Goal: Task Accomplishment & Management: Manage account settings

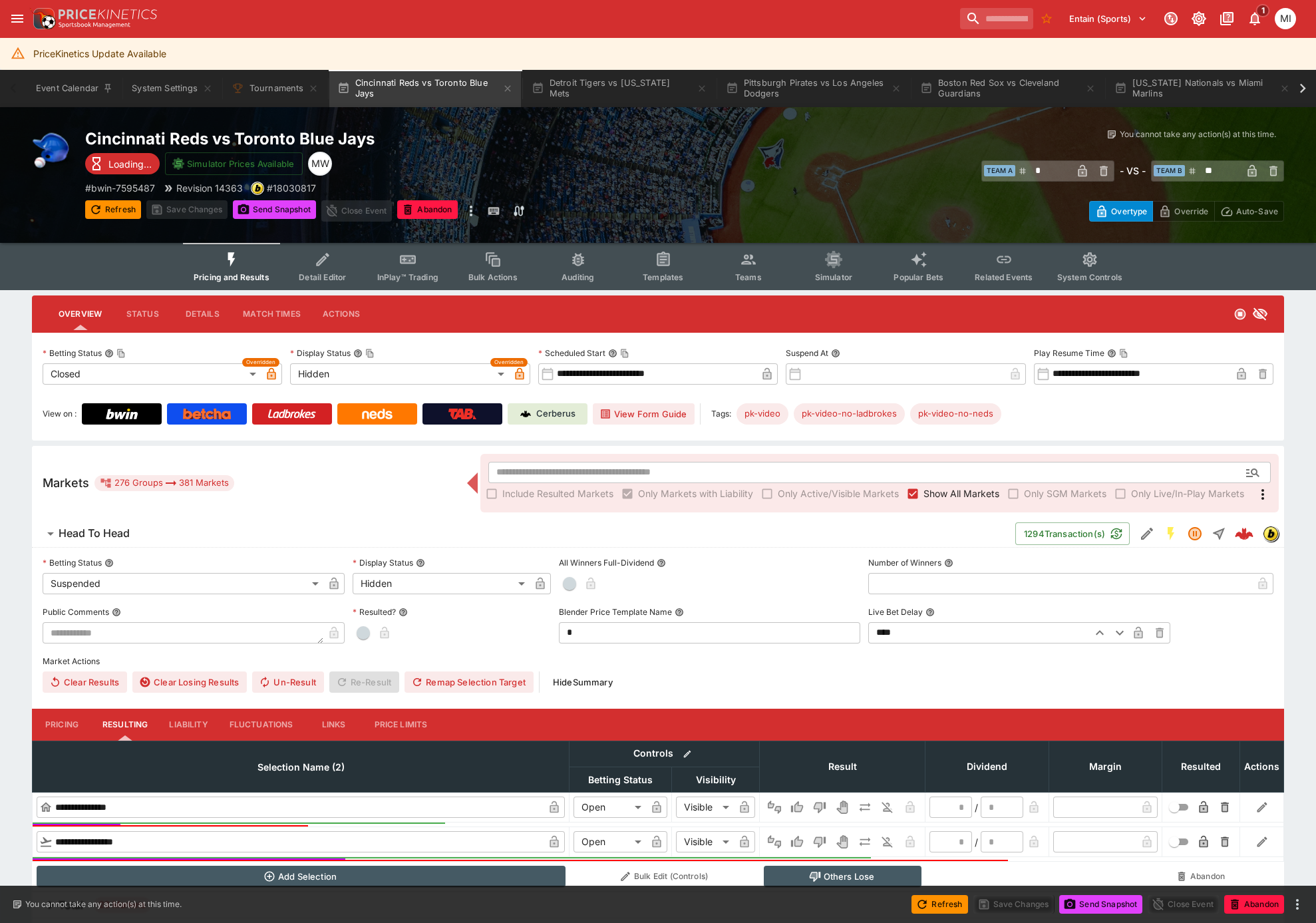
type input "**"
type input "*********"
type input "******"
type input "*********"
type input "******"
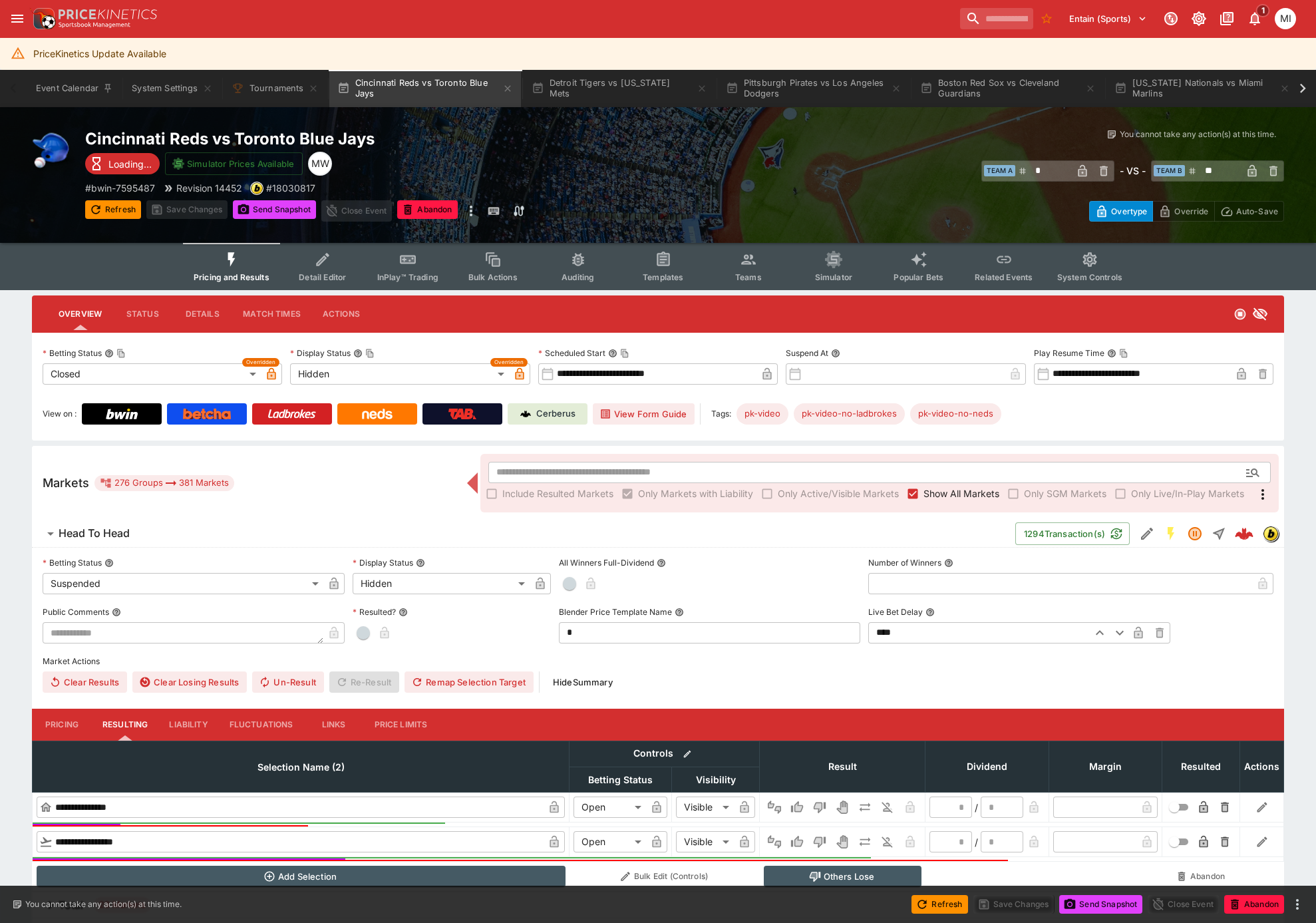
type input "*"
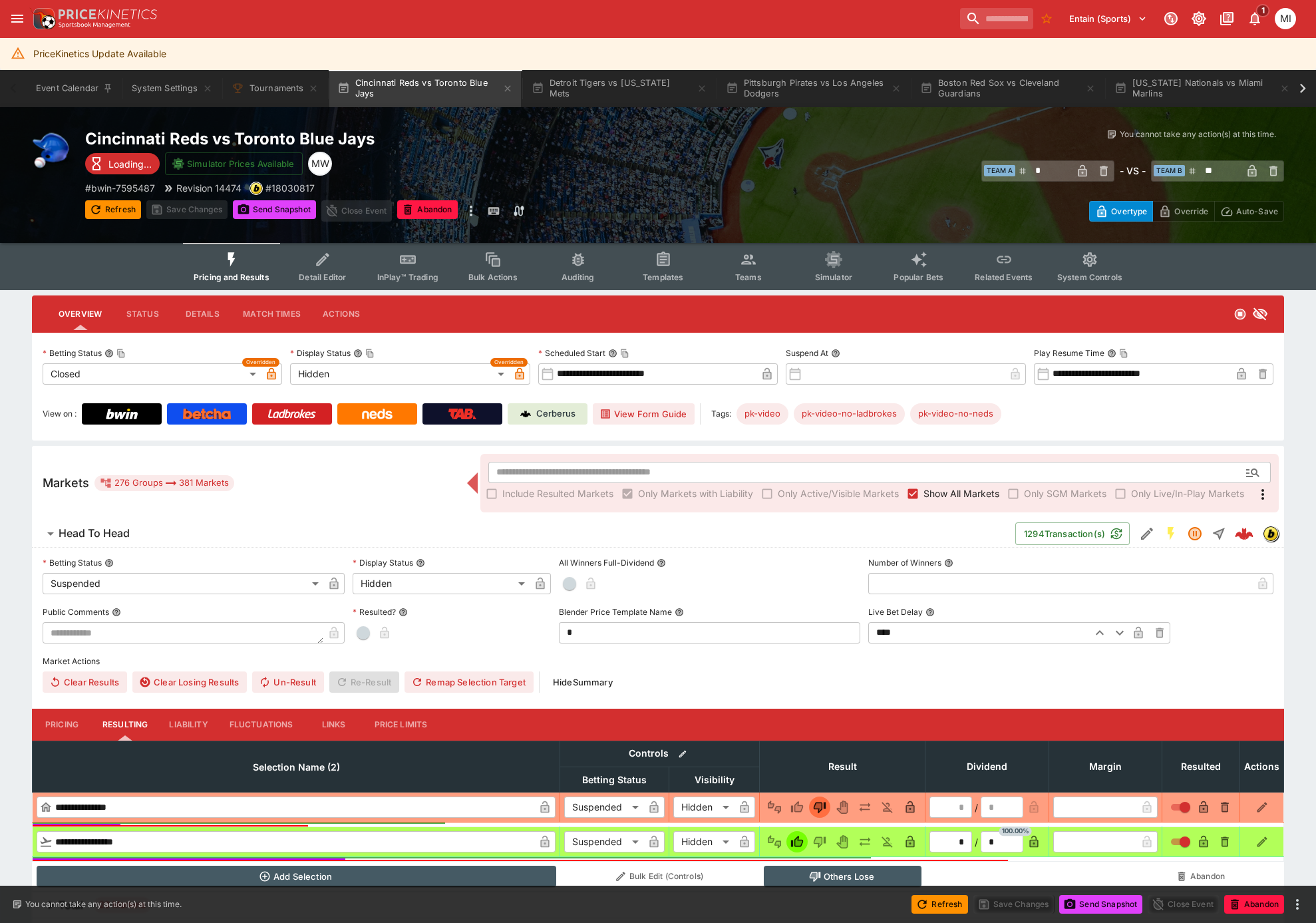
type input "*"
click at [938, 498] on span "Show All Markets" at bounding box center [961, 494] width 76 height 14
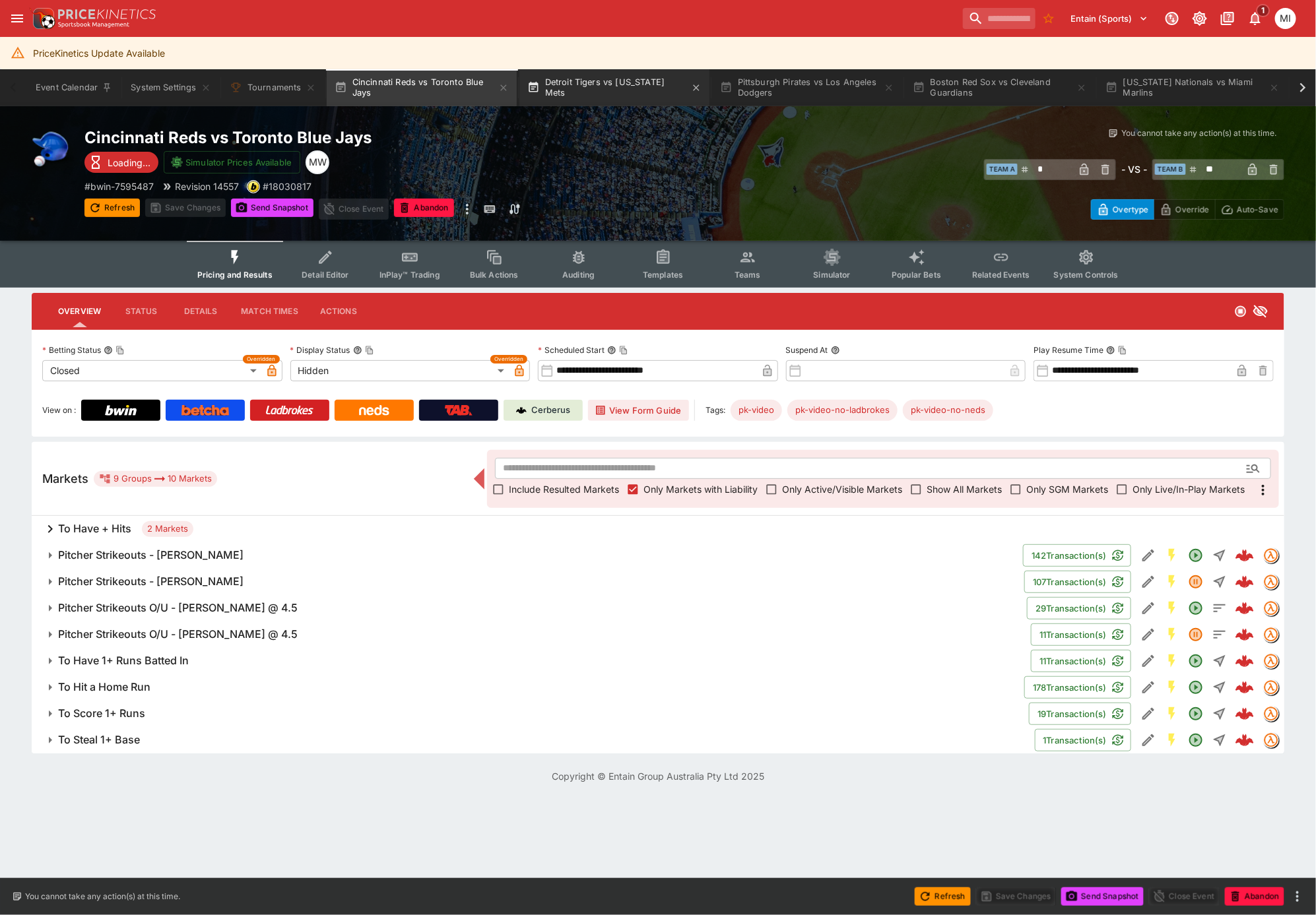
click at [576, 82] on button "Detroit Tigers vs New York Mets" at bounding box center [614, 88] width 190 height 37
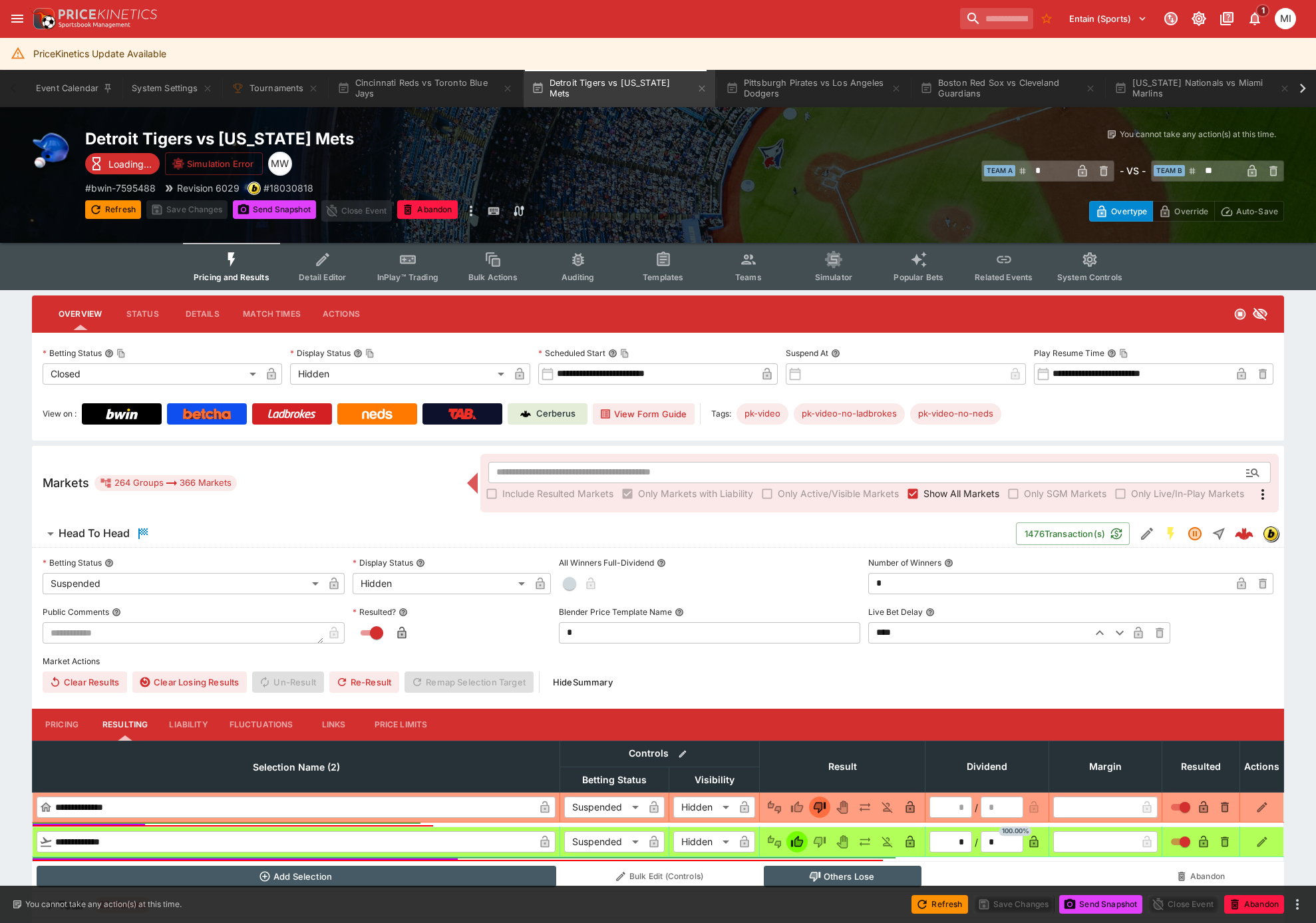
click at [970, 494] on span "Show All Markets" at bounding box center [961, 494] width 76 height 14
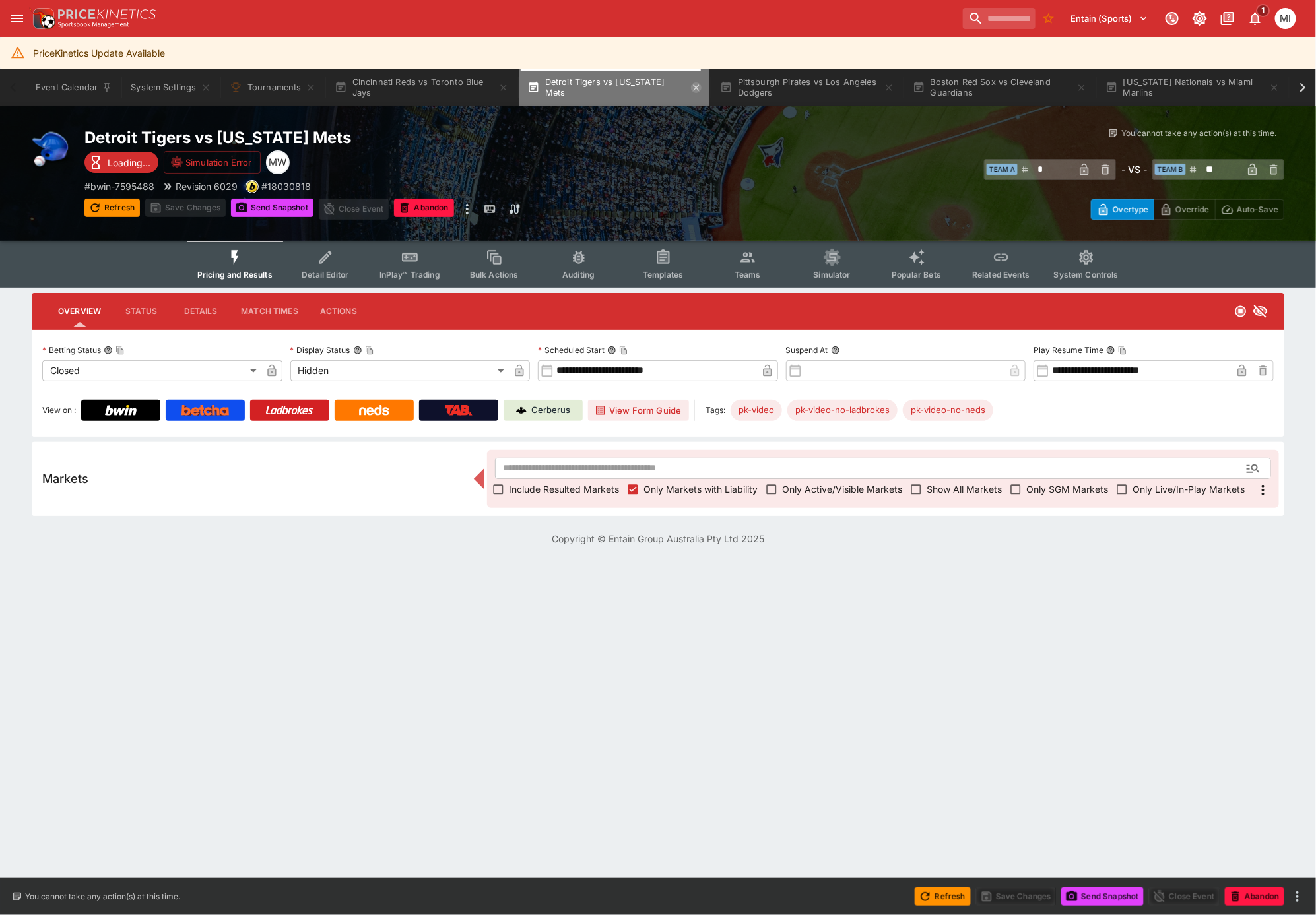
click at [691, 85] on icon "button" at bounding box center [696, 87] width 10 height 10
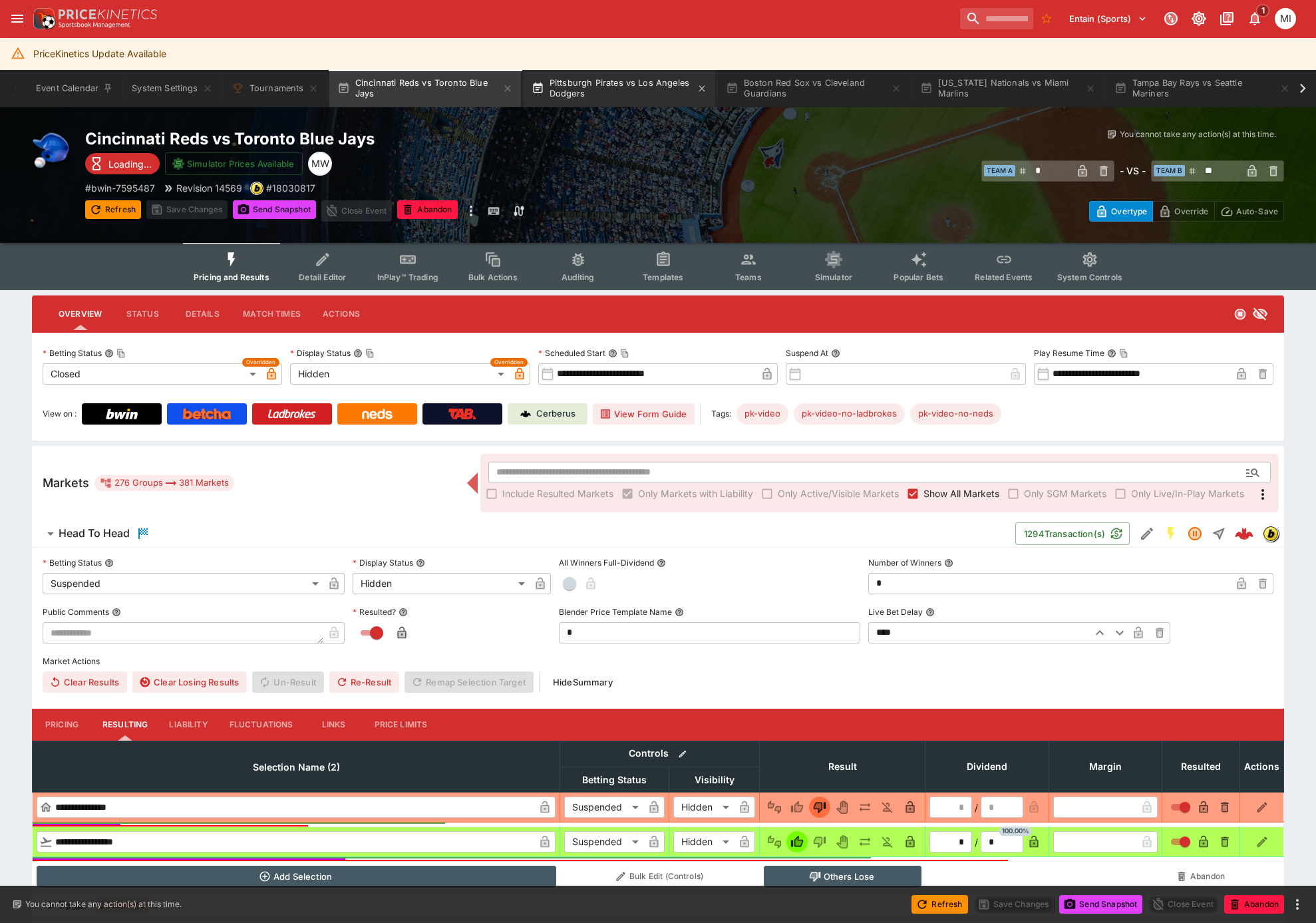
click at [620, 92] on button "Pittsburgh Pirates vs Los Angeles Dodgers" at bounding box center [619, 89] width 191 height 38
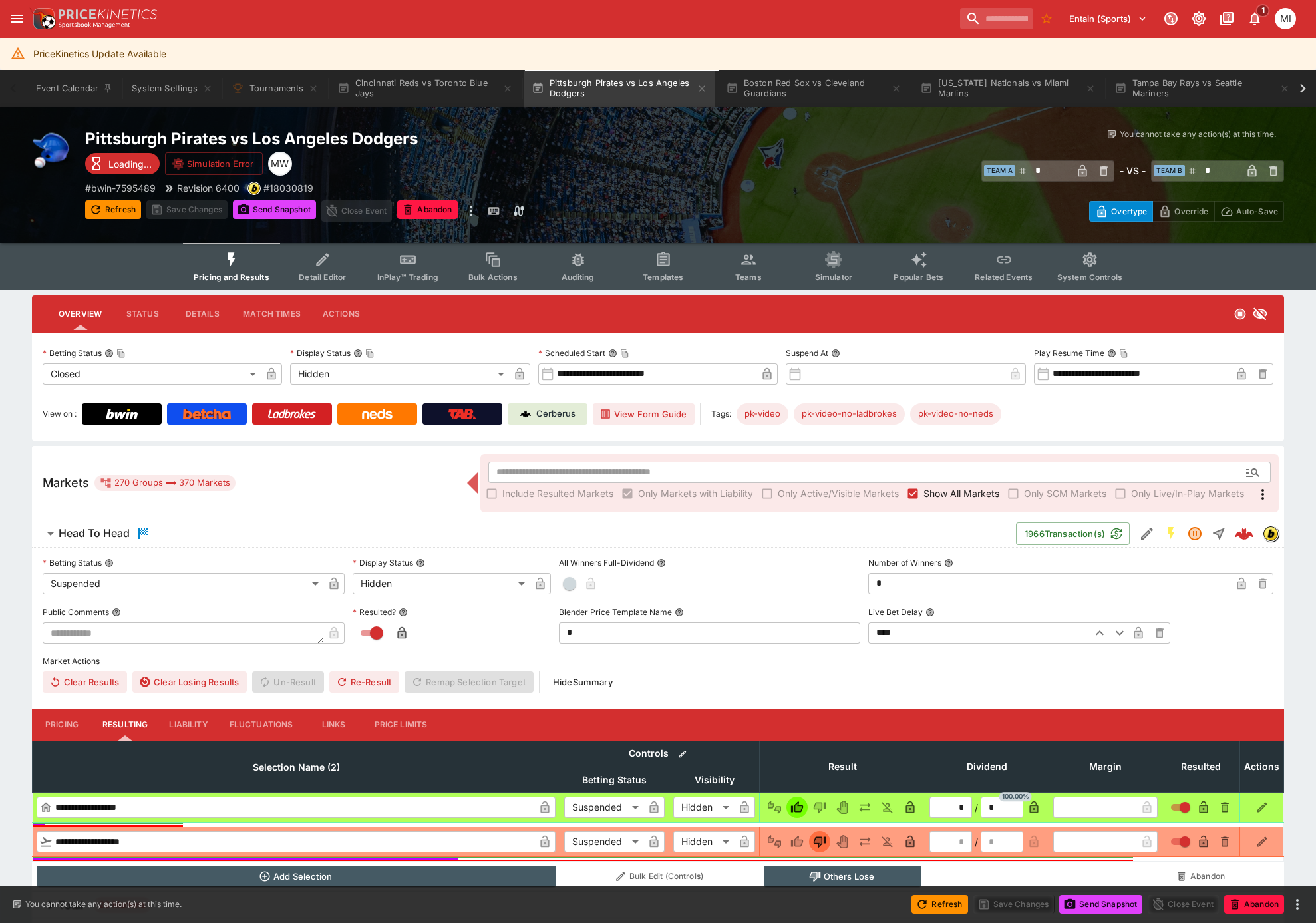
click at [938, 490] on span "Show All Markets" at bounding box center [961, 494] width 76 height 14
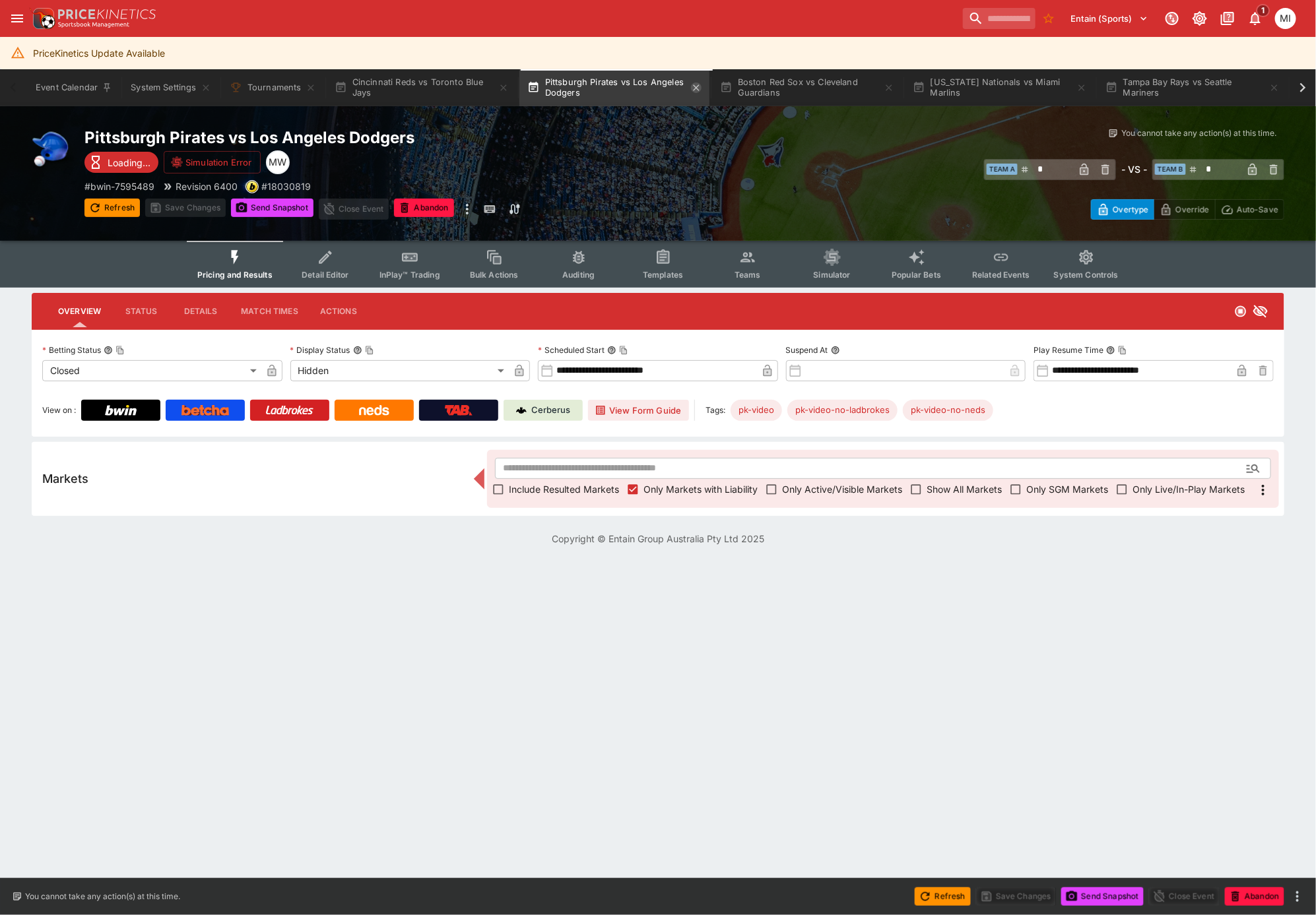
click at [699, 86] on icon "button" at bounding box center [696, 87] width 10 height 10
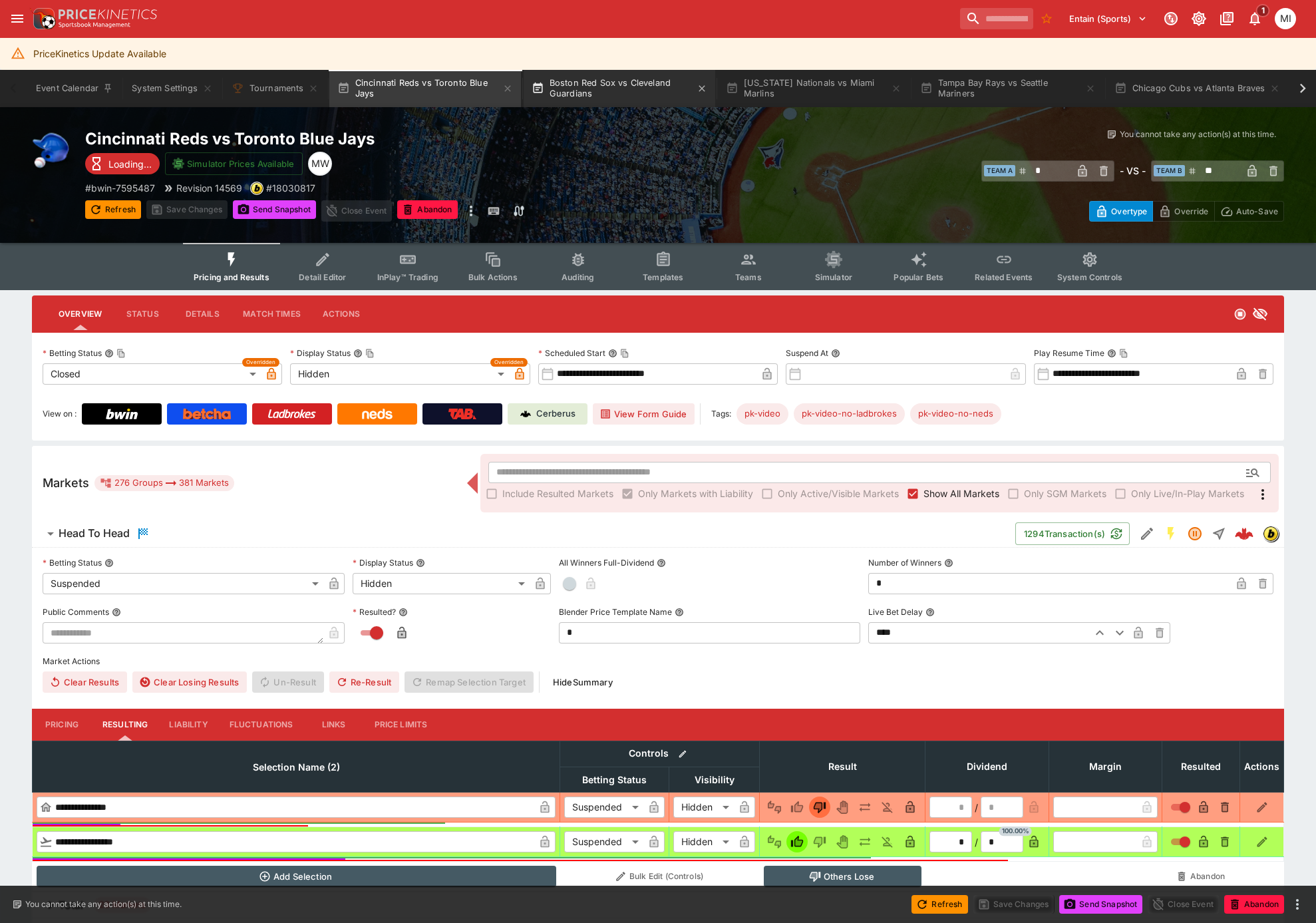
click at [638, 90] on button "Boston Red Sox vs Cleveland Guardians" at bounding box center [619, 89] width 191 height 38
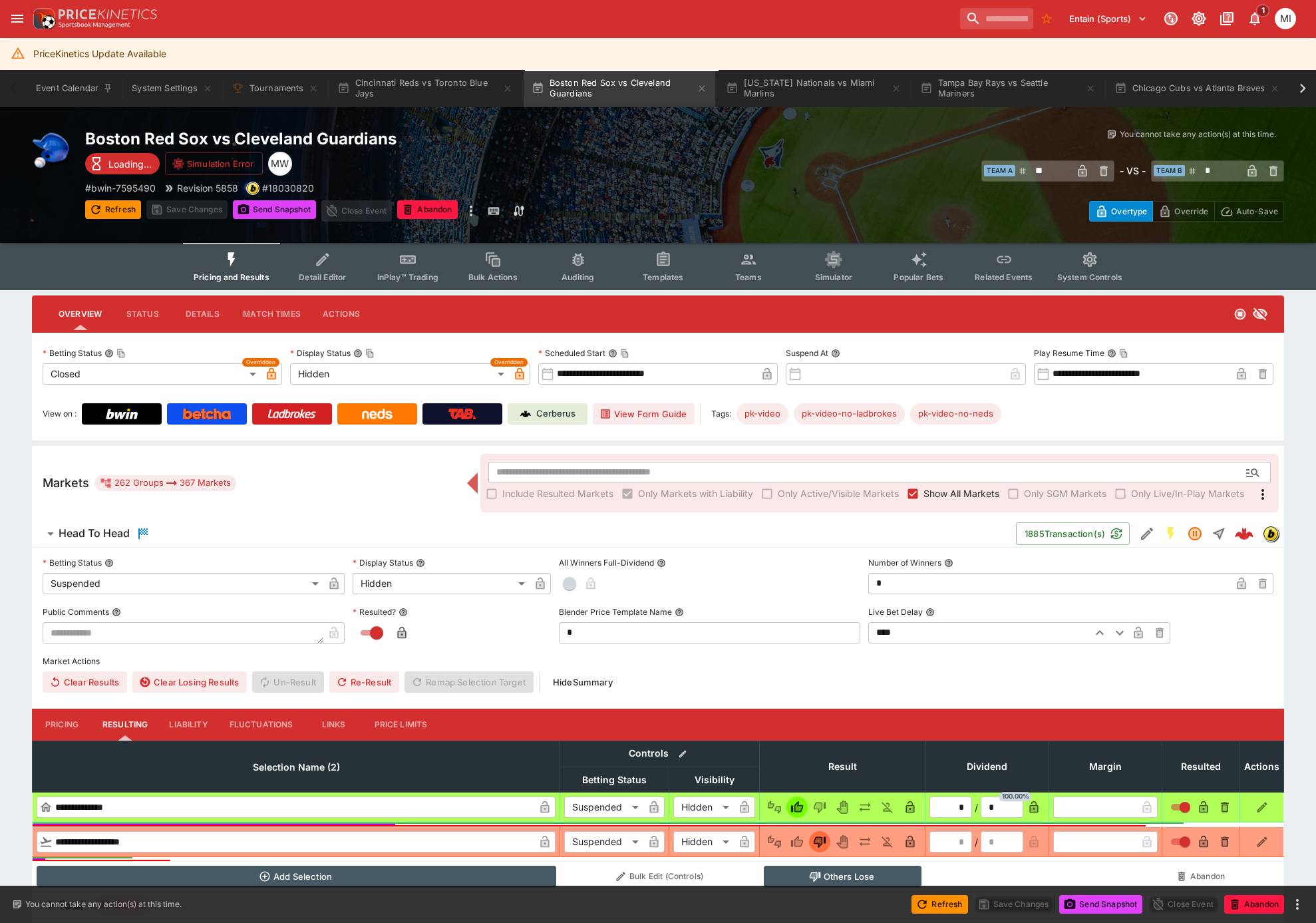
click at [944, 492] on span "Show All Markets" at bounding box center [961, 494] width 76 height 14
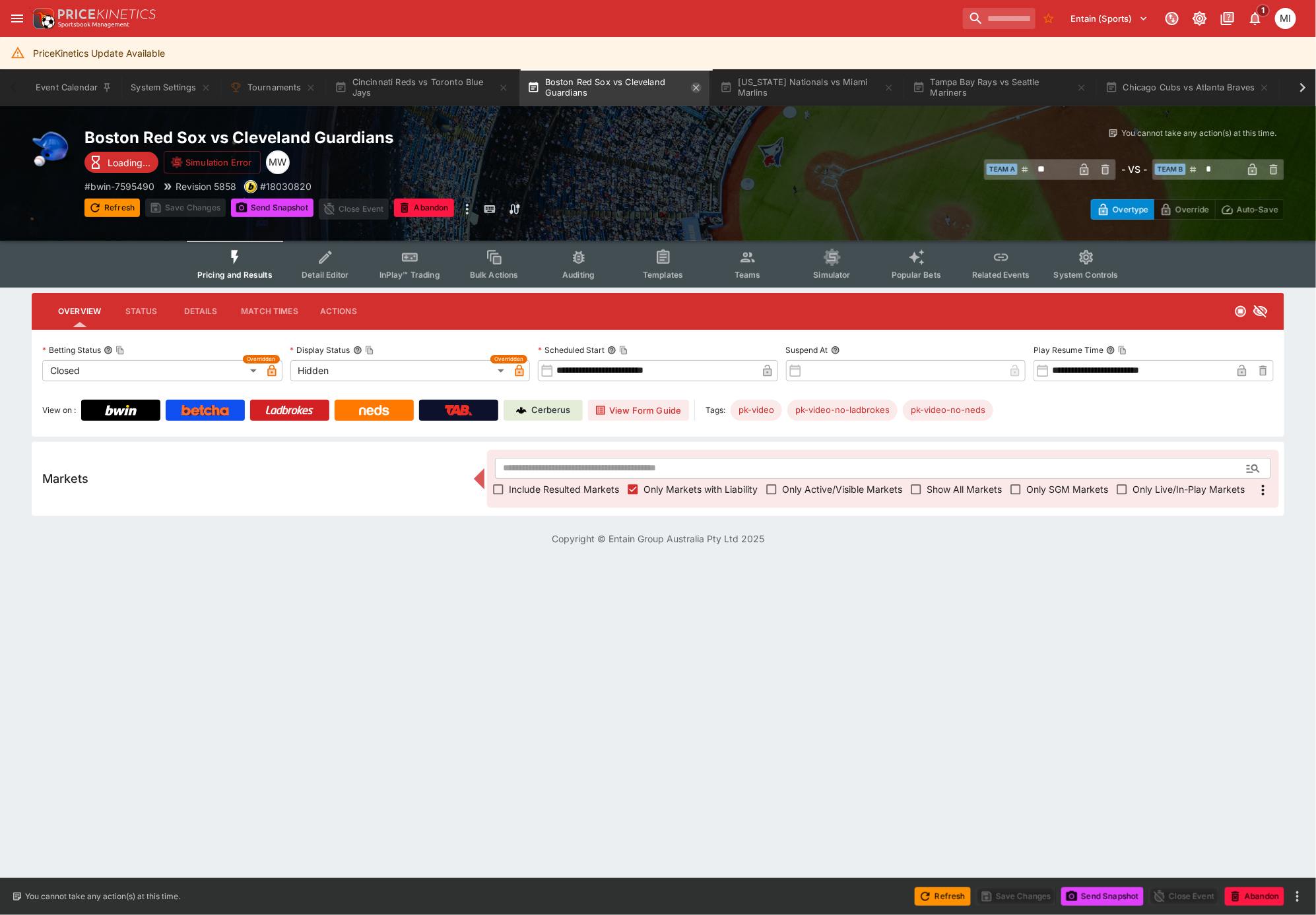
click at [699, 89] on icon "button" at bounding box center [696, 88] width 6 height 6
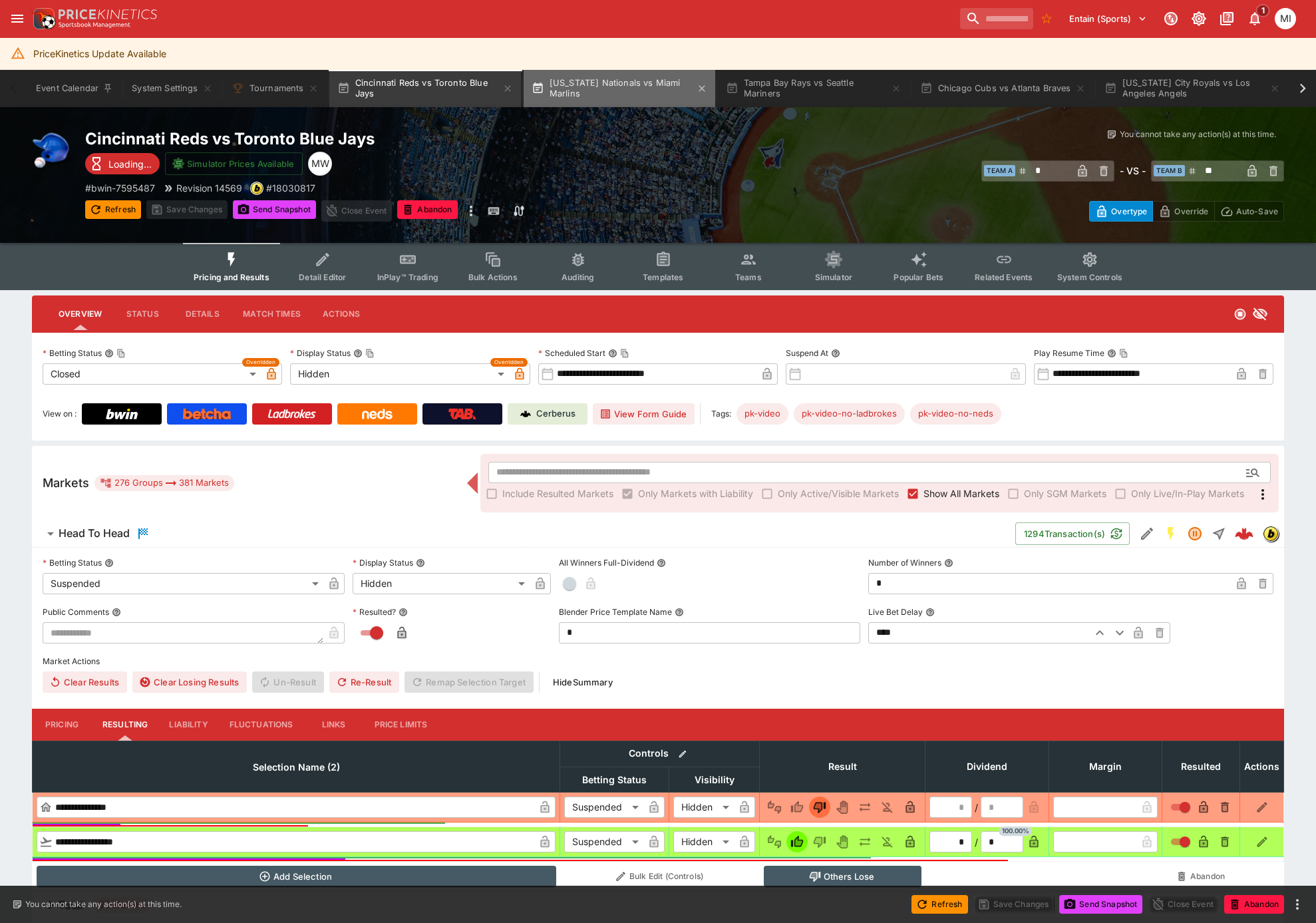
click at [628, 92] on button "[US_STATE] Nationals vs Miami Marlins" at bounding box center [619, 89] width 191 height 38
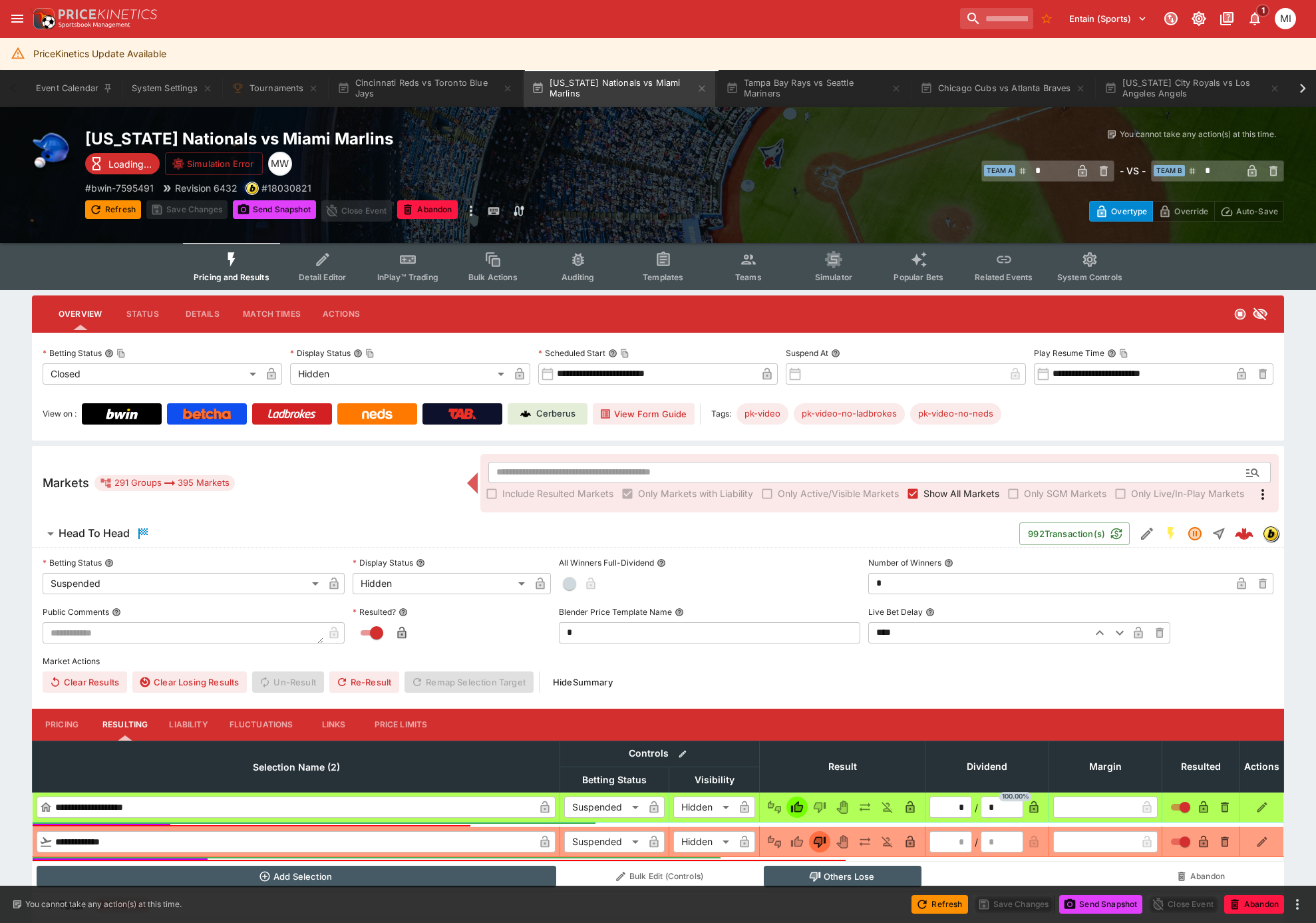
click at [925, 489] on span "Show All Markets" at bounding box center [961, 494] width 76 height 14
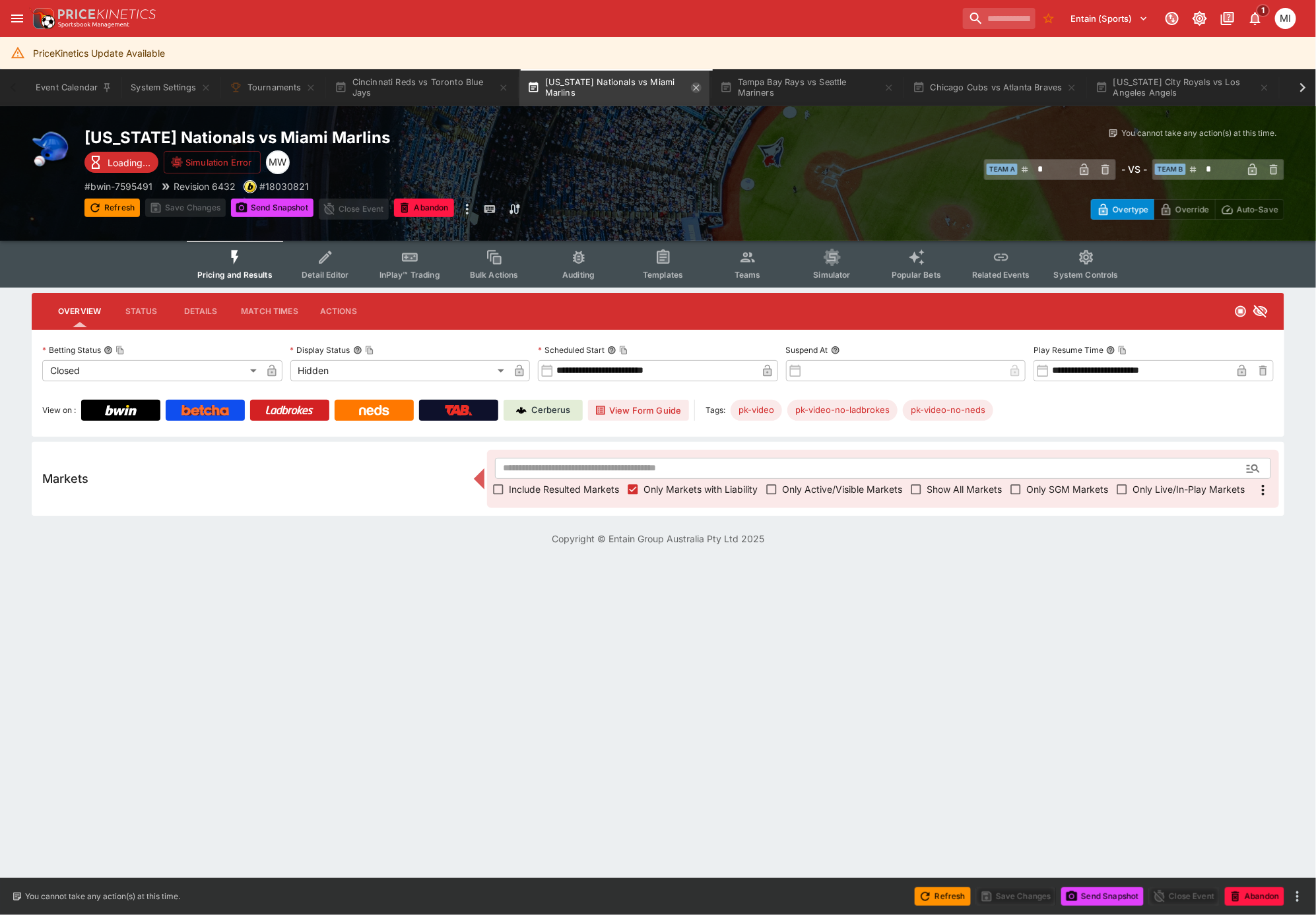
click at [698, 87] on icon "button" at bounding box center [696, 87] width 10 height 10
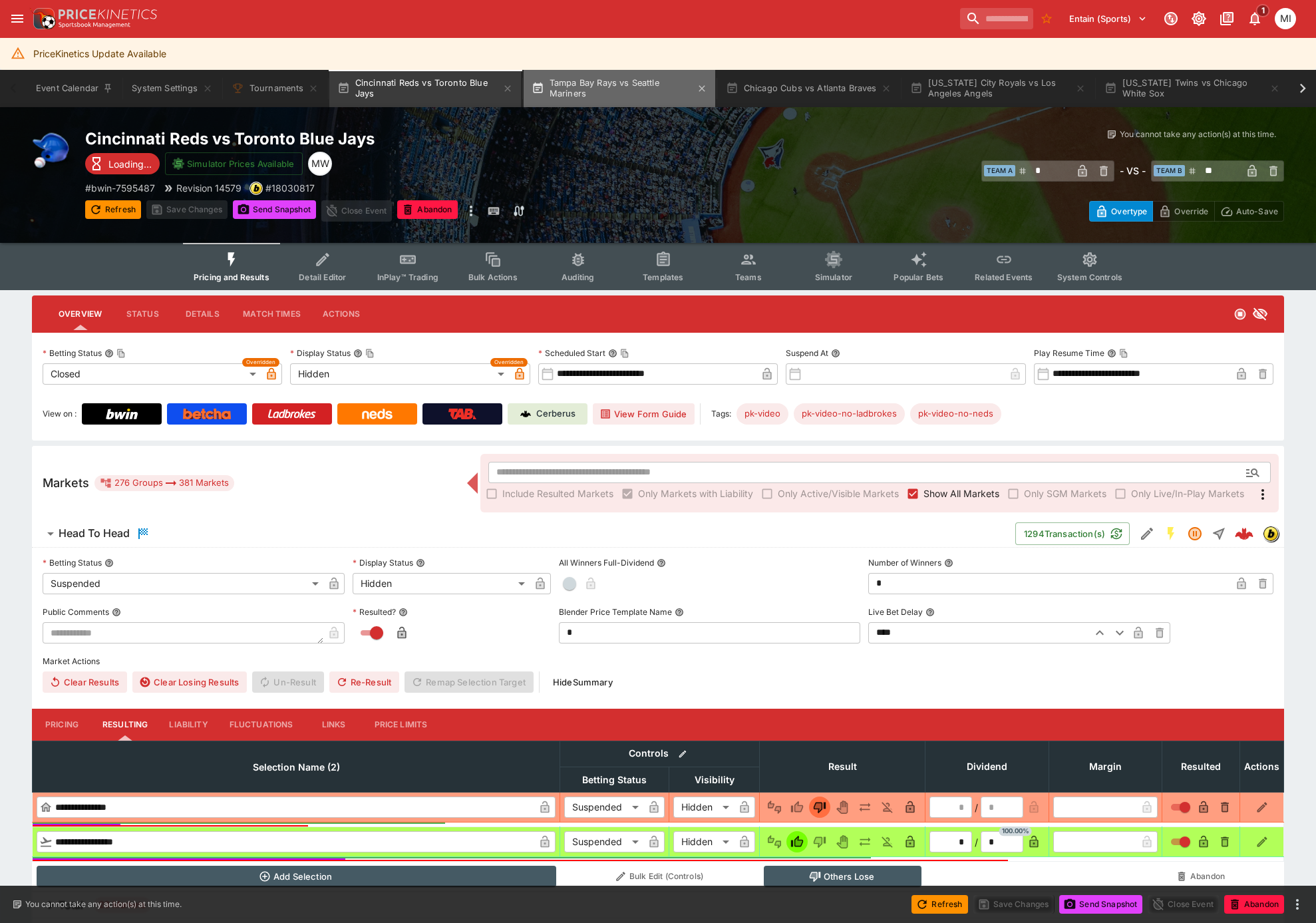
click at [630, 97] on button "Tampa Bay Rays vs Seattle Mariners" at bounding box center [619, 89] width 191 height 38
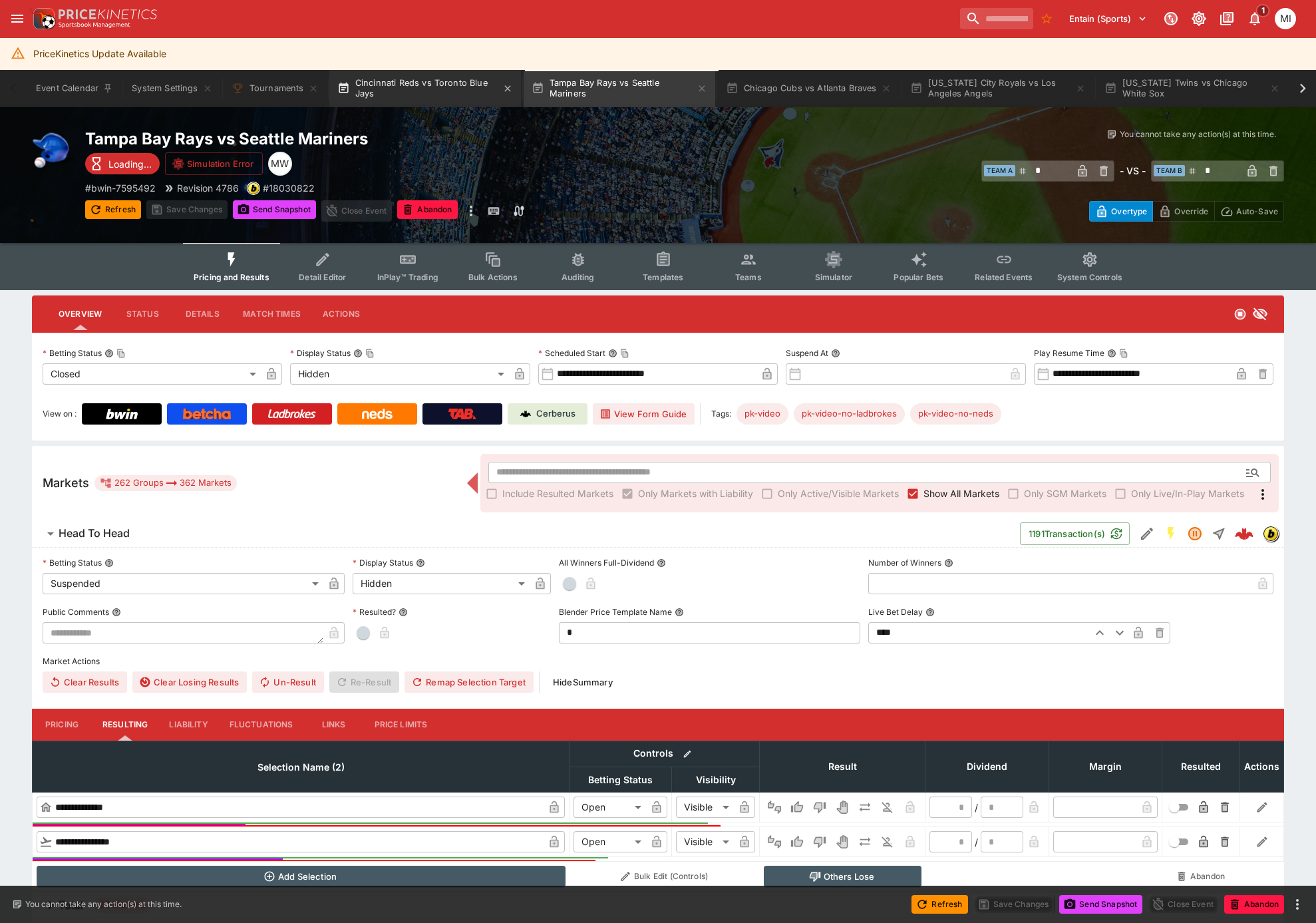
click at [465, 106] on button "Cincinnati Reds vs Toronto Blue Jays" at bounding box center [424, 89] width 191 height 38
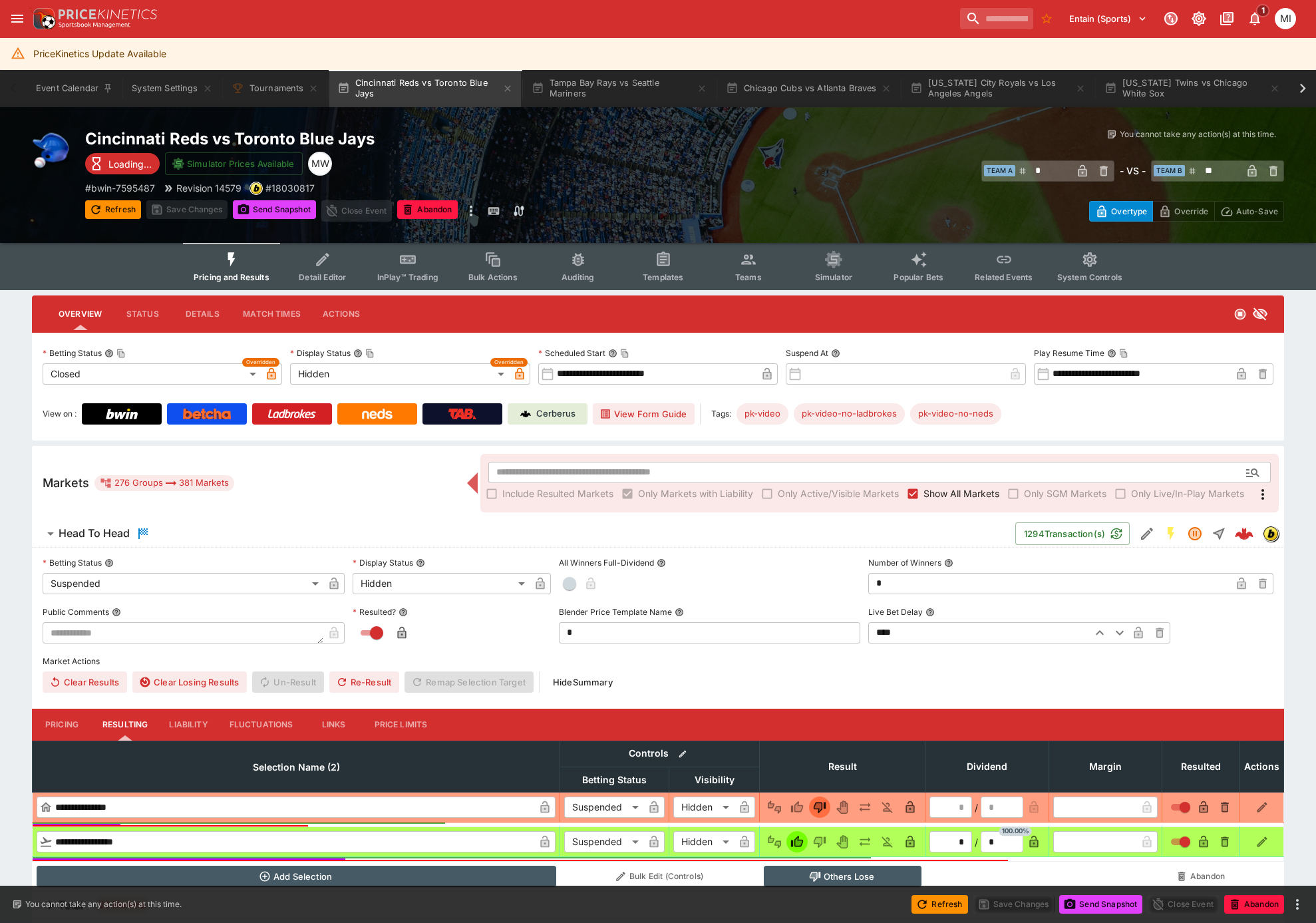
click at [941, 493] on span "Show All Markets" at bounding box center [961, 494] width 76 height 14
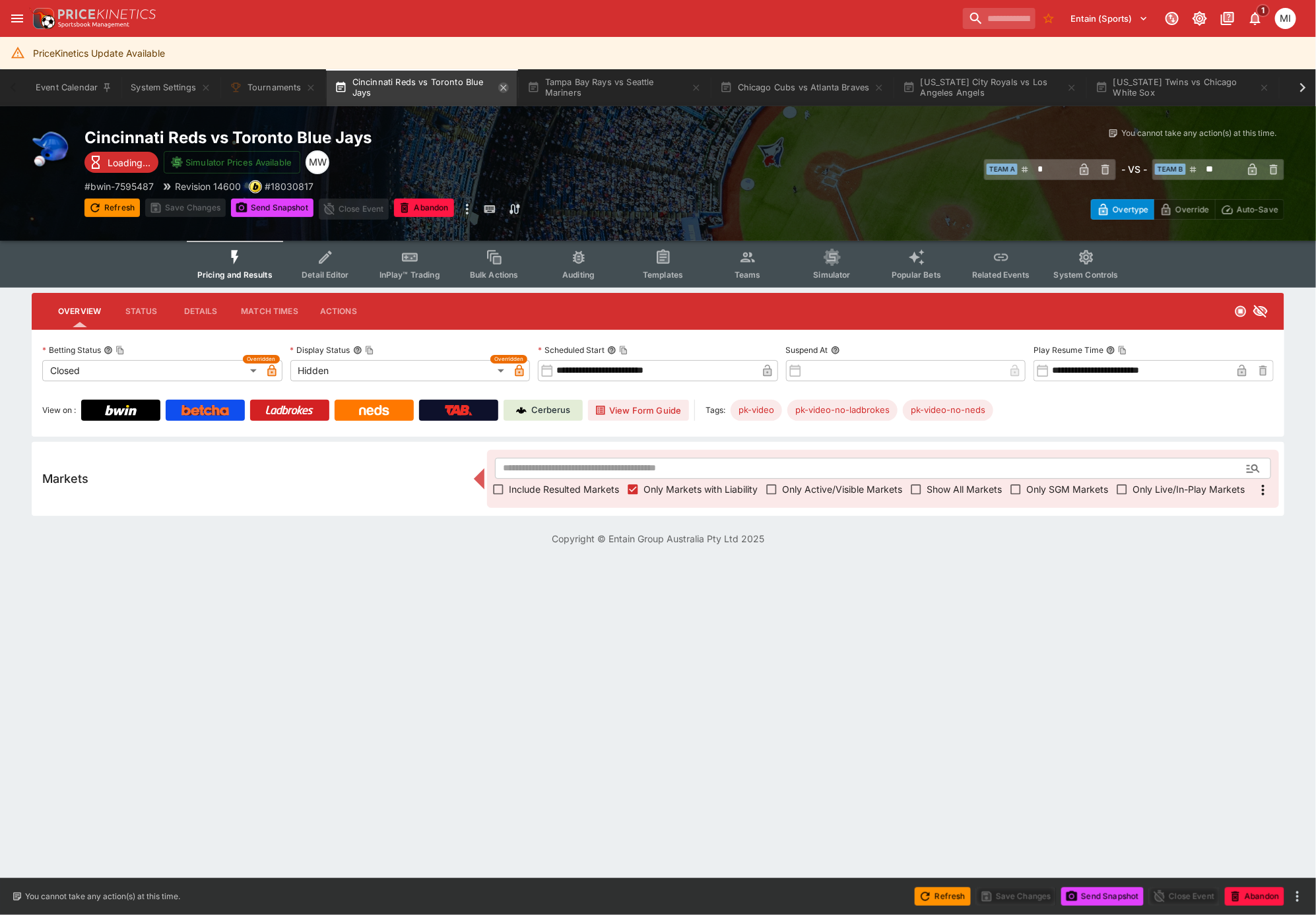
click at [504, 86] on icon "button" at bounding box center [503, 87] width 10 height 10
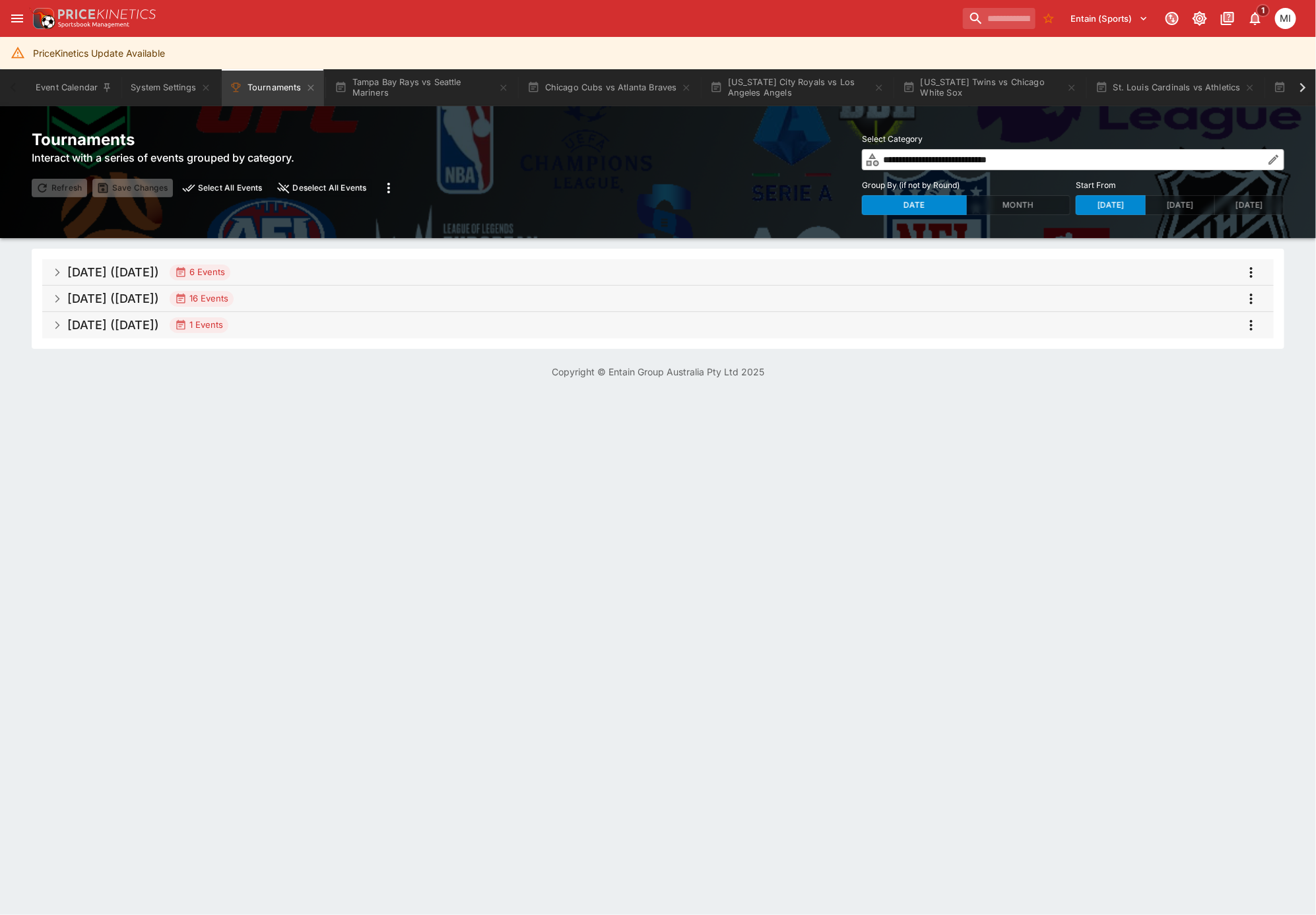
click at [1295, 82] on icon at bounding box center [1303, 87] width 18 height 18
click at [1000, 18] on input "search" at bounding box center [993, 18] width 83 height 21
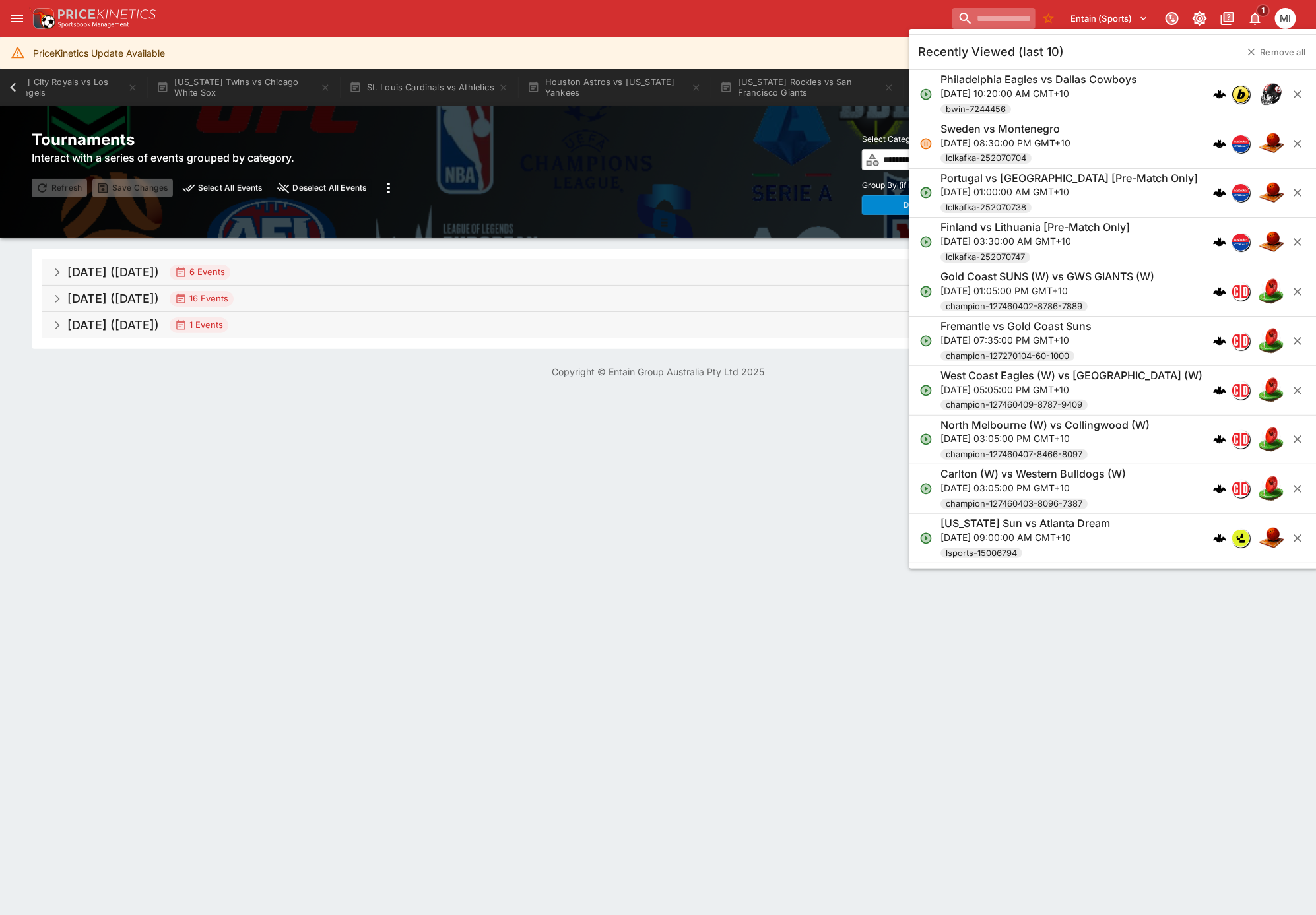
paste input "**********"
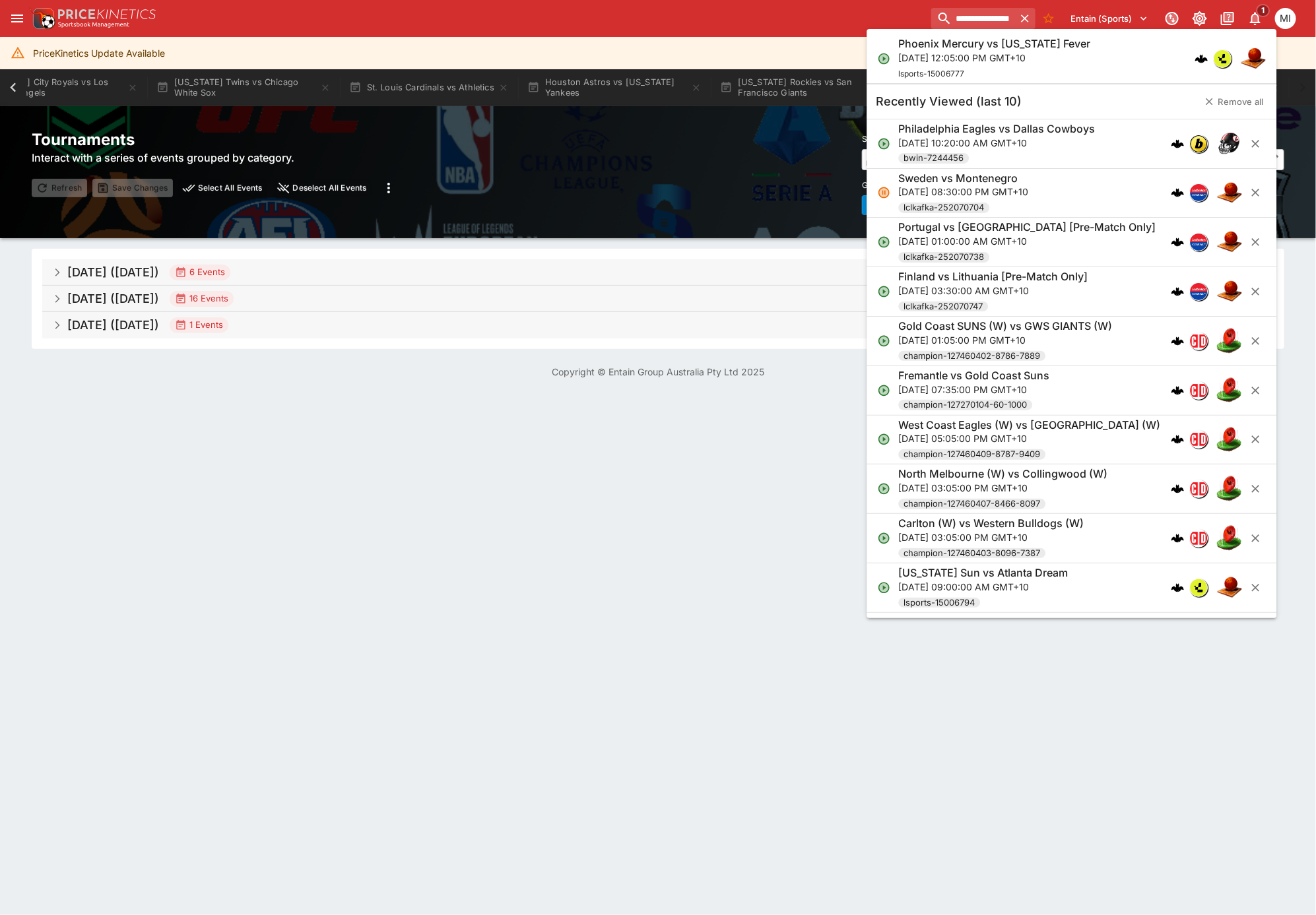
type input "**********"
click at [974, 52] on p "Wed, Sep 3, 2025, 12:05:00 PM GMT+10" at bounding box center [994, 57] width 192 height 14
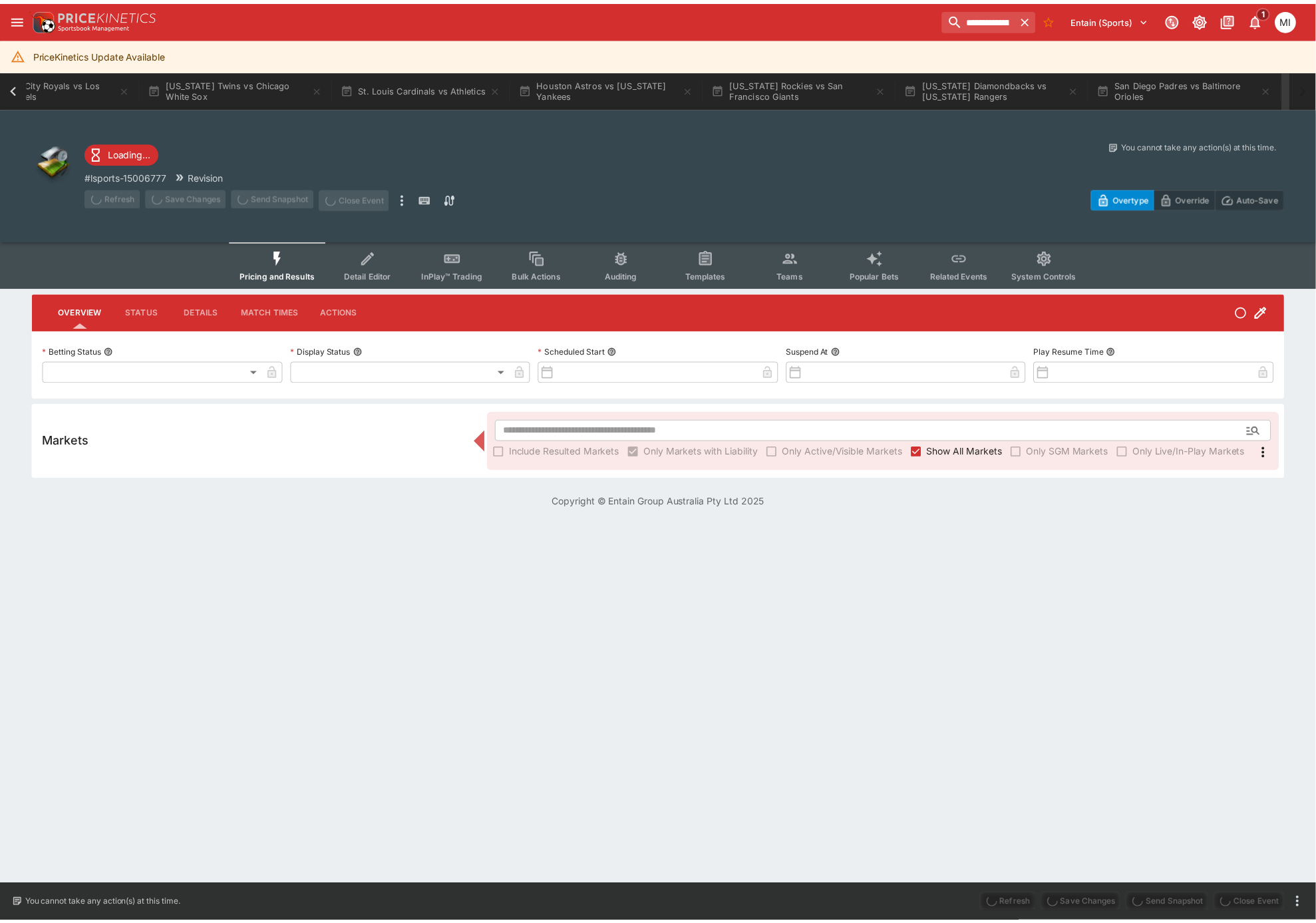
scroll to position [0, 876]
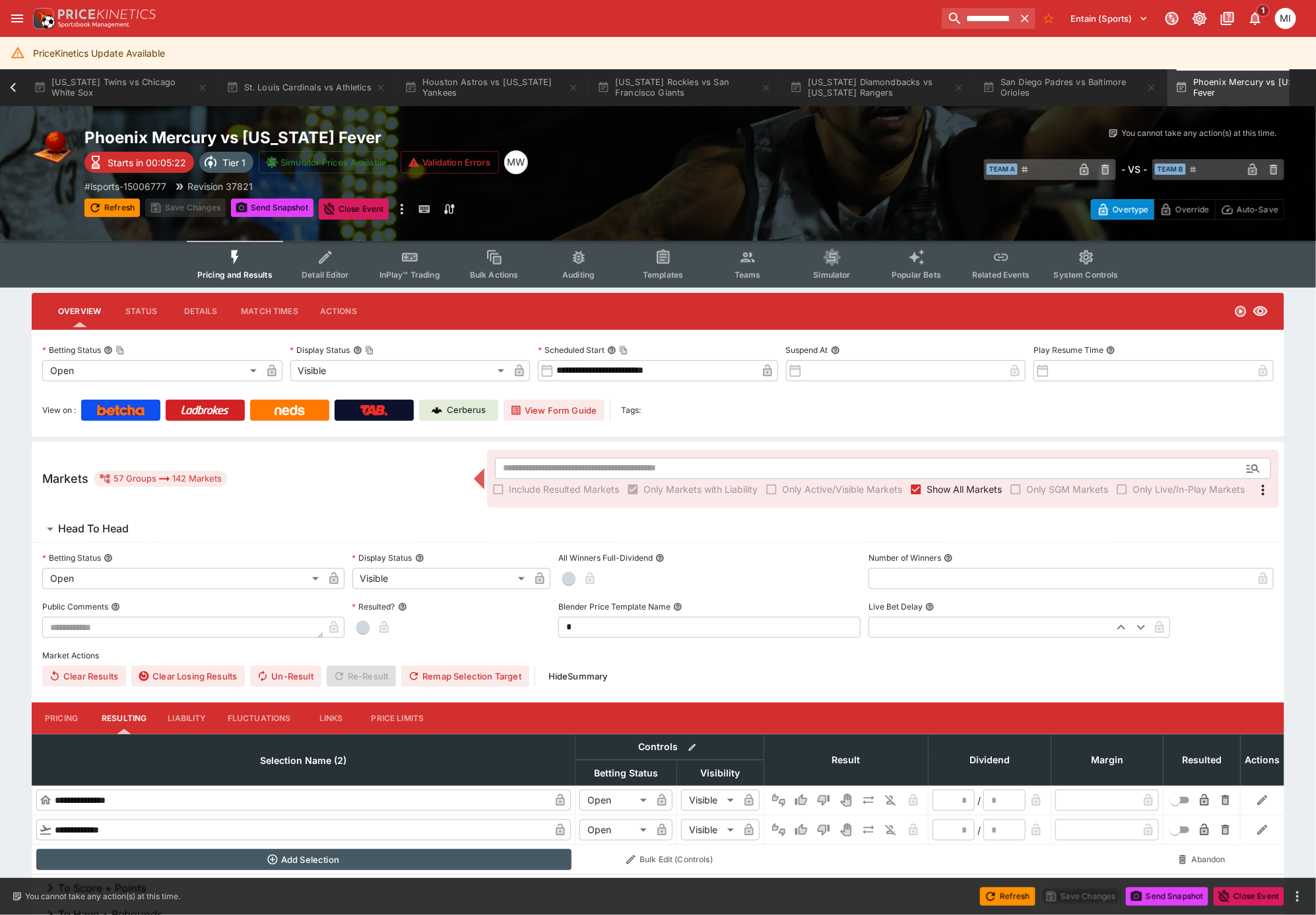
type input "**********"
type input "*******"
type input "**********"
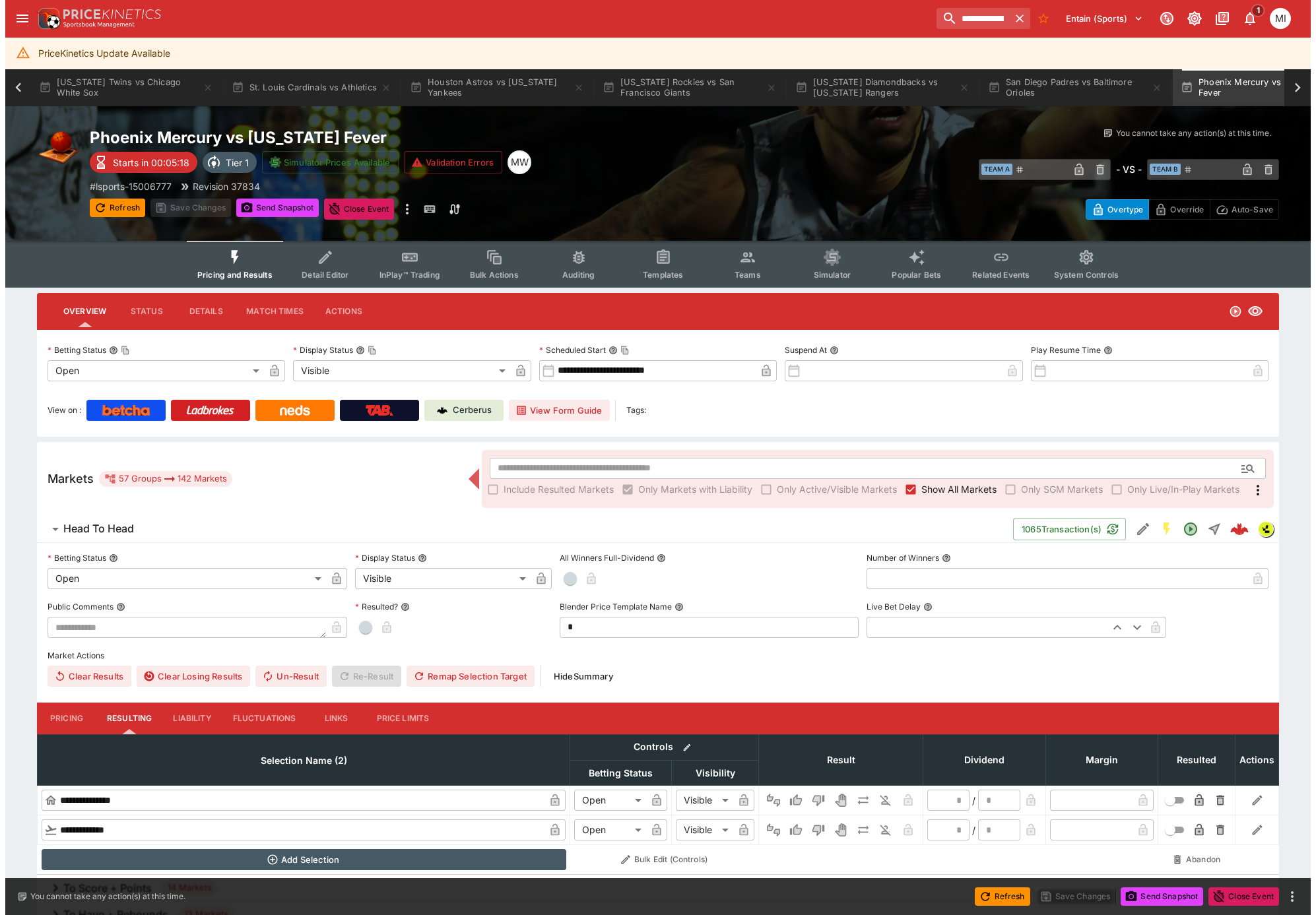
scroll to position [0, 953]
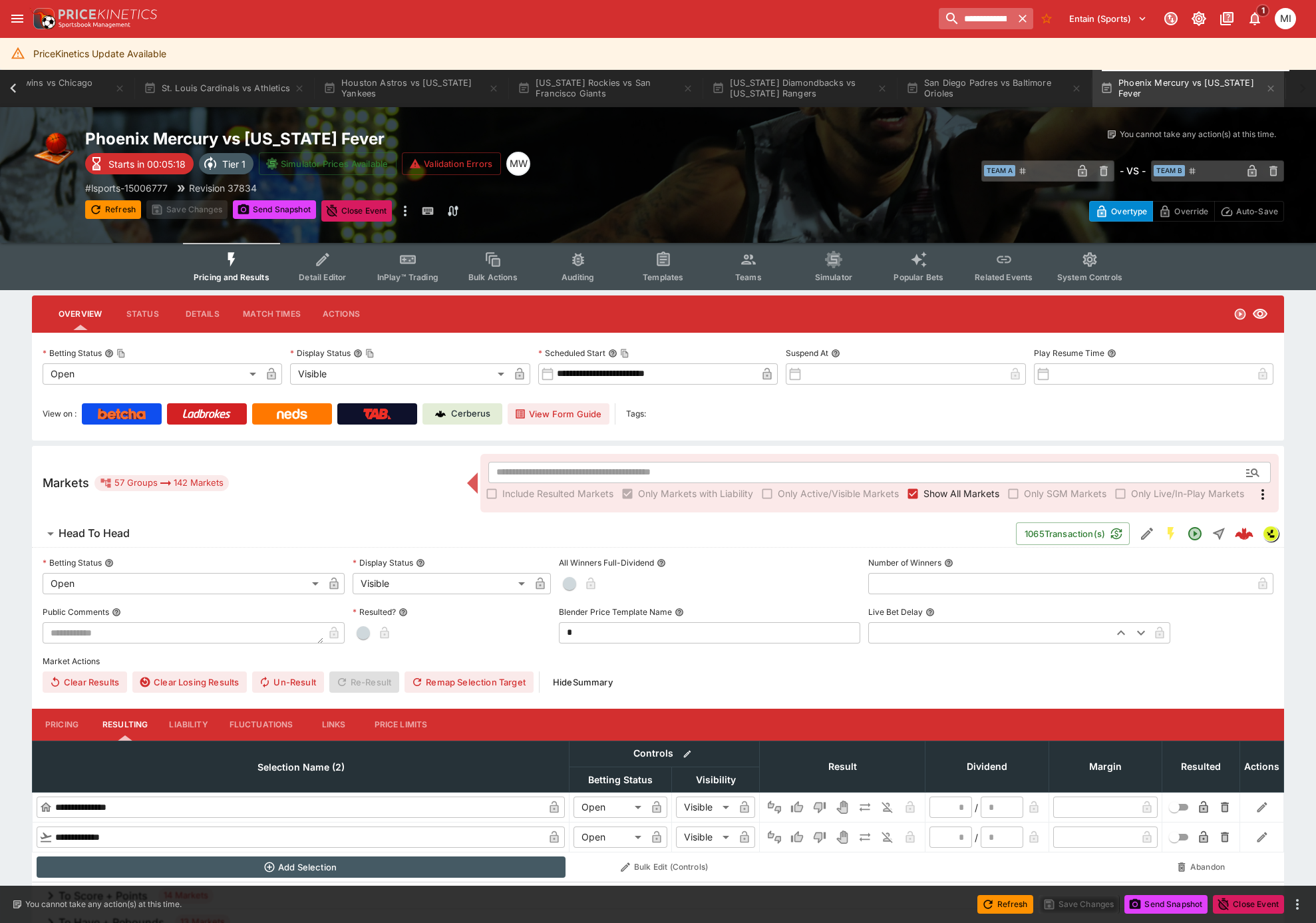
click at [1022, 15] on icon "button" at bounding box center [1023, 18] width 13 height 13
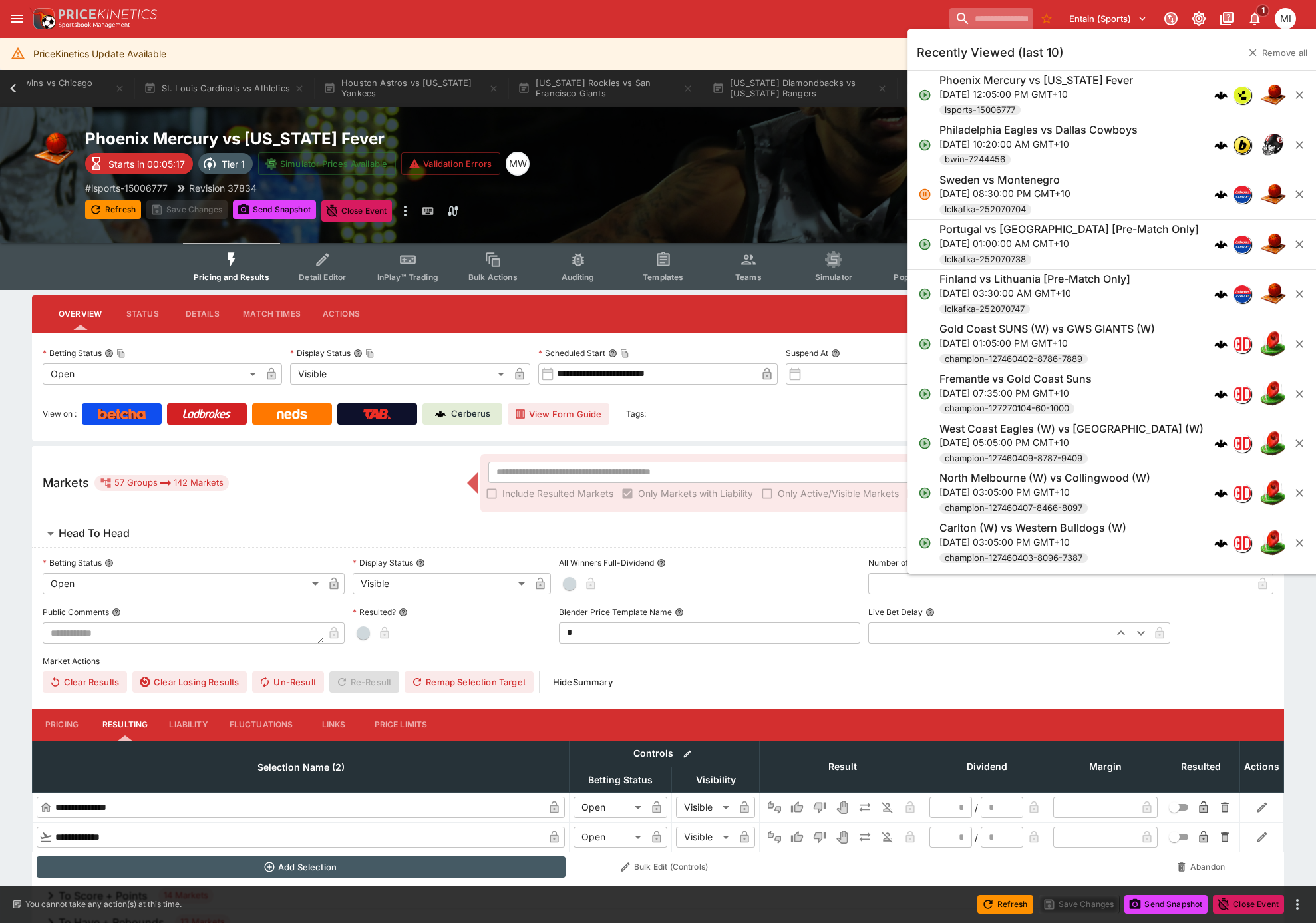
click at [968, 13] on input "search" at bounding box center [991, 18] width 84 height 21
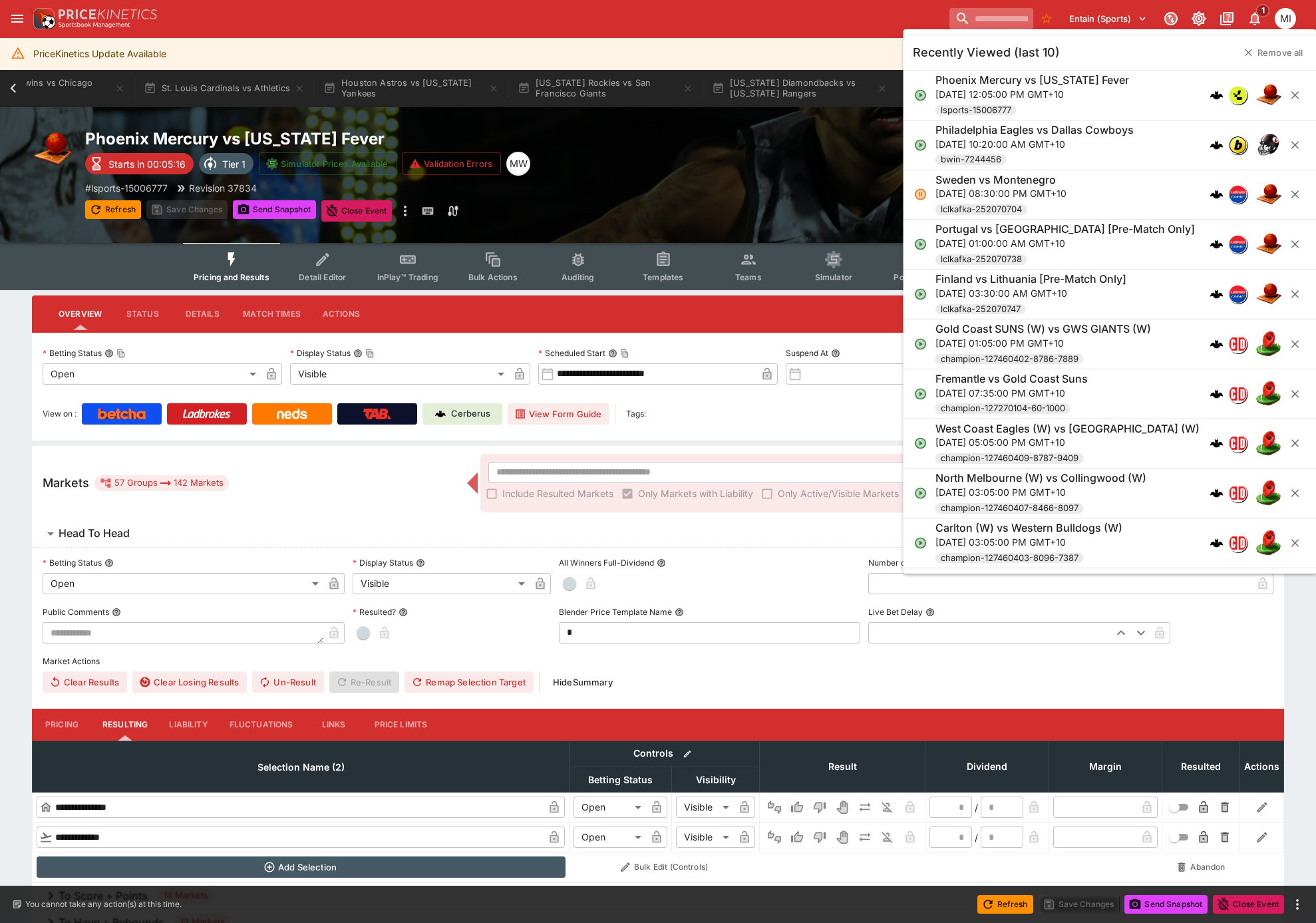
paste input "**********"
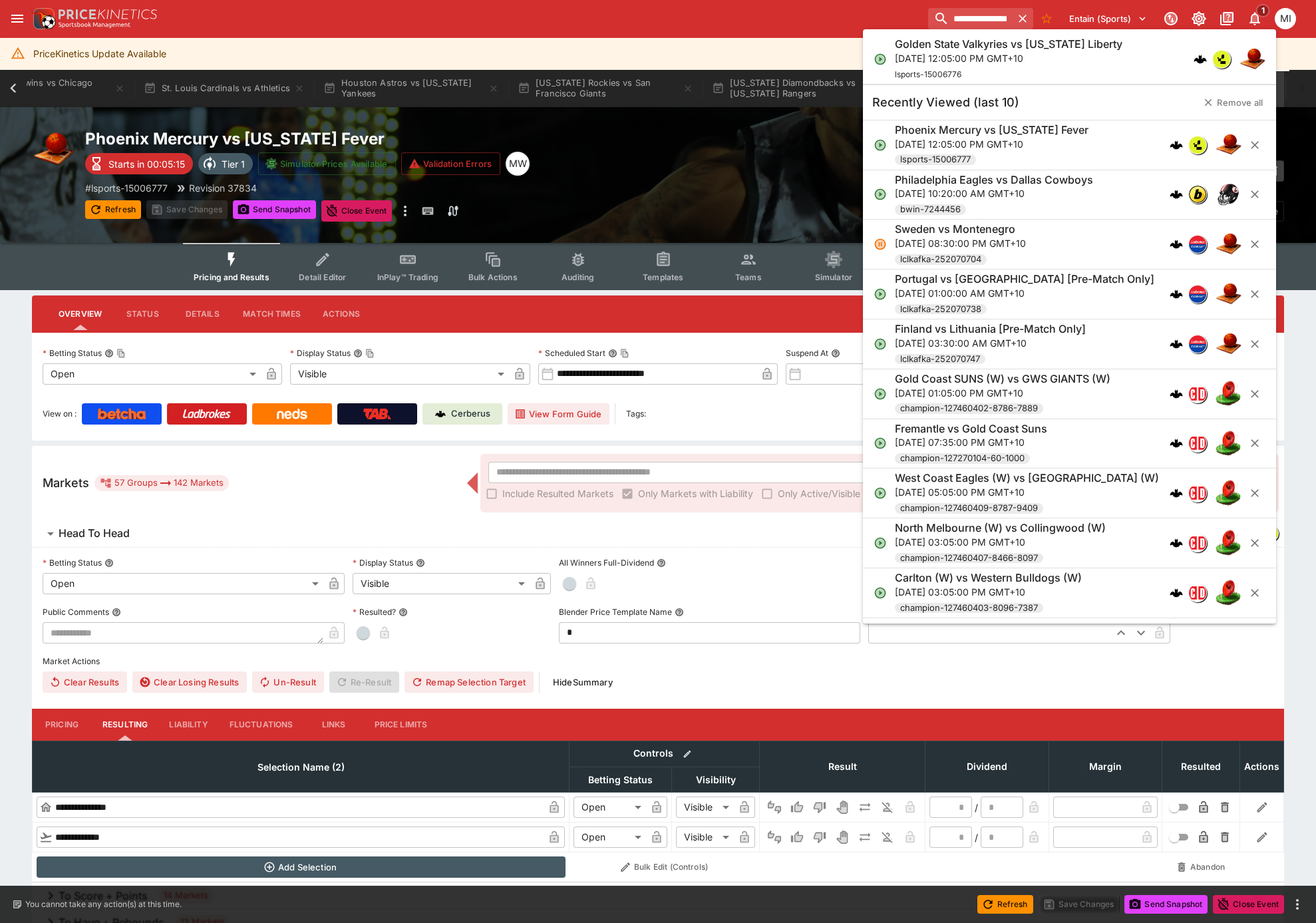
type input "**********"
click at [982, 48] on h6 "Golden State Valkyries vs New York Liberty" at bounding box center [1008, 44] width 228 height 14
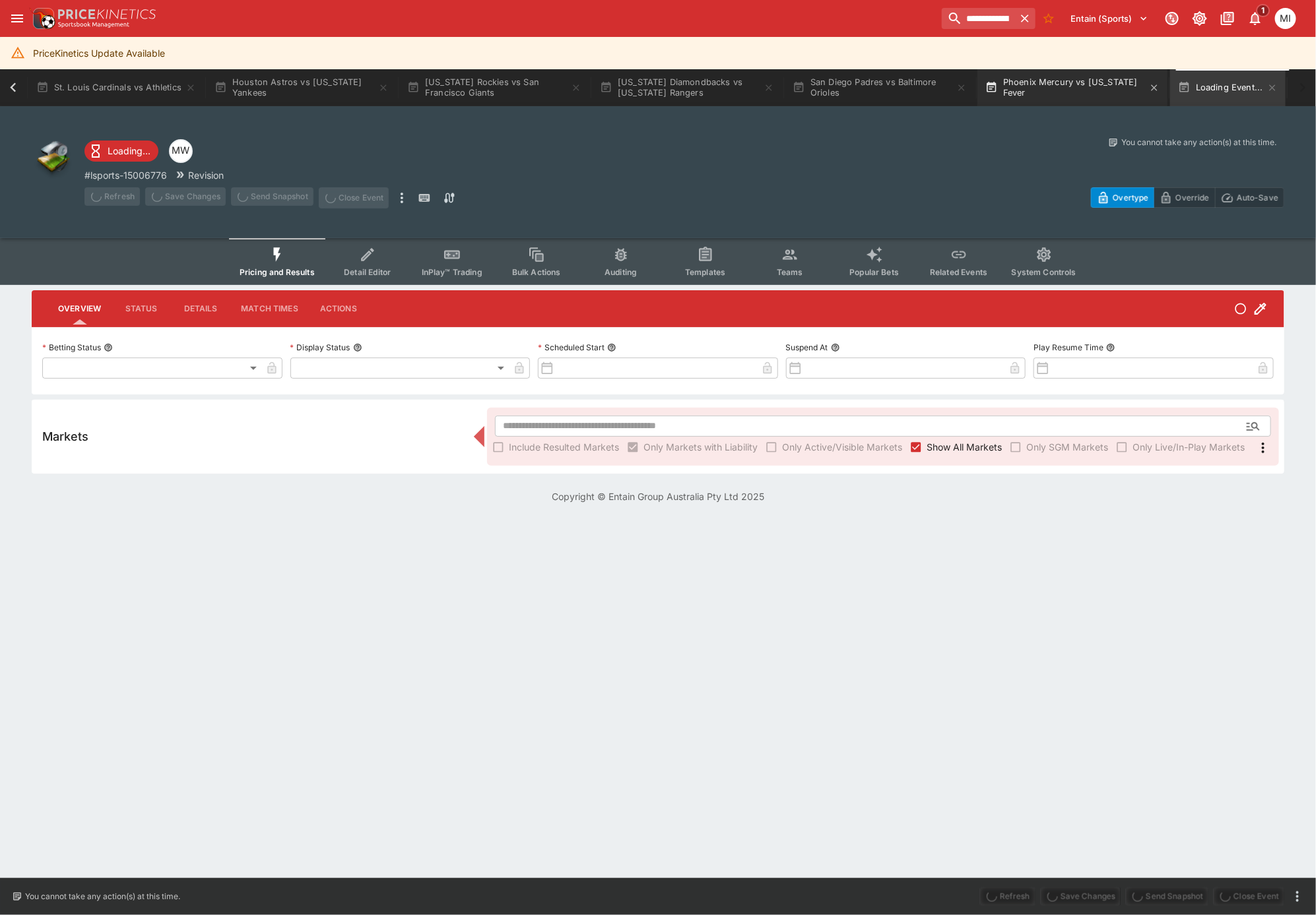
type input "**********"
type input "*******"
type input "**********"
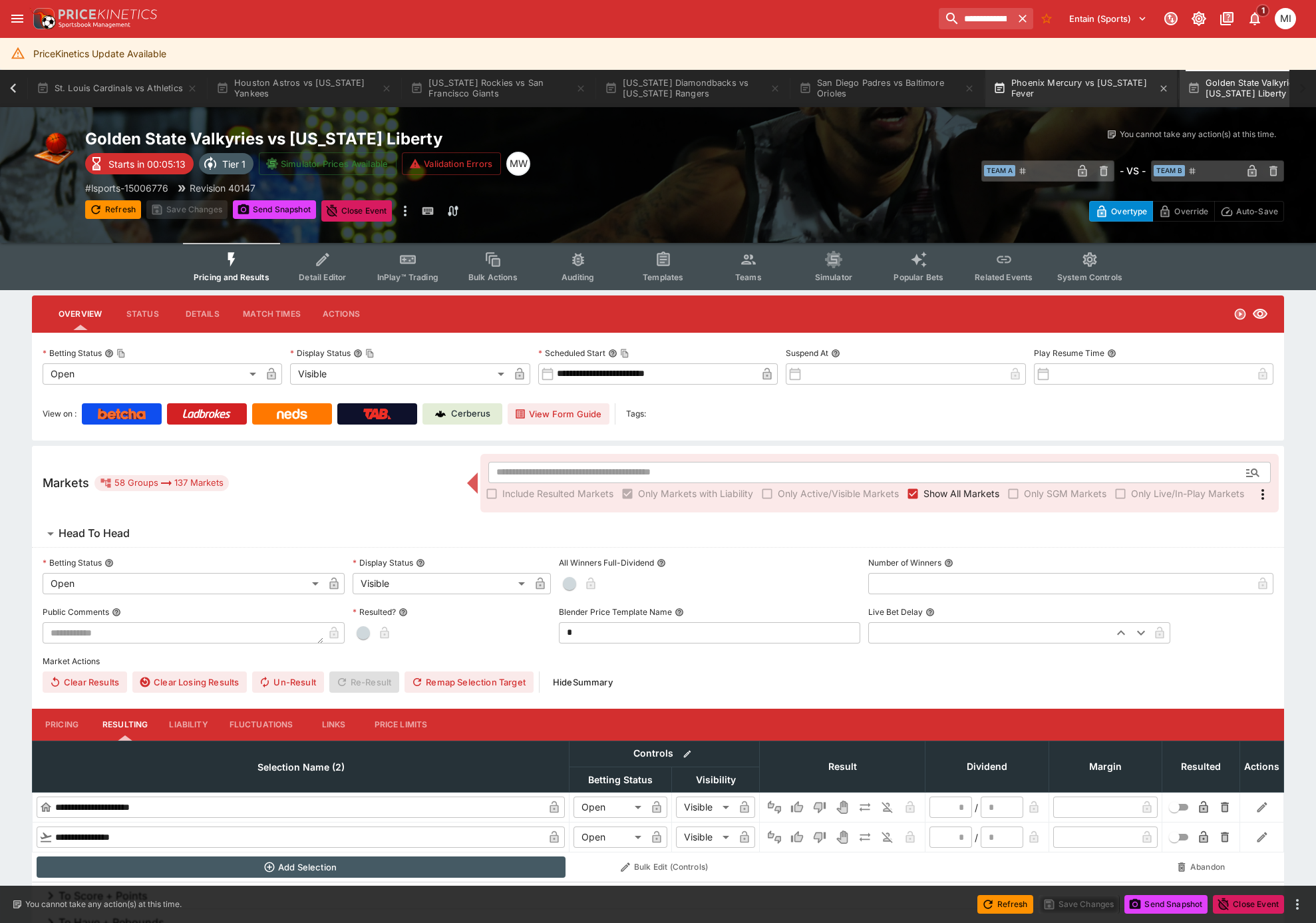
scroll to position [0, 1157]
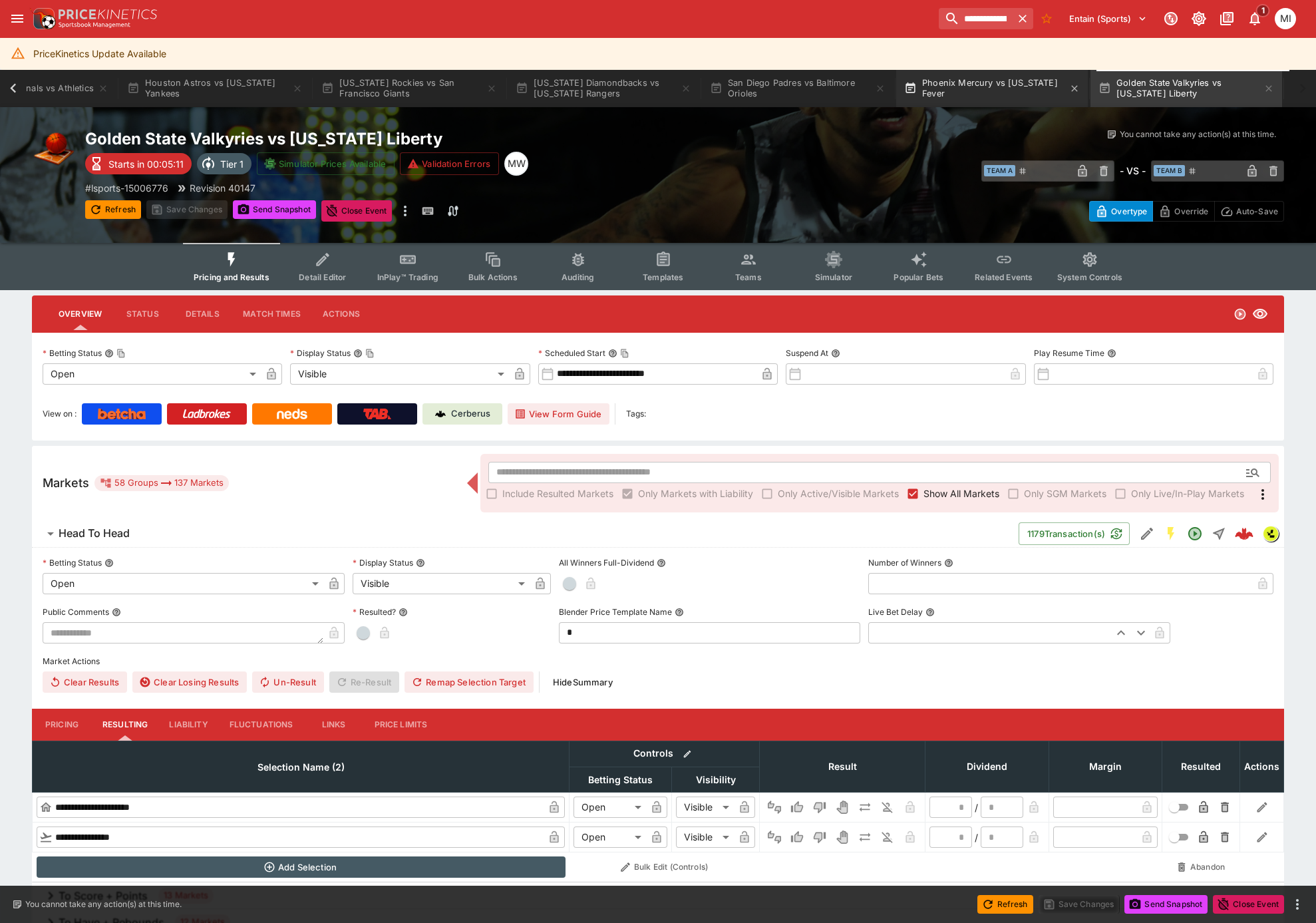
click at [972, 85] on button "Phoenix Mercury vs Indiana Fever" at bounding box center [992, 89] width 191 height 38
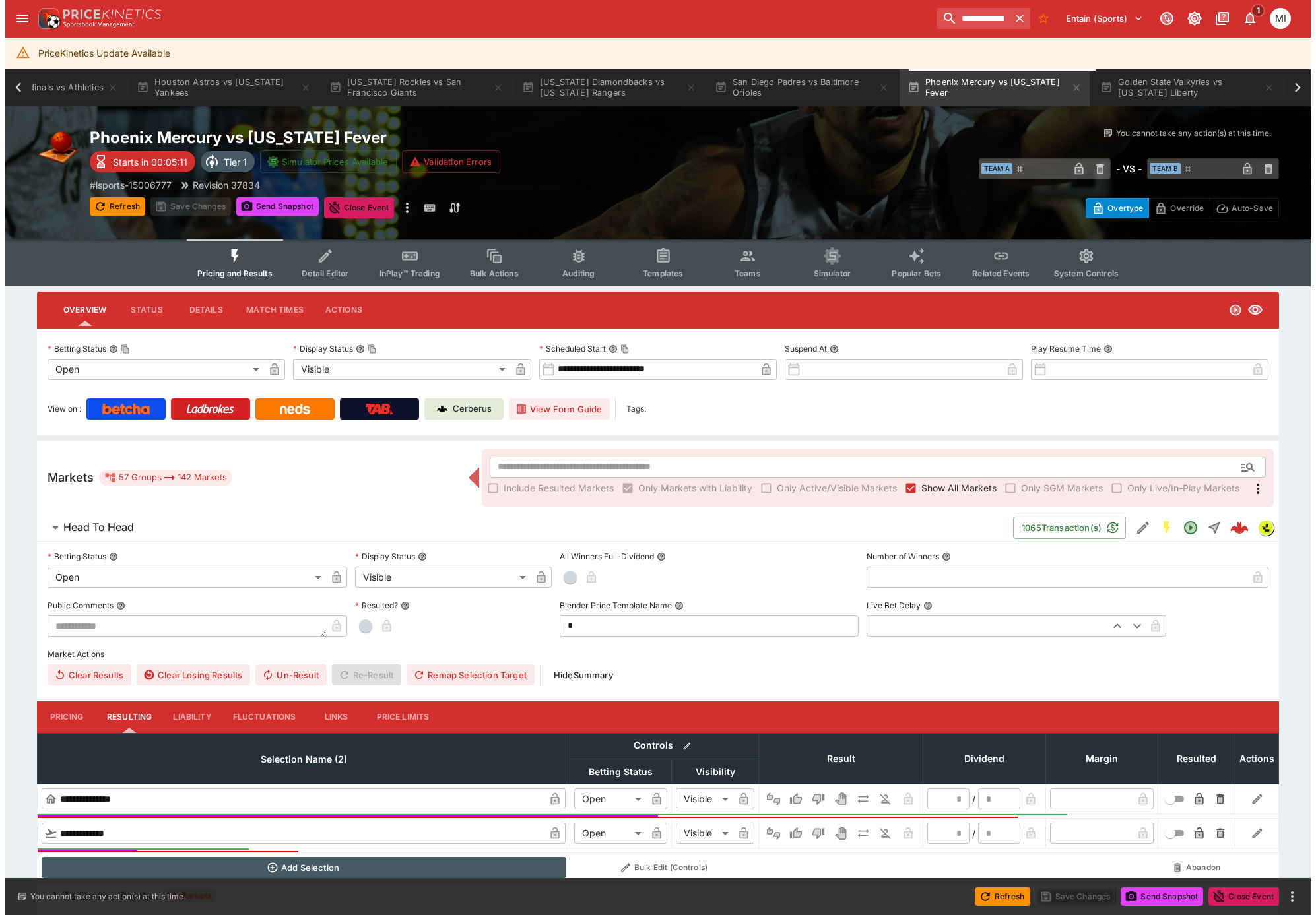
scroll to position [0, 1139]
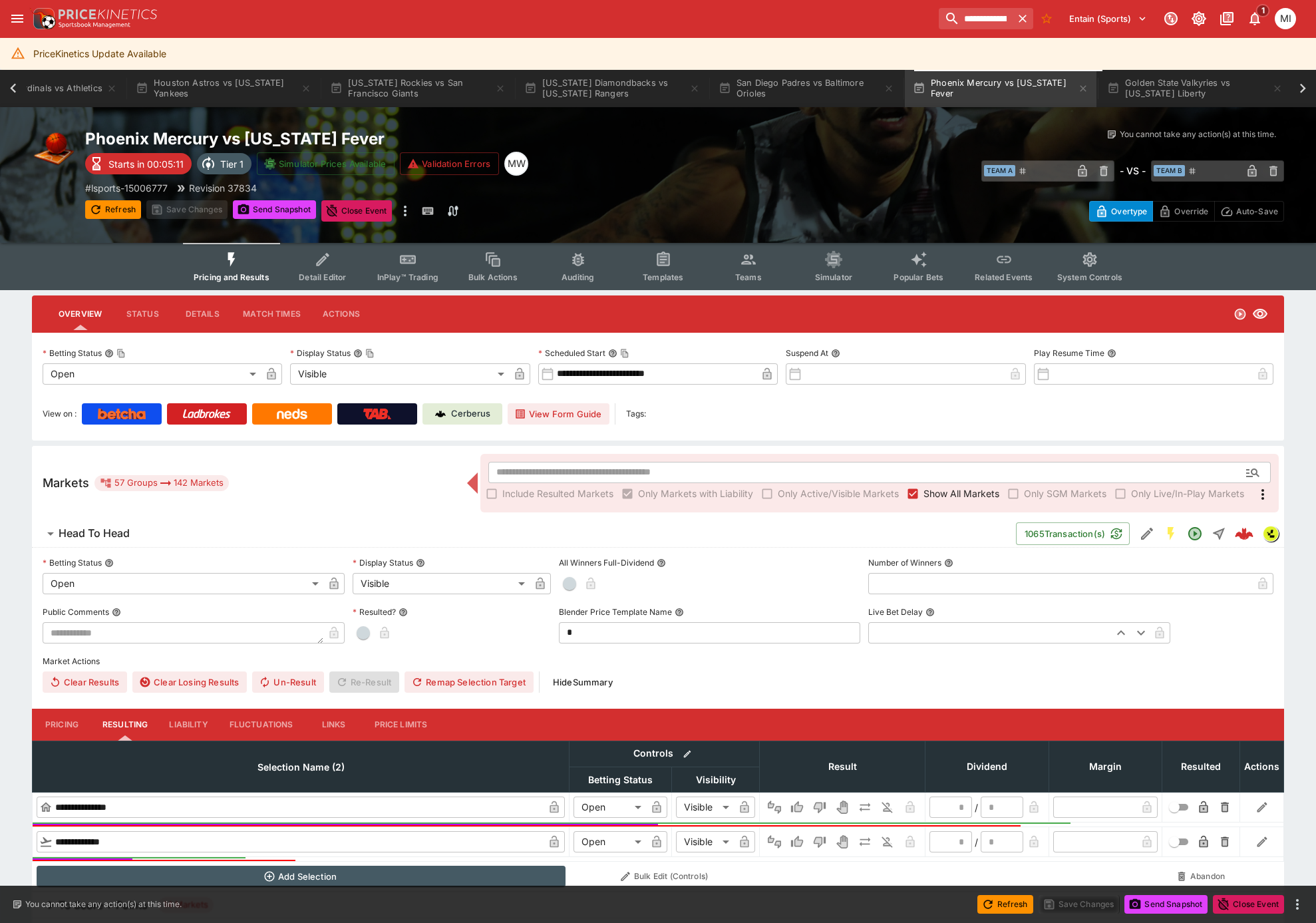
click at [758, 265] on button "Teams" at bounding box center [748, 266] width 86 height 47
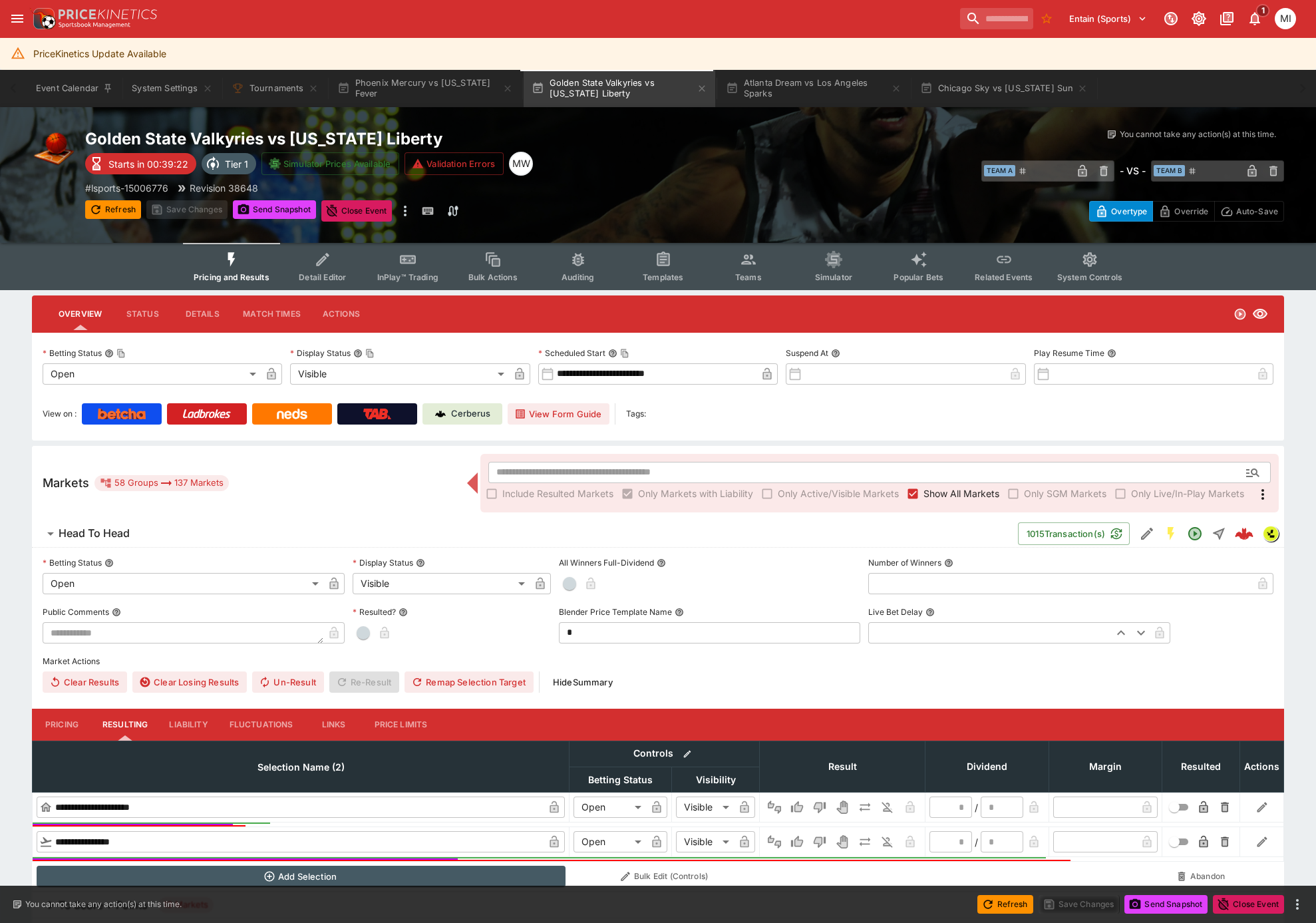
click at [429, 88] on button "Phoenix Mercury vs [US_STATE] Fever" at bounding box center [424, 89] width 191 height 38
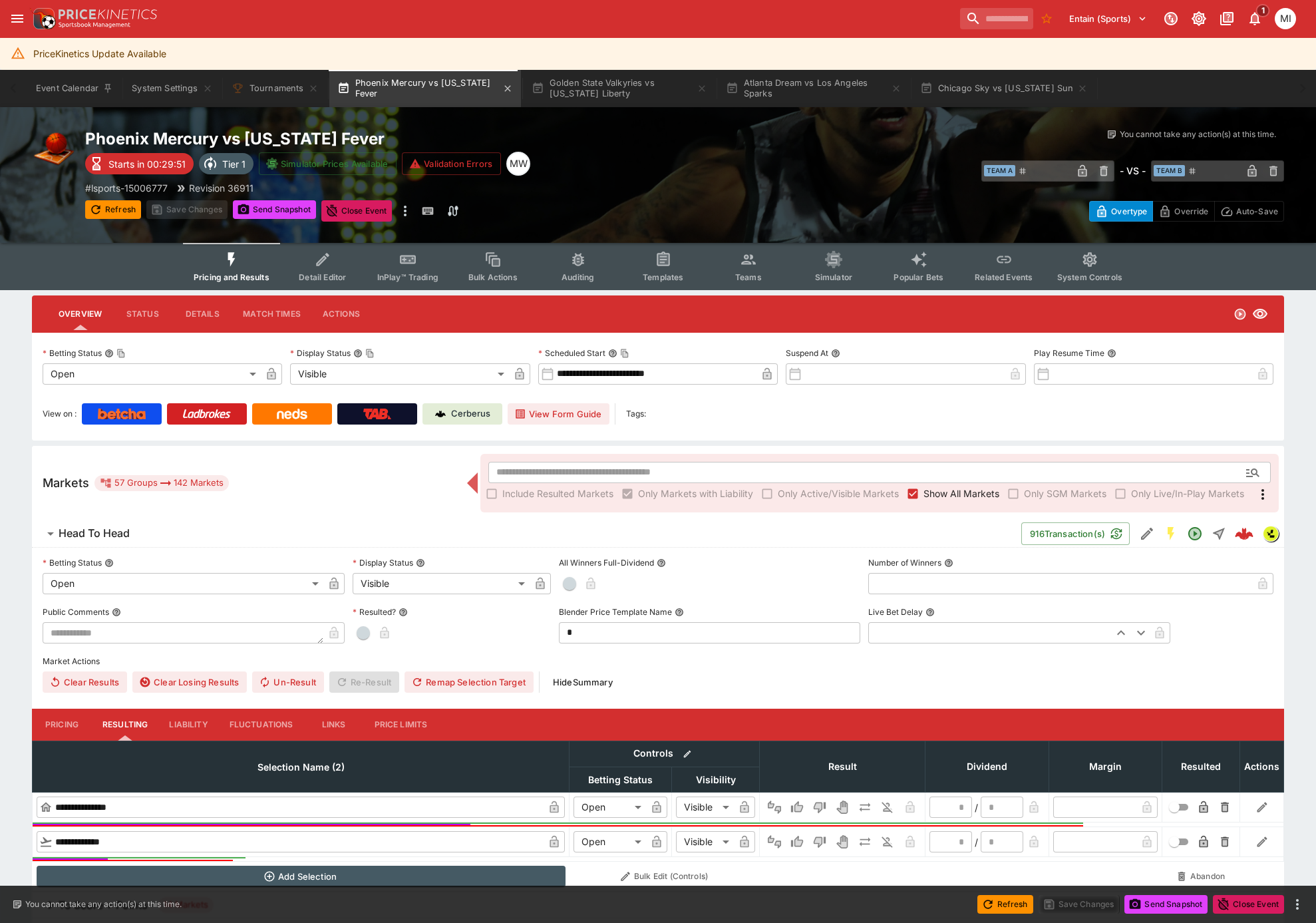
click at [442, 85] on button "Phoenix Mercury vs [US_STATE] Fever" at bounding box center [424, 89] width 191 height 38
click at [588, 90] on button "Golden State Valkyries vs [US_STATE] Liberty" at bounding box center [619, 89] width 191 height 38
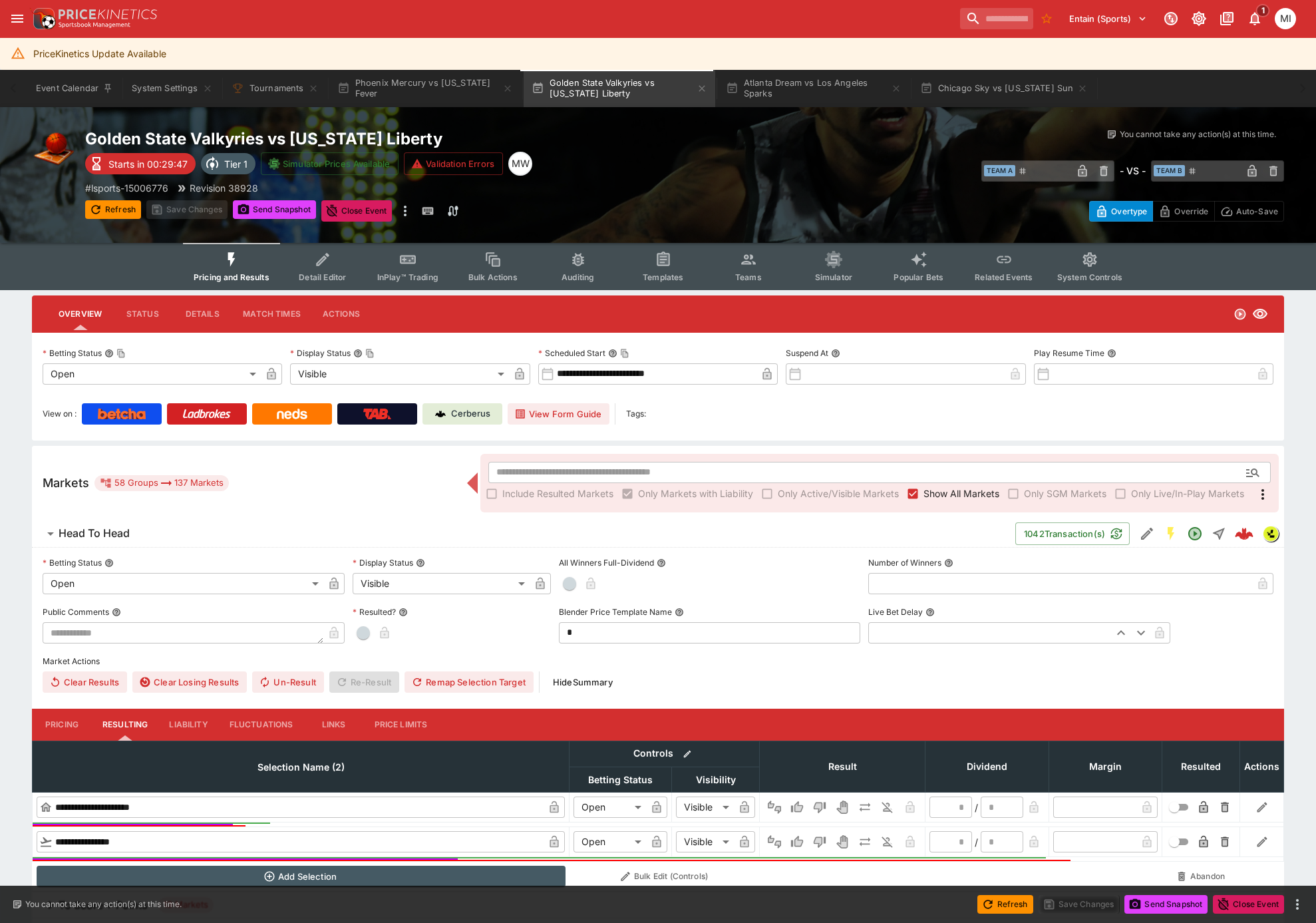
click at [737, 269] on button "Teams" at bounding box center [748, 266] width 86 height 47
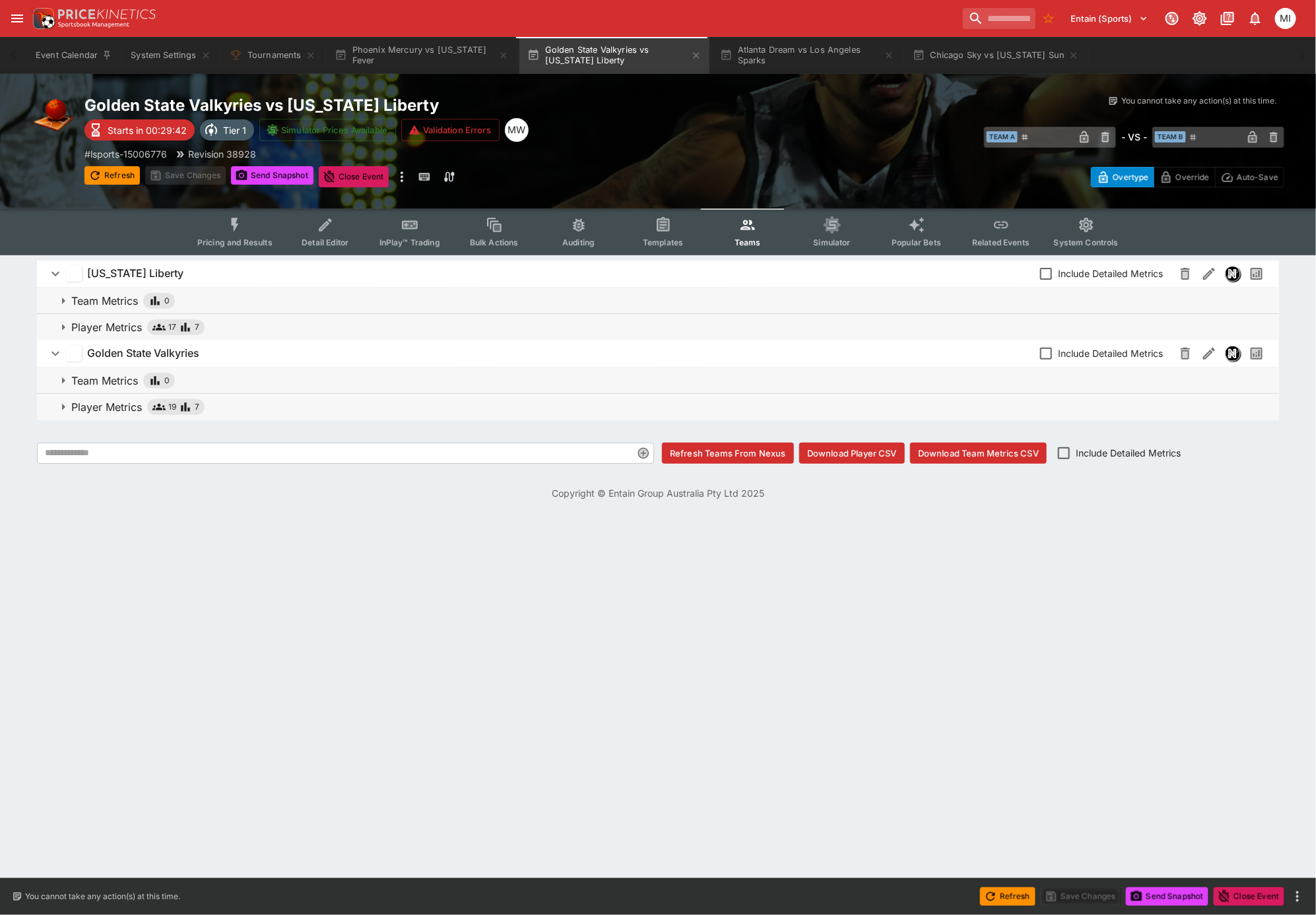
click at [122, 401] on p "Player Metrics" at bounding box center [107, 406] width 71 height 16
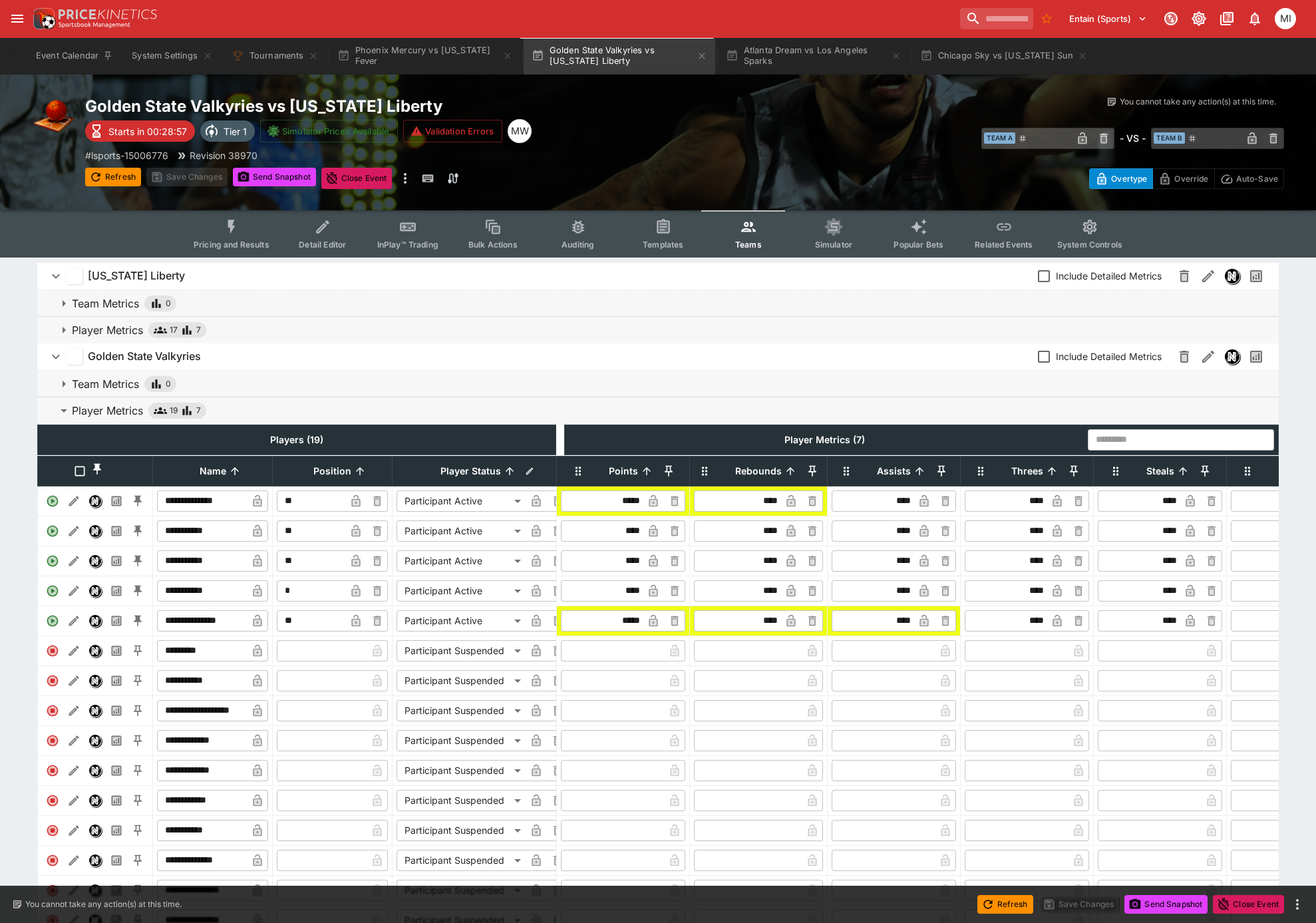
click at [106, 327] on p "Player Metrics" at bounding box center [108, 330] width 71 height 16
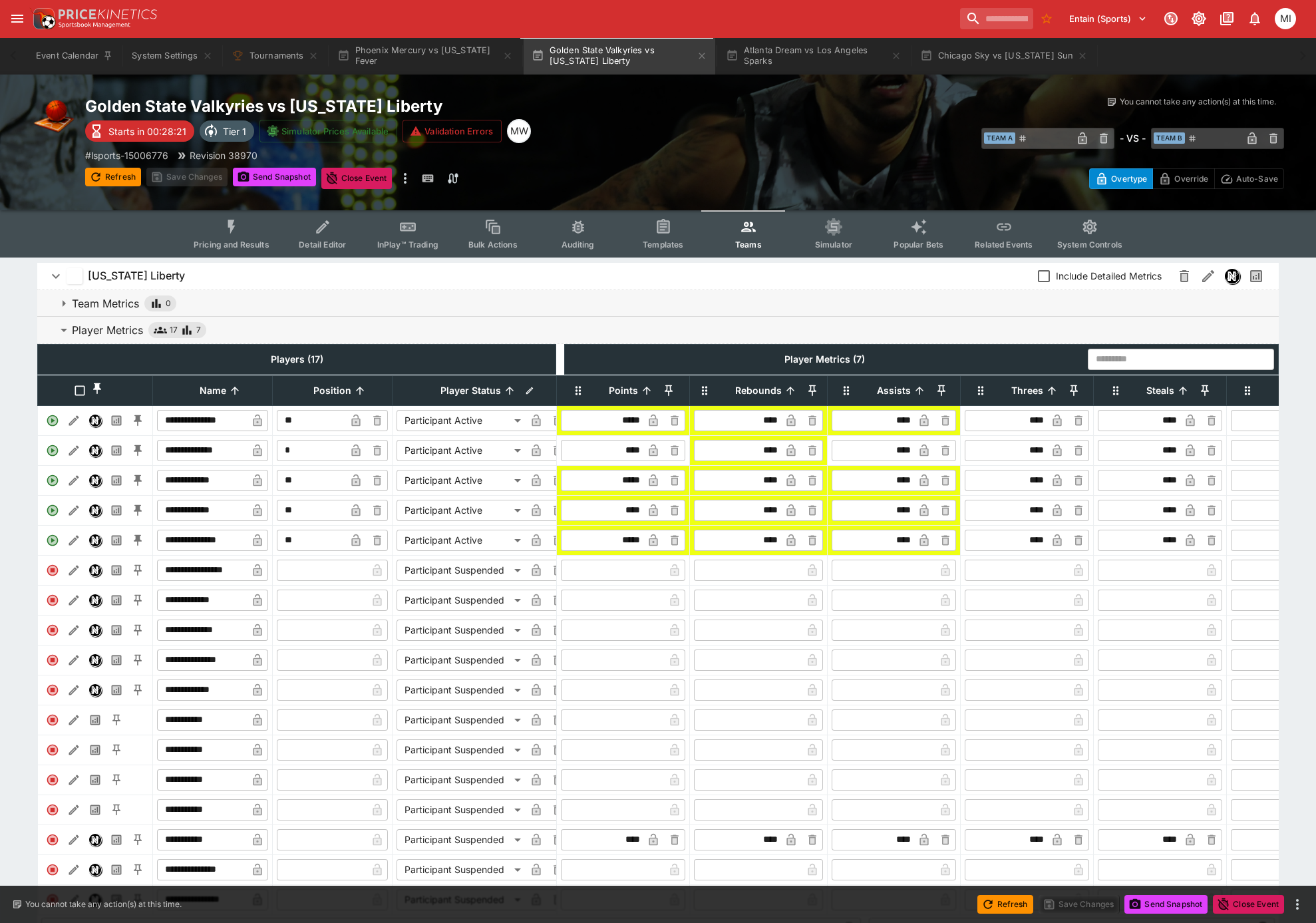
click at [454, 551] on body "Entain (Sports) 1 MI Event Calendar System Settings Tournaments Phoenix Mercury…" at bounding box center [658, 888] width 1316 height 1778
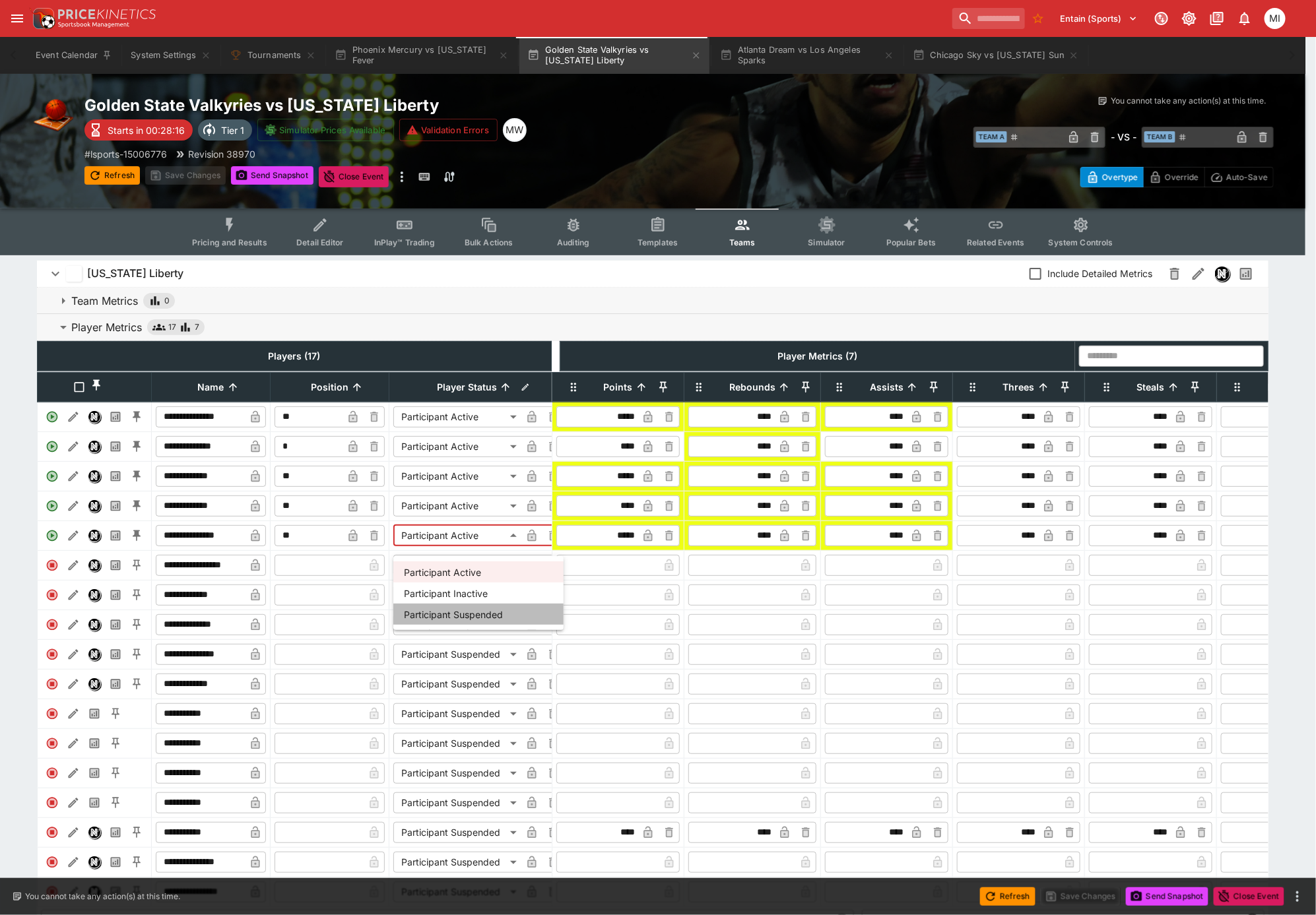
click at [475, 610] on li "Participant Suspended" at bounding box center [478, 614] width 170 height 21
type input "**********"
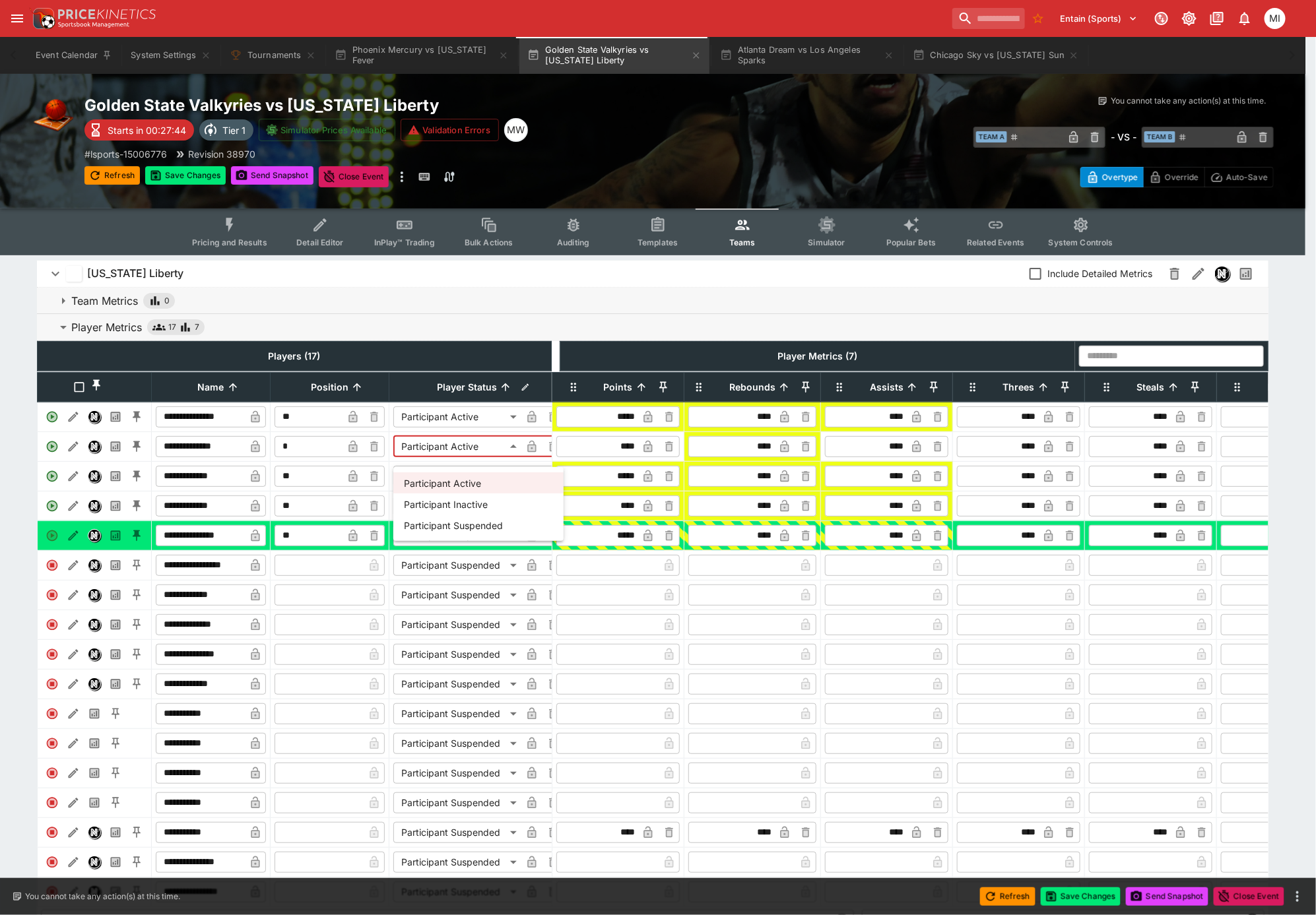
click at [461, 457] on body "Entain (Sports) 1 MI Event Calendar System Settings Tournaments Phoenix Mercury…" at bounding box center [658, 881] width 1316 height 1762
click at [478, 521] on li "Participant Suspended" at bounding box center [478, 525] width 170 height 21
type input "**********"
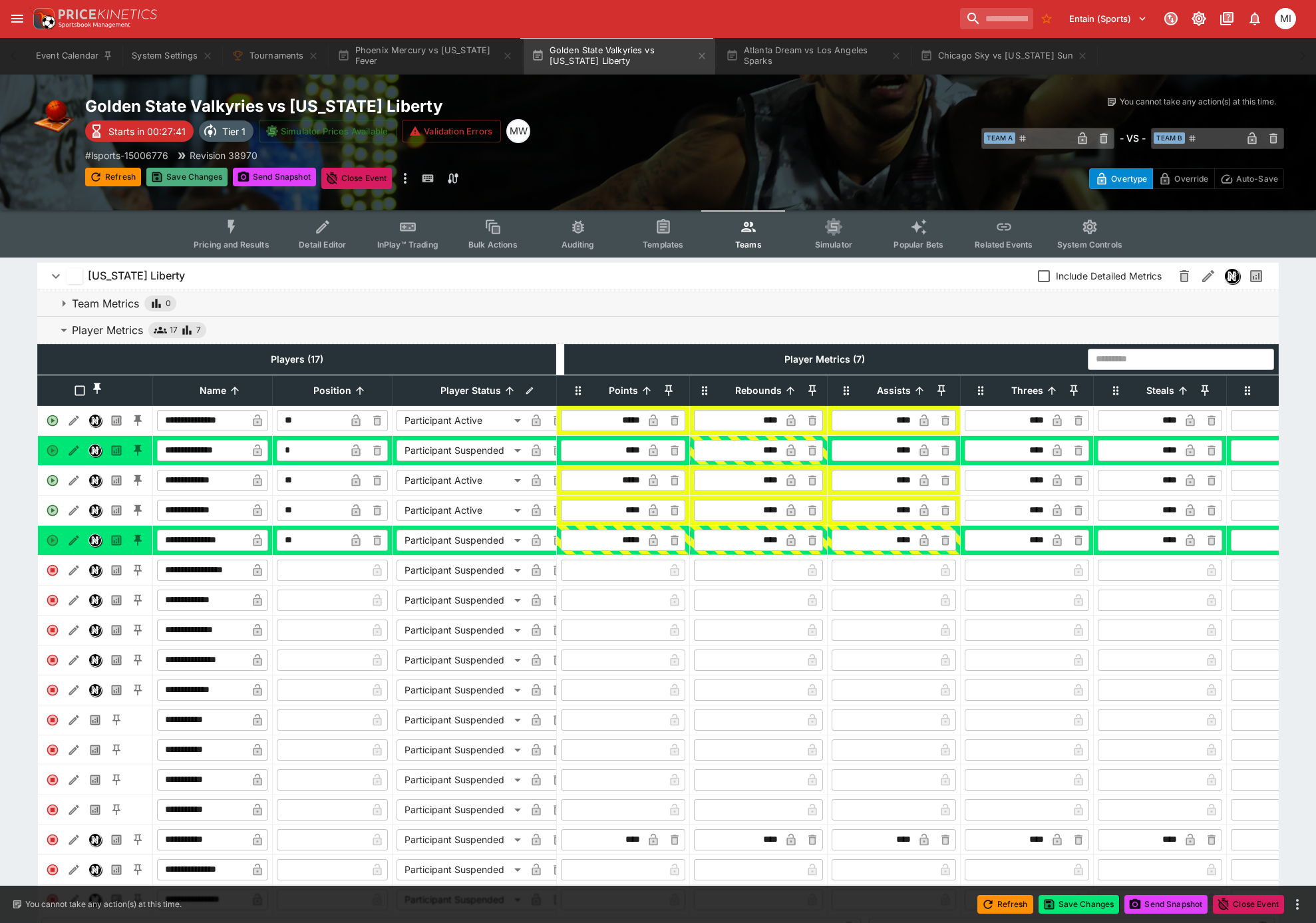
click at [202, 176] on button "Save Changes" at bounding box center [187, 176] width 81 height 18
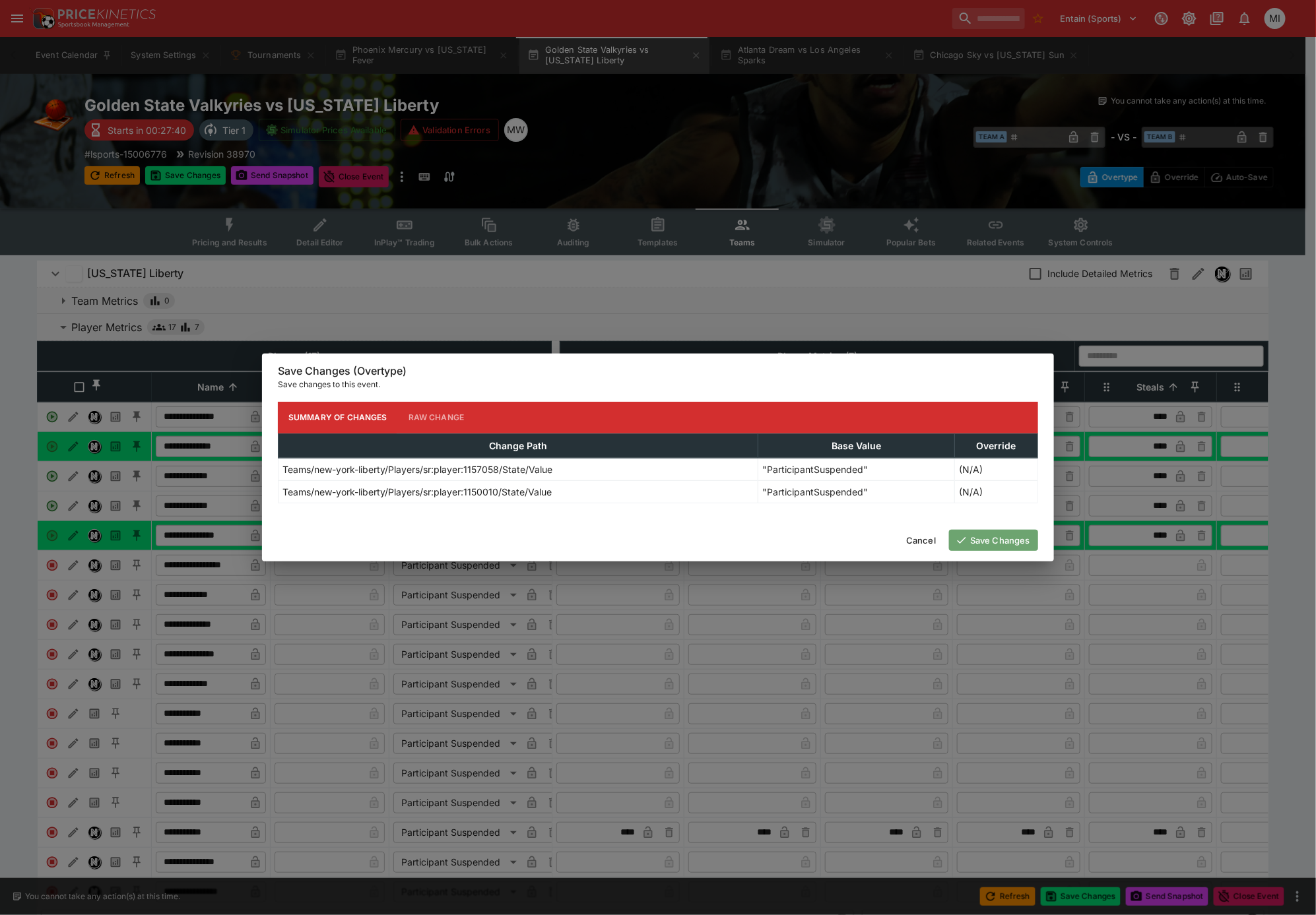
click at [979, 536] on button "Save Changes" at bounding box center [993, 540] width 89 height 21
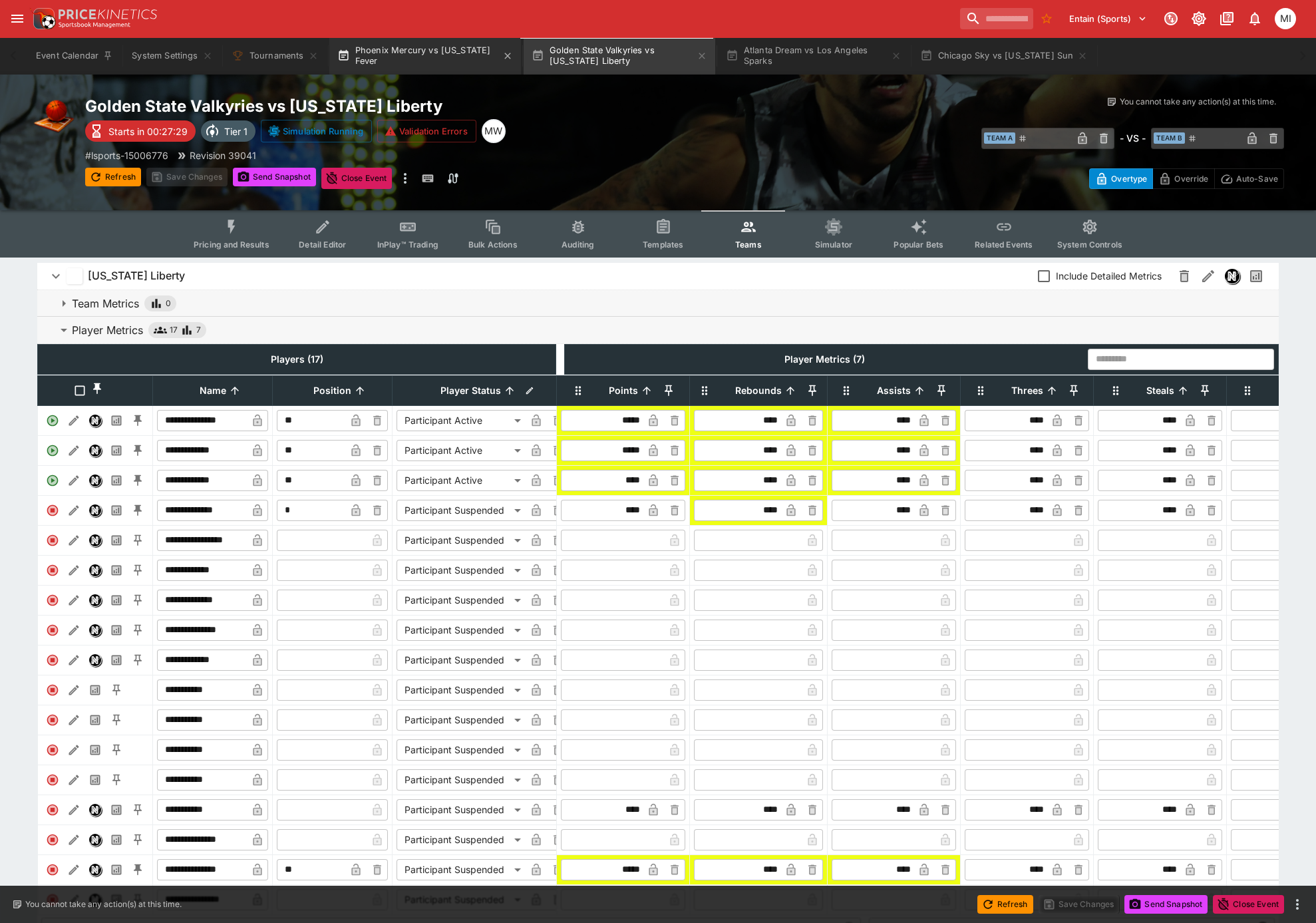
click at [451, 57] on button "Phoenix Mercury vs Indiana Fever" at bounding box center [424, 56] width 191 height 38
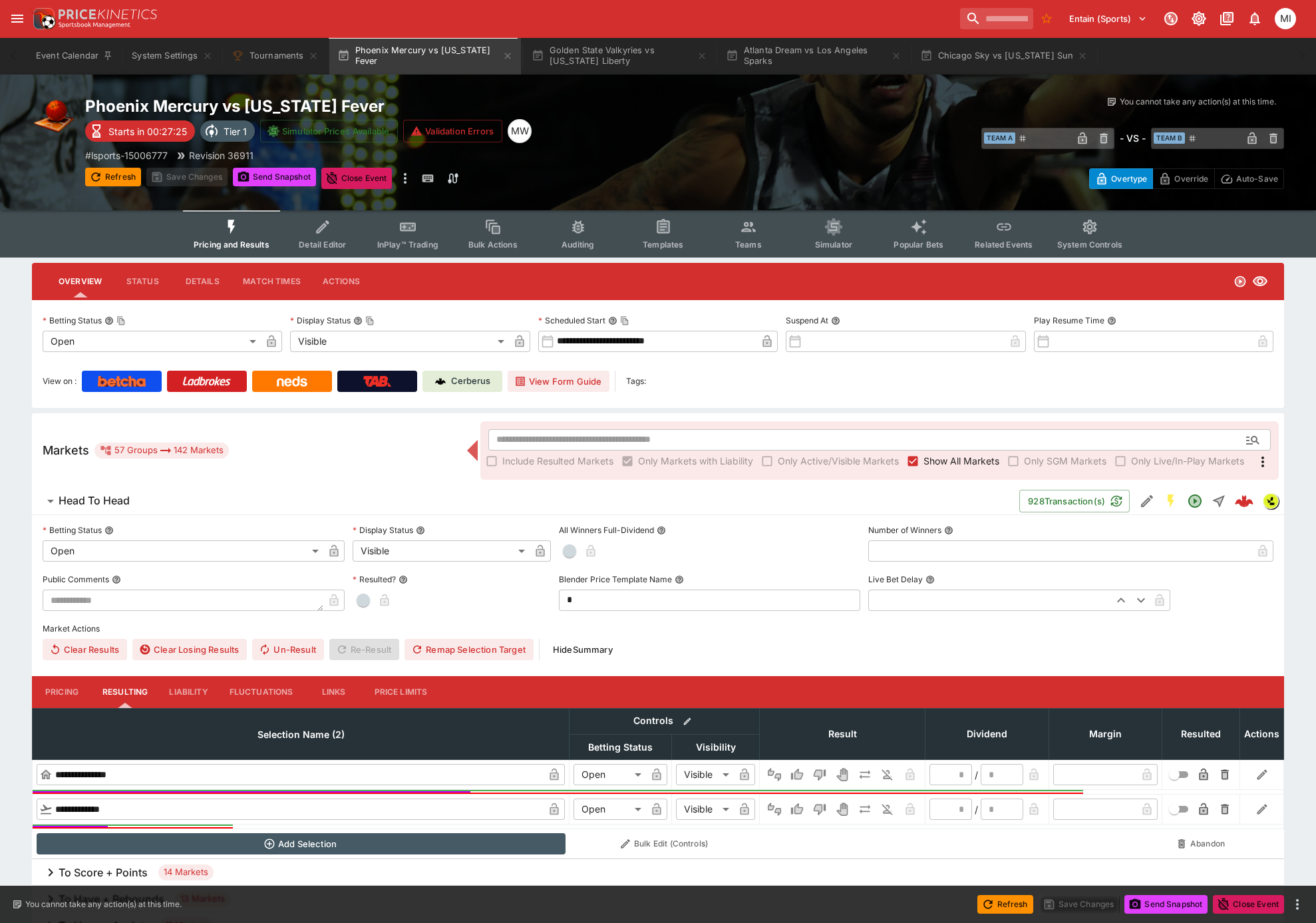
click at [751, 234] on icon "Event type filters" at bounding box center [748, 227] width 17 height 17
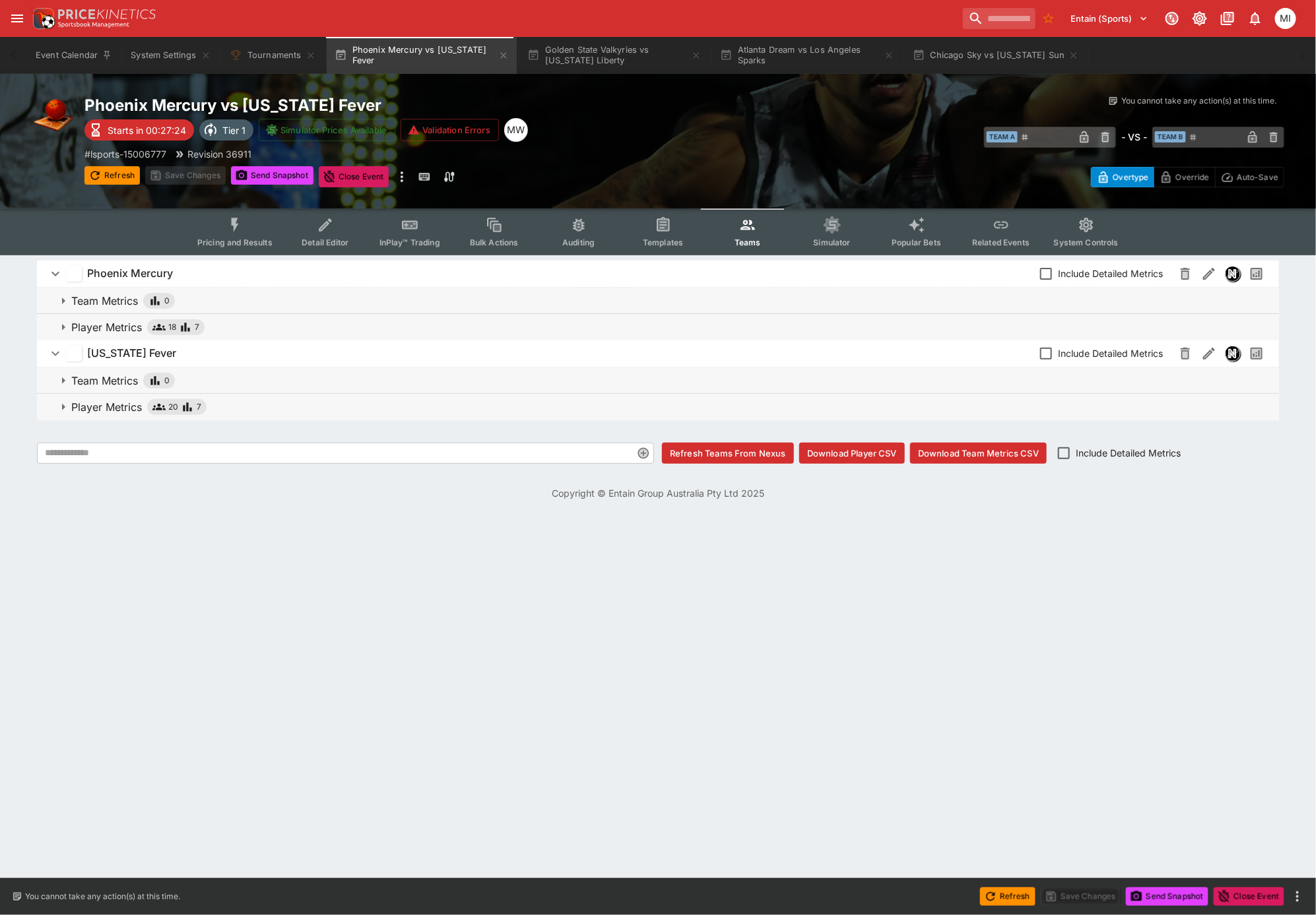
click at [118, 406] on p "Player Metrics" at bounding box center [107, 406] width 71 height 16
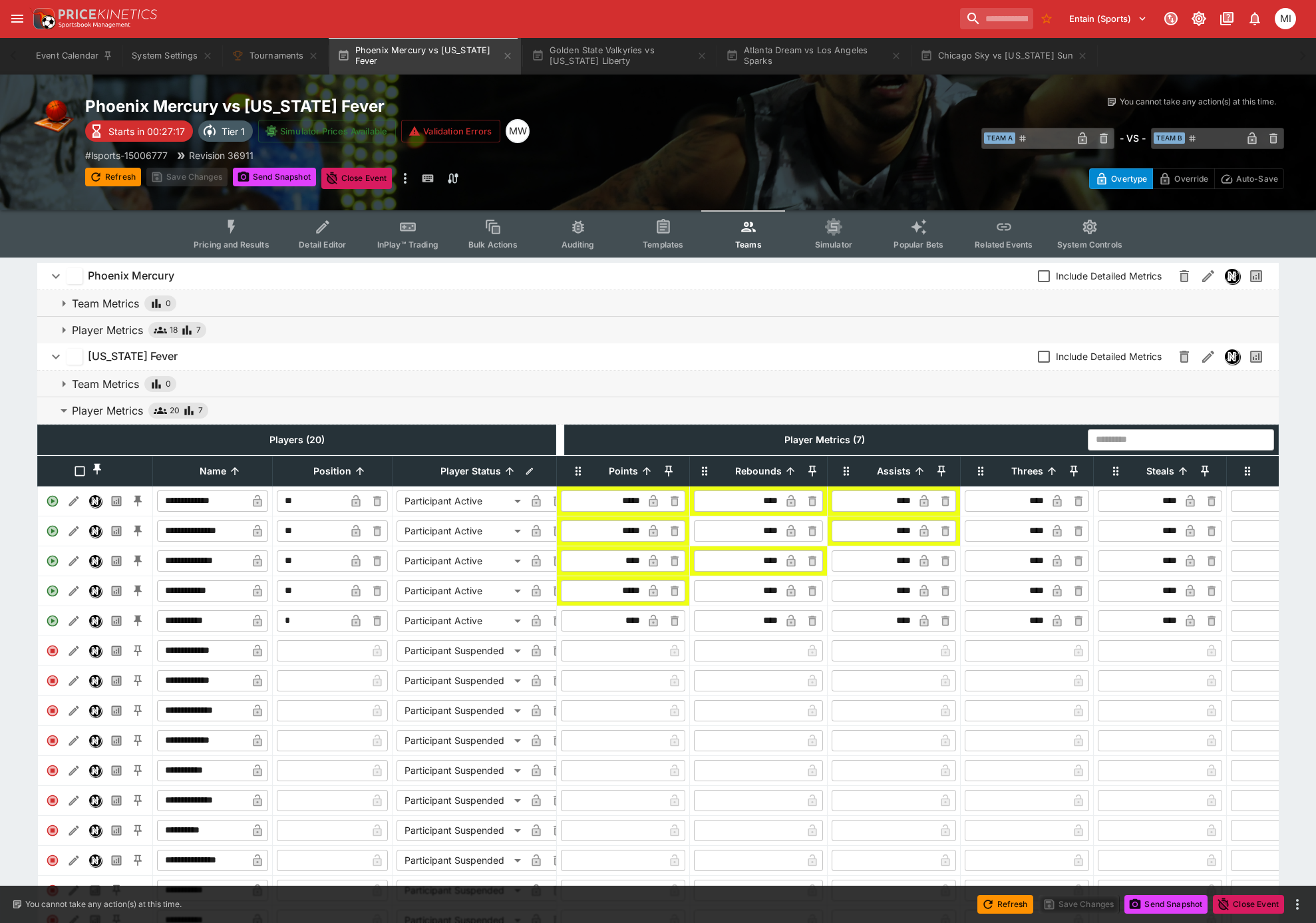
click at [123, 331] on p "Player Metrics" at bounding box center [108, 330] width 71 height 16
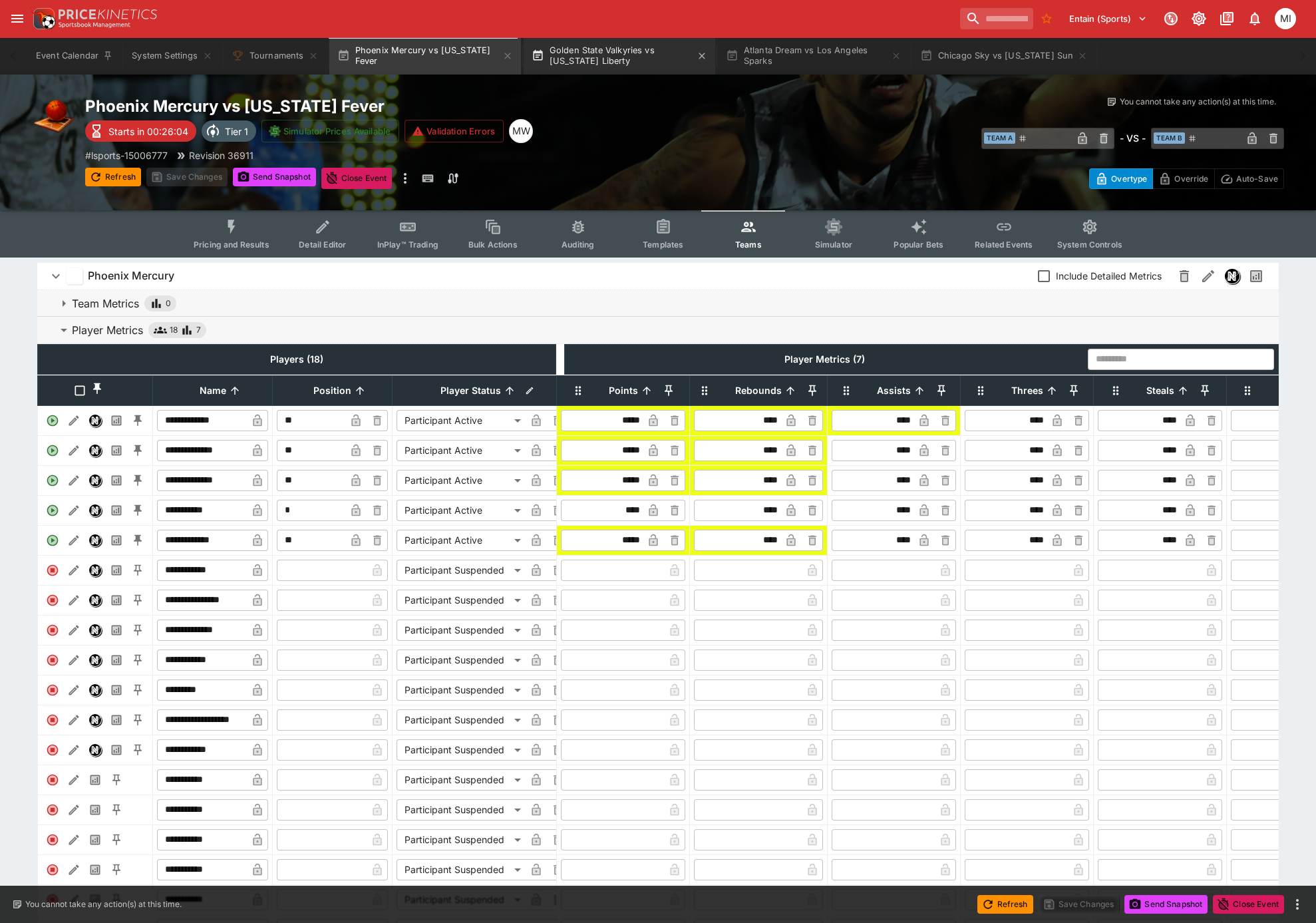
click at [590, 62] on button "Golden State Valkyries vs New York Liberty" at bounding box center [619, 56] width 191 height 38
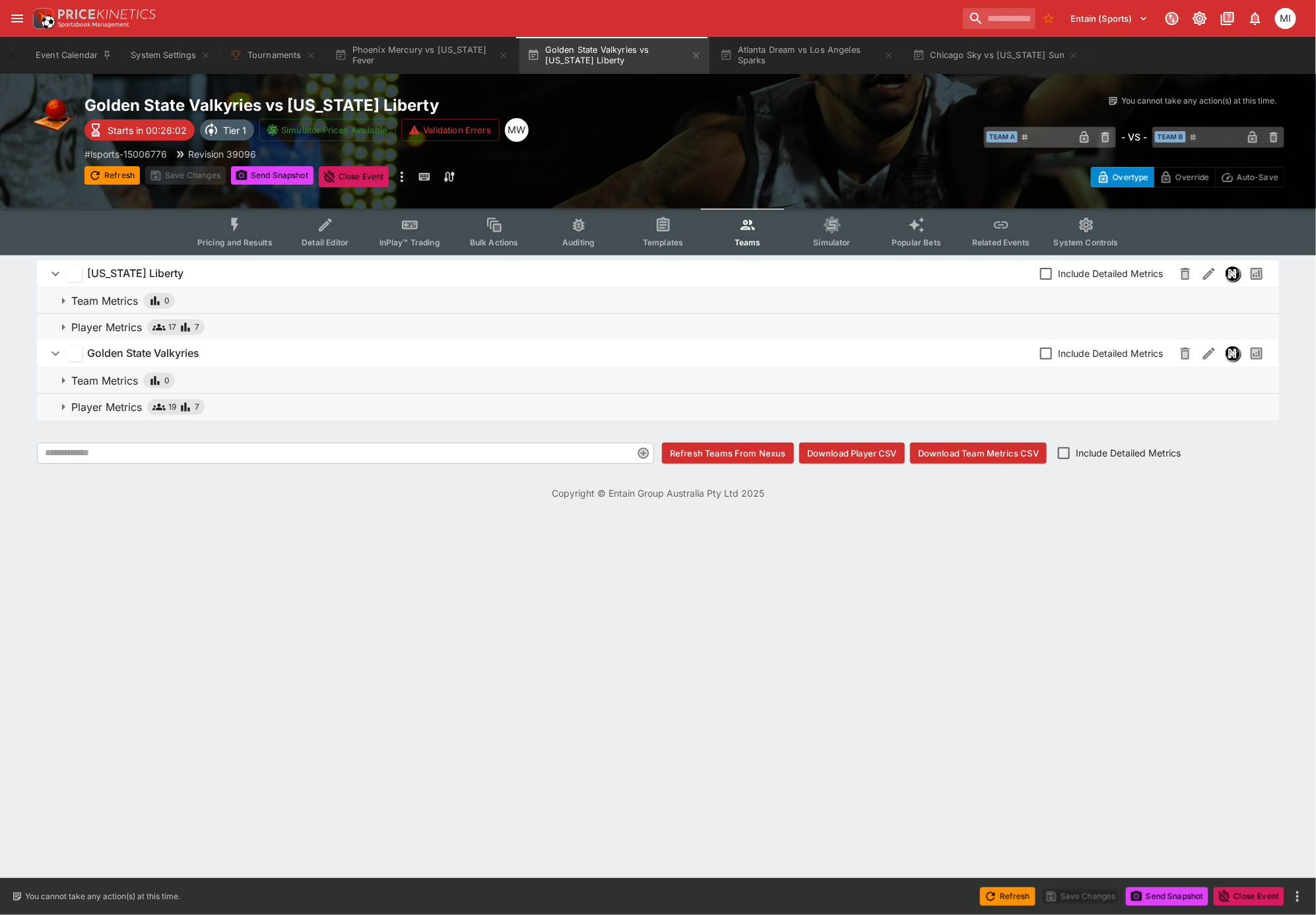
click at [115, 324] on p "Player Metrics" at bounding box center [107, 327] width 71 height 16
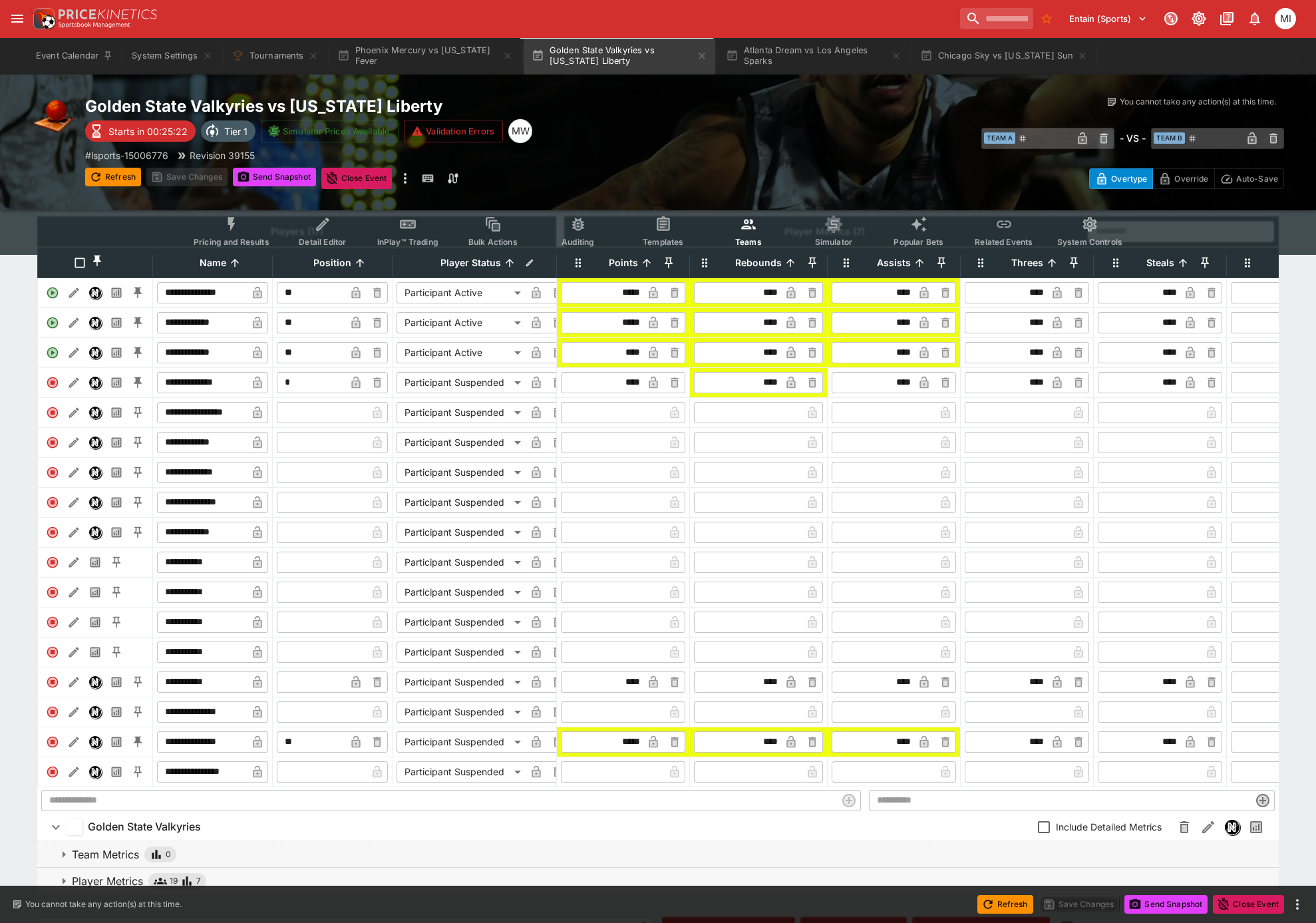
scroll to position [217, 0]
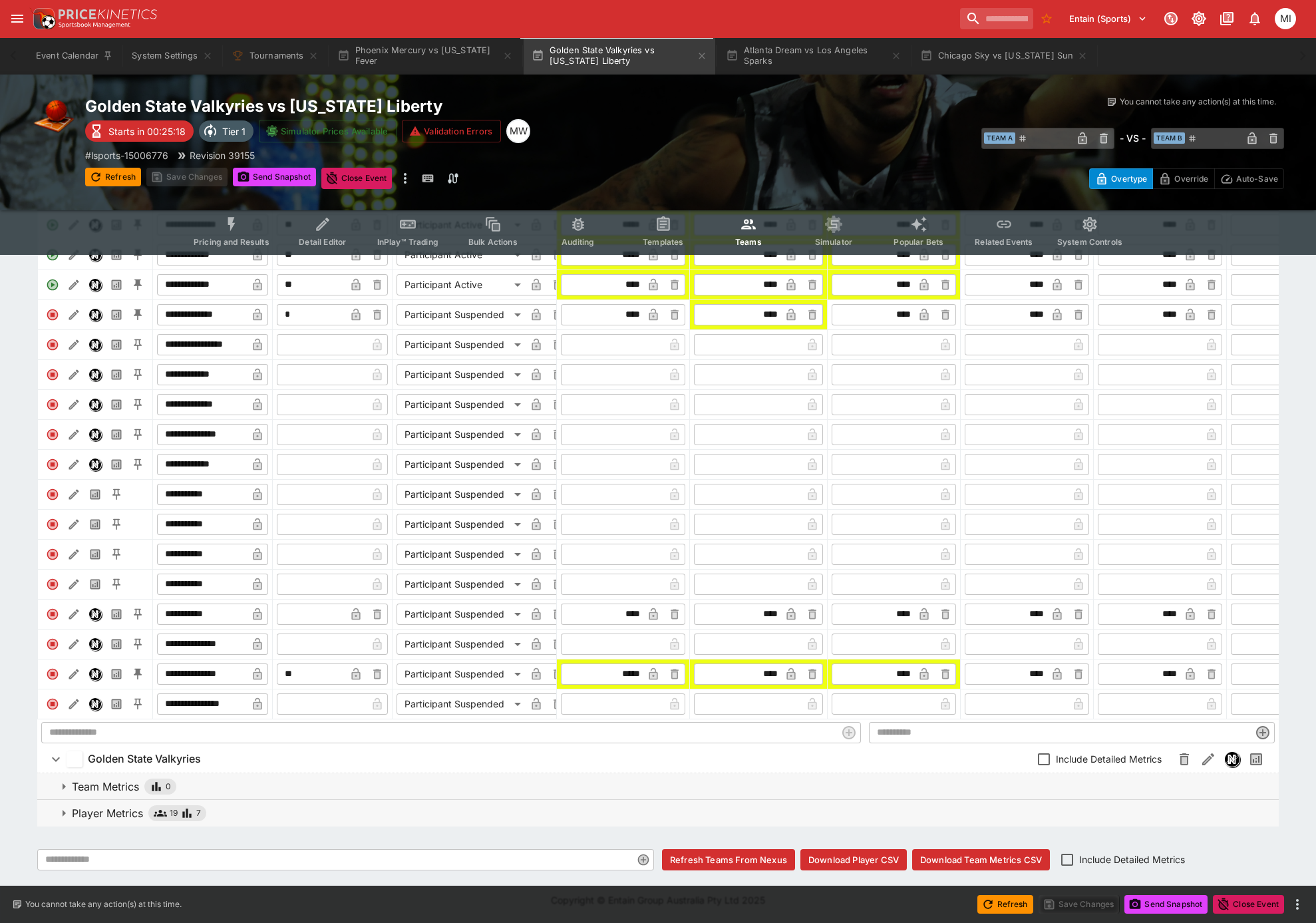
click at [272, 811] on span "Player Metrics 19 7" at bounding box center [670, 813] width 1196 height 16
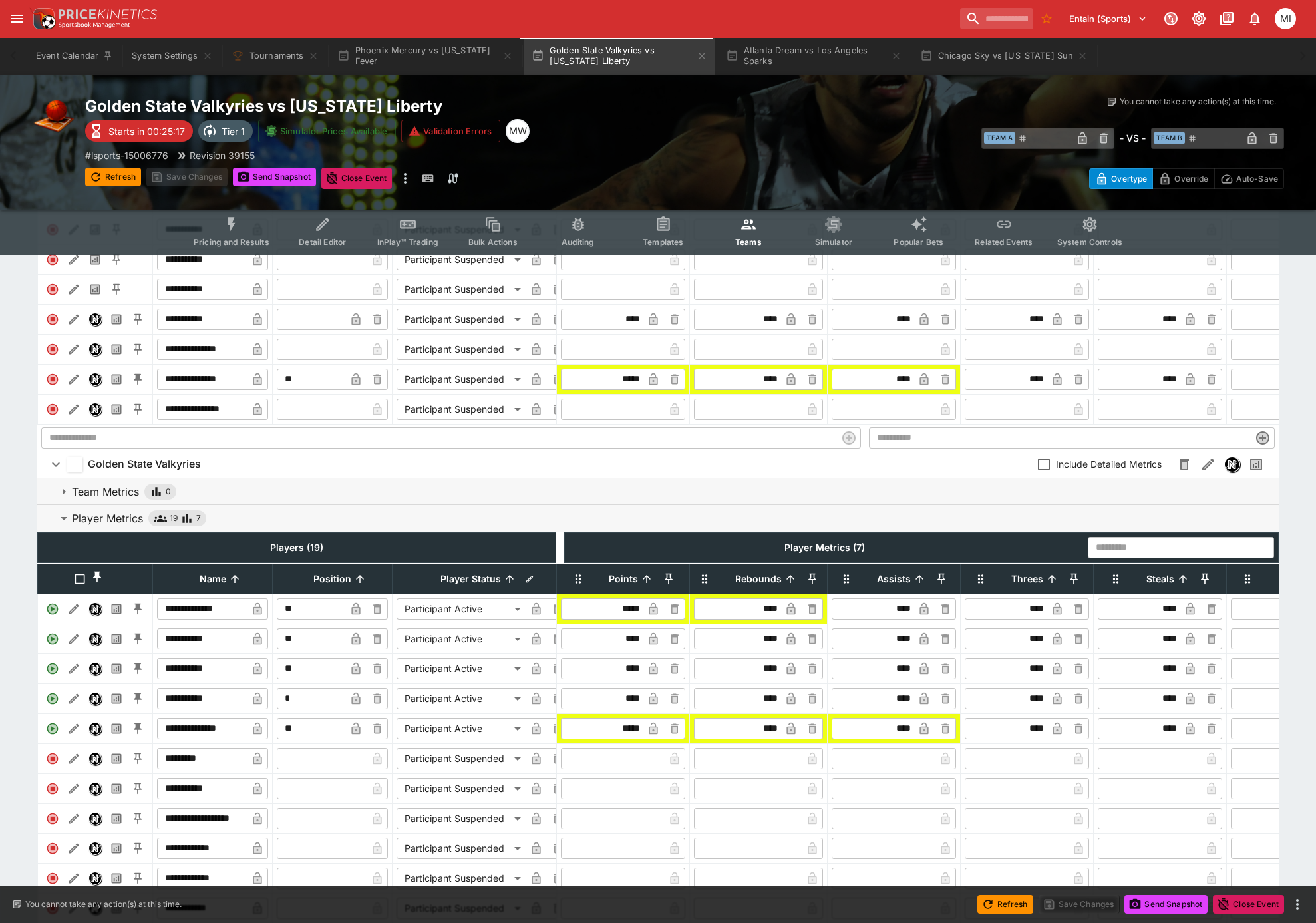
scroll to position [687, 0]
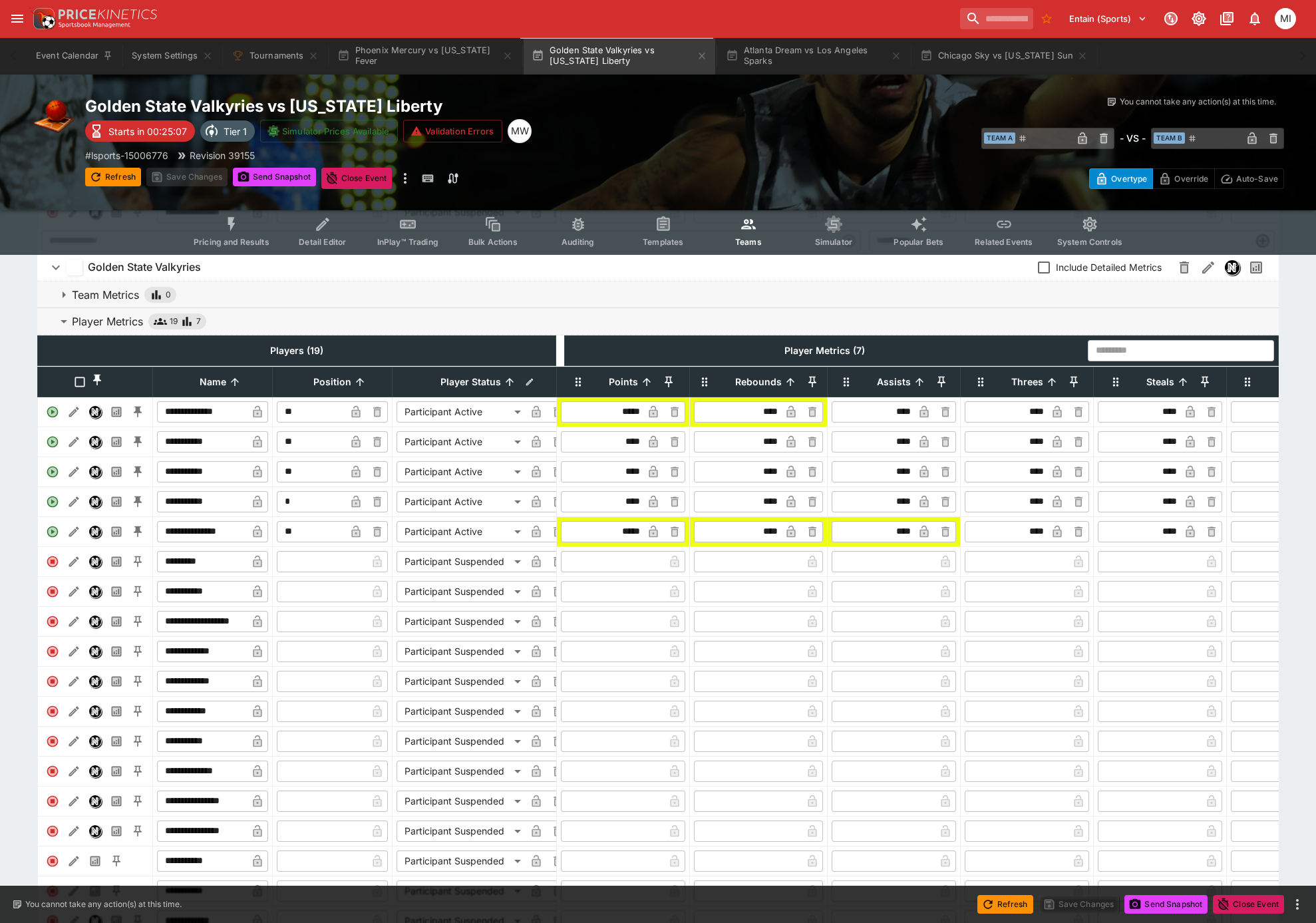
click at [635, 423] on input "*****" at bounding box center [603, 412] width 79 height 21
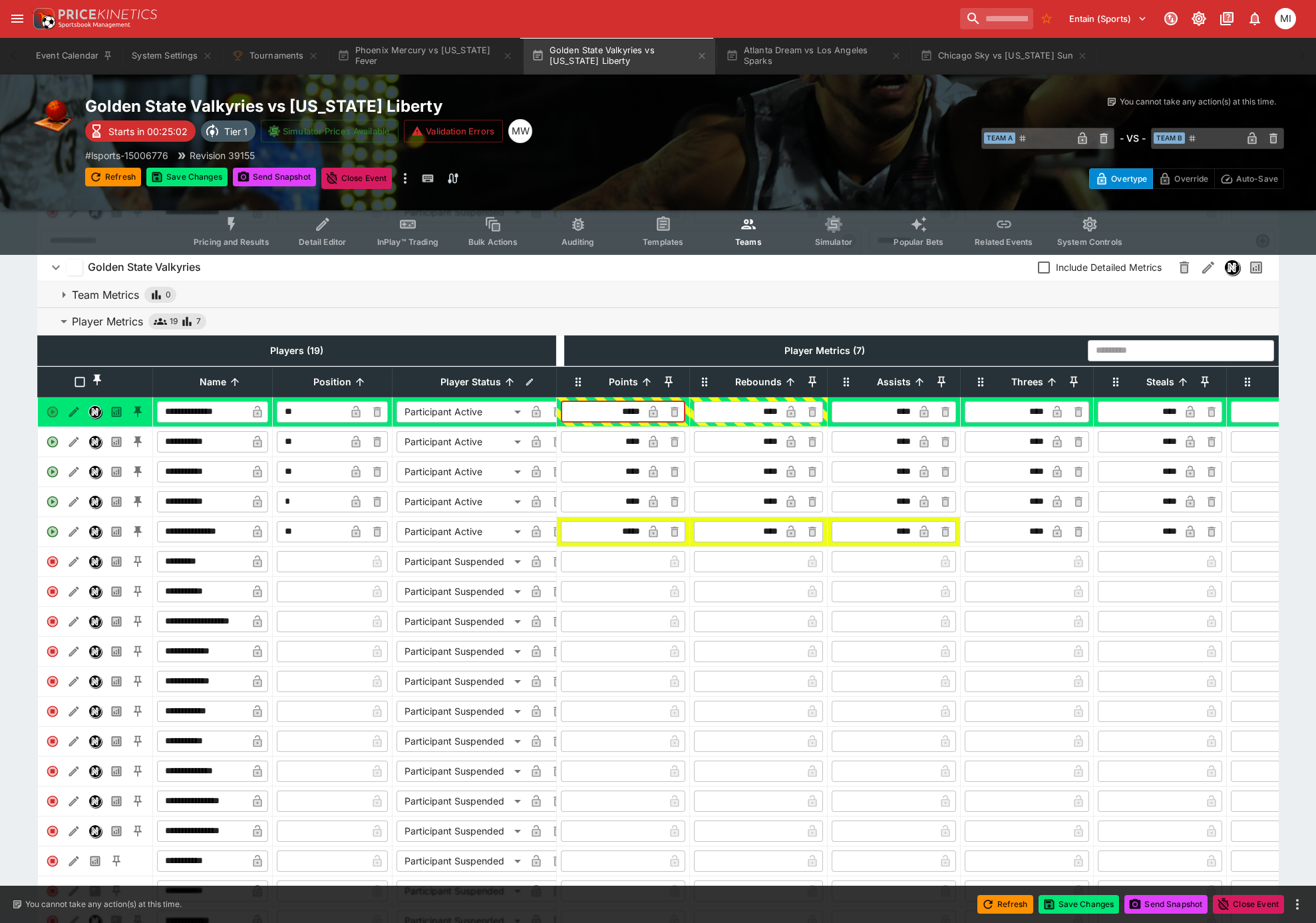
type input "*****"
click at [613, 452] on input "****" at bounding box center [603, 442] width 79 height 21
click at [202, 176] on button "Save Changes" at bounding box center [187, 176] width 81 height 18
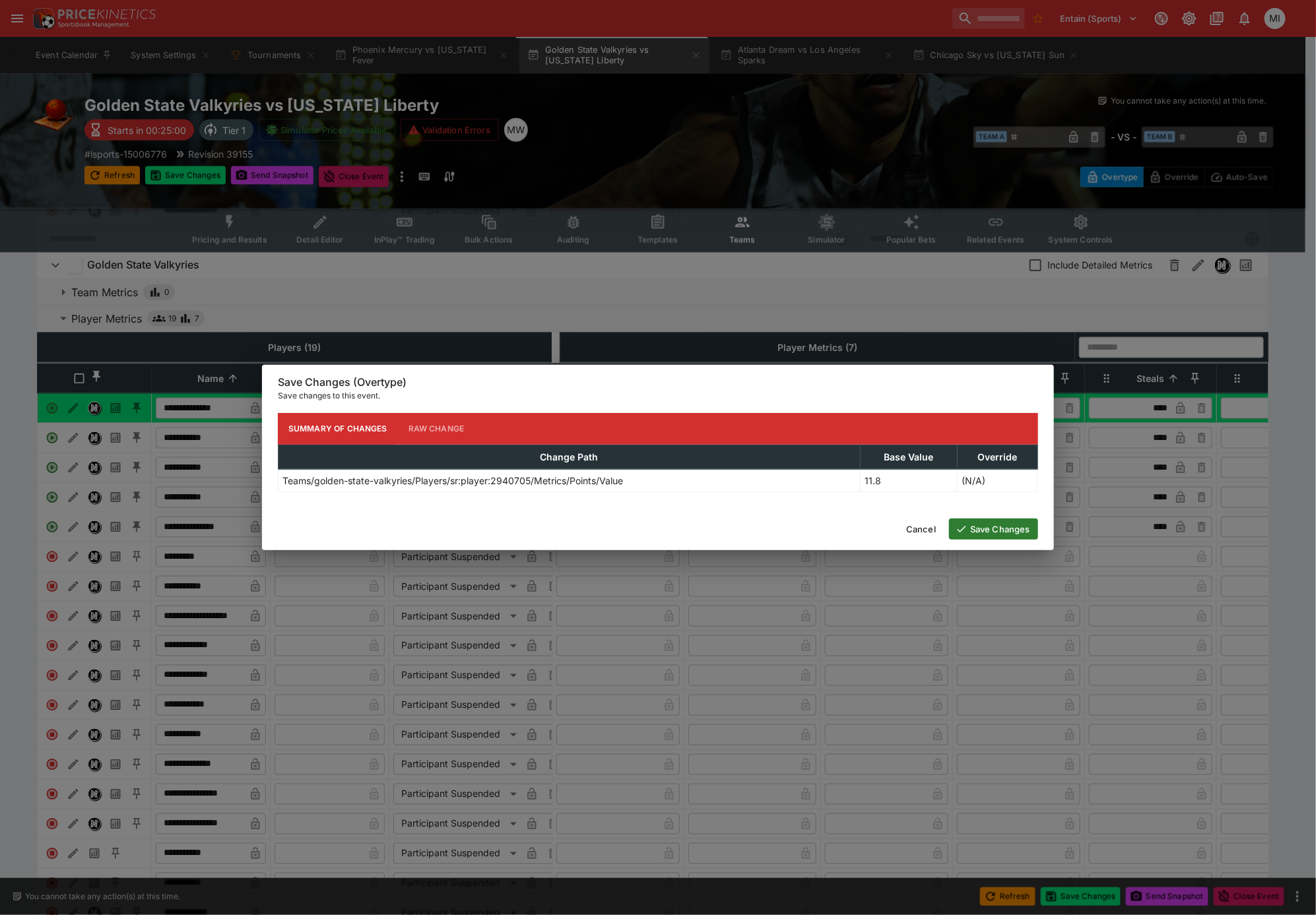
click at [971, 524] on button "Save Changes" at bounding box center [993, 530] width 89 height 21
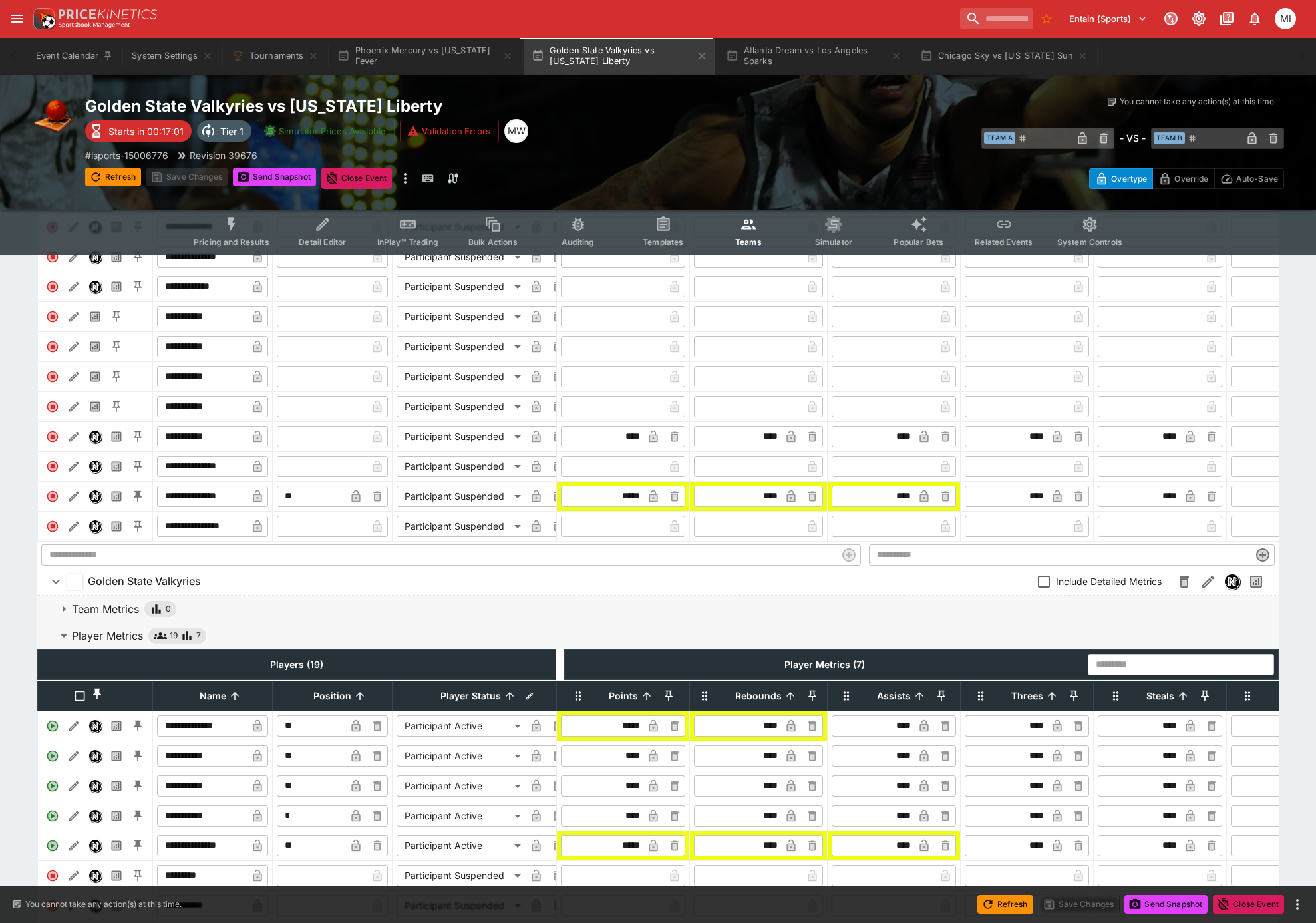
scroll to position [233, 0]
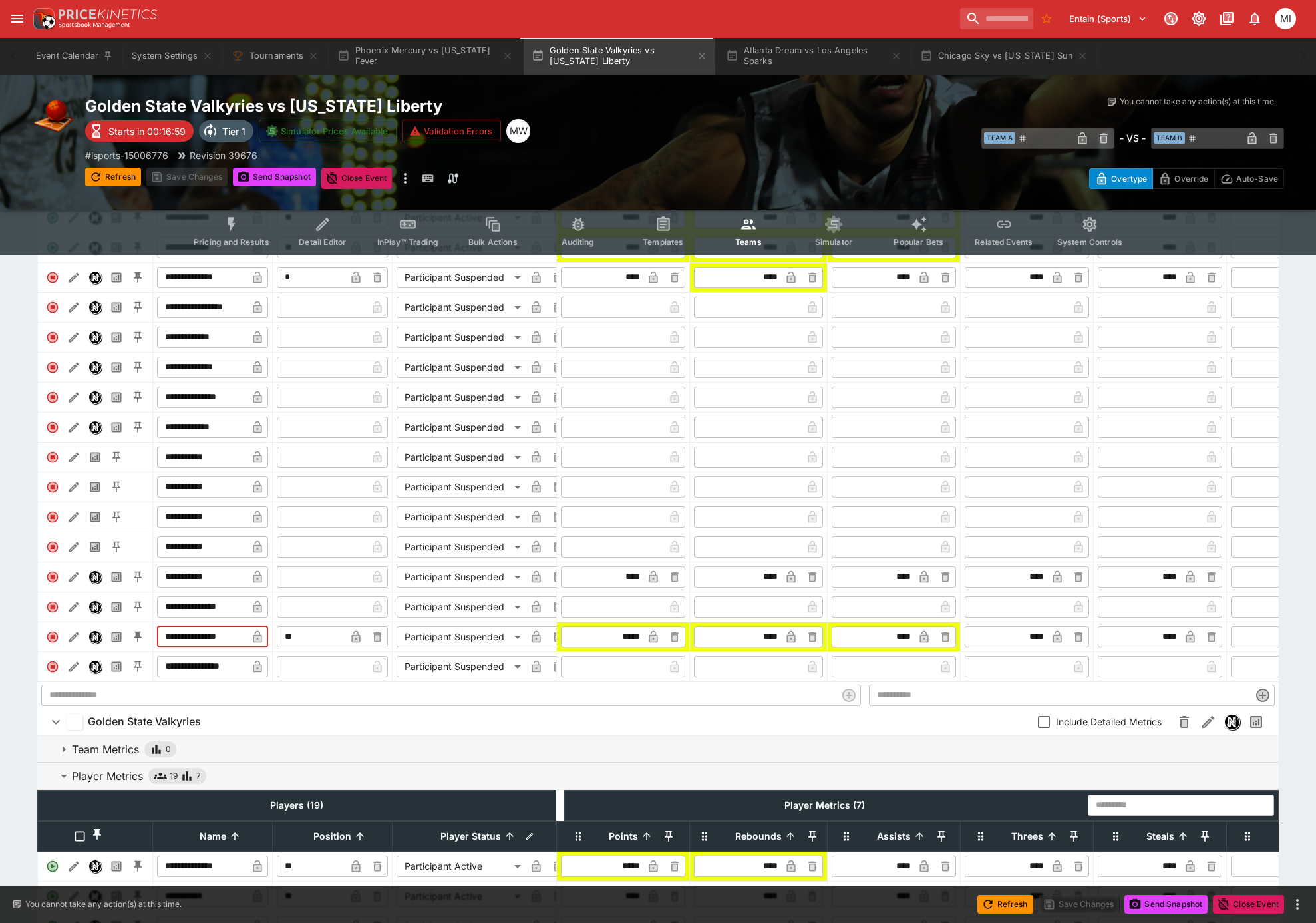
drag, startPoint x: 237, startPoint y: 648, endPoint x: 148, endPoint y: 654, distance: 89.2
click at [148, 652] on tr "**********" at bounding box center [305, 636] width 535 height 30
click at [770, 42] on button "Atlanta Dream vs Los Angeles Sparks" at bounding box center [813, 56] width 191 height 38
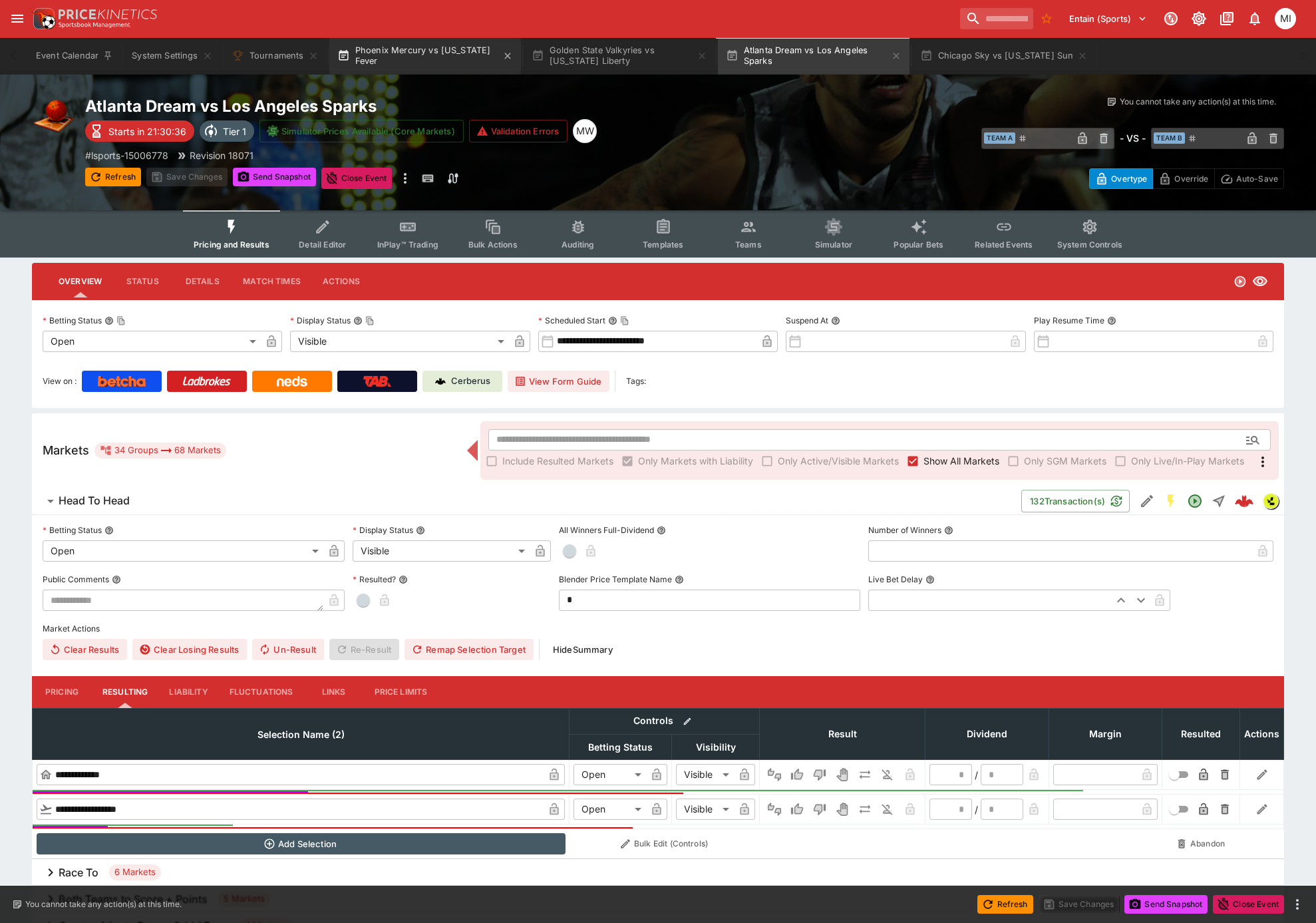
click at [450, 58] on button "Phoenix Mercury vs [US_STATE] Fever" at bounding box center [424, 56] width 191 height 38
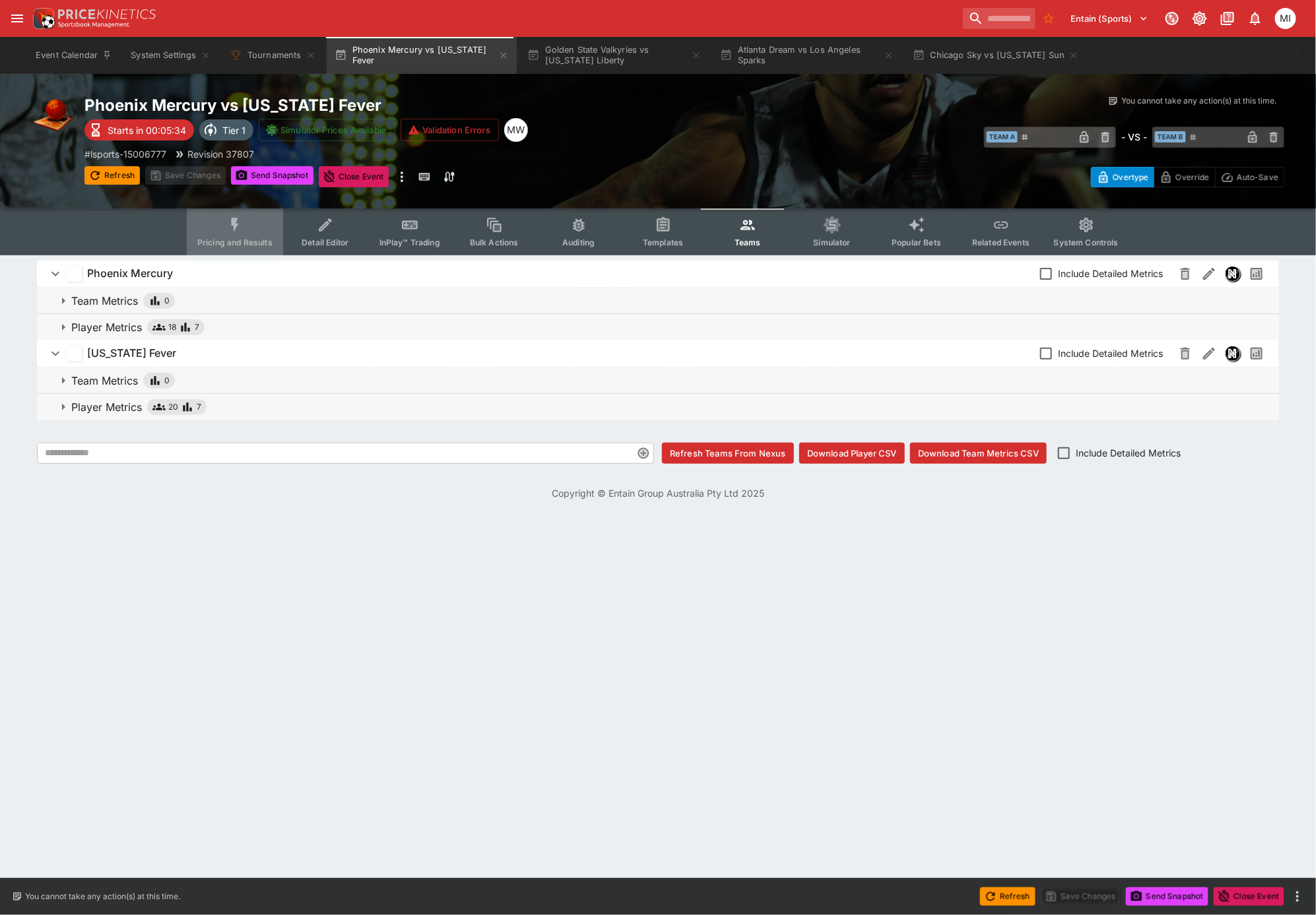
click at [248, 223] on button "Pricing and Results" at bounding box center [235, 232] width 96 height 47
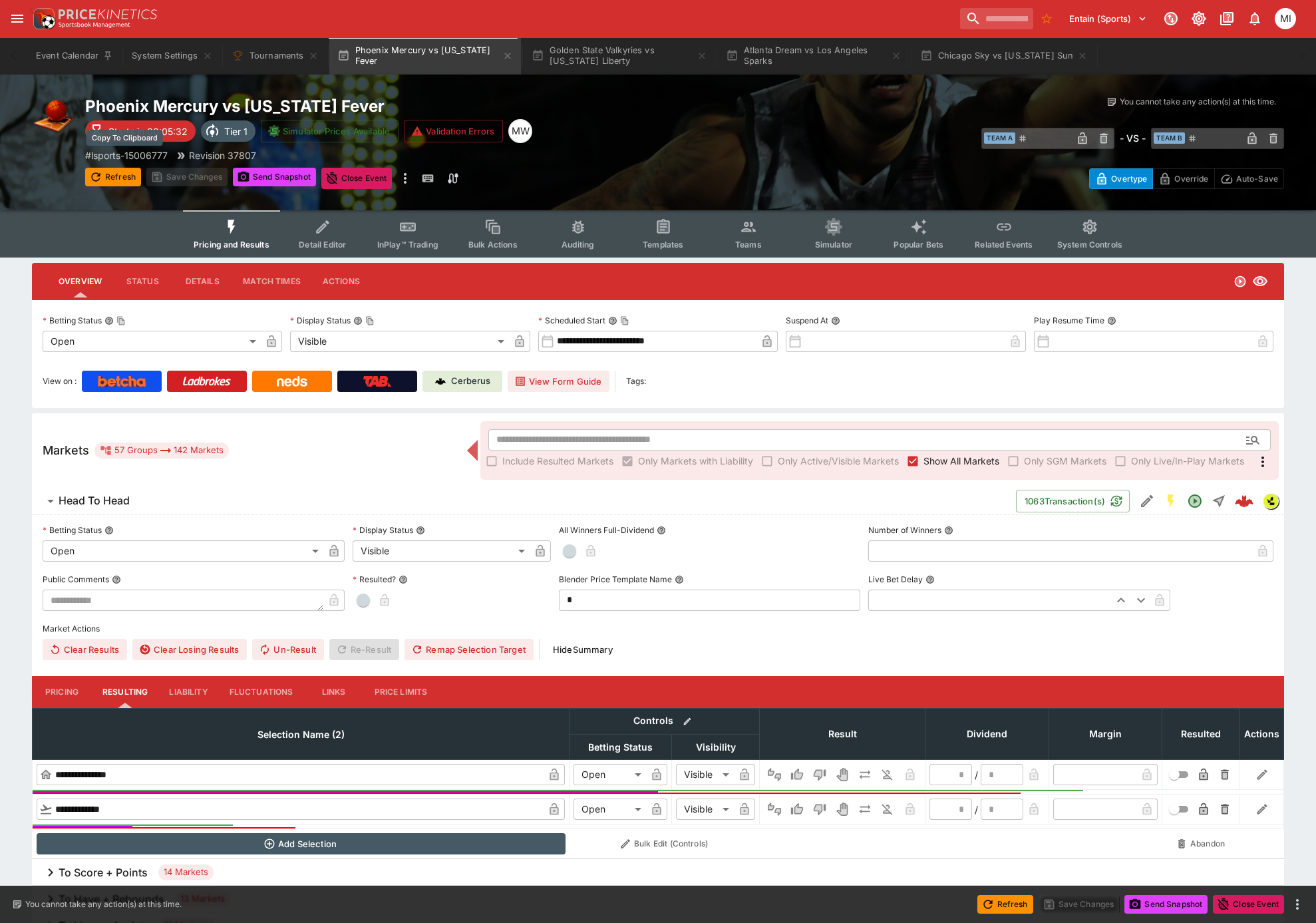
click at [143, 152] on p "# lsports-15006777" at bounding box center [127, 155] width 83 height 14
click at [504, 57] on icon "button" at bounding box center [507, 56] width 6 height 6
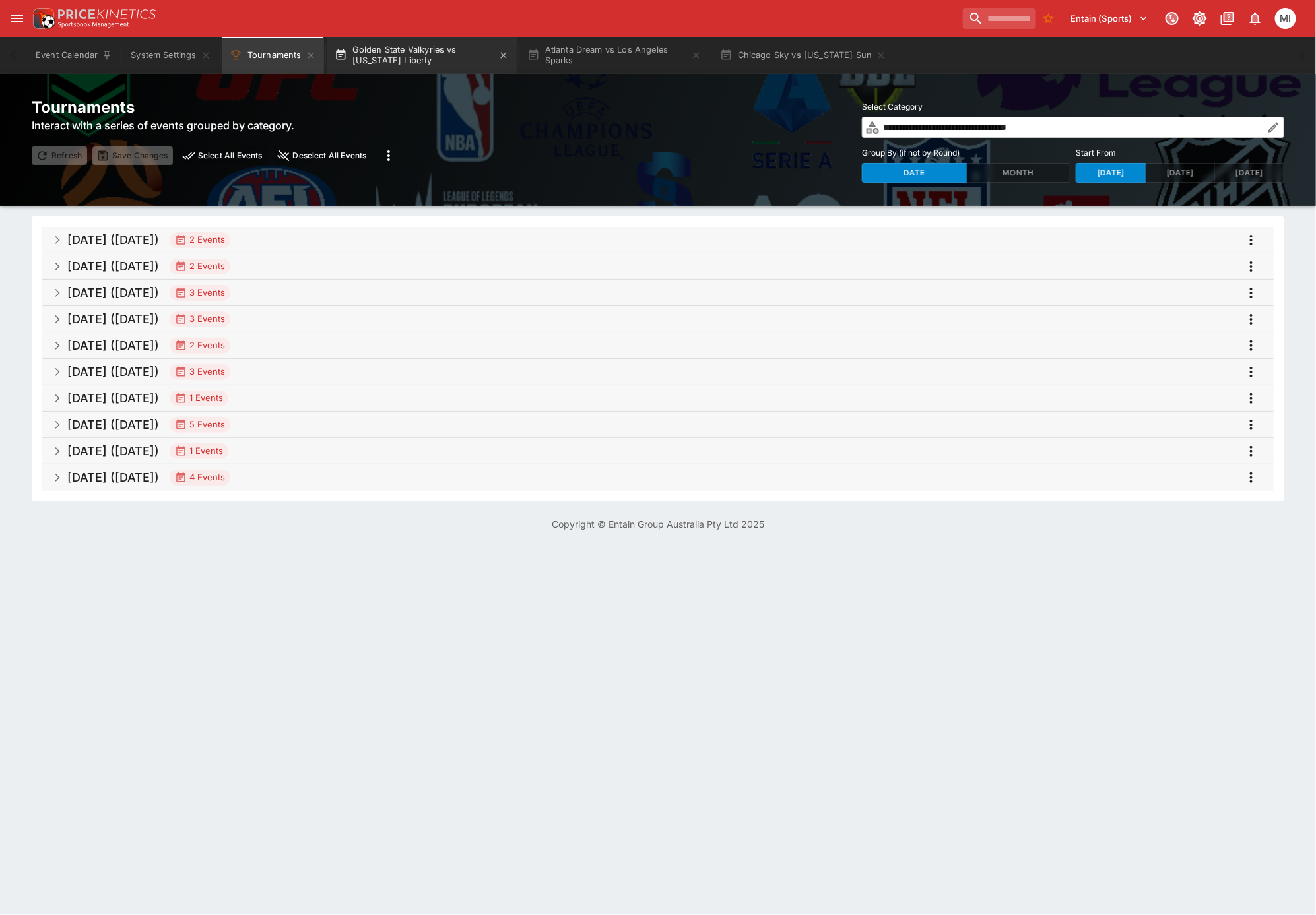
click at [430, 51] on button "Golden State Valkyries vs [US_STATE] Liberty" at bounding box center [421, 55] width 190 height 37
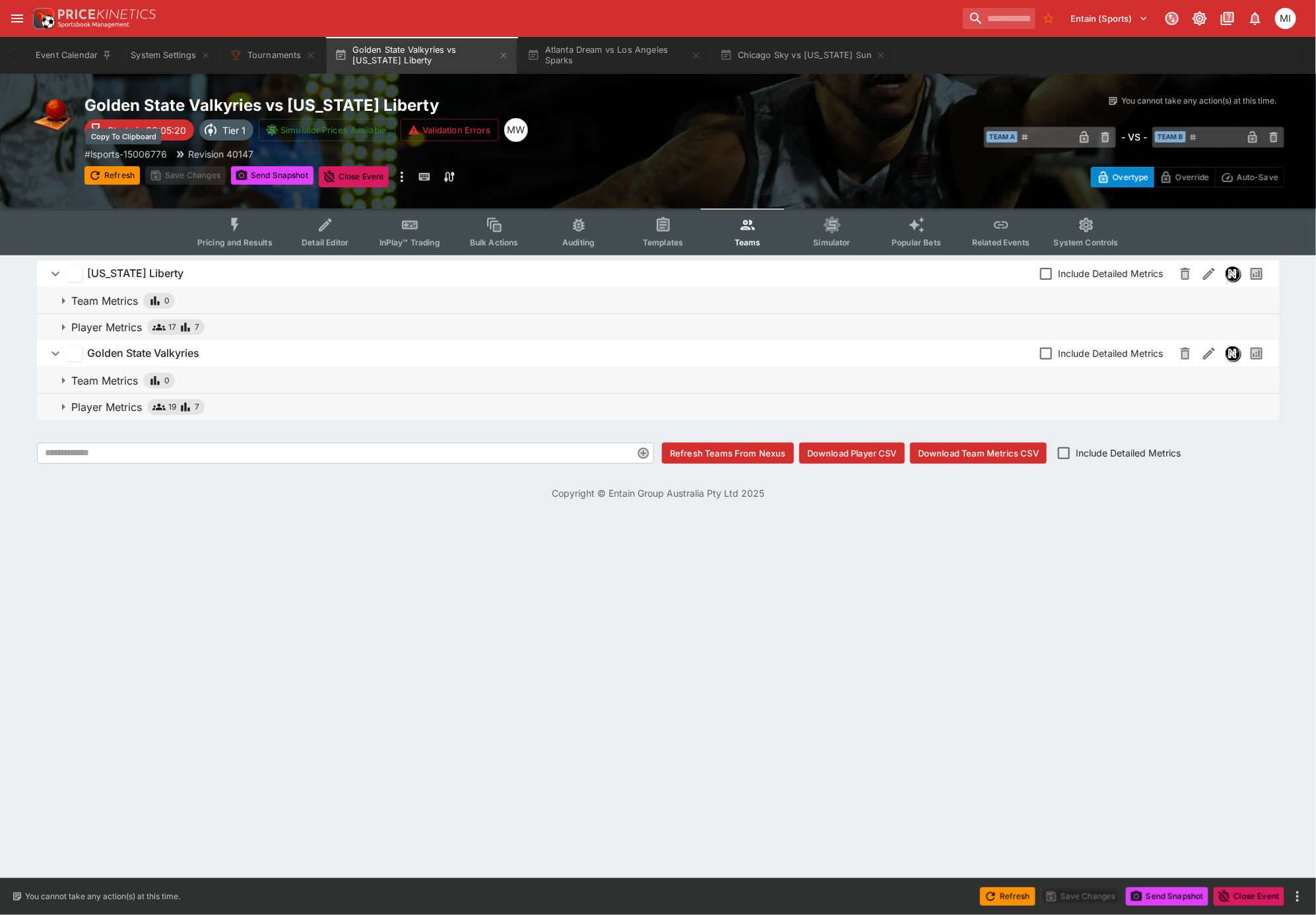
click at [124, 152] on p "# lsports-15006776" at bounding box center [126, 154] width 82 height 14
click at [502, 54] on icon "button" at bounding box center [503, 55] width 10 height 10
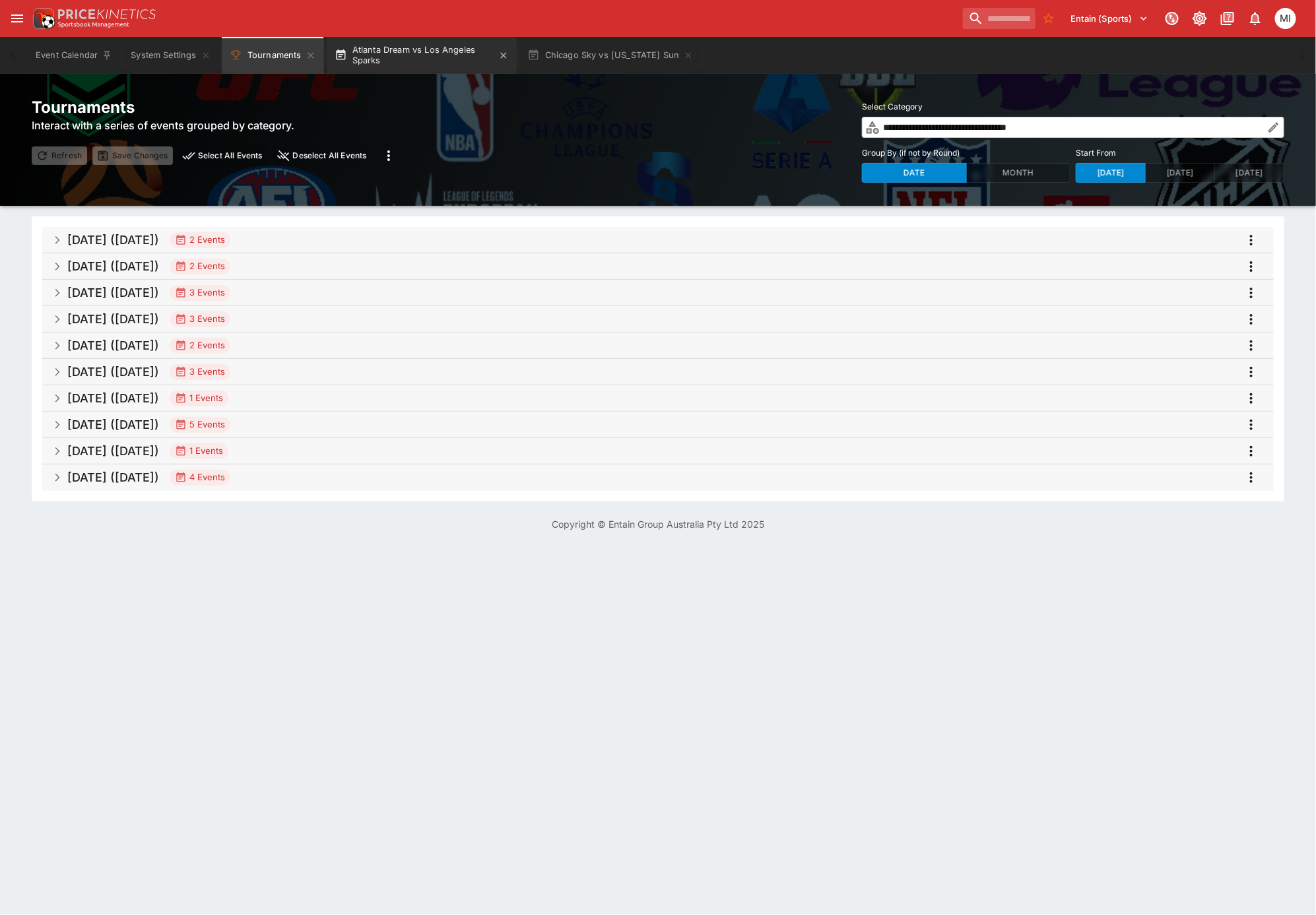
click at [447, 51] on button "Atlanta Dream vs Los Angeles Sparks" at bounding box center [421, 55] width 190 height 37
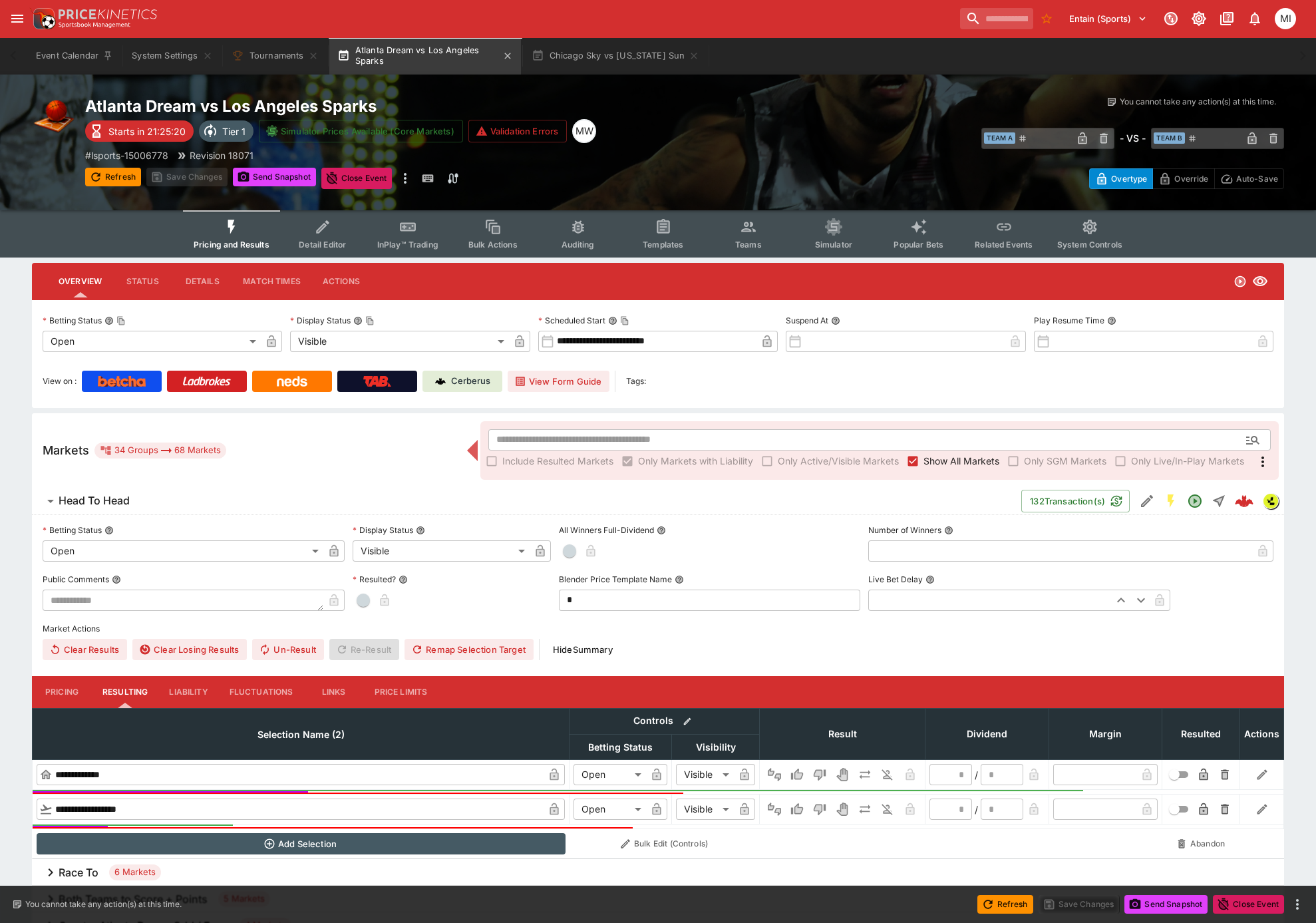
click at [420, 57] on button "Atlanta Dream vs Los Angeles Sparks" at bounding box center [424, 56] width 191 height 38
click at [264, 46] on button "Tournaments" at bounding box center [274, 56] width 103 height 38
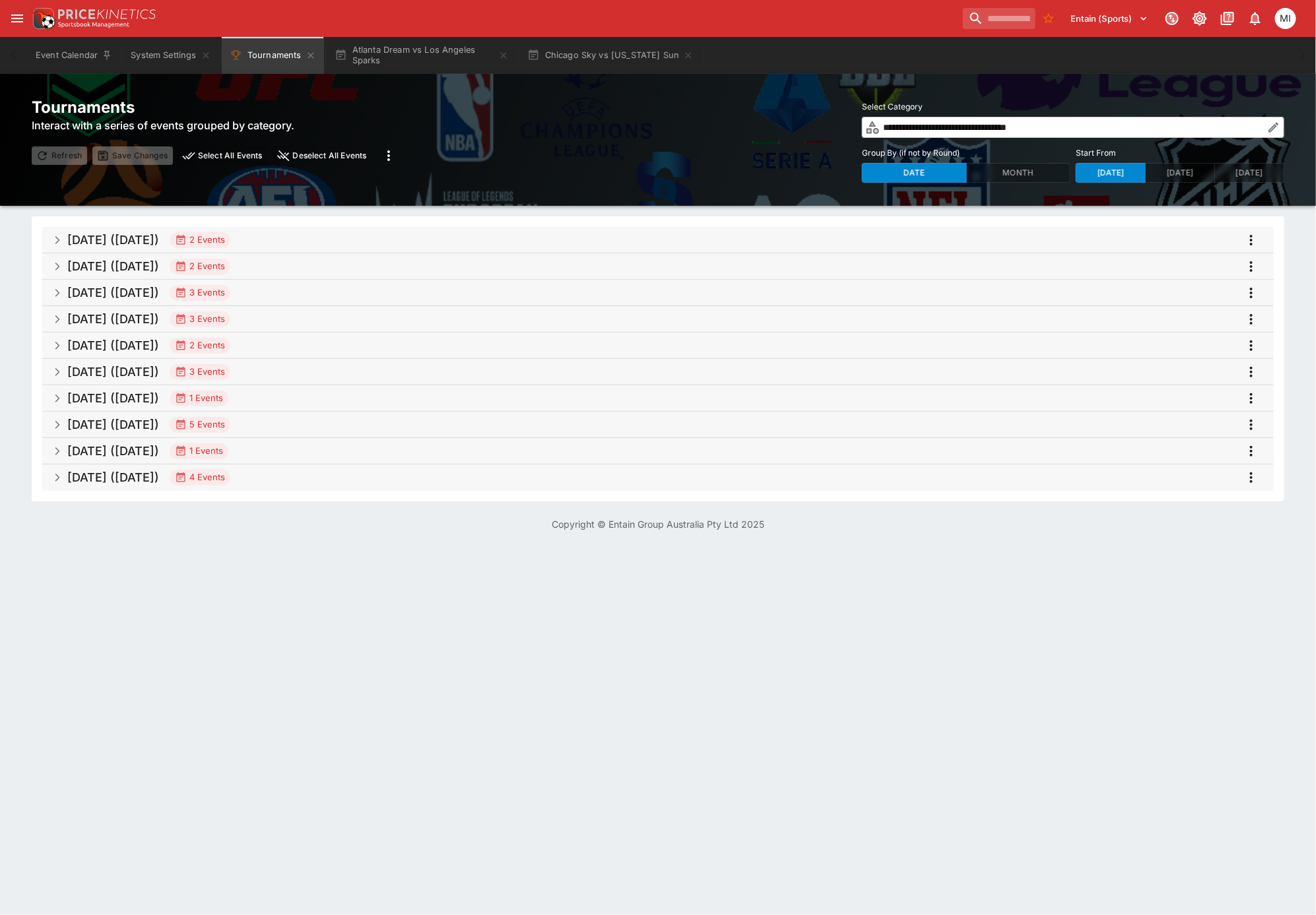
click at [159, 263] on h5 "[DATE] ([DATE])" at bounding box center [114, 266] width 92 height 15
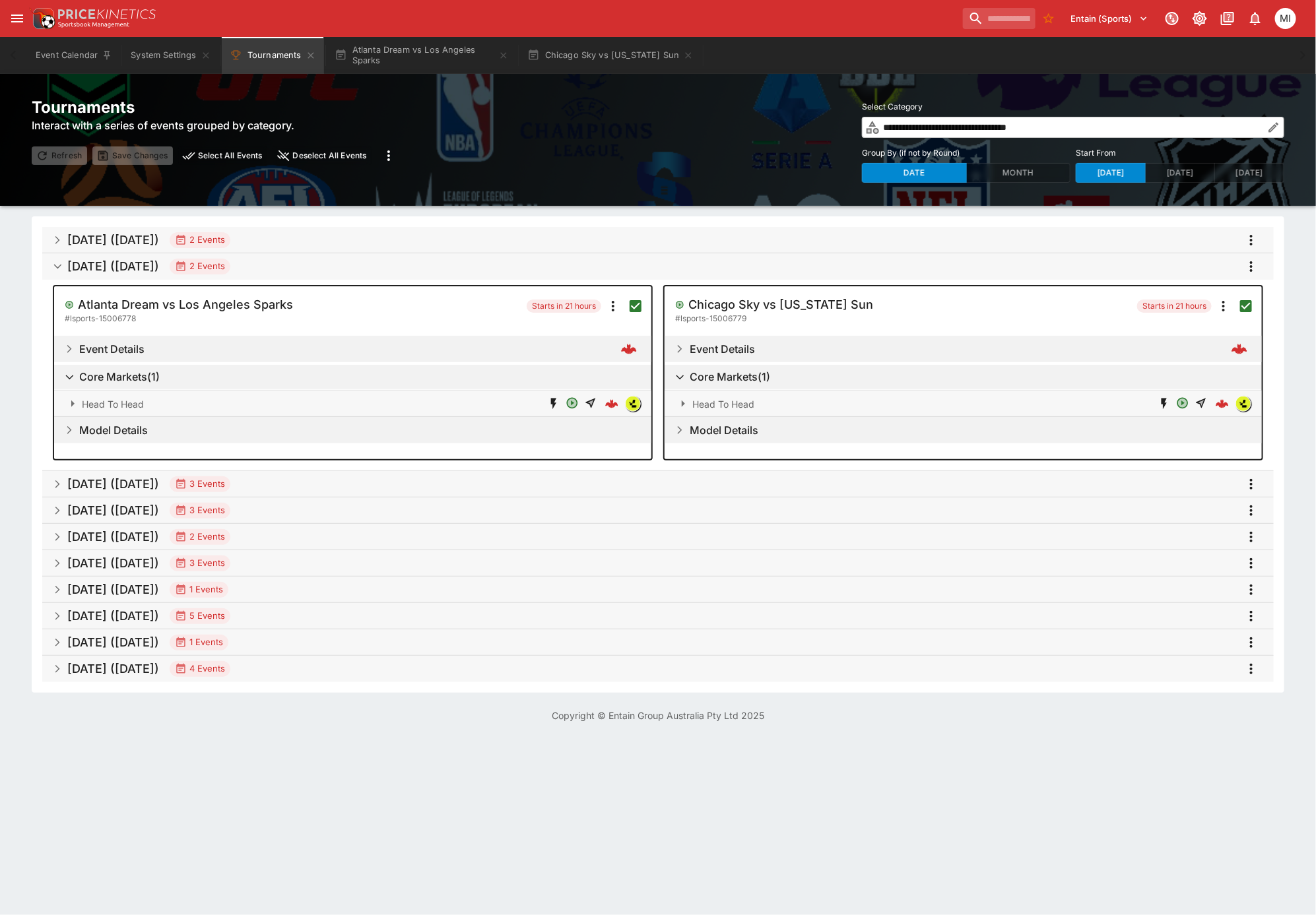
click at [1250, 266] on icon "more" at bounding box center [1251, 266] width 16 height 16
click at [1221, 401] on li "Open selected events" at bounding box center [1228, 400] width 155 height 21
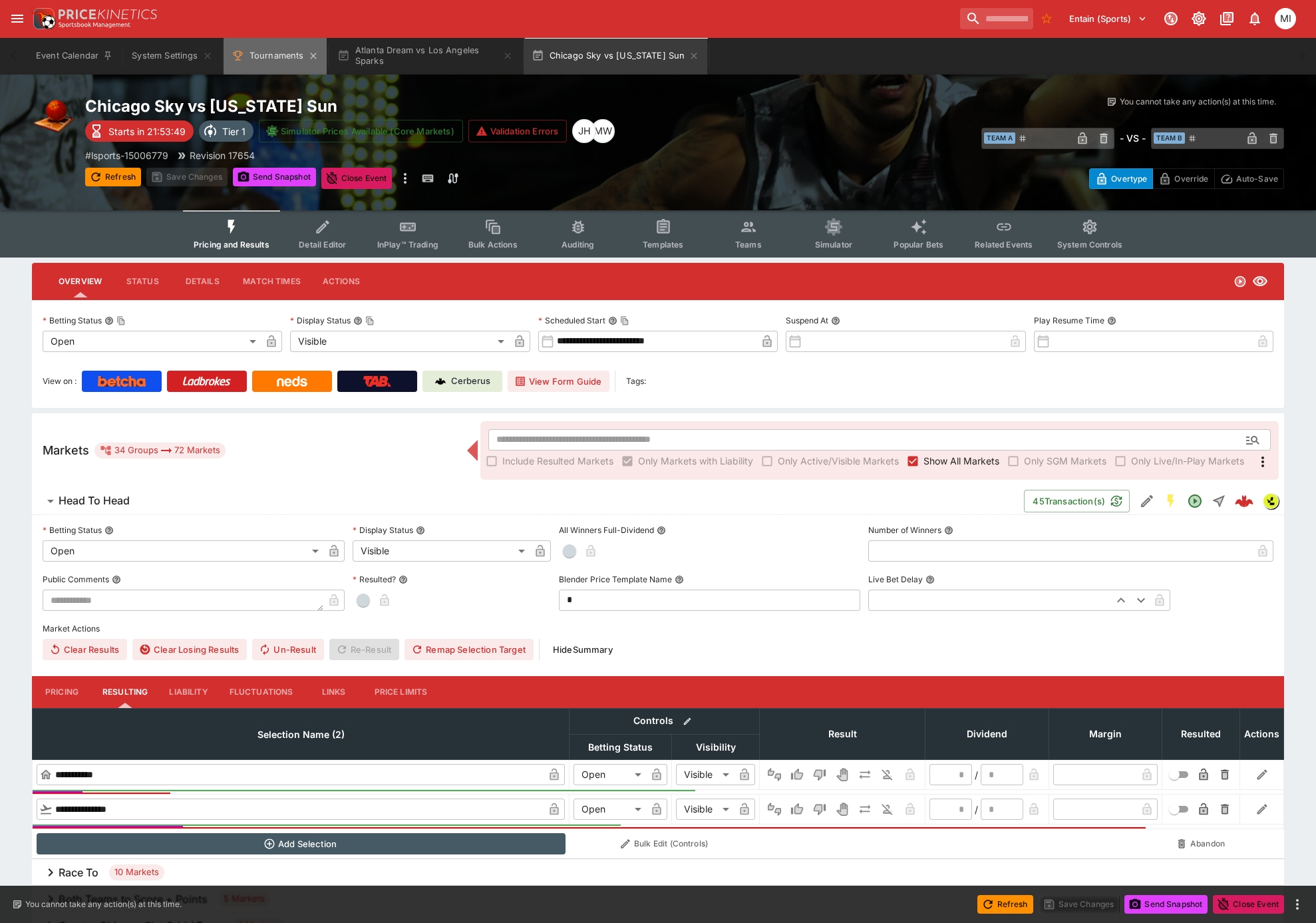
click at [257, 56] on button "Tournaments" at bounding box center [274, 56] width 103 height 38
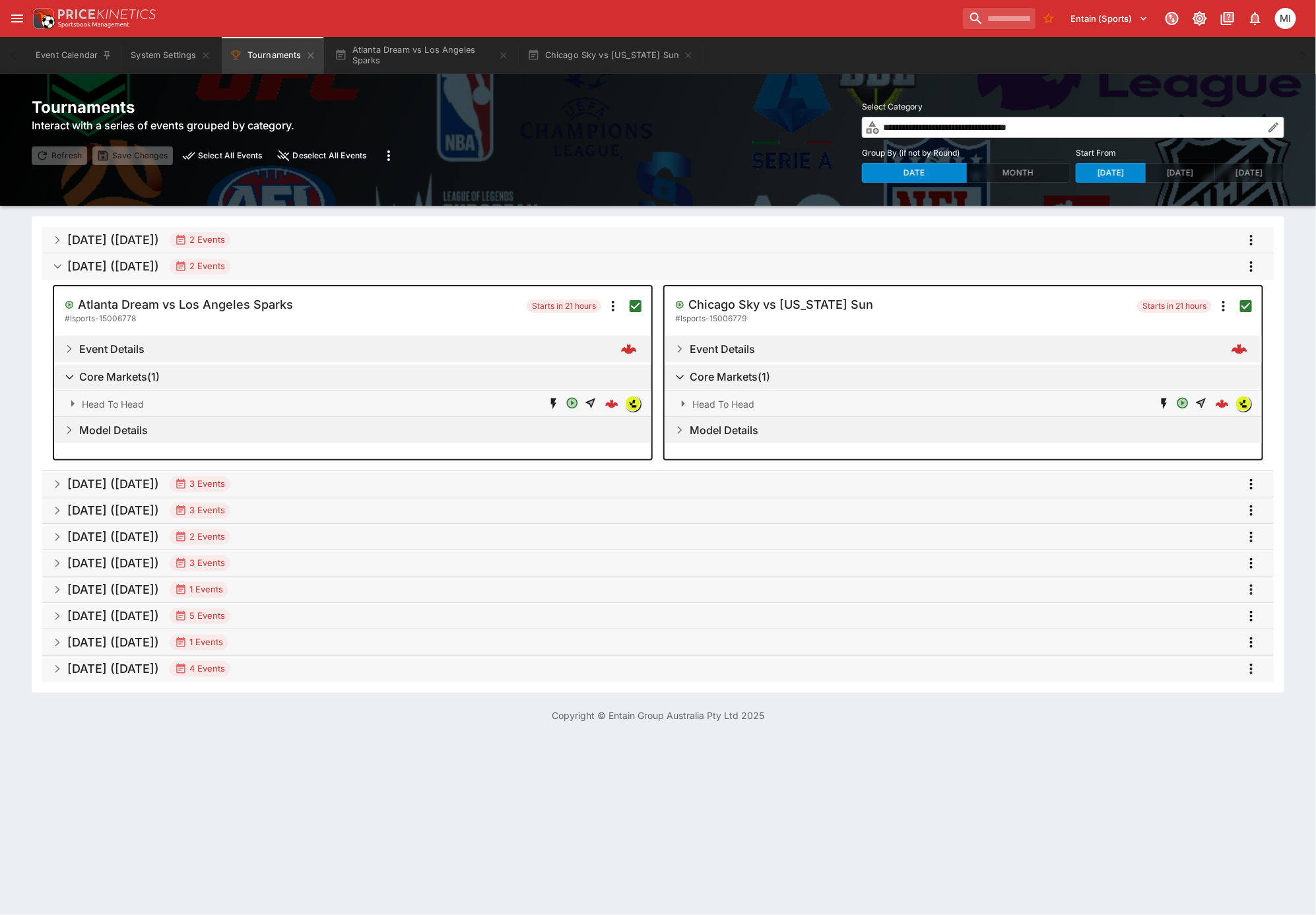
click at [159, 272] on h5 "[DATE] ([DATE])" at bounding box center [114, 266] width 92 height 15
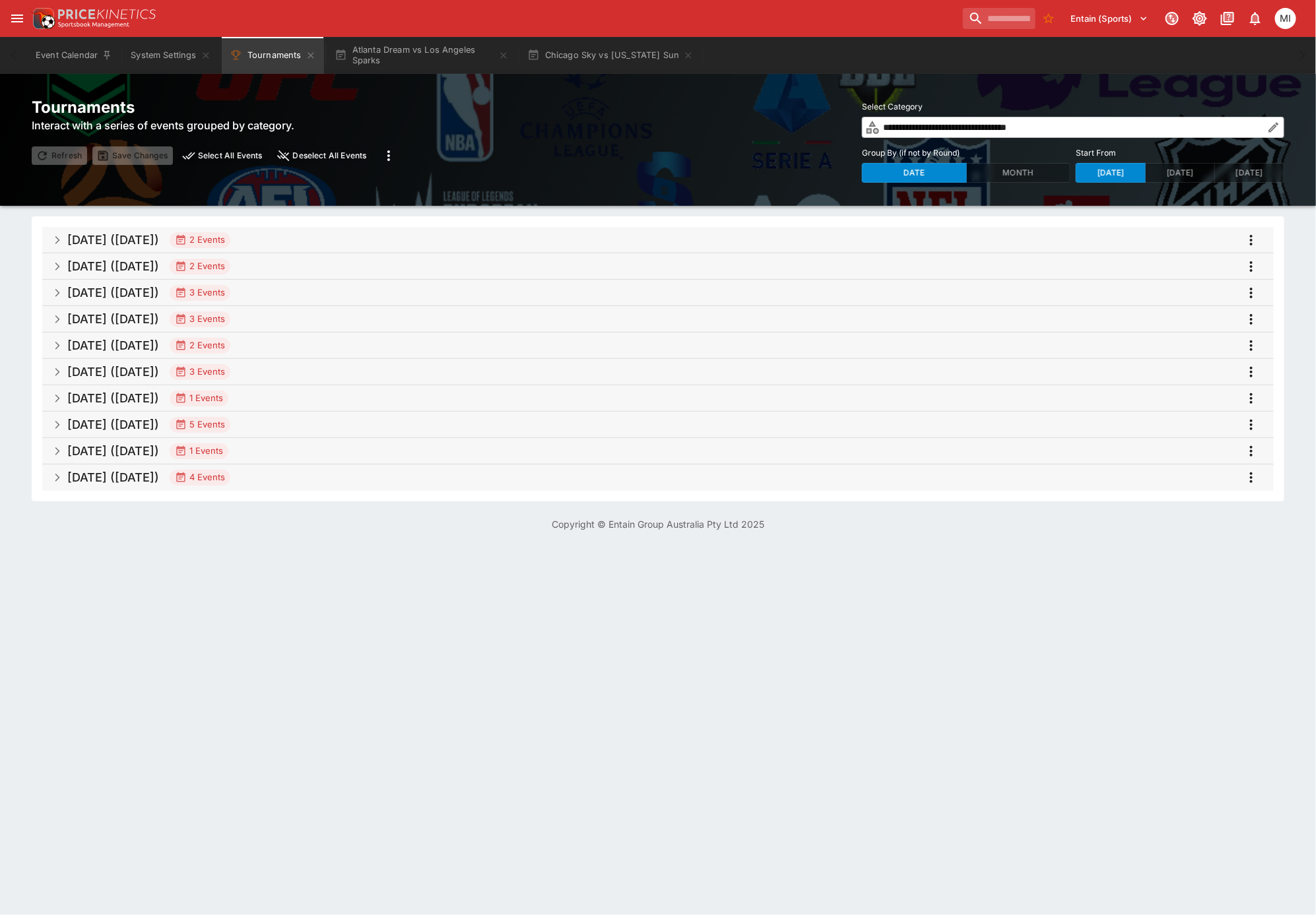
click at [159, 288] on h5 "Sep 2025 (2025-09-05)" at bounding box center [114, 293] width 92 height 15
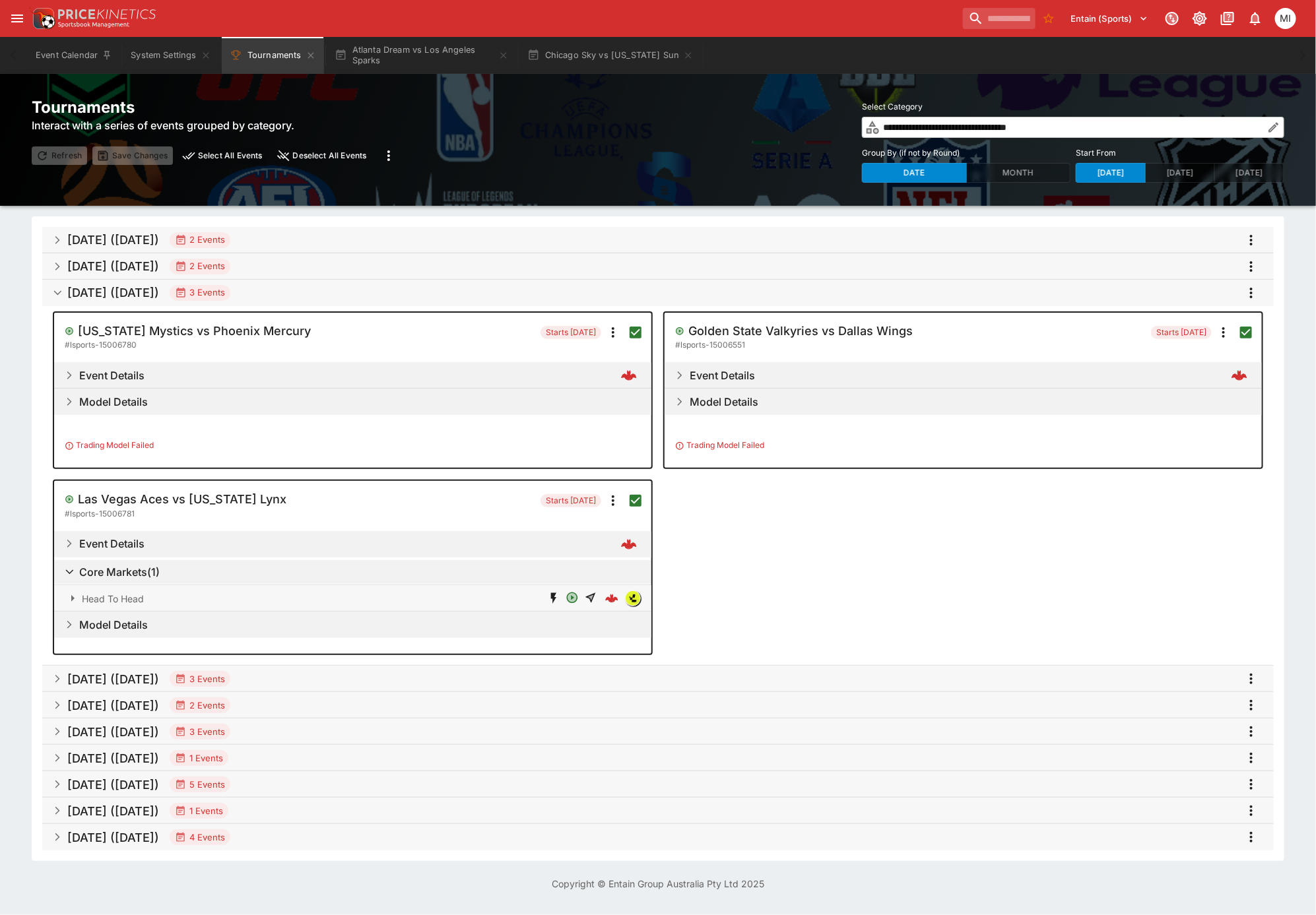
click at [1249, 286] on icon "more" at bounding box center [1251, 293] width 16 height 16
click at [1212, 421] on li "Open selected events" at bounding box center [1228, 426] width 155 height 21
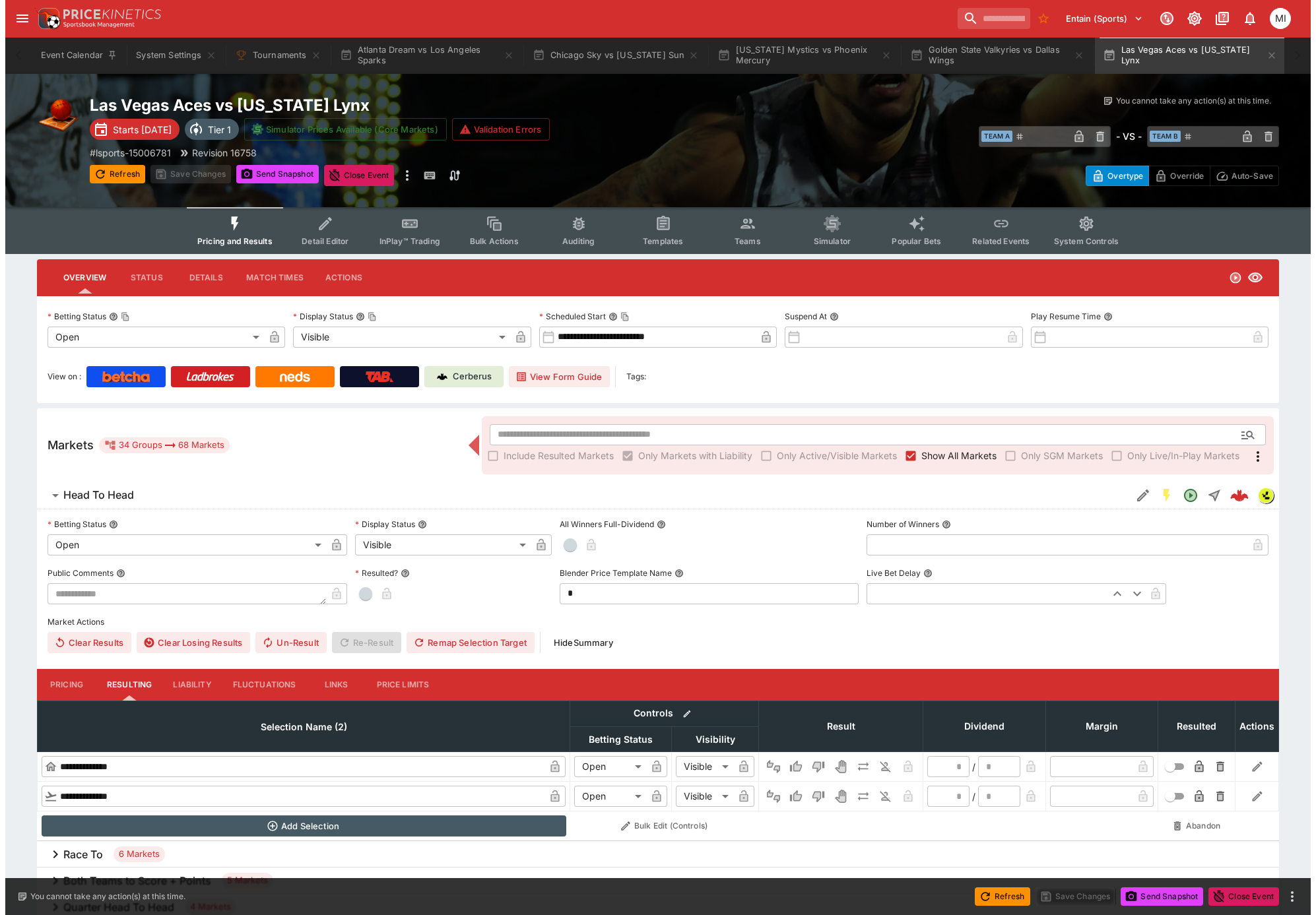
scroll to position [0, 6]
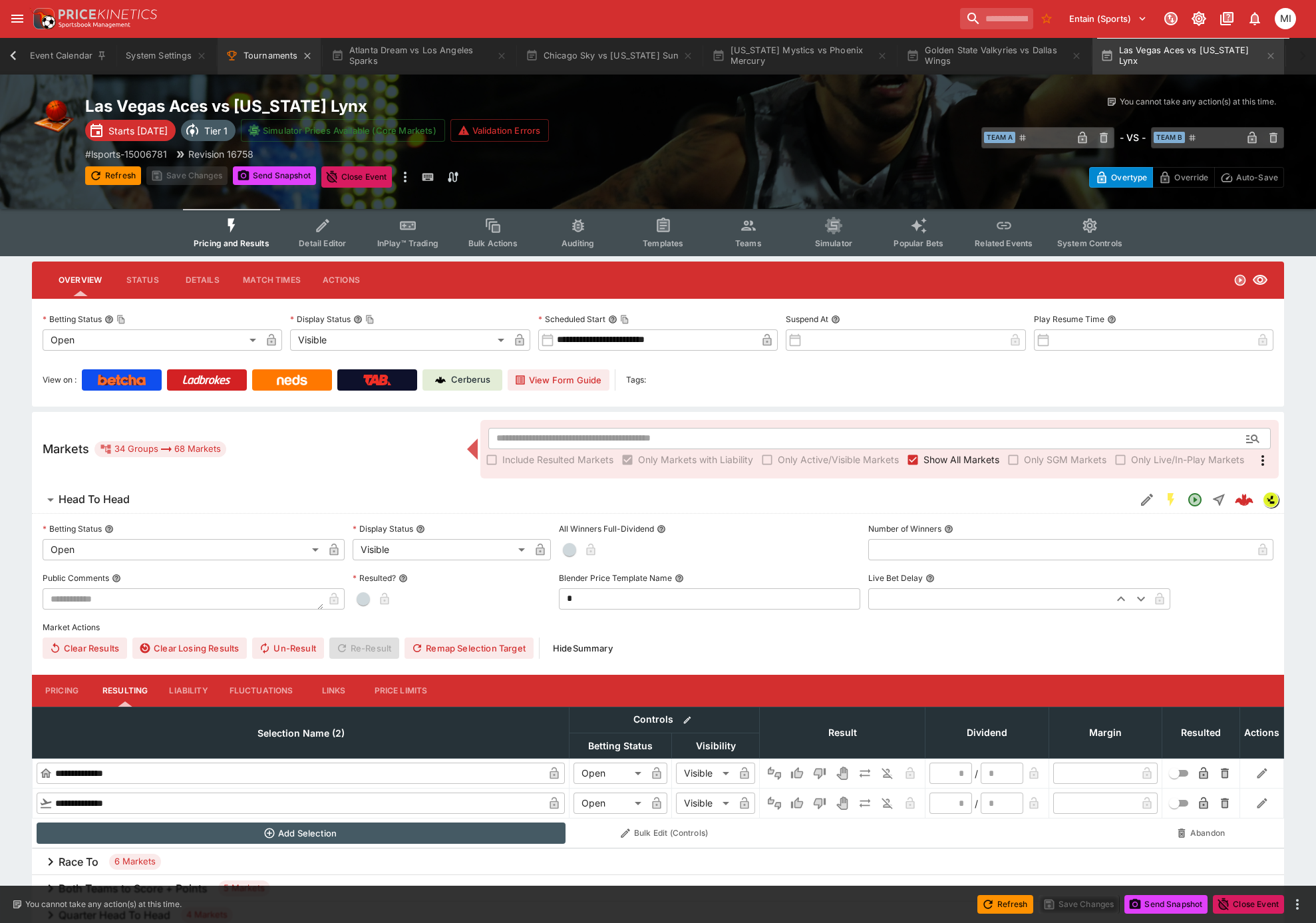
click at [286, 57] on button "Tournaments" at bounding box center [268, 56] width 103 height 38
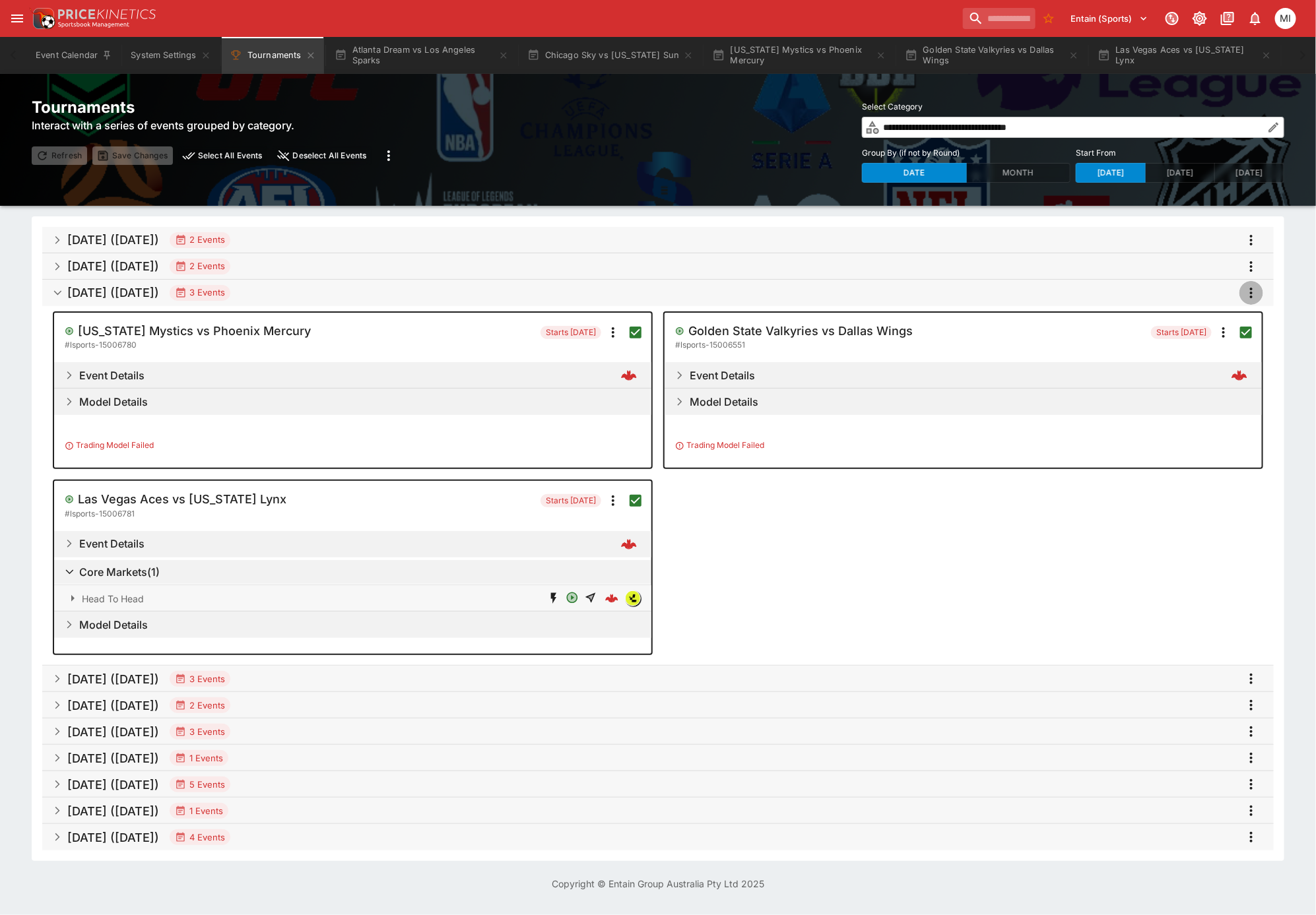
click at [1257, 290] on icon "more" at bounding box center [1251, 293] width 16 height 16
click at [1221, 355] on li "Snapshot selected events" at bounding box center [1228, 363] width 155 height 21
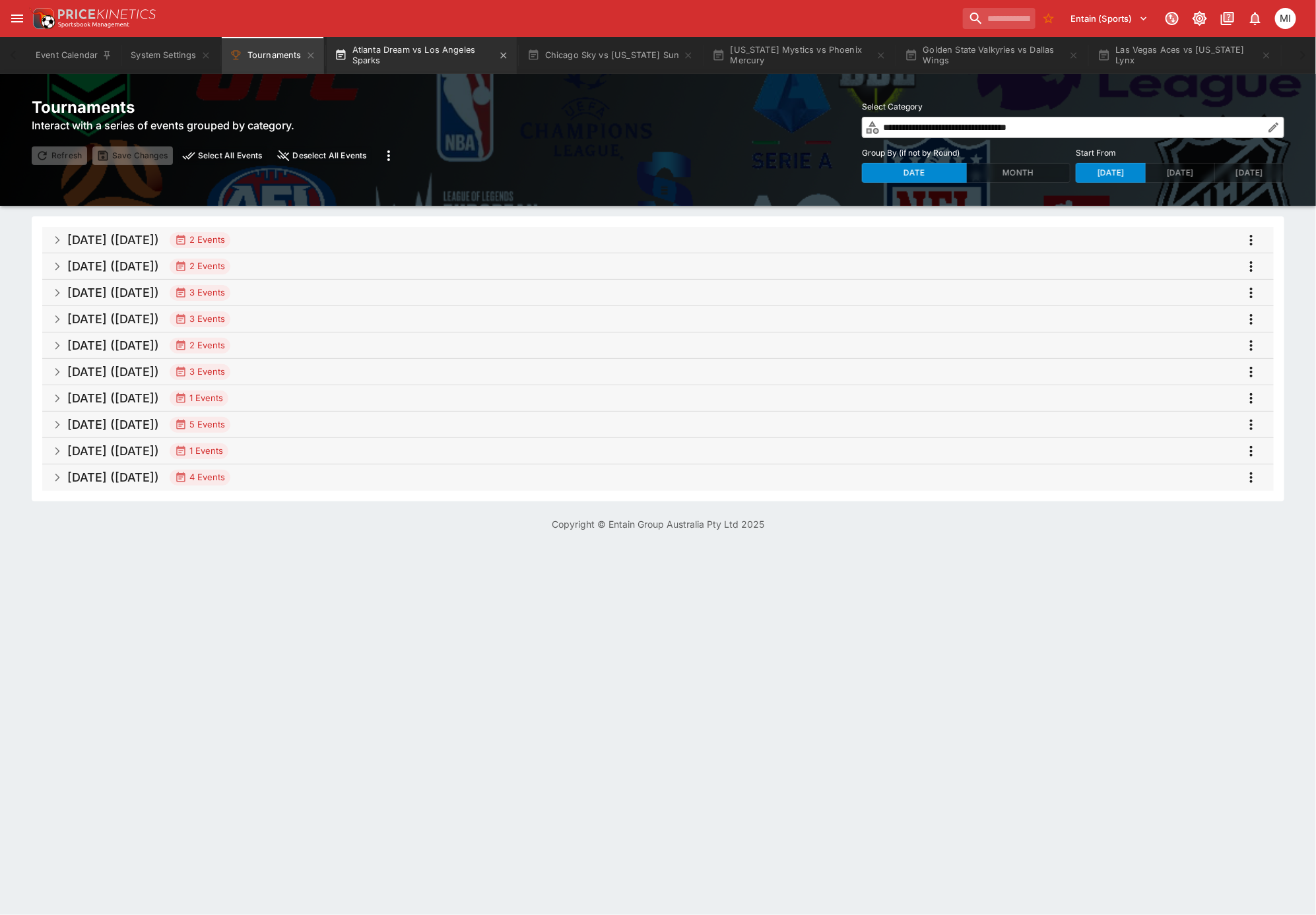
click at [417, 68] on button "Atlanta Dream vs Los Angeles Sparks" at bounding box center [421, 55] width 190 height 37
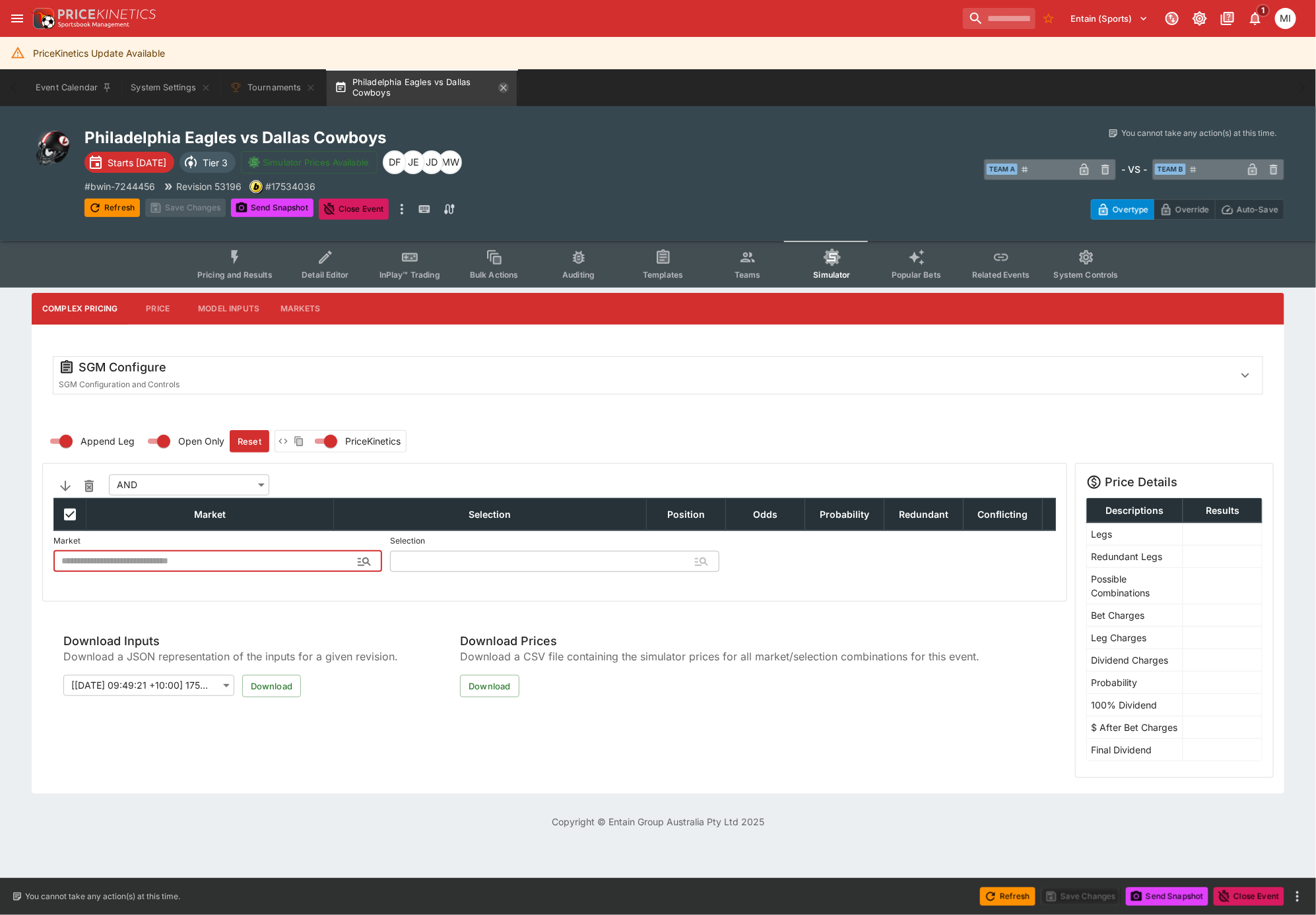
click at [504, 86] on icon "button" at bounding box center [503, 87] width 10 height 10
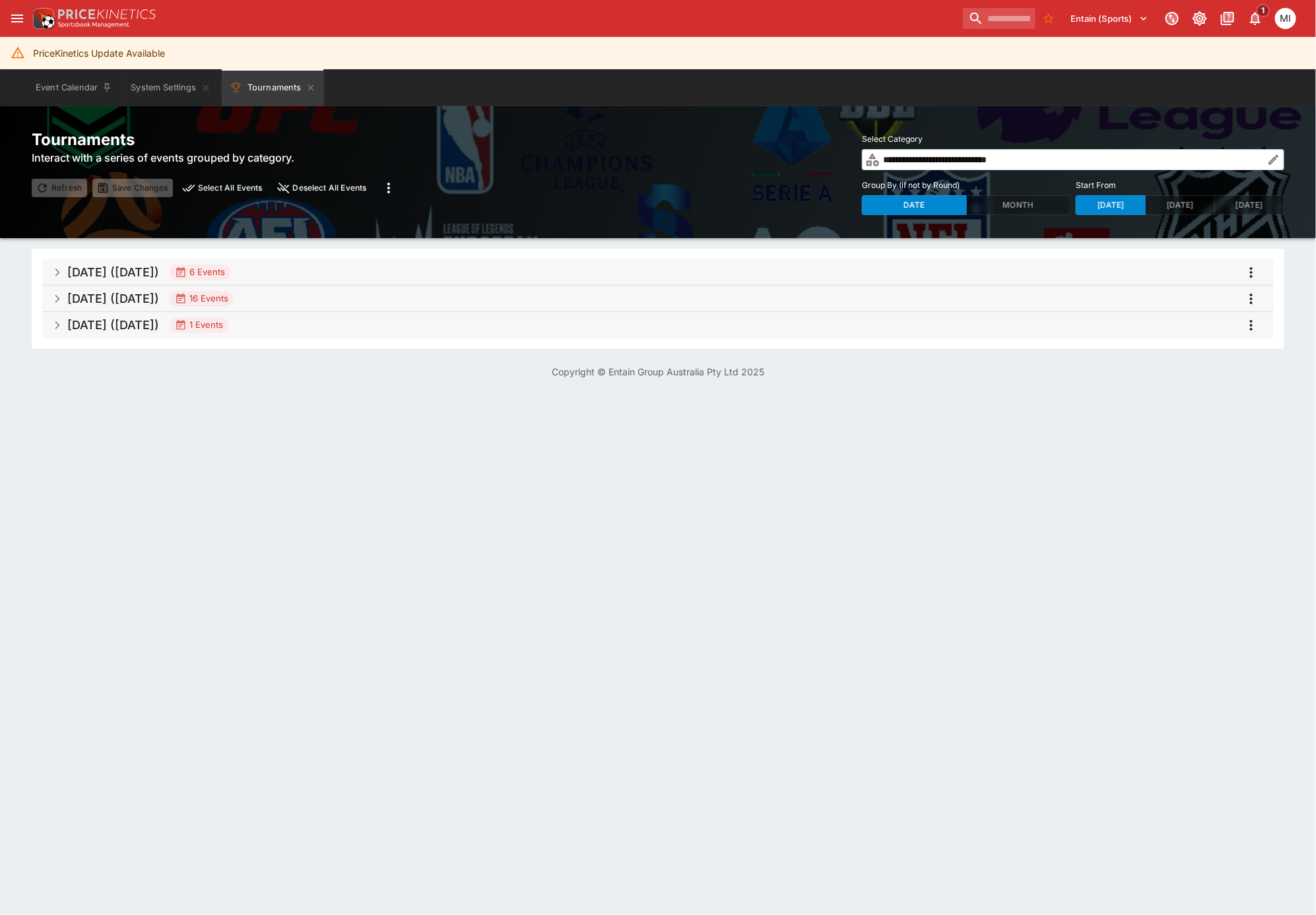
click at [154, 300] on h5 "[DATE] ([DATE])" at bounding box center [114, 299] width 92 height 15
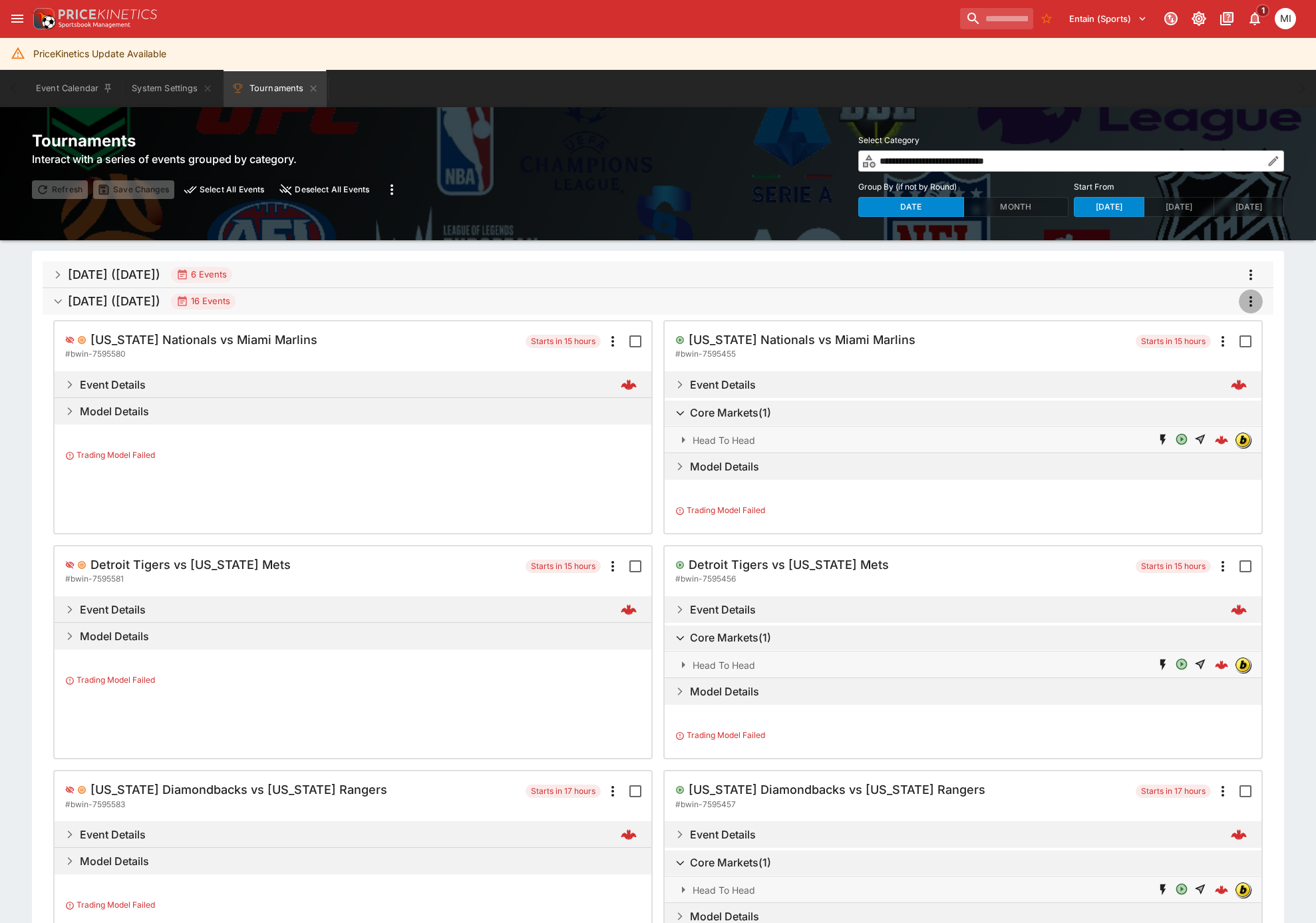
click at [1251, 304] on icon "more" at bounding box center [1251, 301] width 3 height 11
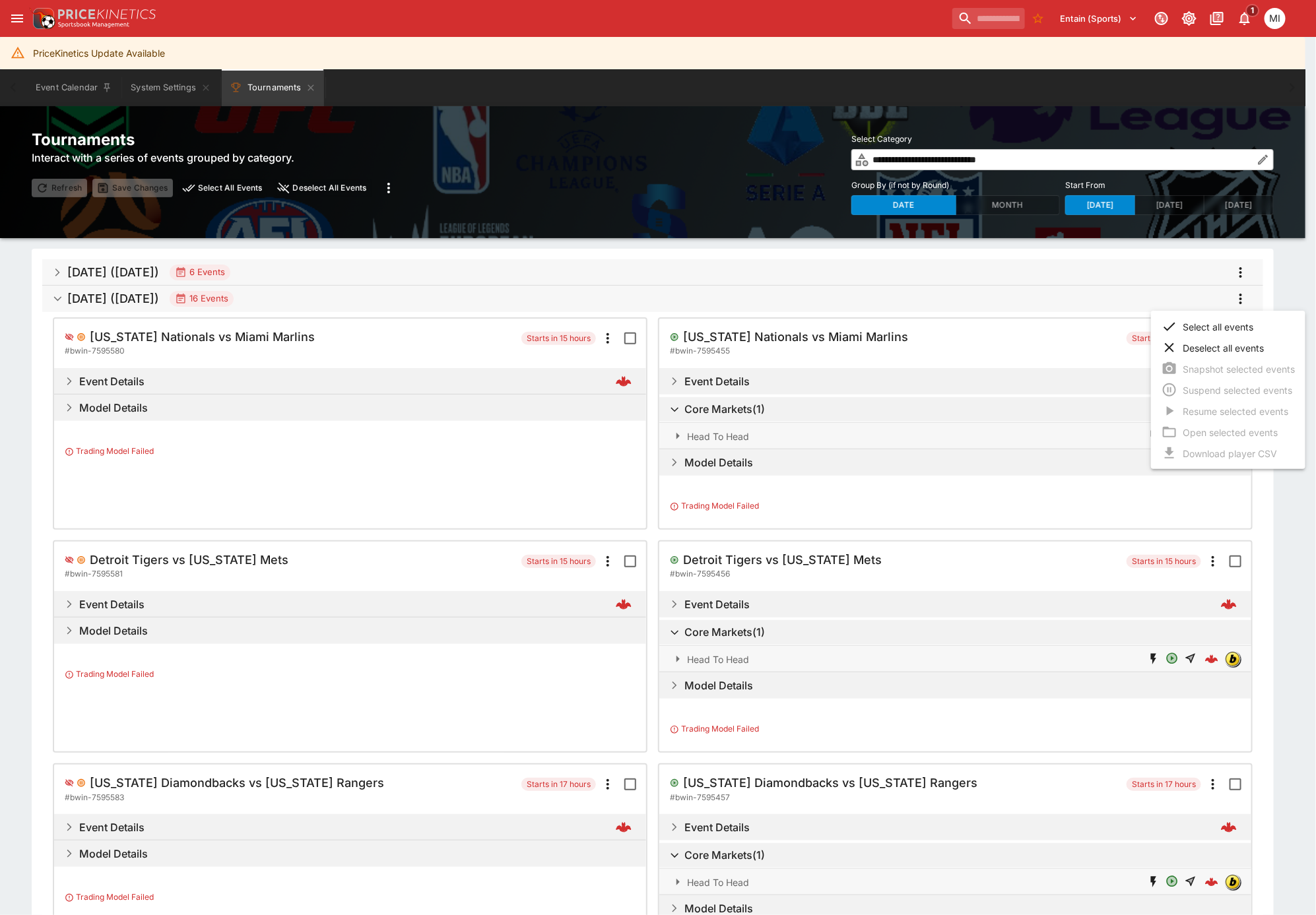
click at [1239, 326] on li "Select all events" at bounding box center [1228, 326] width 155 height 21
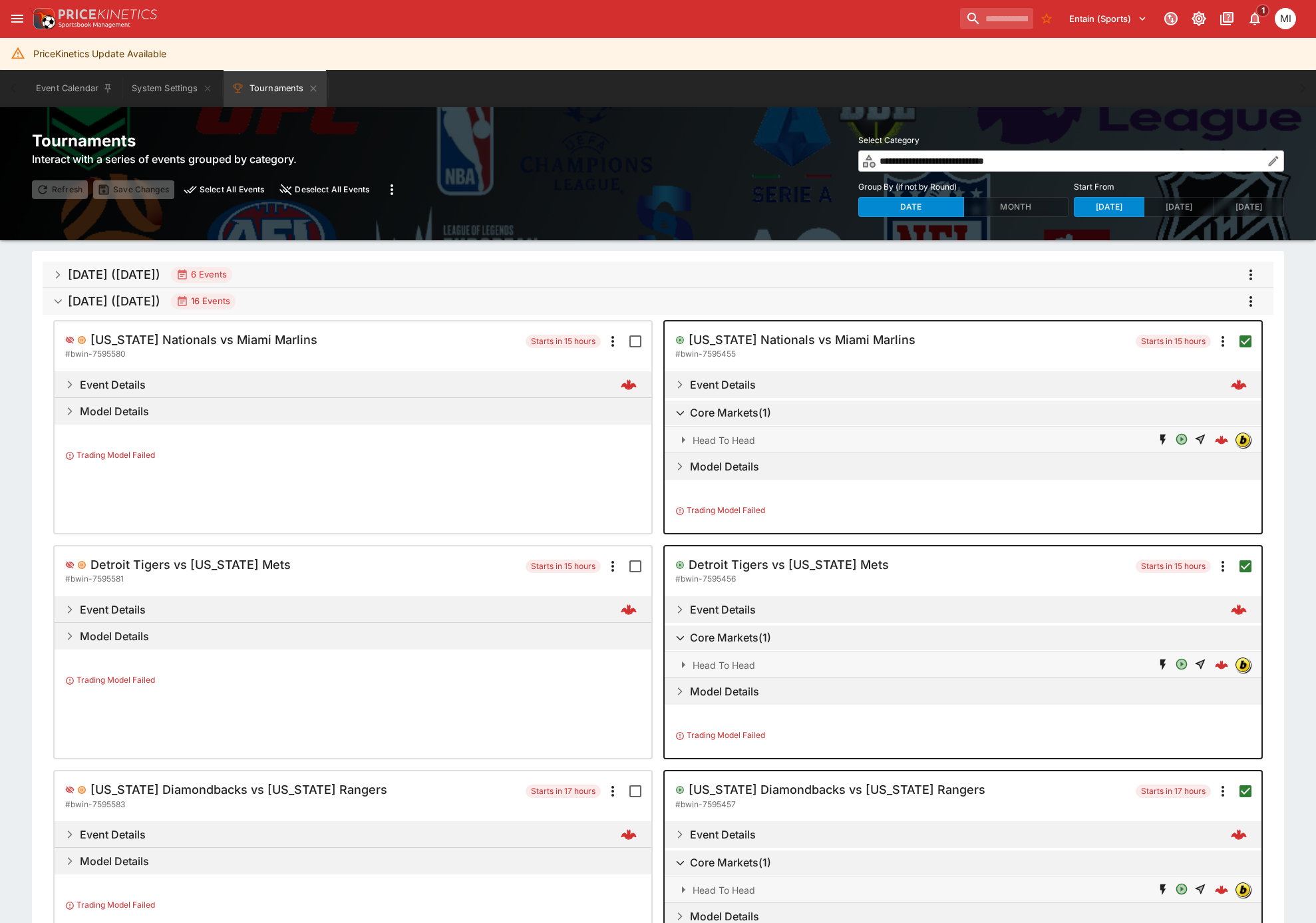
click at [1248, 303] on icon "more" at bounding box center [1251, 301] width 16 height 16
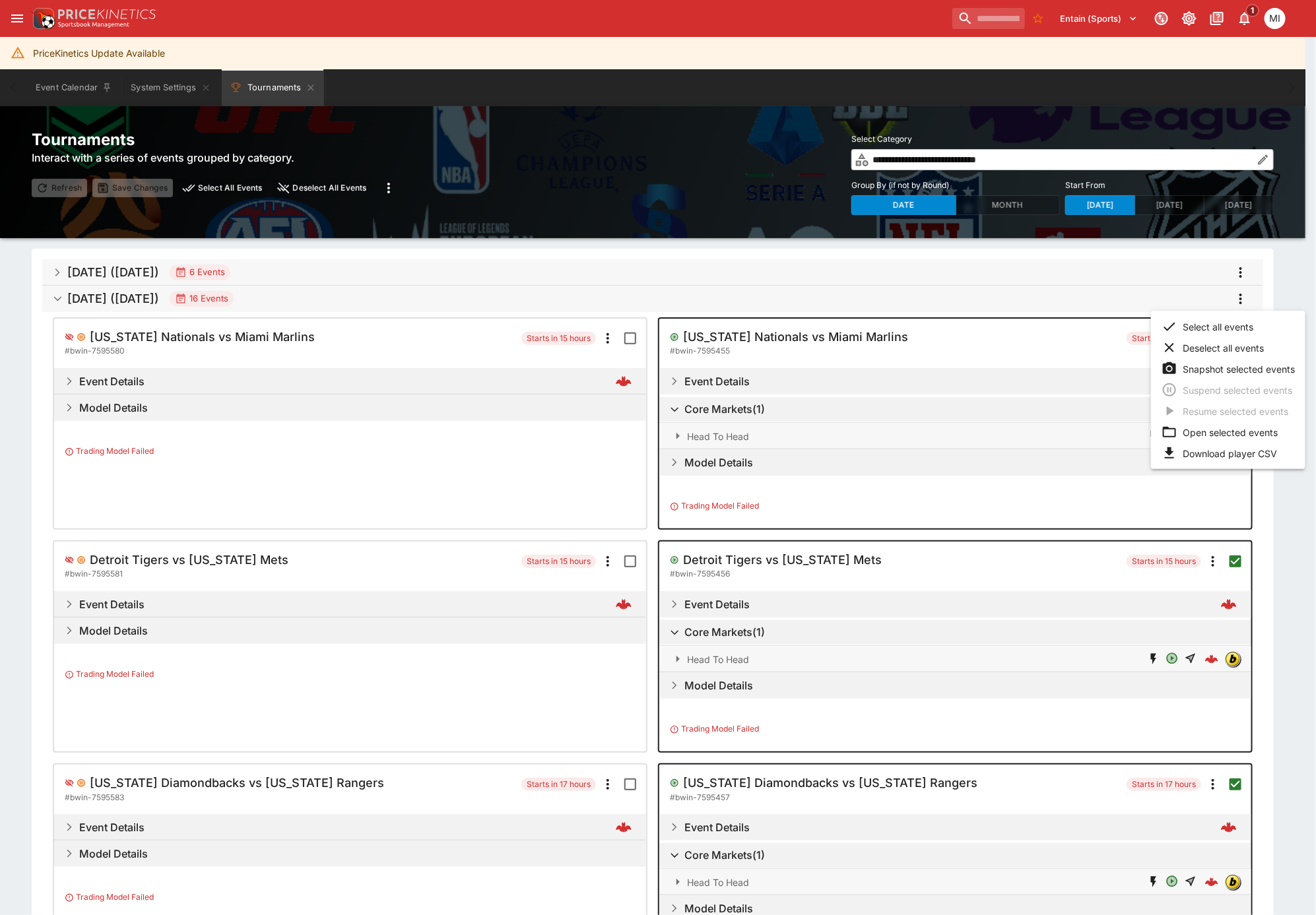
click at [1196, 430] on li "Open selected events" at bounding box center [1228, 432] width 155 height 21
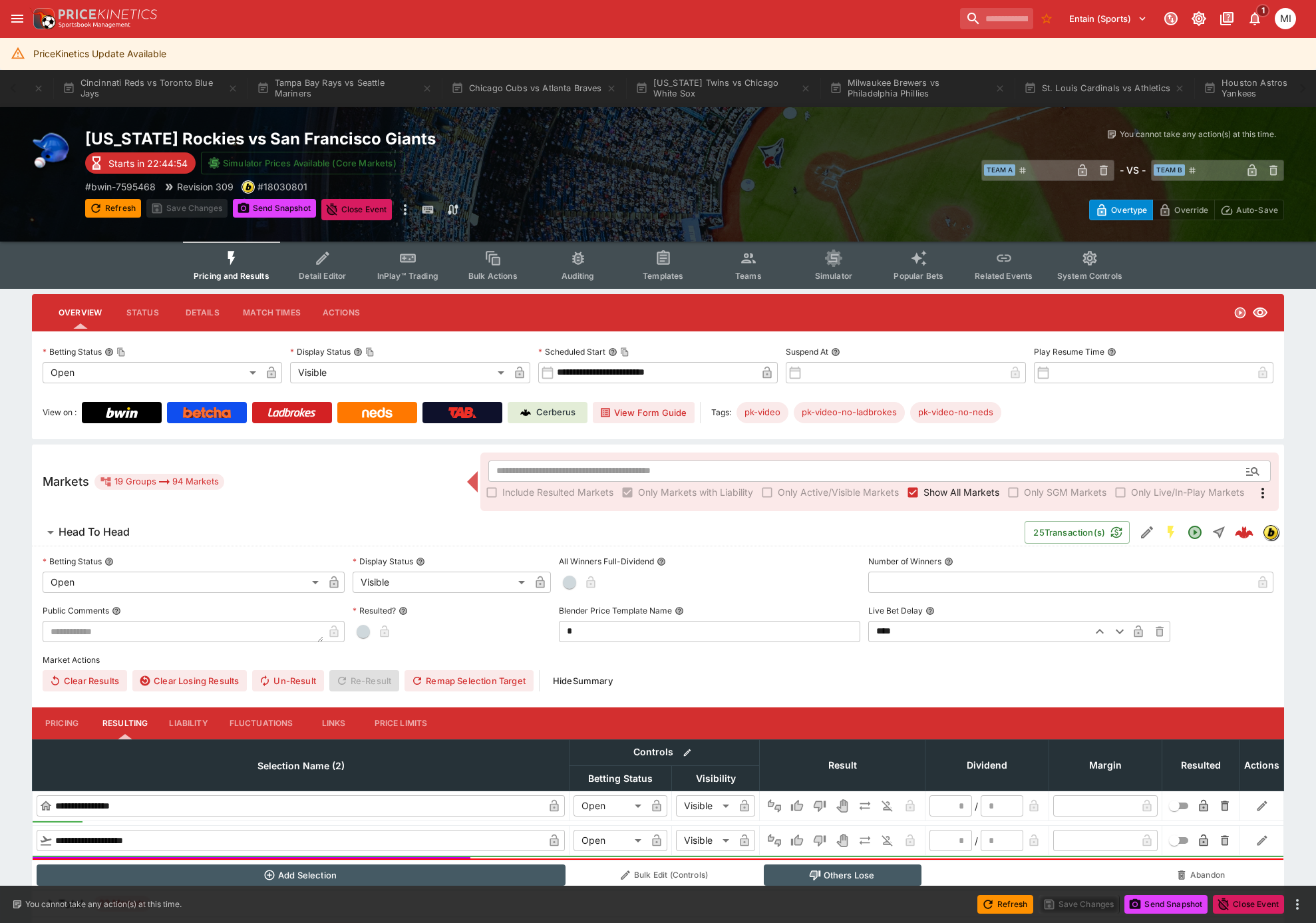
scroll to position [0, 1543]
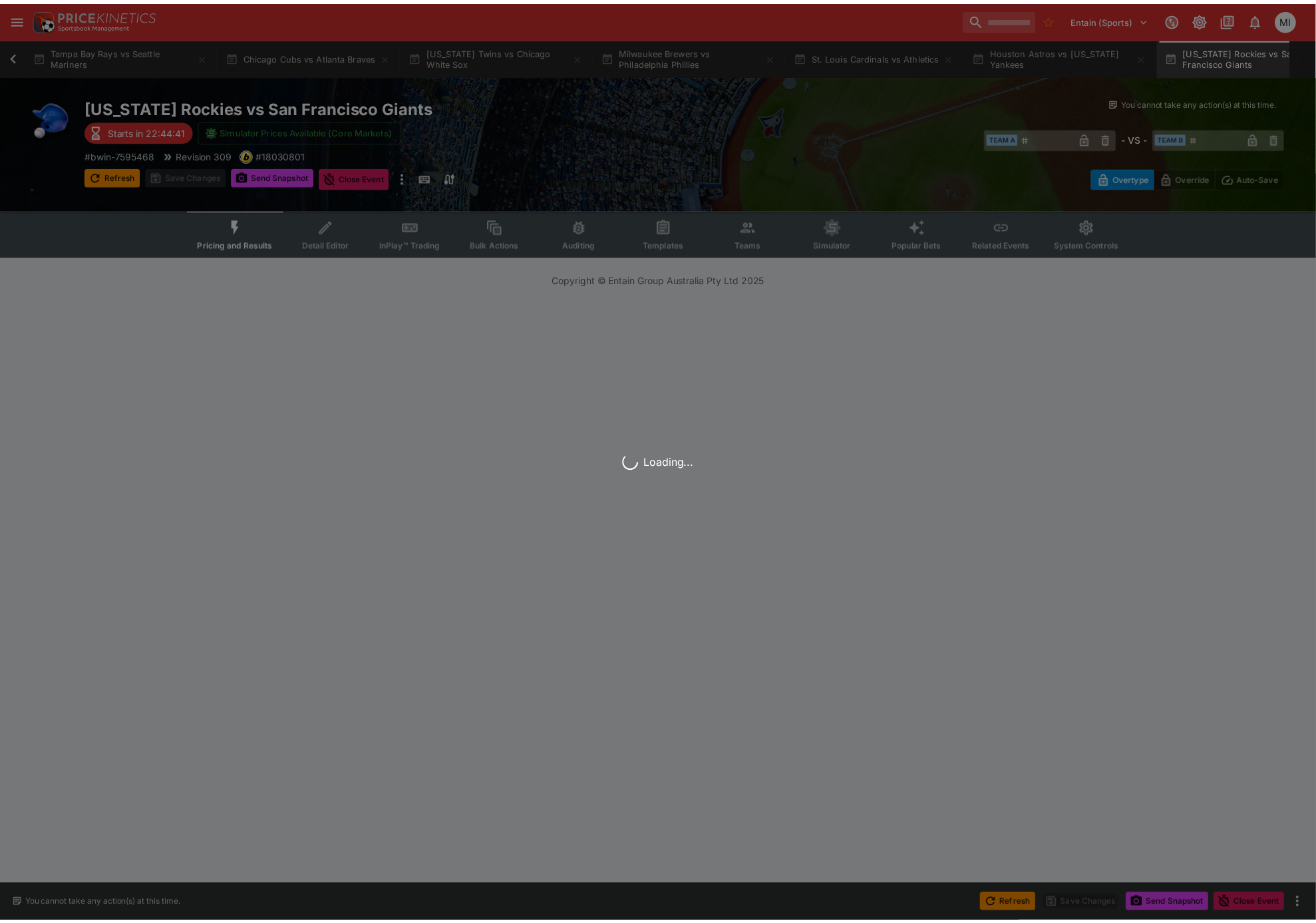
scroll to position [0, 1531]
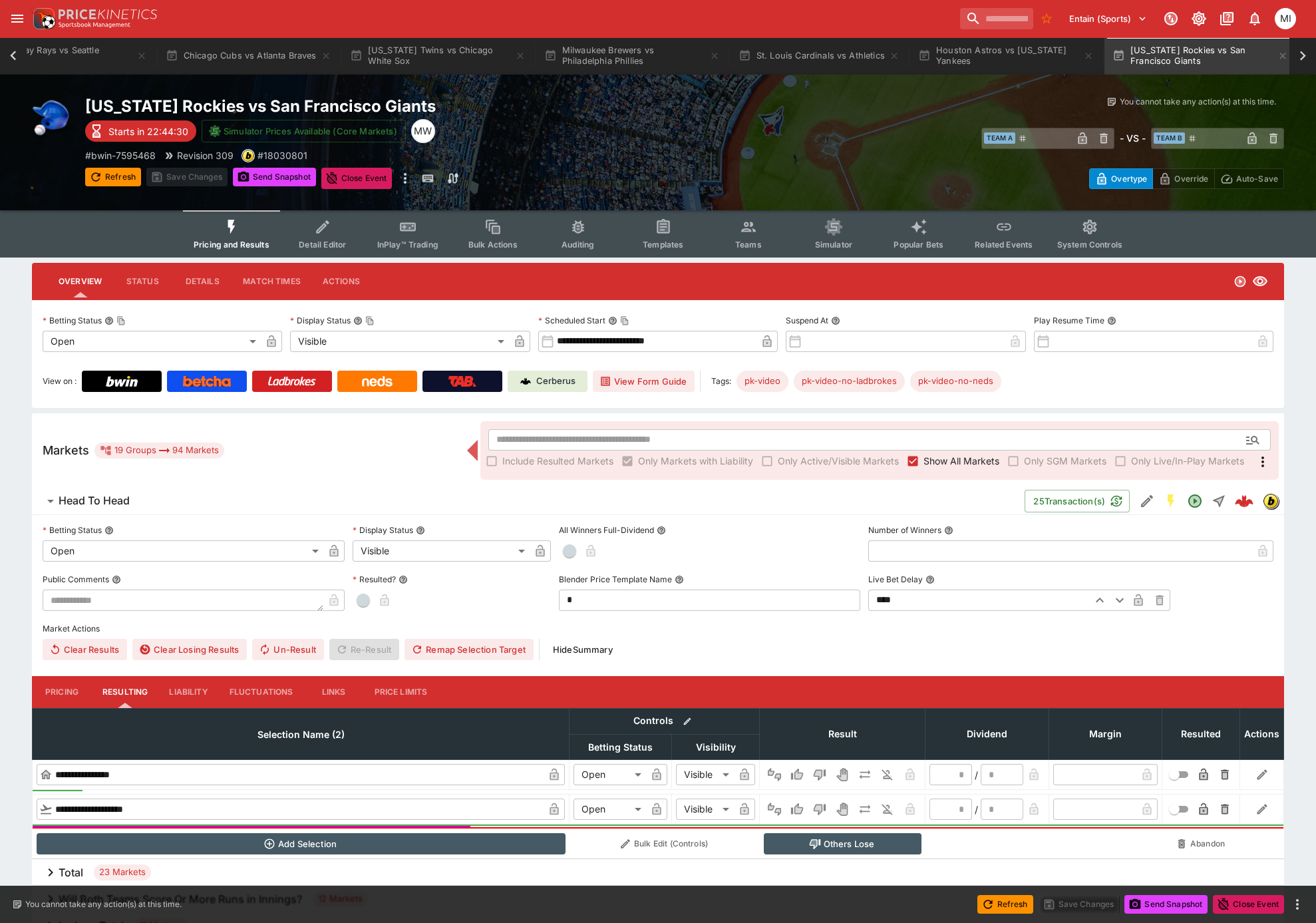
click at [12, 57] on icon at bounding box center [13, 56] width 6 height 10
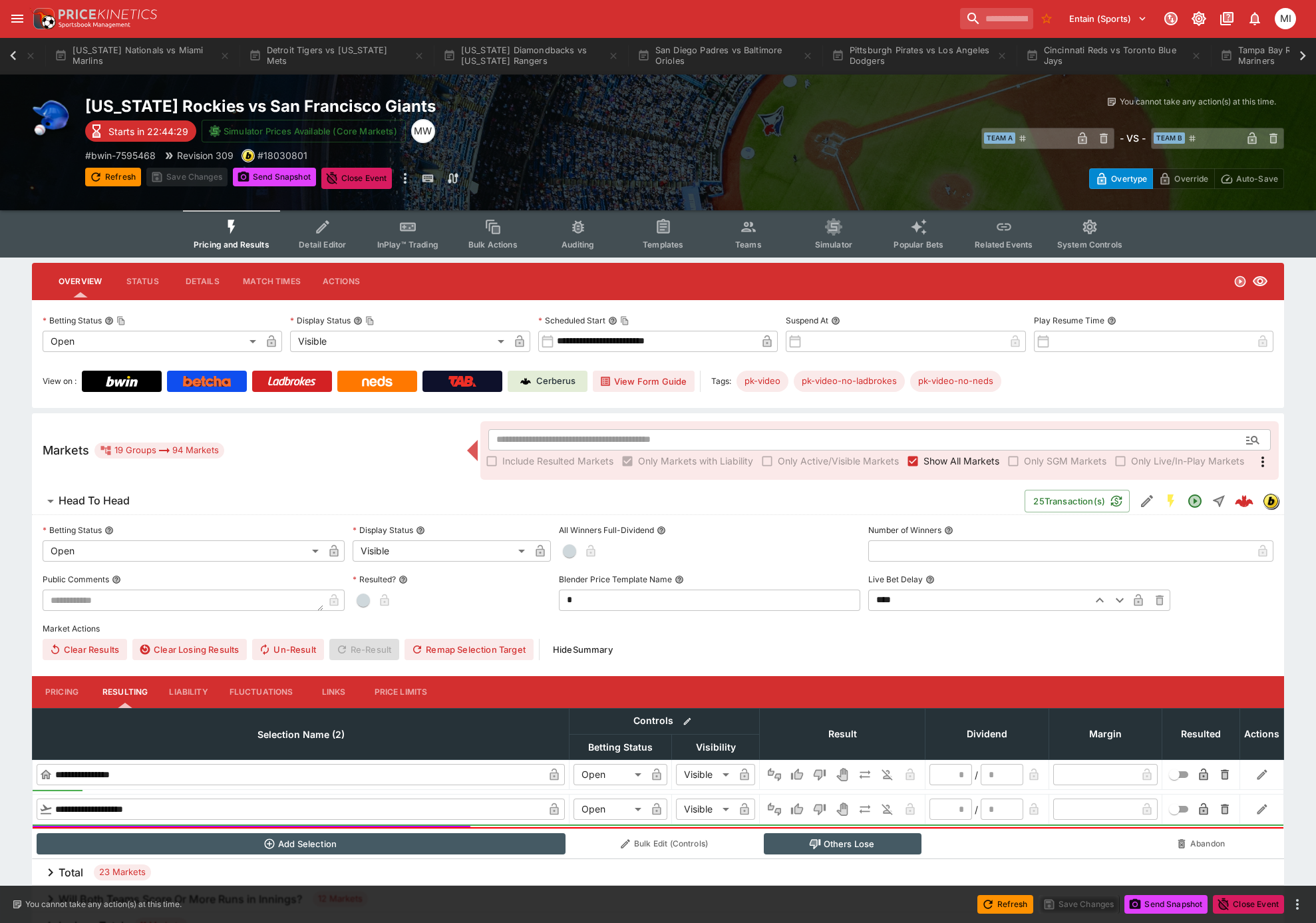
click at [12, 57] on icon at bounding box center [13, 56] width 6 height 10
click at [142, 61] on button "System Settings" at bounding box center [172, 56] width 96 height 38
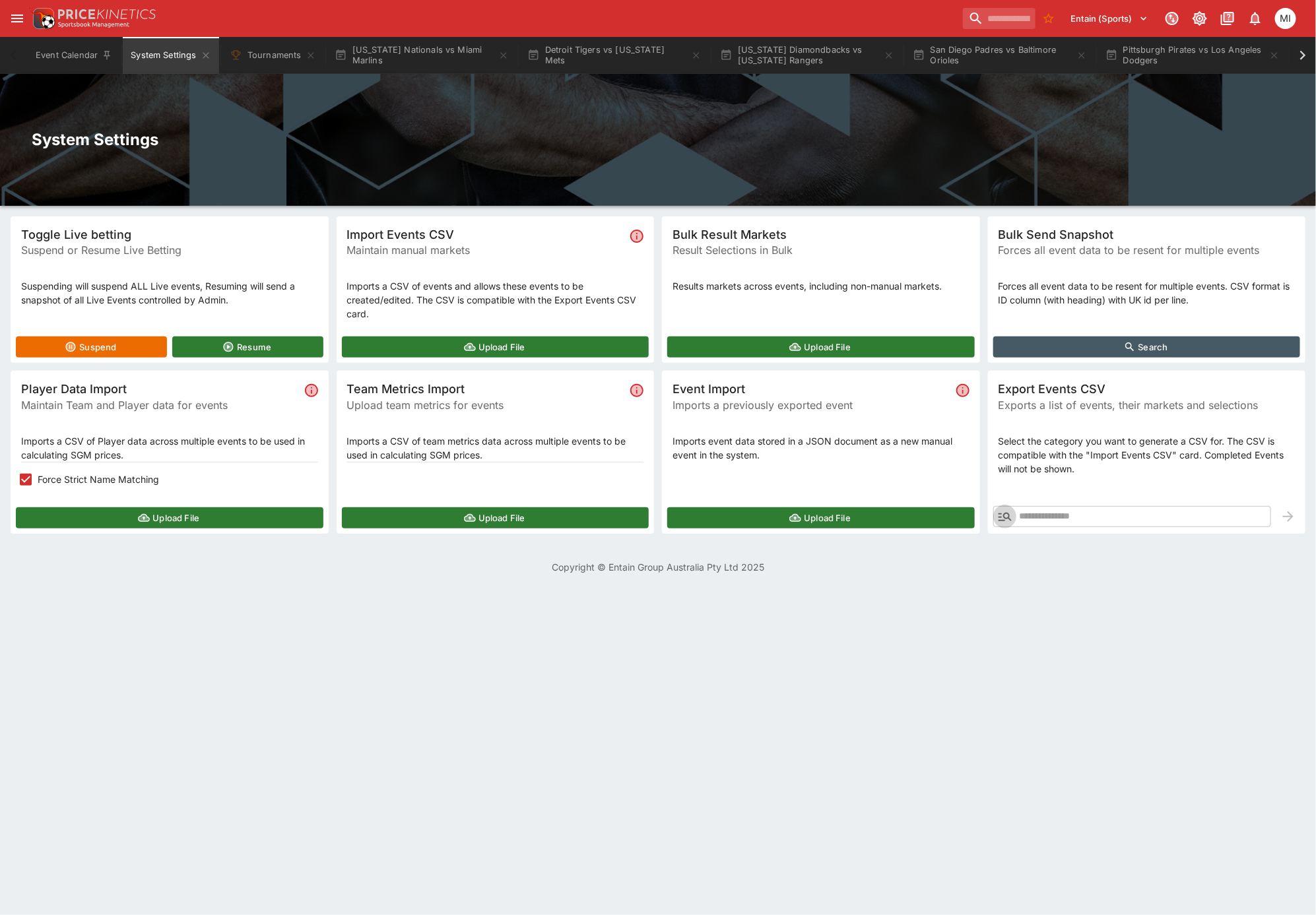
click at [1006, 517] on icon "button" at bounding box center [1005, 516] width 16 height 16
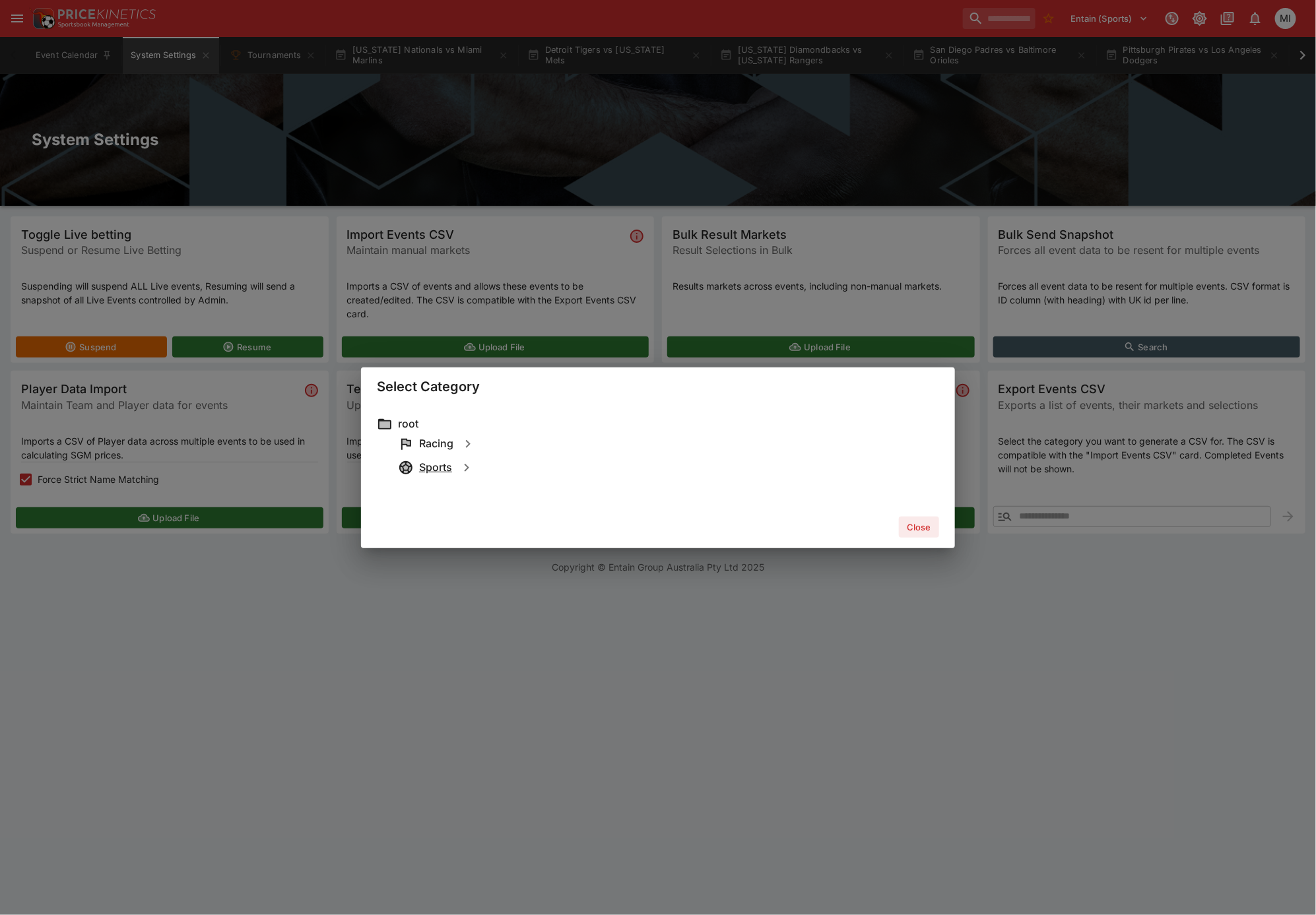
click at [447, 464] on h6 "Sports" at bounding box center [435, 468] width 33 height 14
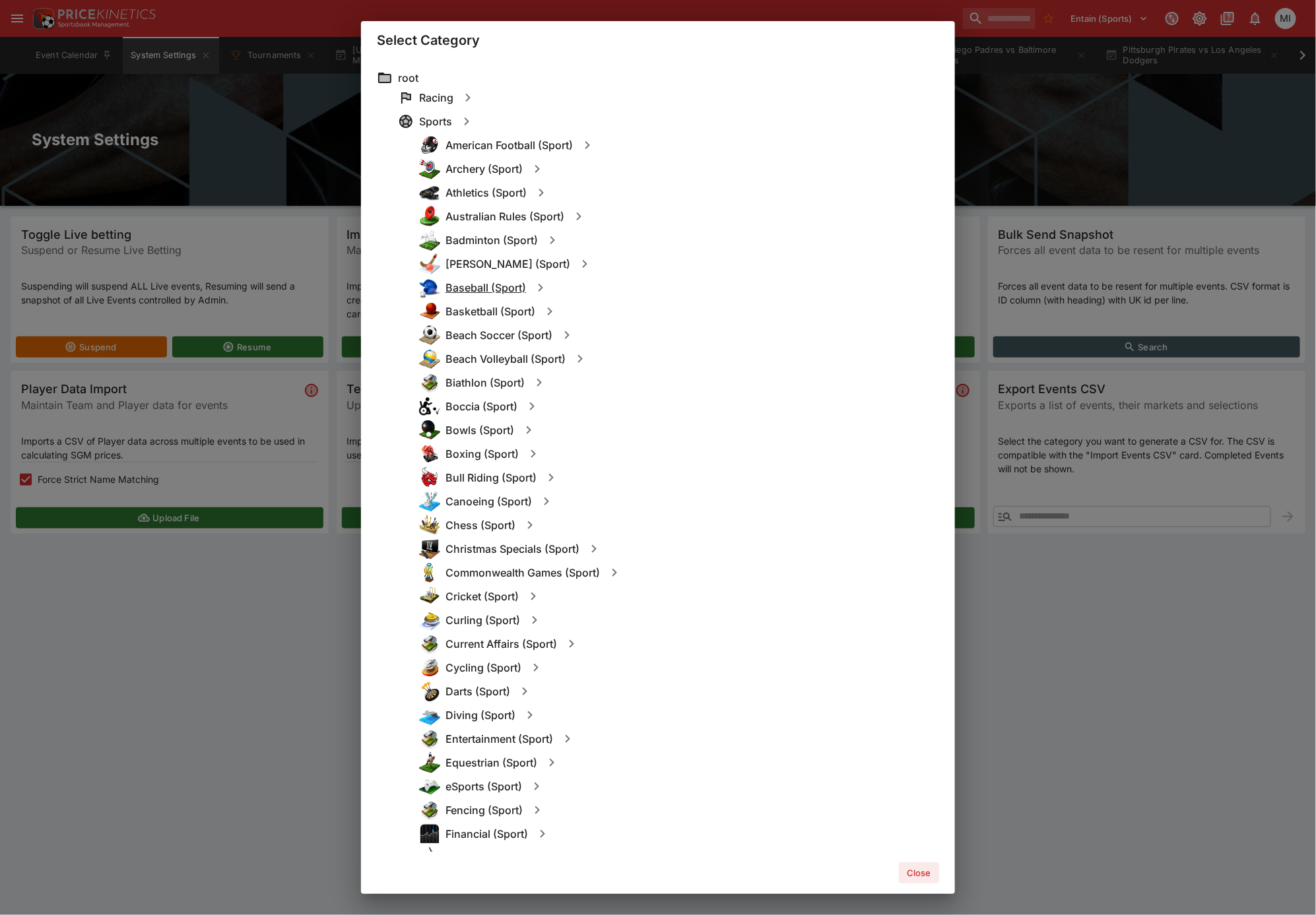
click at [489, 290] on h6 "Baseball (Sport)" at bounding box center [486, 288] width 80 height 14
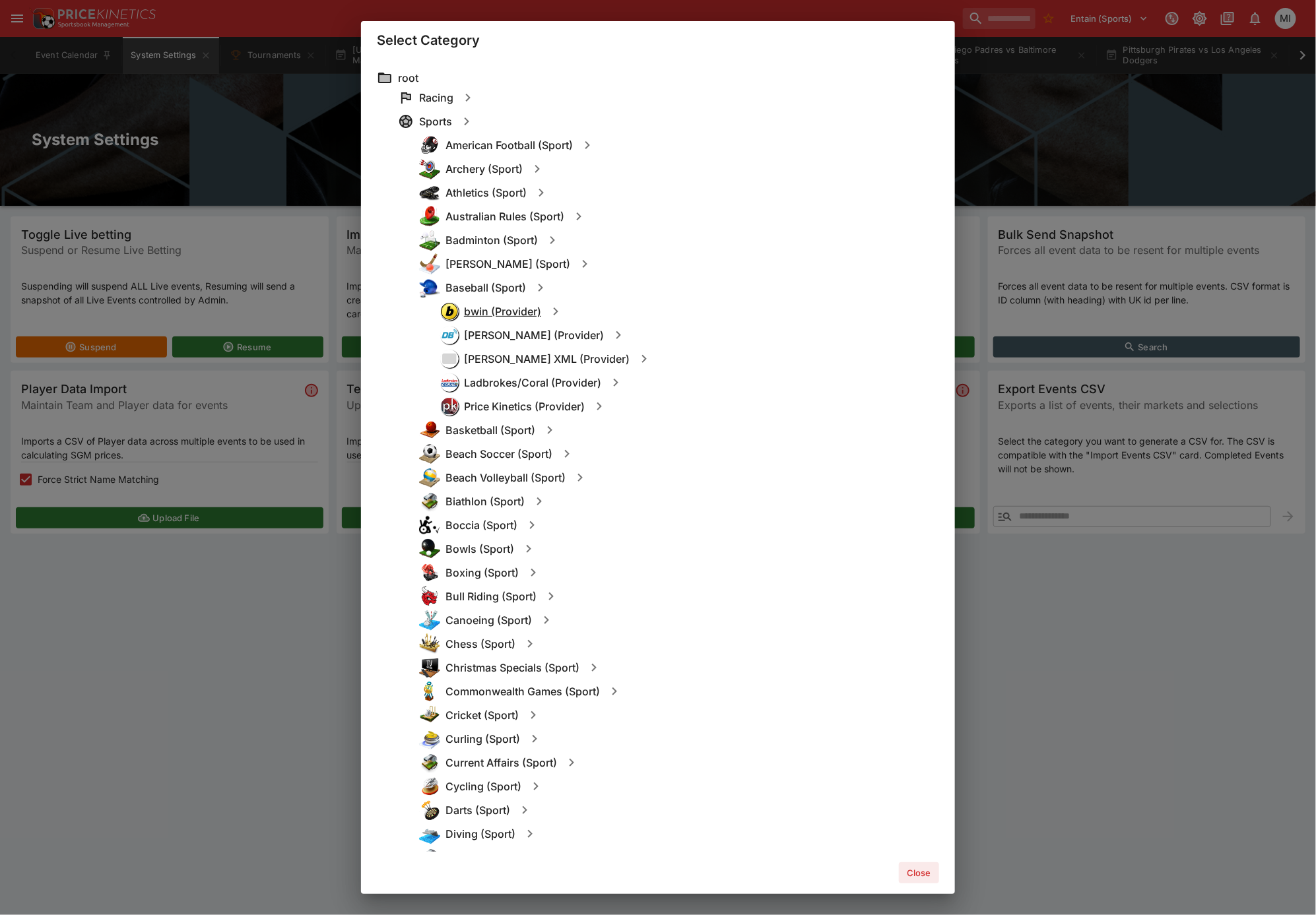
click at [495, 307] on h6 "bwin (Provider)" at bounding box center [502, 312] width 77 height 14
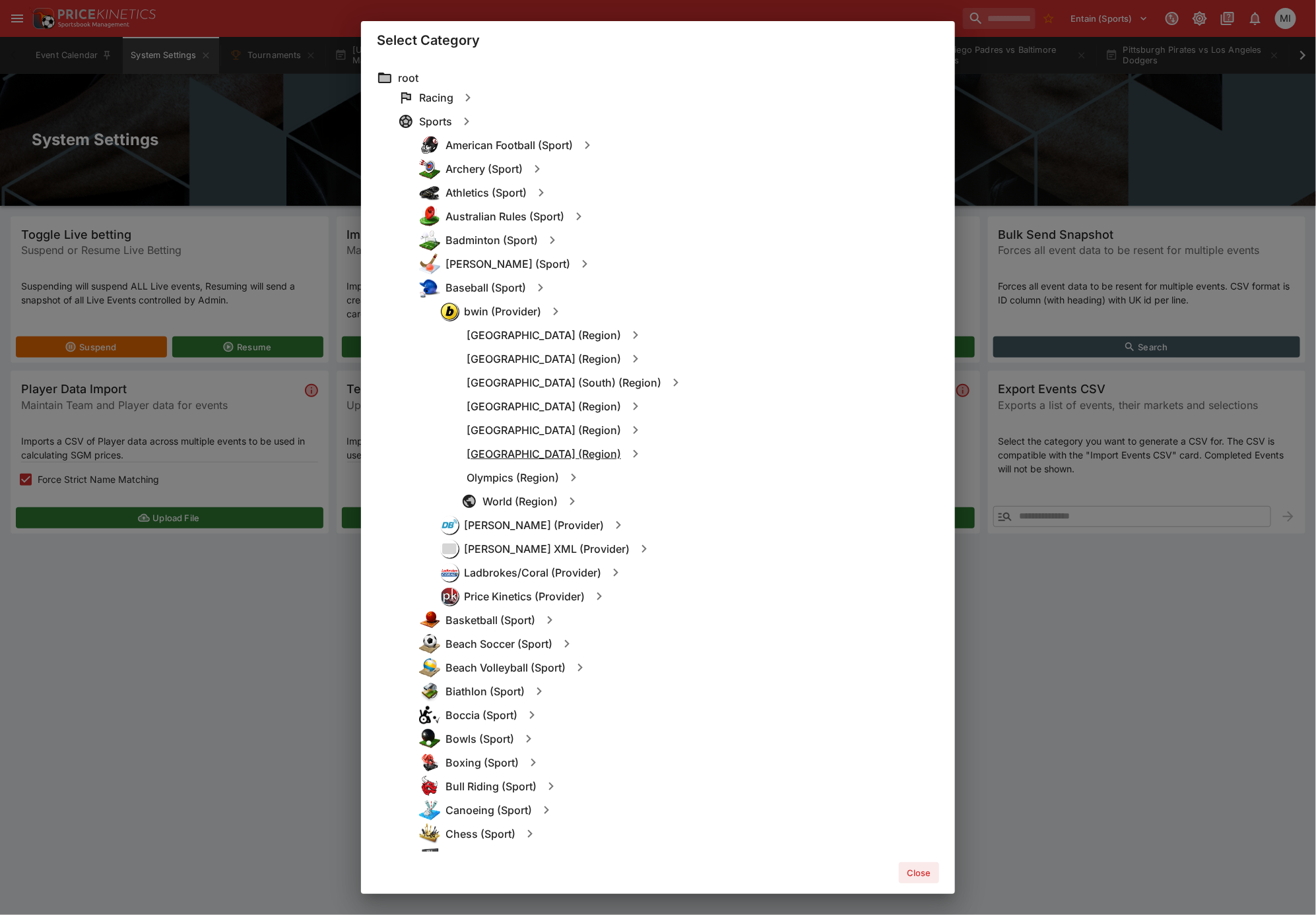
click at [516, 449] on h6 "[GEOGRAPHIC_DATA] (Region)" at bounding box center [544, 454] width 155 height 14
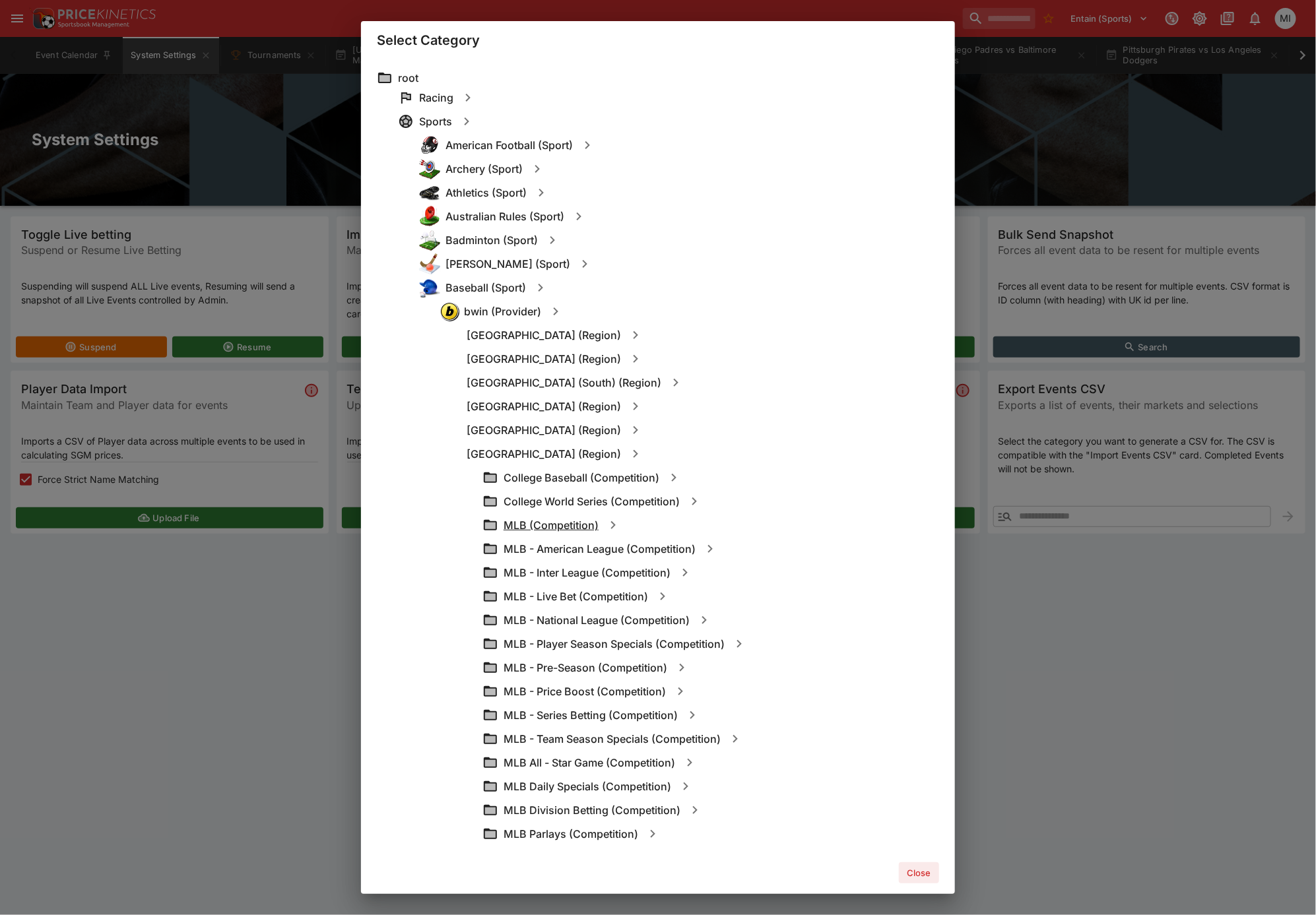
click at [563, 519] on h6 "MLB (Competition)" at bounding box center [552, 526] width 95 height 14
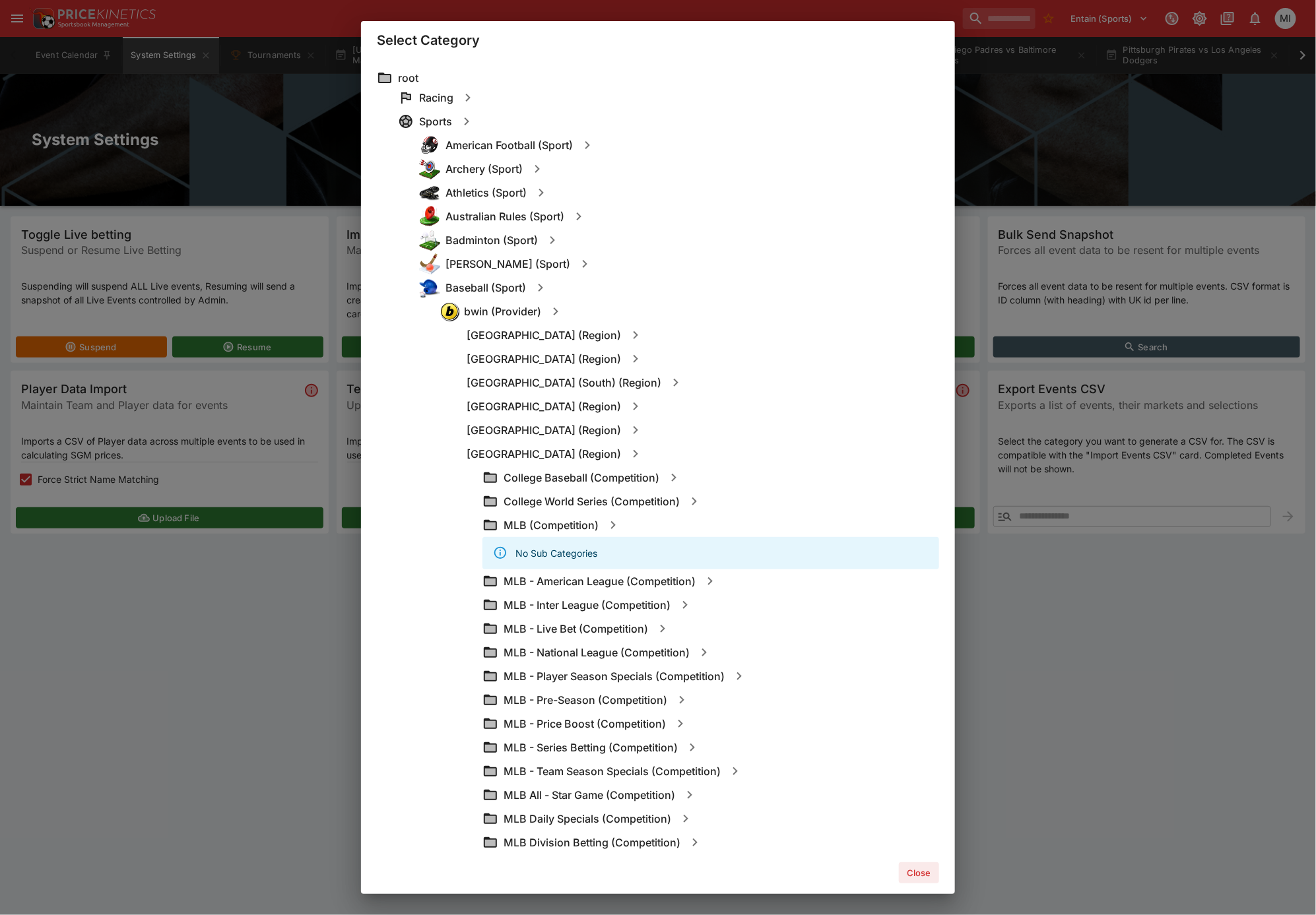
click at [607, 526] on icon "button" at bounding box center [613, 525] width 16 height 16
type input "**********"
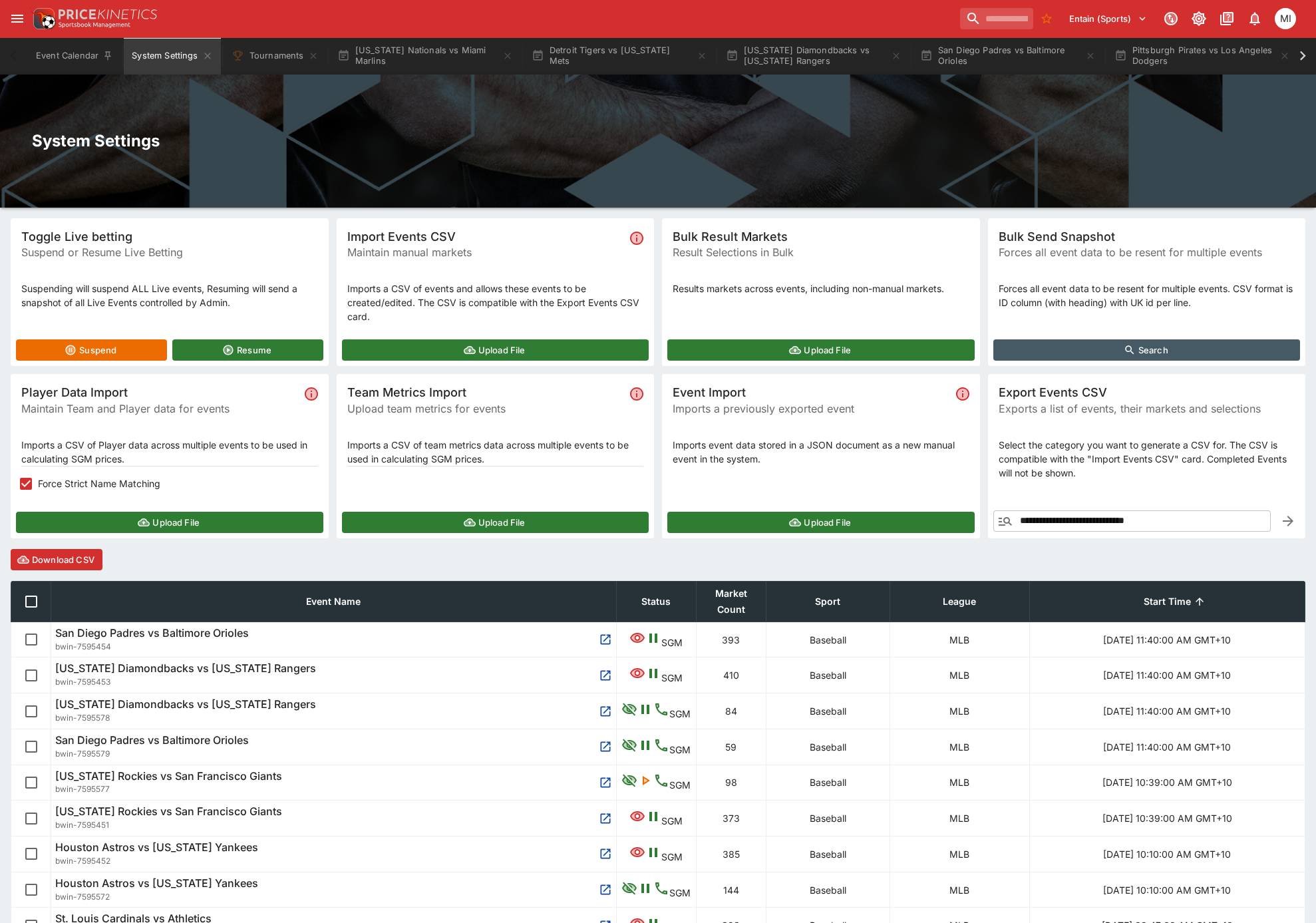
click at [65, 565] on button "Download CSV" at bounding box center [56, 560] width 91 height 21
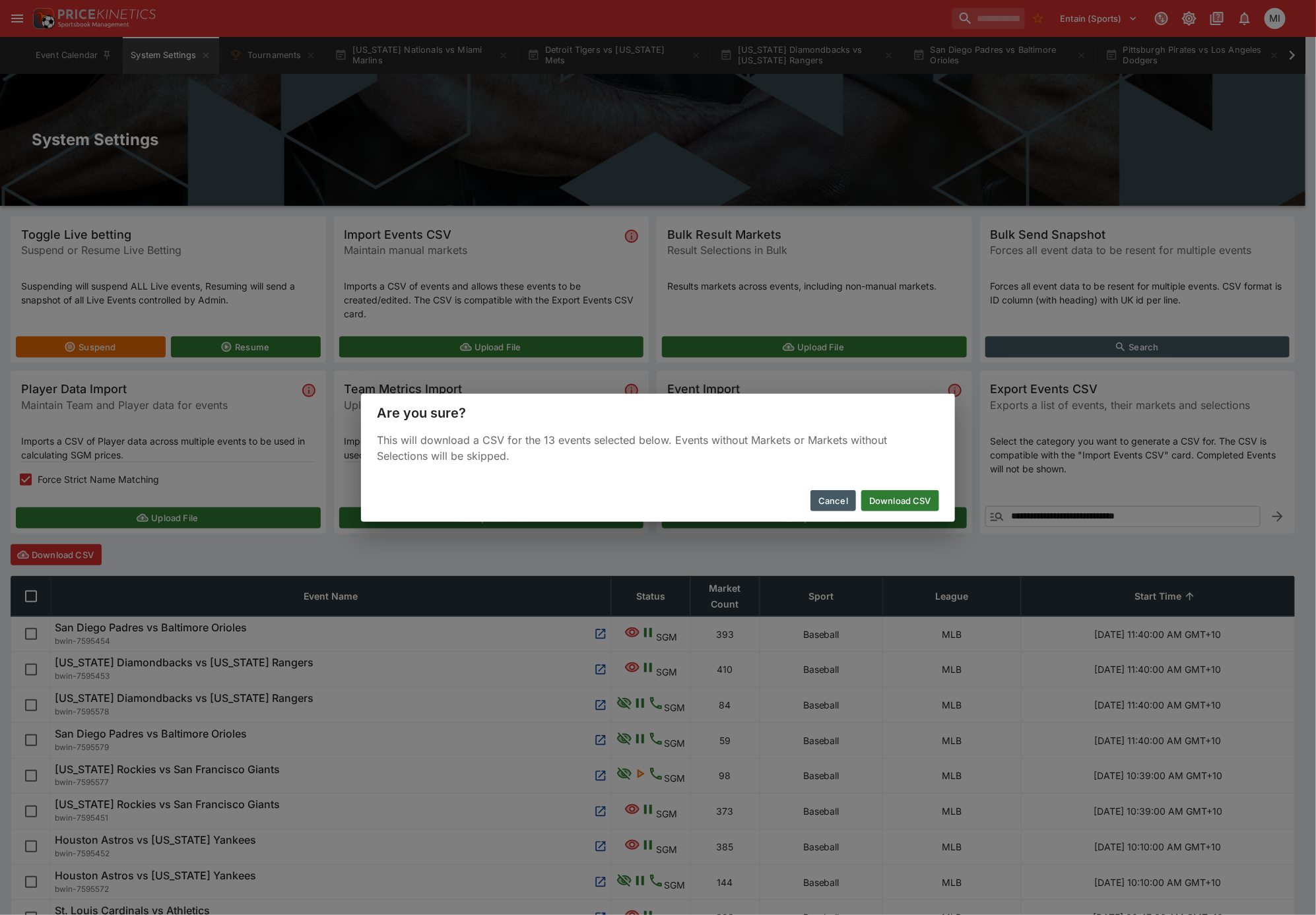
click at [883, 498] on button "Download CSV" at bounding box center [901, 501] width 78 height 21
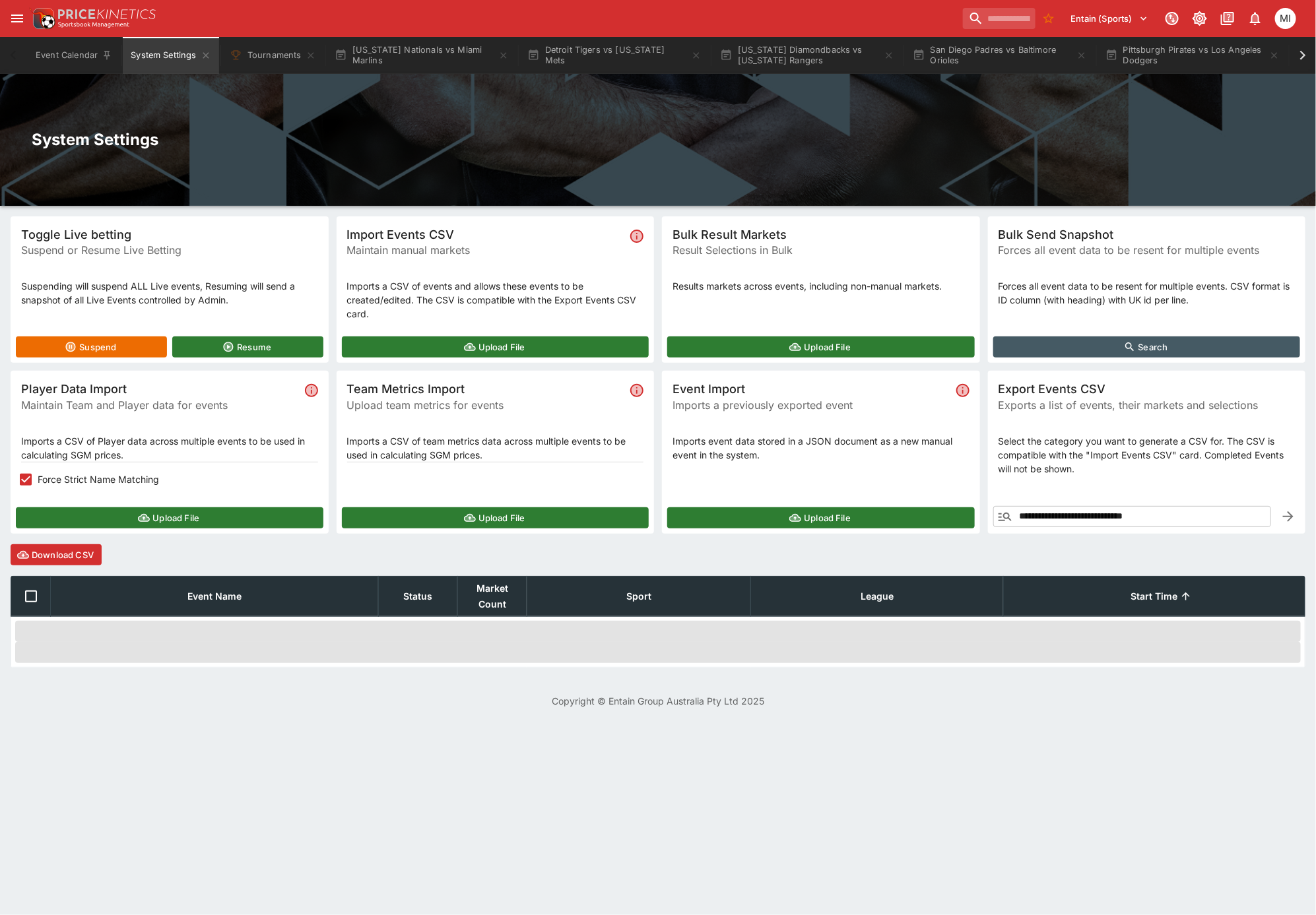
click at [86, 506] on div "Upload File" at bounding box center [169, 517] width 318 height 31
click at [87, 512] on button "Upload File" at bounding box center [170, 518] width 307 height 21
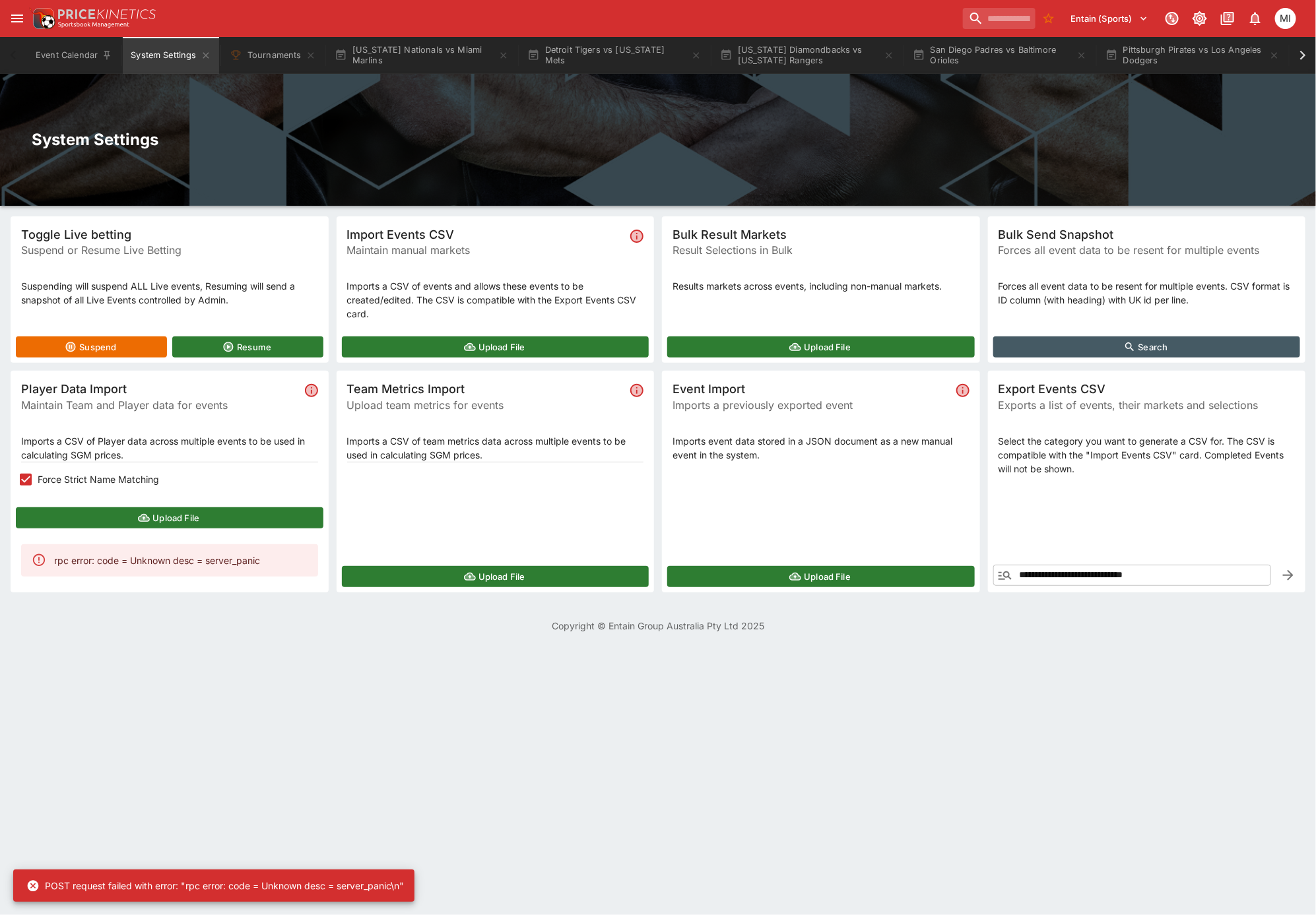
click at [108, 526] on button "Upload File" at bounding box center [170, 518] width 307 height 21
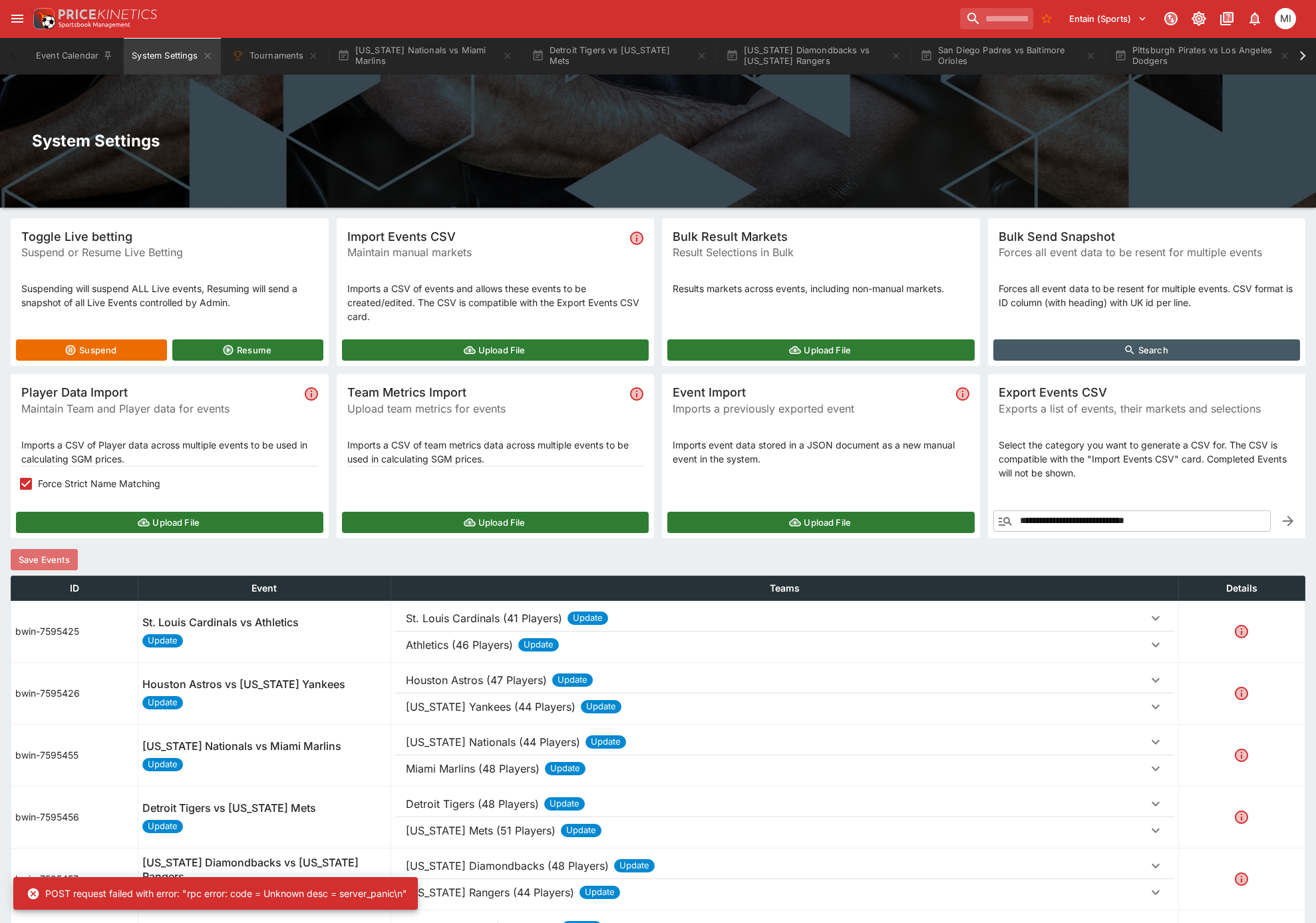
click at [68, 561] on button "Save Events" at bounding box center [44, 560] width 67 height 21
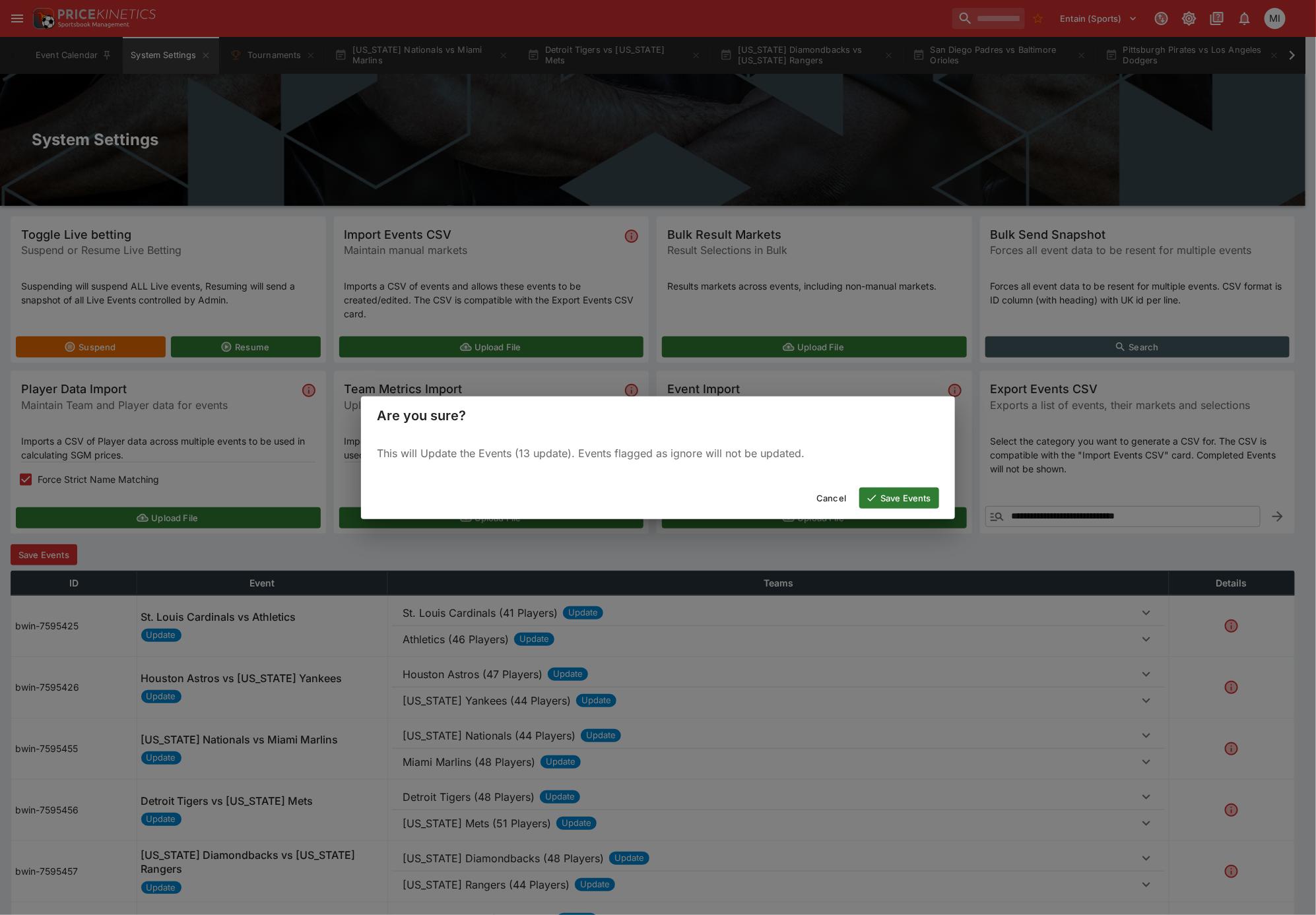
click at [902, 497] on button "Save Events" at bounding box center [899, 498] width 80 height 21
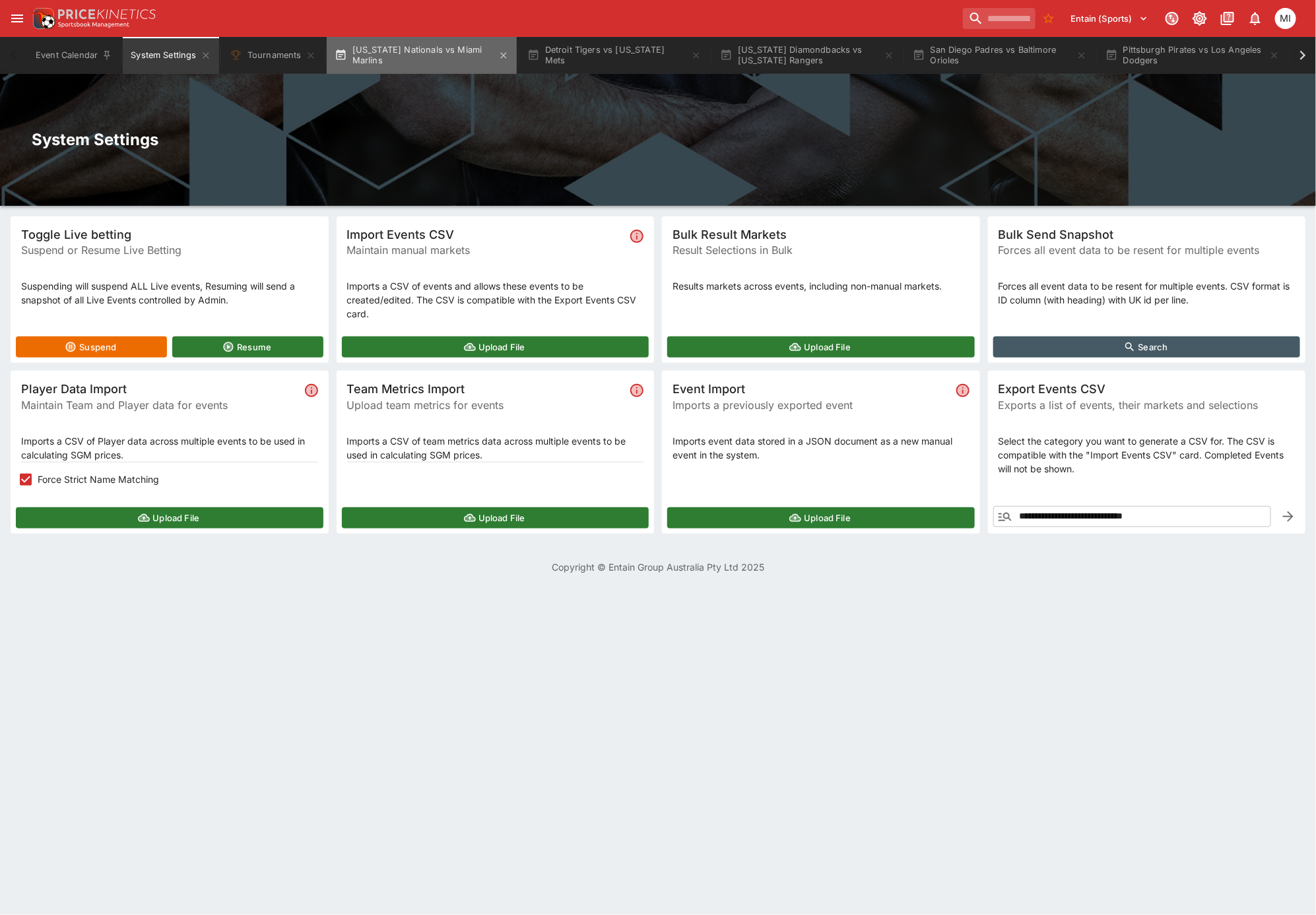
click at [414, 54] on button "Washington Nationals vs Miami Marlins" at bounding box center [421, 55] width 190 height 37
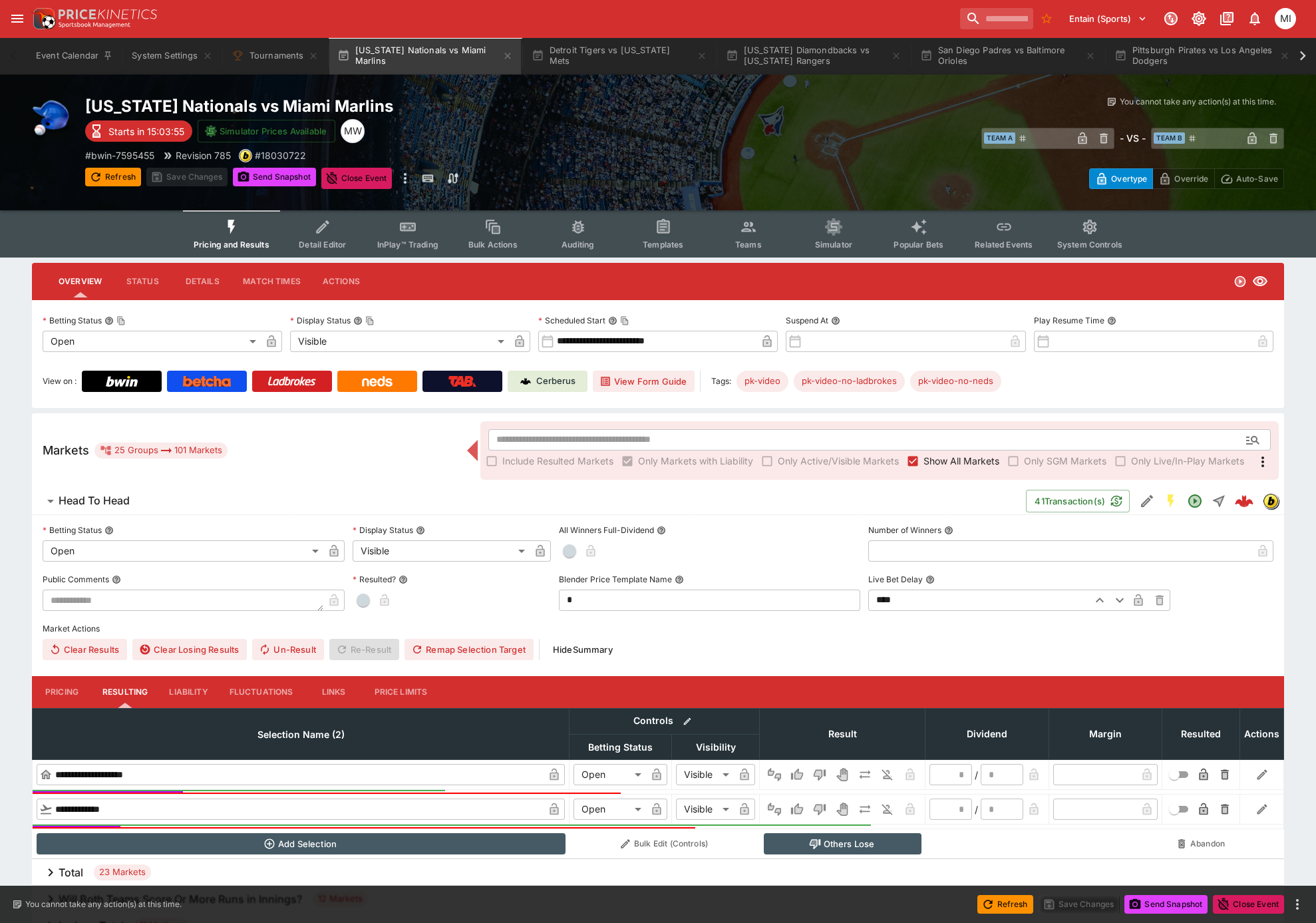
click at [1305, 49] on icon at bounding box center [1302, 55] width 18 height 18
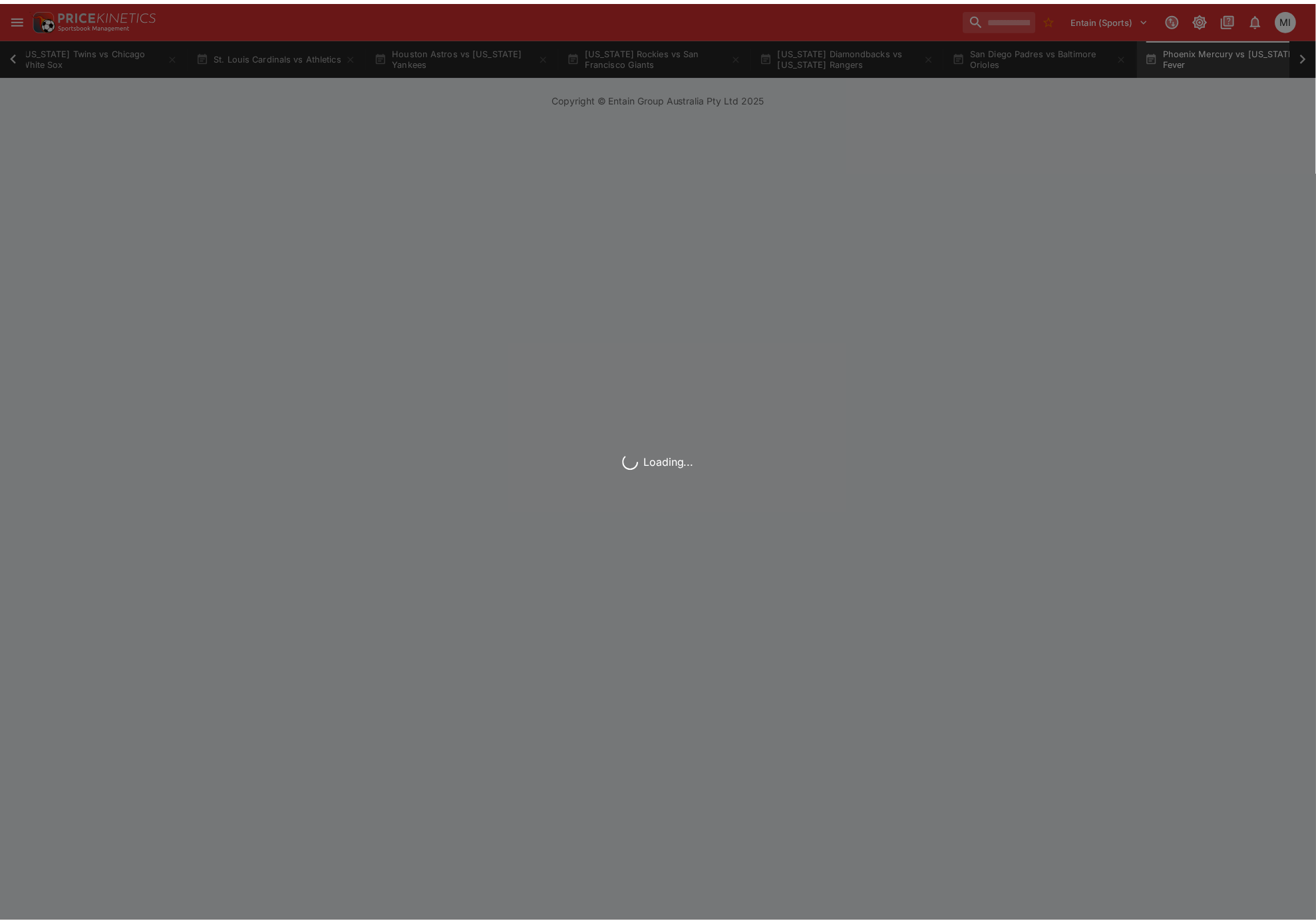
scroll to position [0, 949]
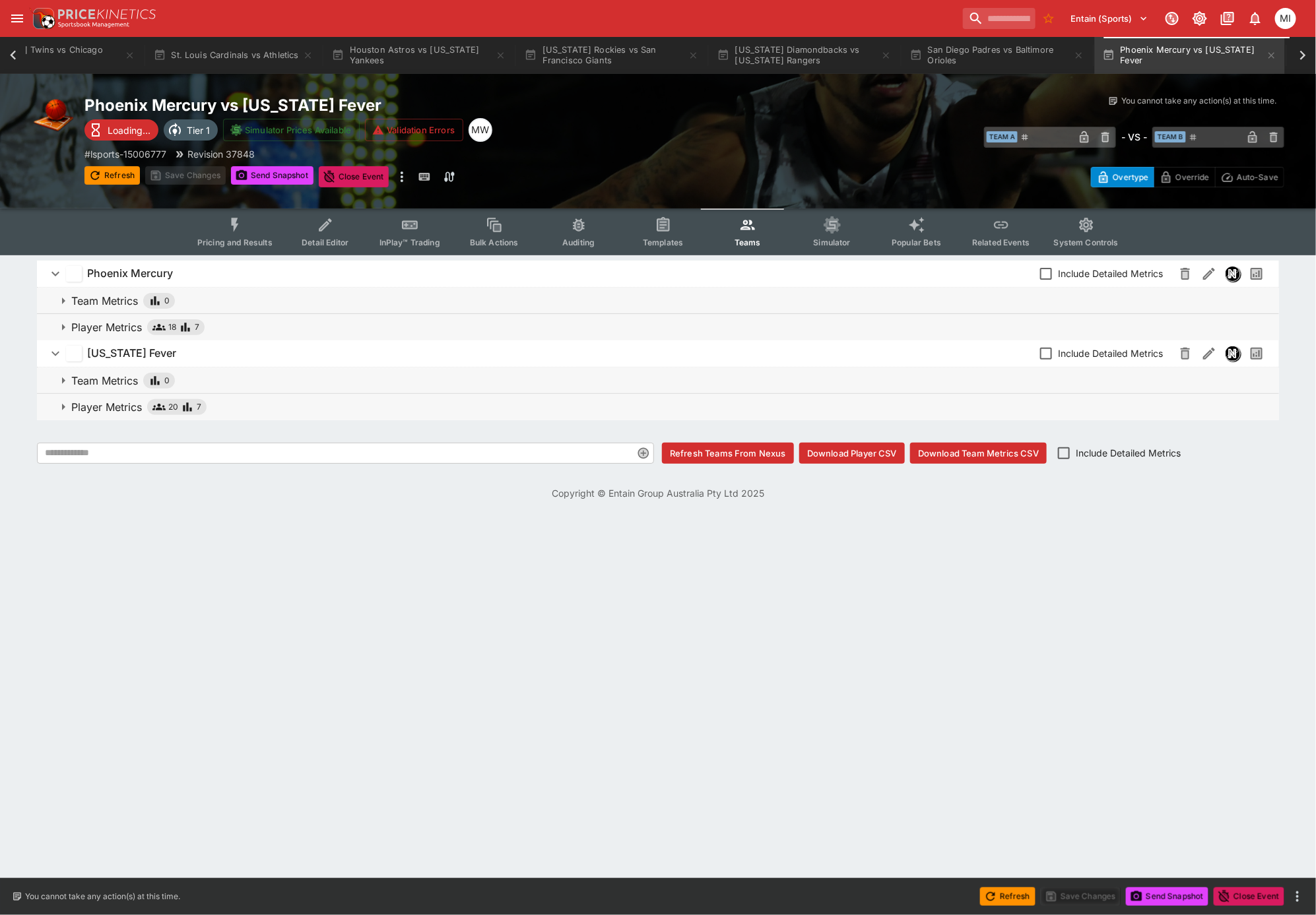
click at [110, 406] on p "Player Metrics" at bounding box center [107, 406] width 71 height 16
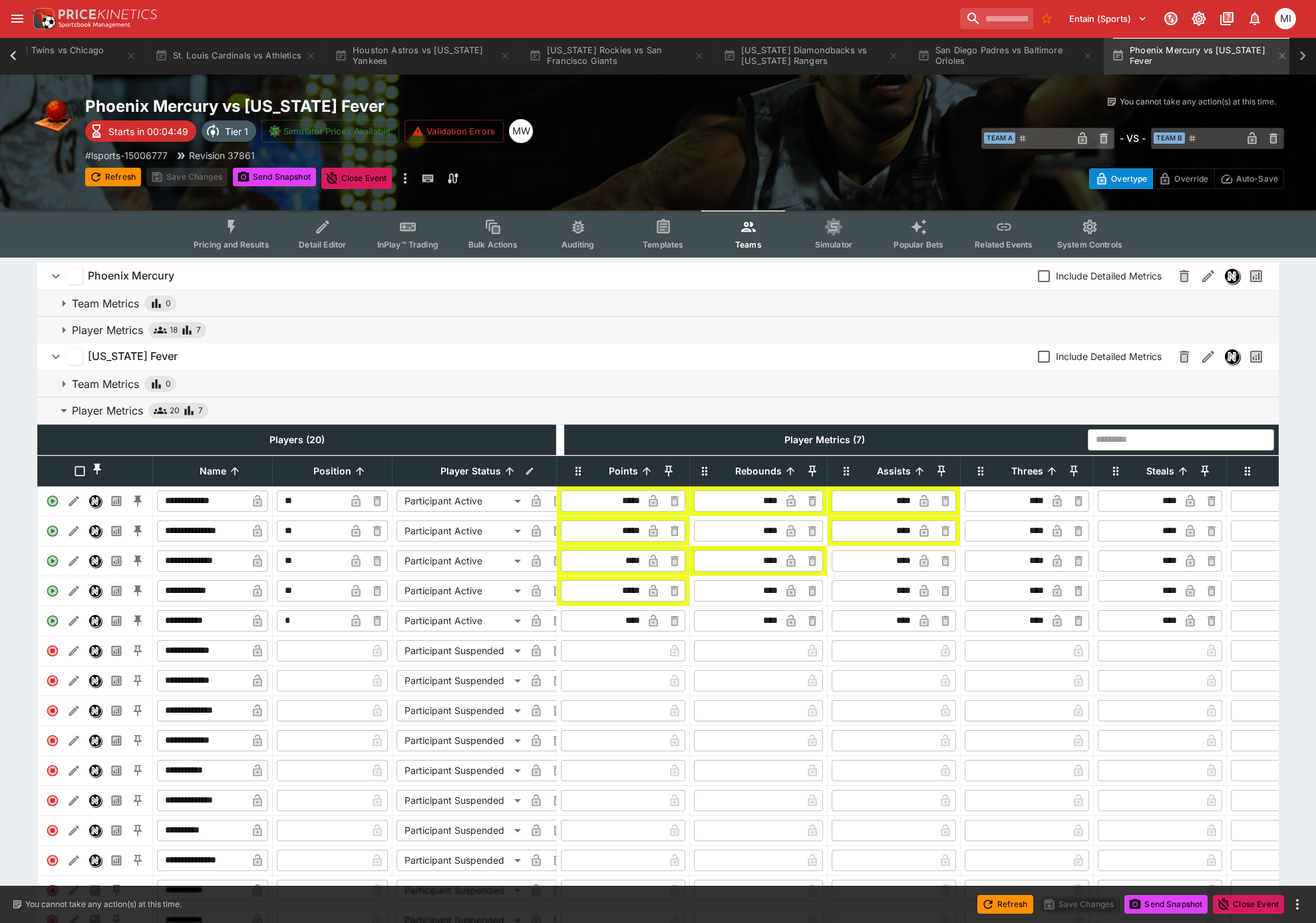
click at [1312, 60] on div at bounding box center [1303, 56] width 27 height 38
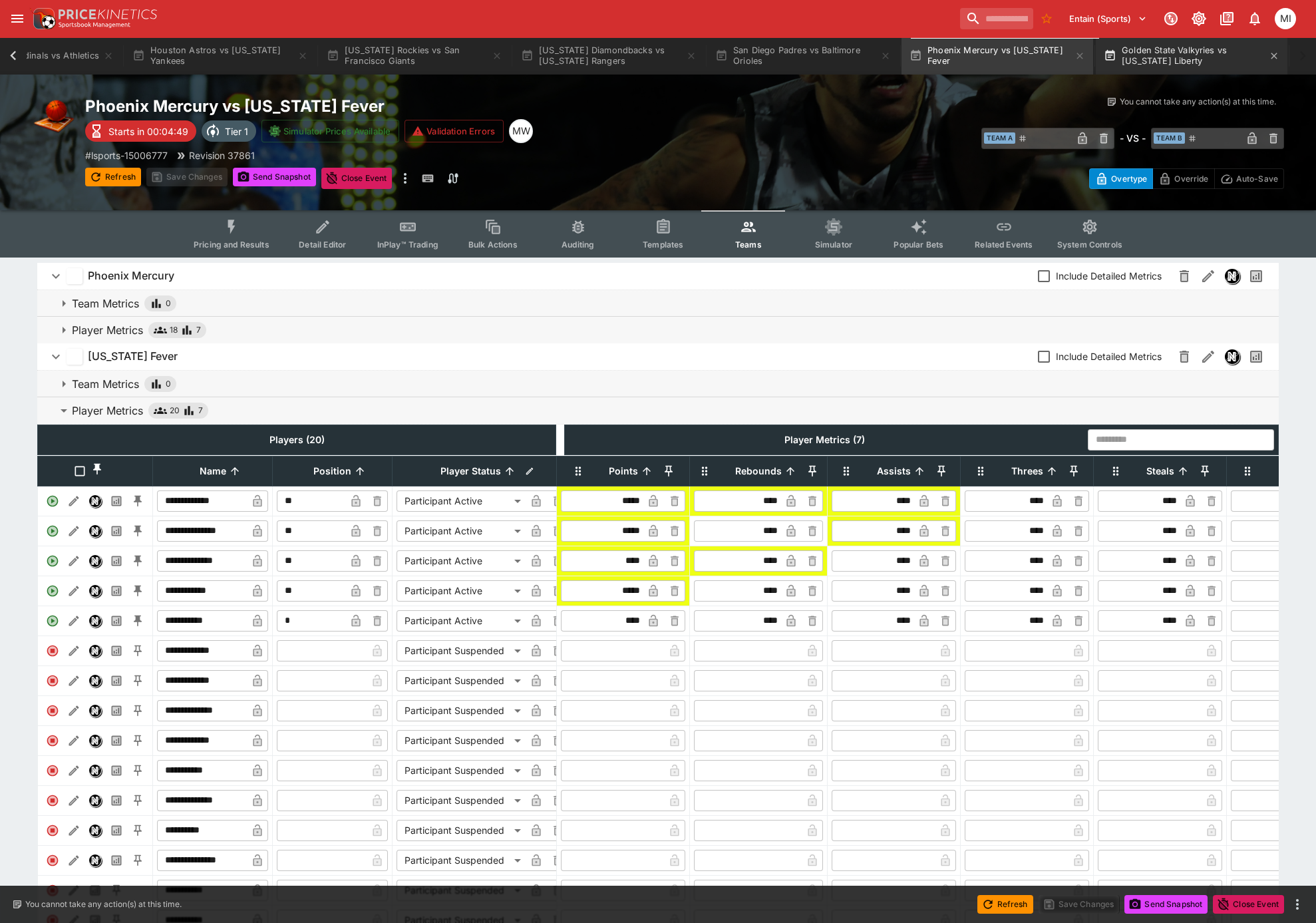
click at [1204, 57] on button "Golden State Valkyries vs New York Liberty" at bounding box center [1191, 56] width 191 height 38
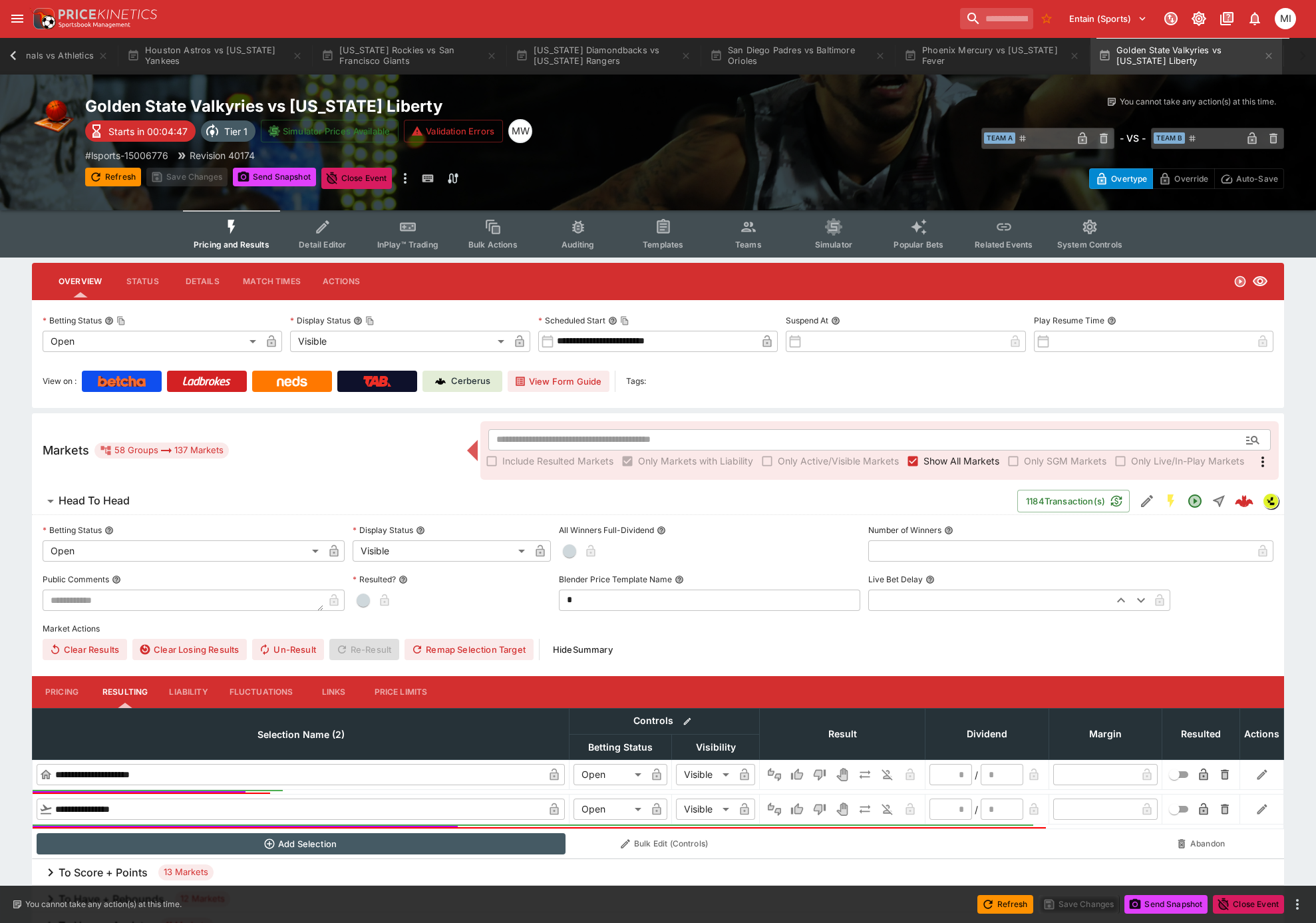
click at [760, 237] on button "Teams" at bounding box center [748, 234] width 86 height 47
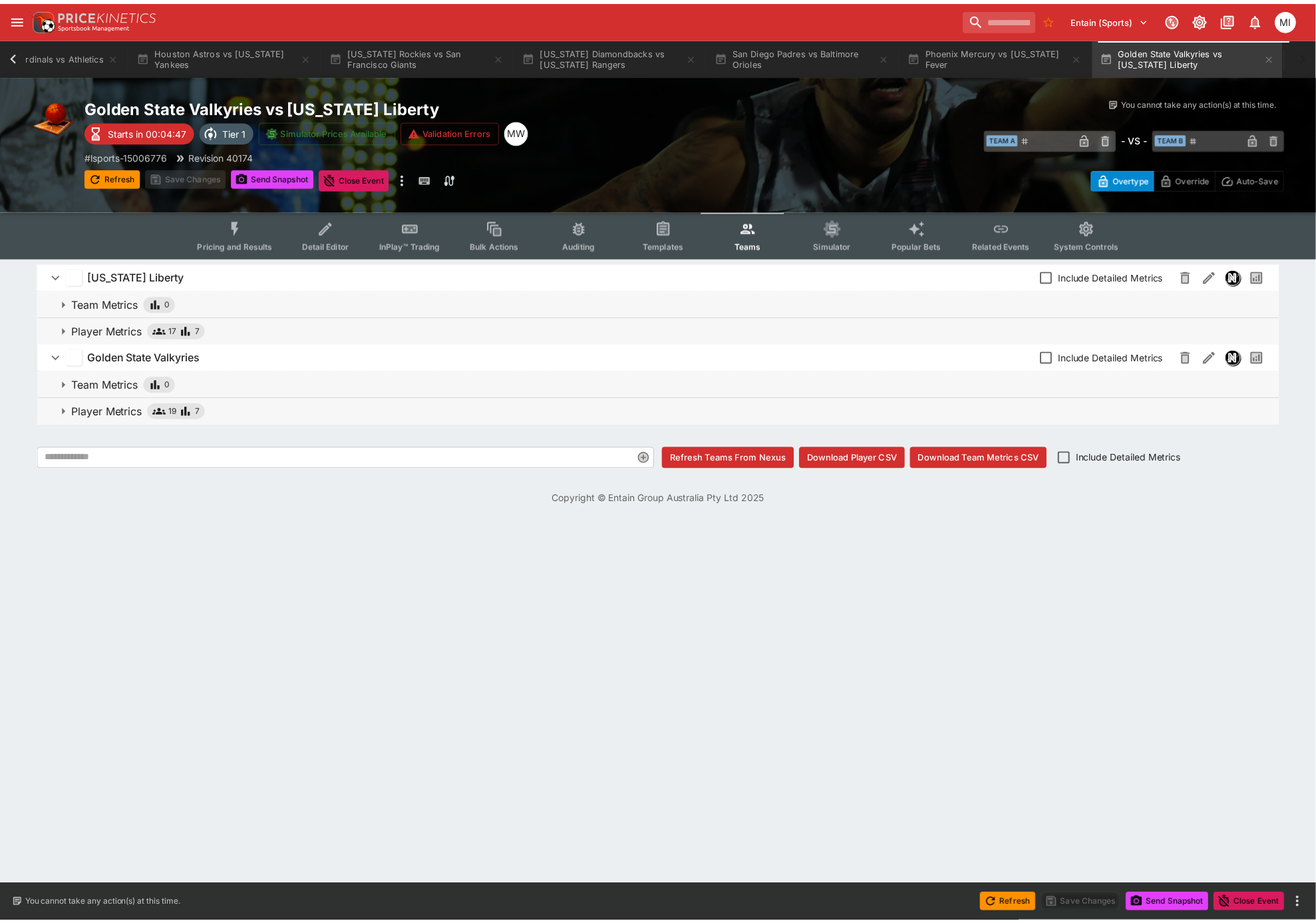
scroll to position [0, 1149]
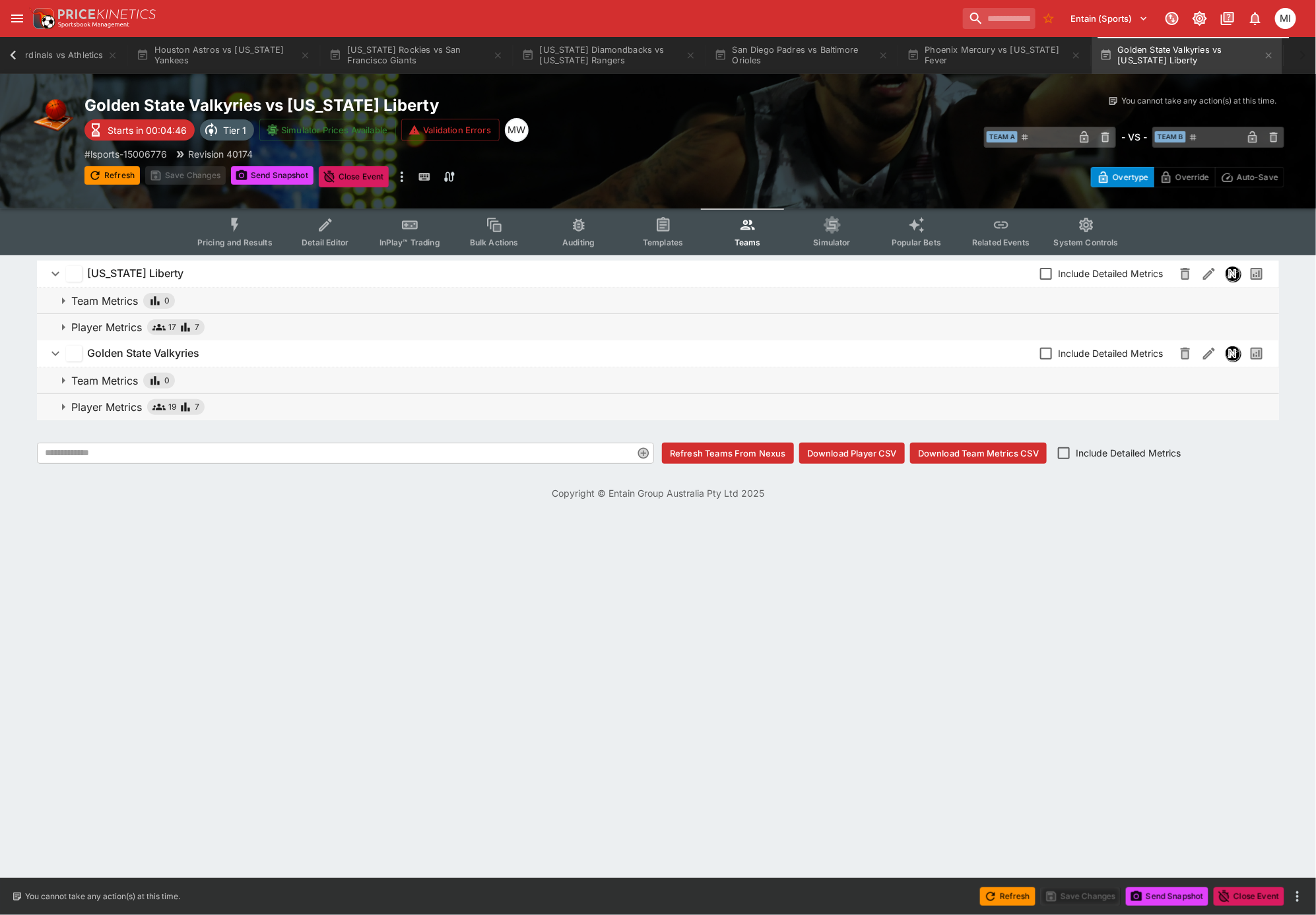
click at [118, 322] on p "Player Metrics" at bounding box center [107, 327] width 71 height 16
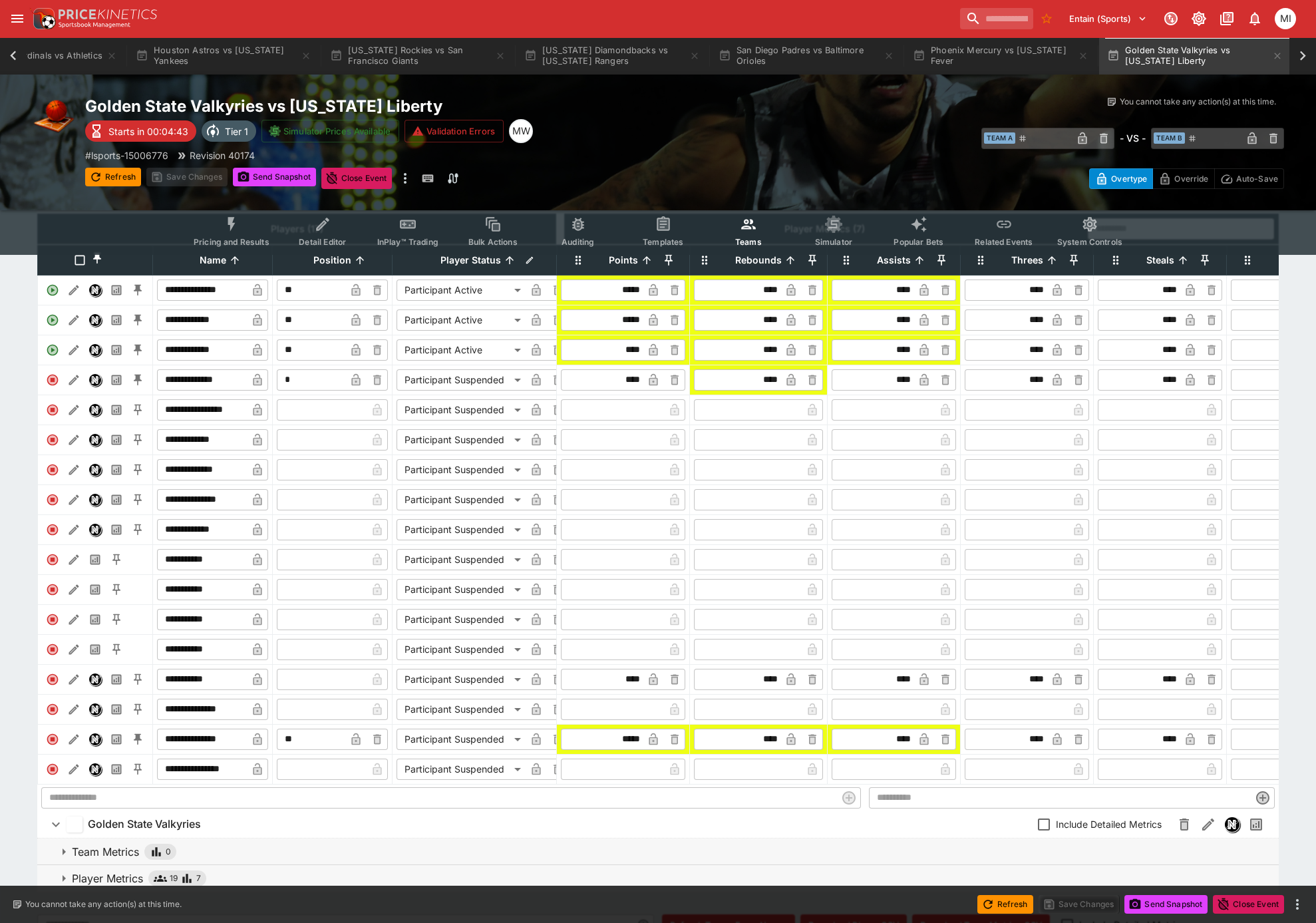
scroll to position [217, 0]
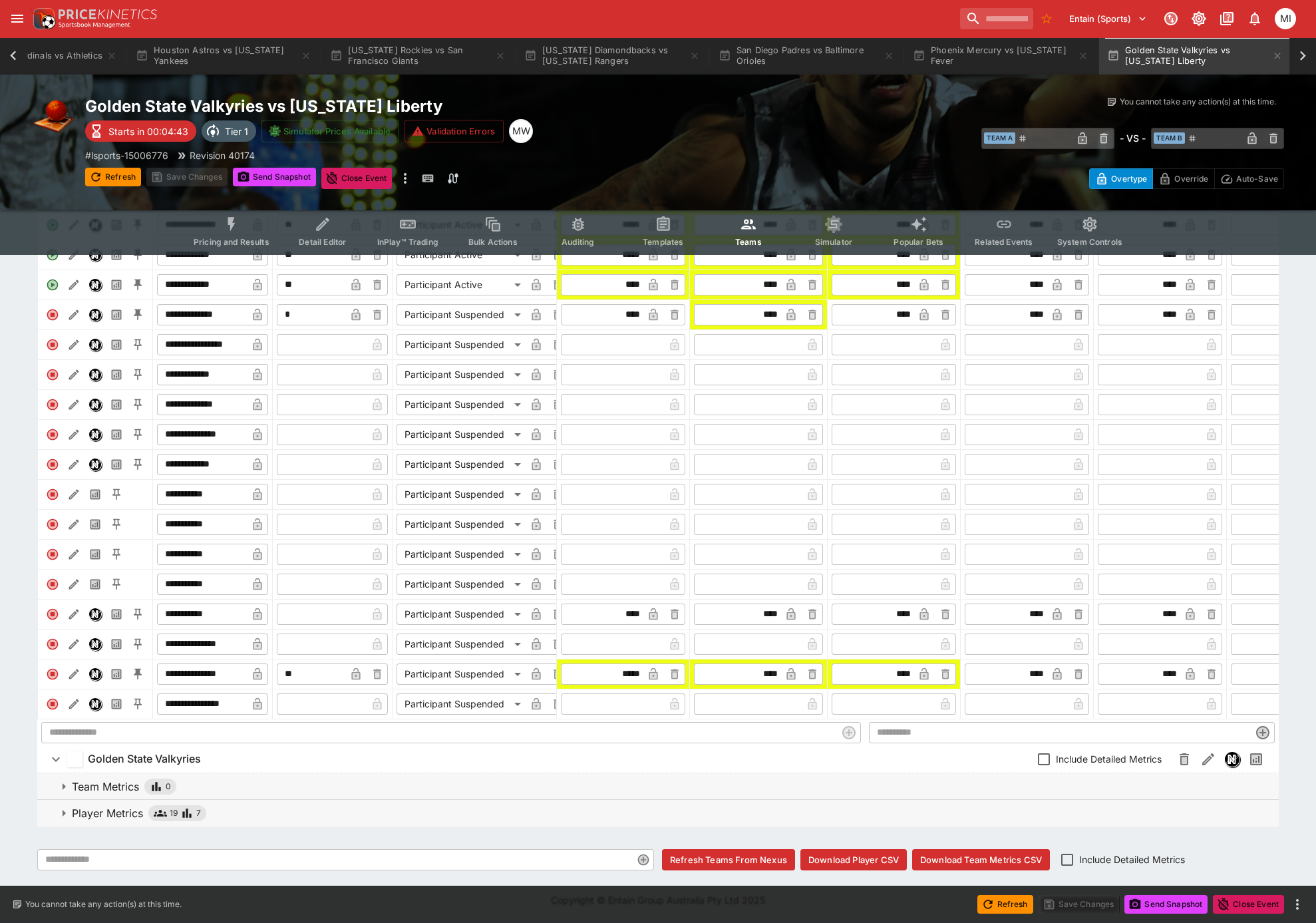
click at [476, 661] on body "Entain (Sports) 1 MI Event Calendar System Settings Tournaments Tampa Bay Rays …" at bounding box center [658, 364] width 1316 height 1119
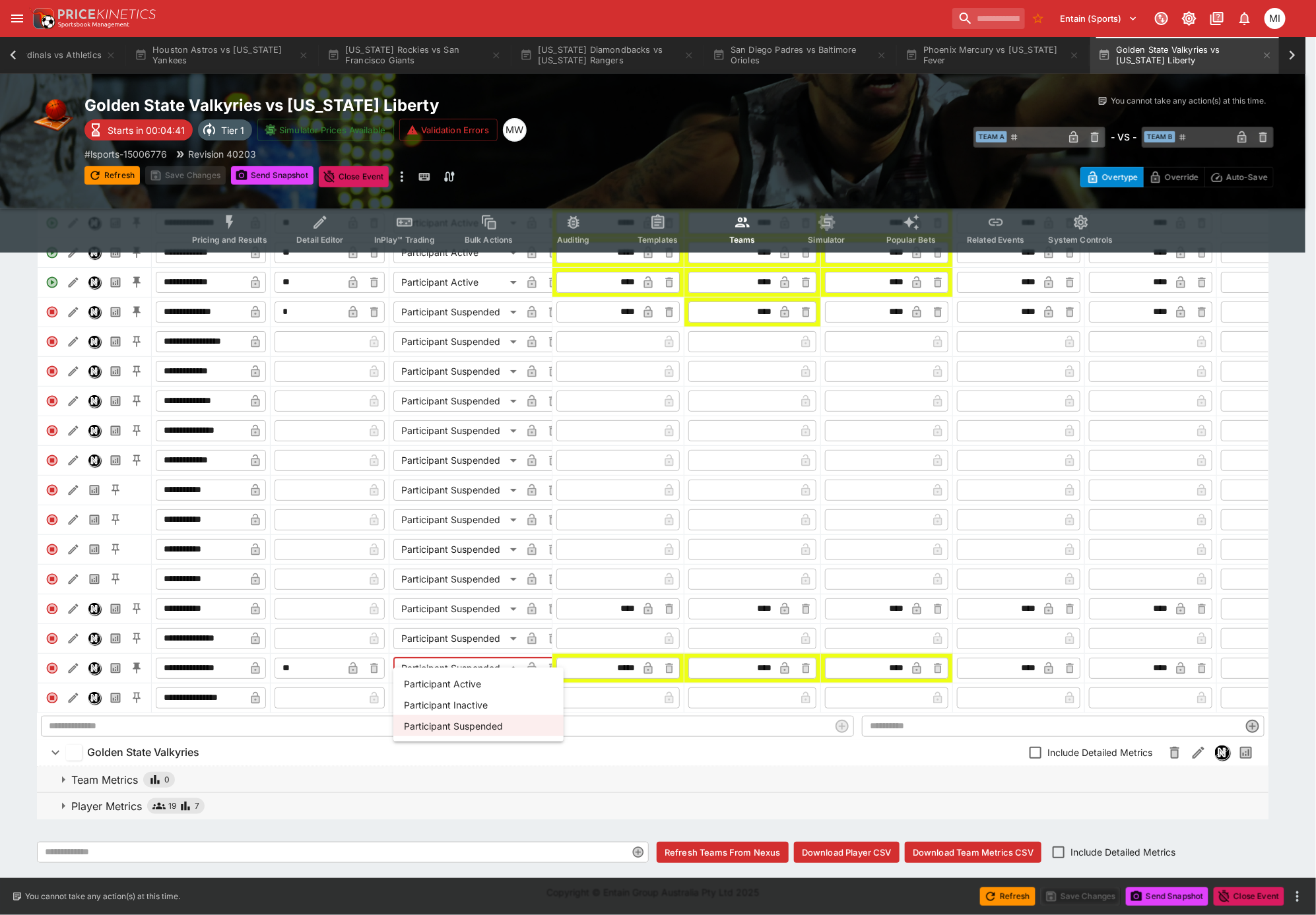
click at [478, 701] on li "Participant Inactive" at bounding box center [478, 705] width 170 height 21
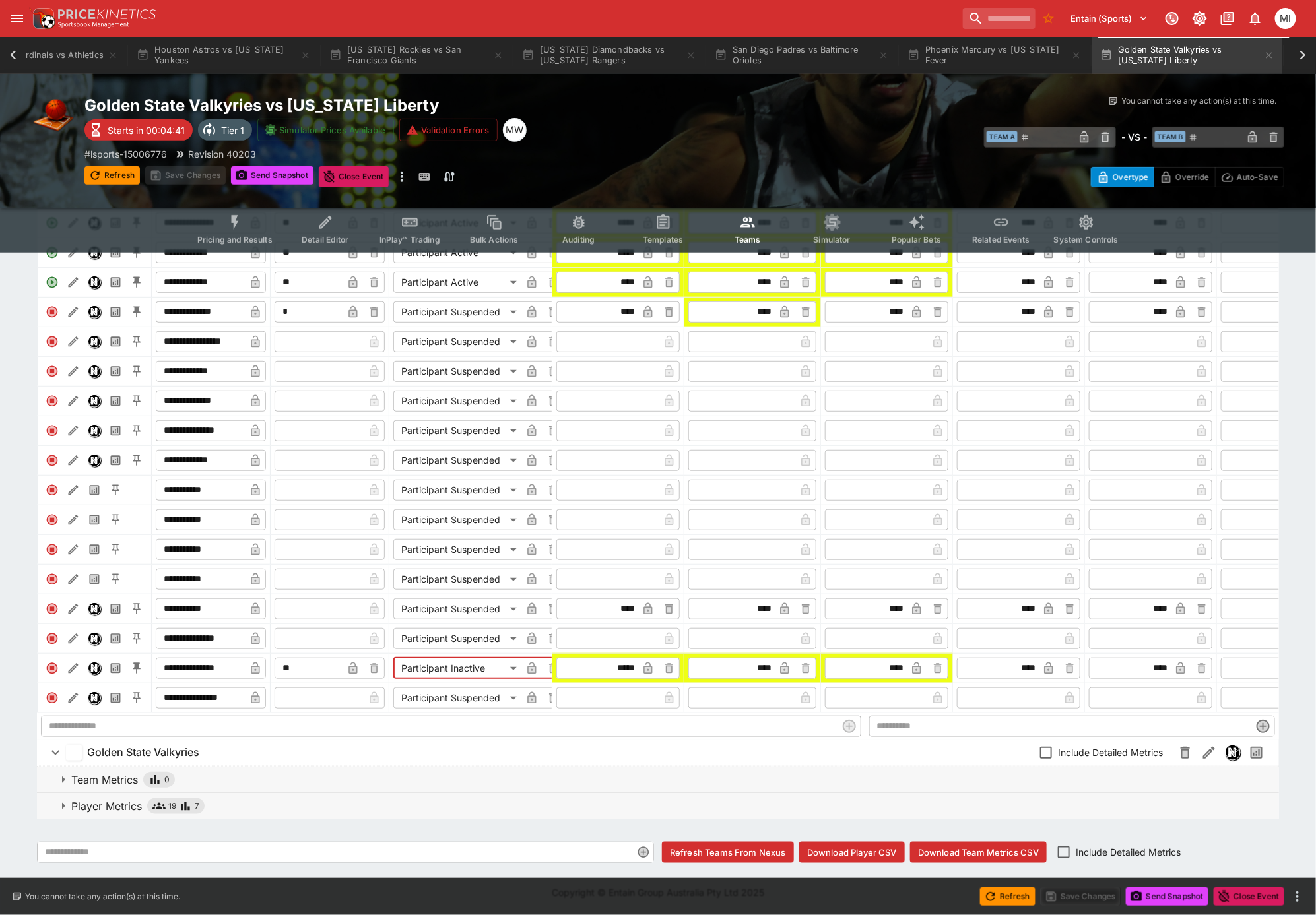
type input "**********"
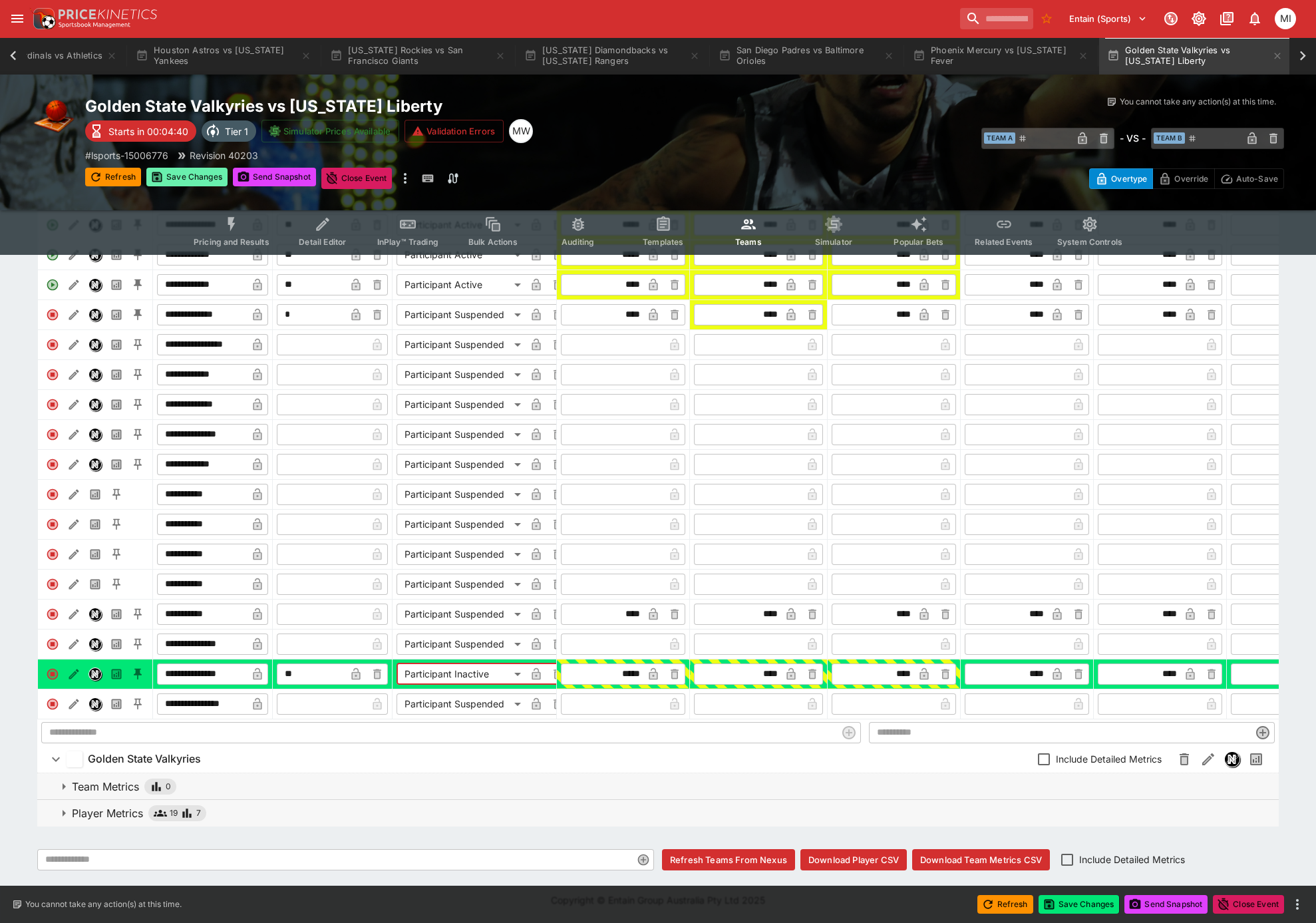
click at [203, 178] on button "Save Changes" at bounding box center [187, 176] width 81 height 18
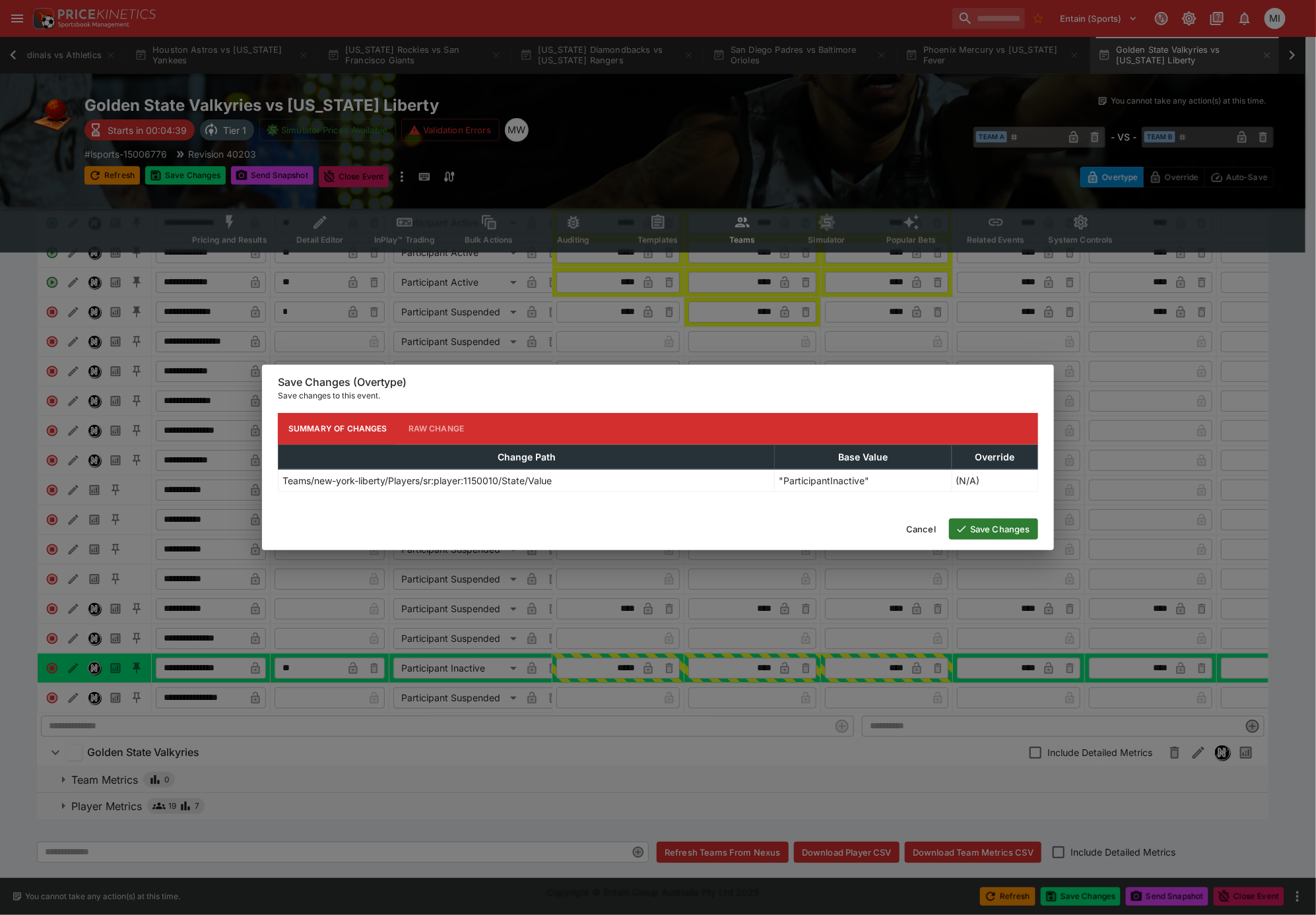
click at [980, 522] on button "Save Changes" at bounding box center [993, 530] width 89 height 21
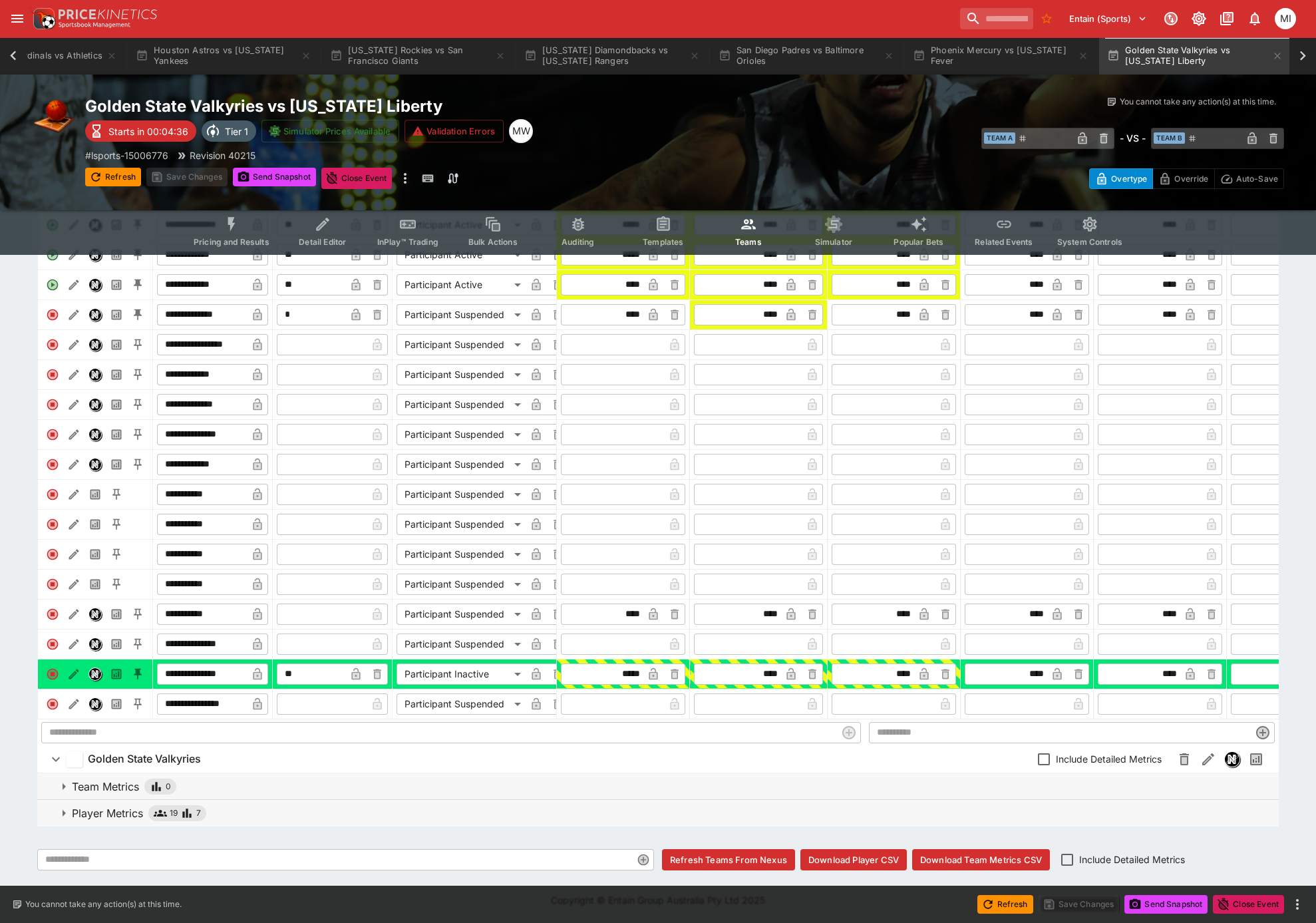
scroll to position [0, 0]
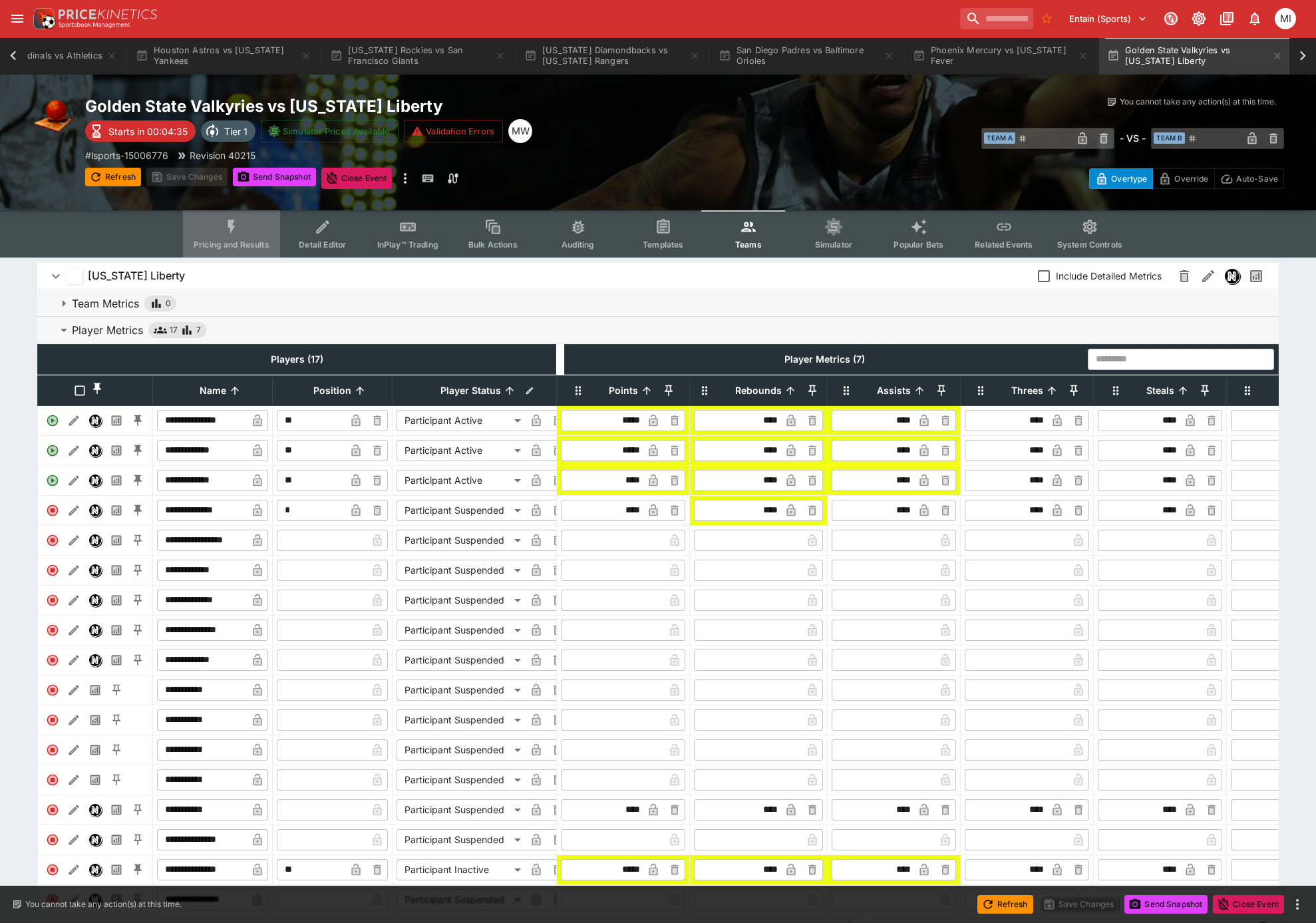
click at [238, 240] on span "Pricing and Results" at bounding box center [231, 244] width 76 height 10
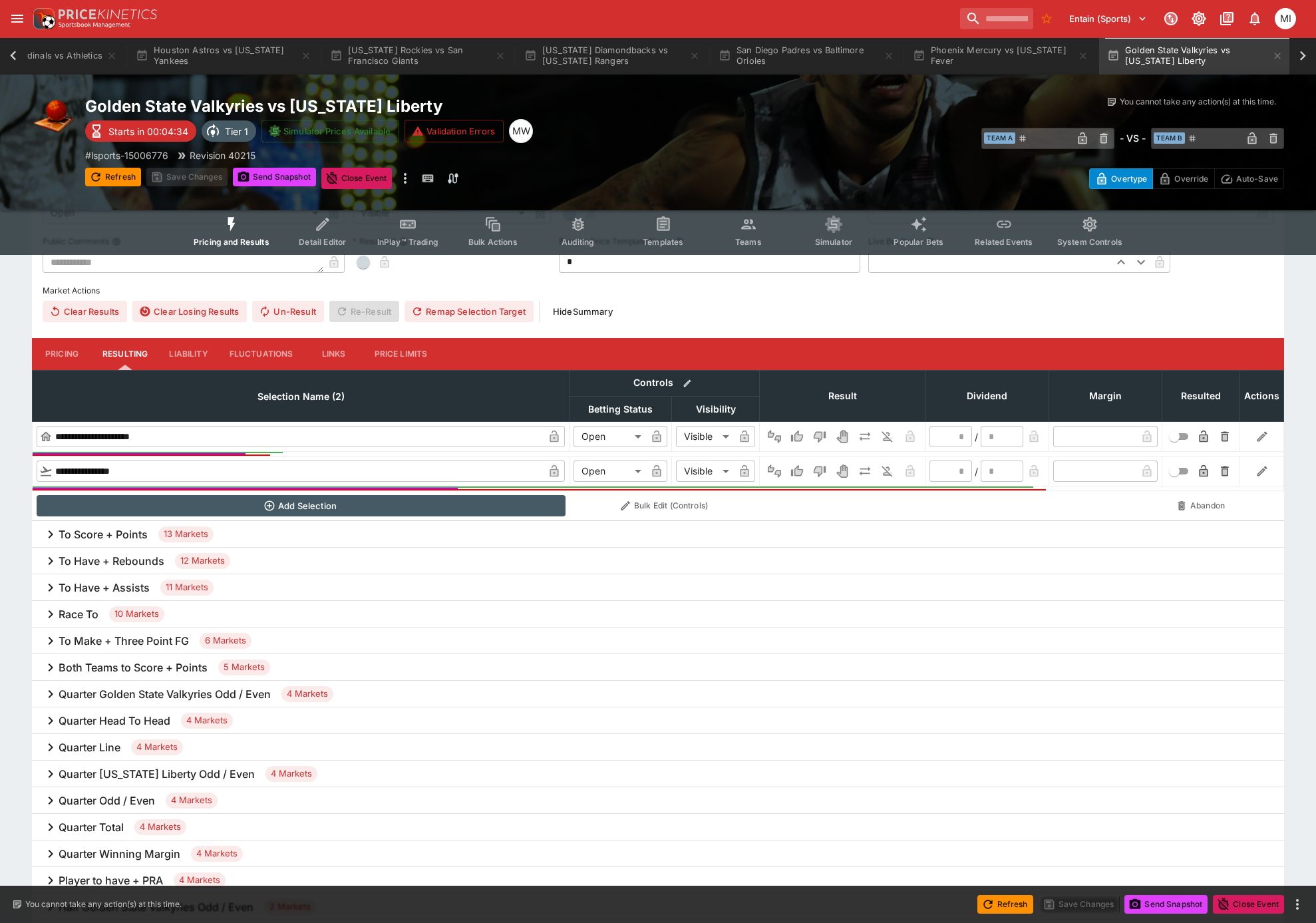
scroll to position [370, 0]
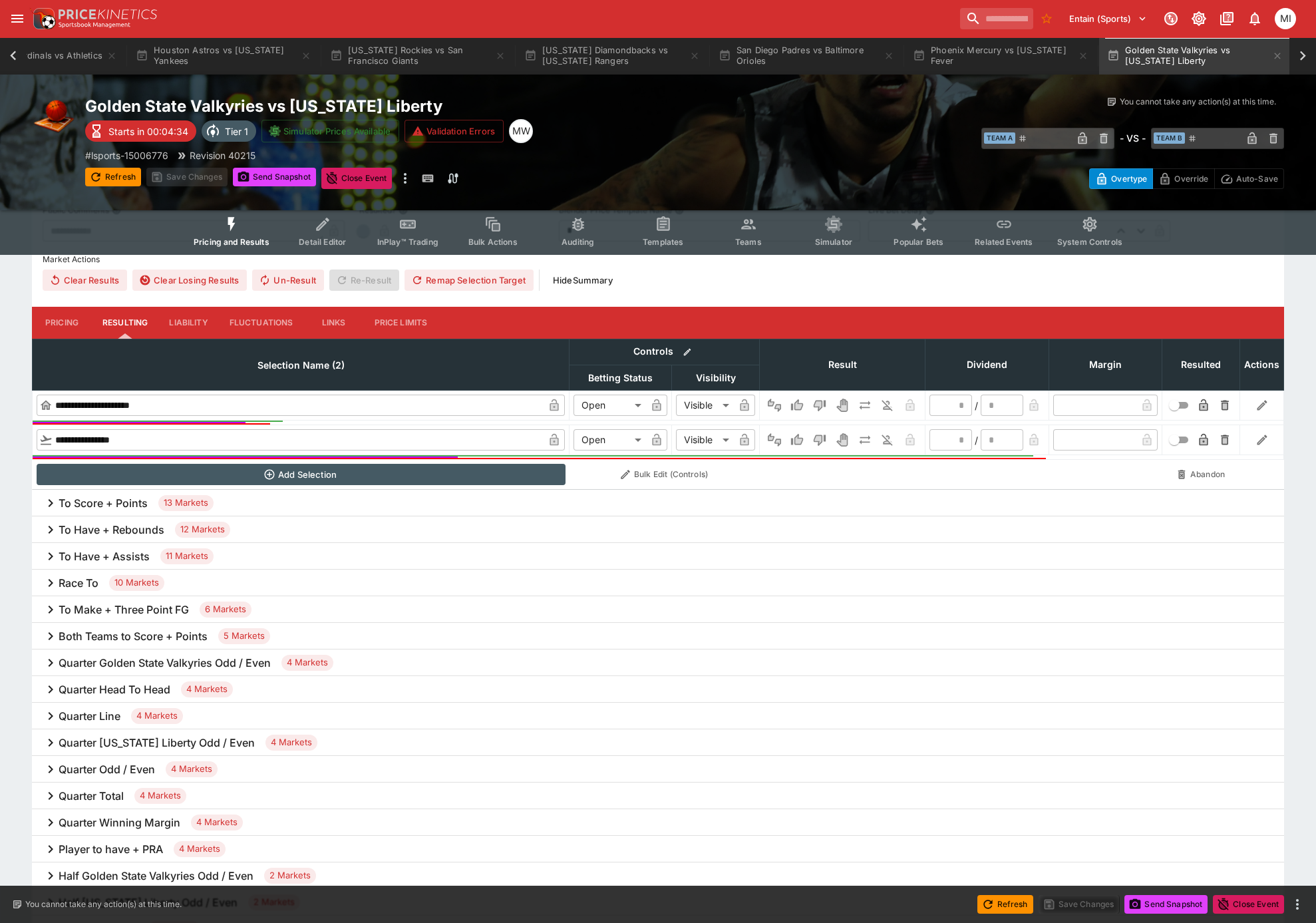
click at [114, 543] on div "To Have + Assists 11 Markets" at bounding box center [658, 556] width 1253 height 27
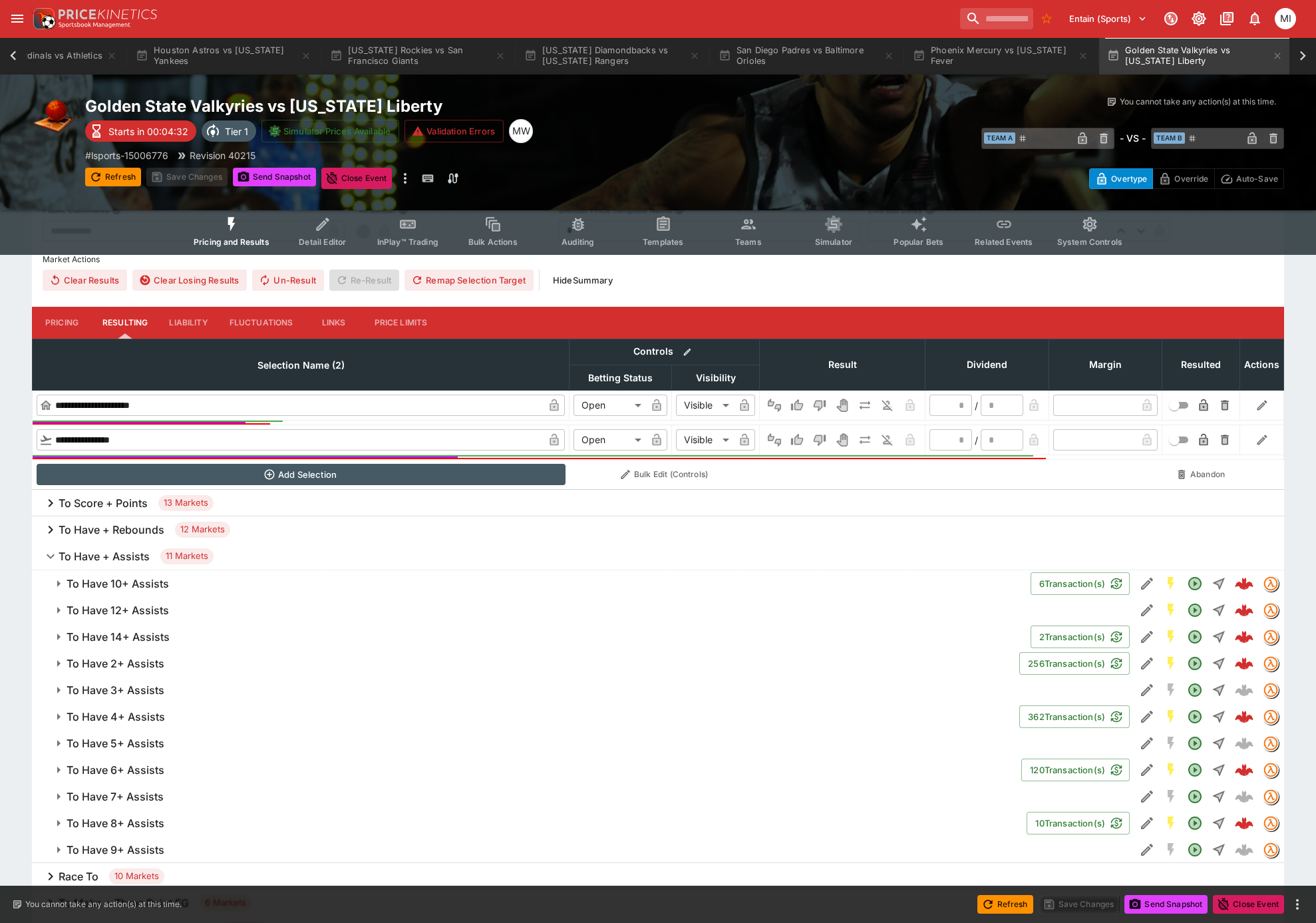
click at [133, 739] on h6 "To Have 5+ Assists" at bounding box center [115, 744] width 98 height 14
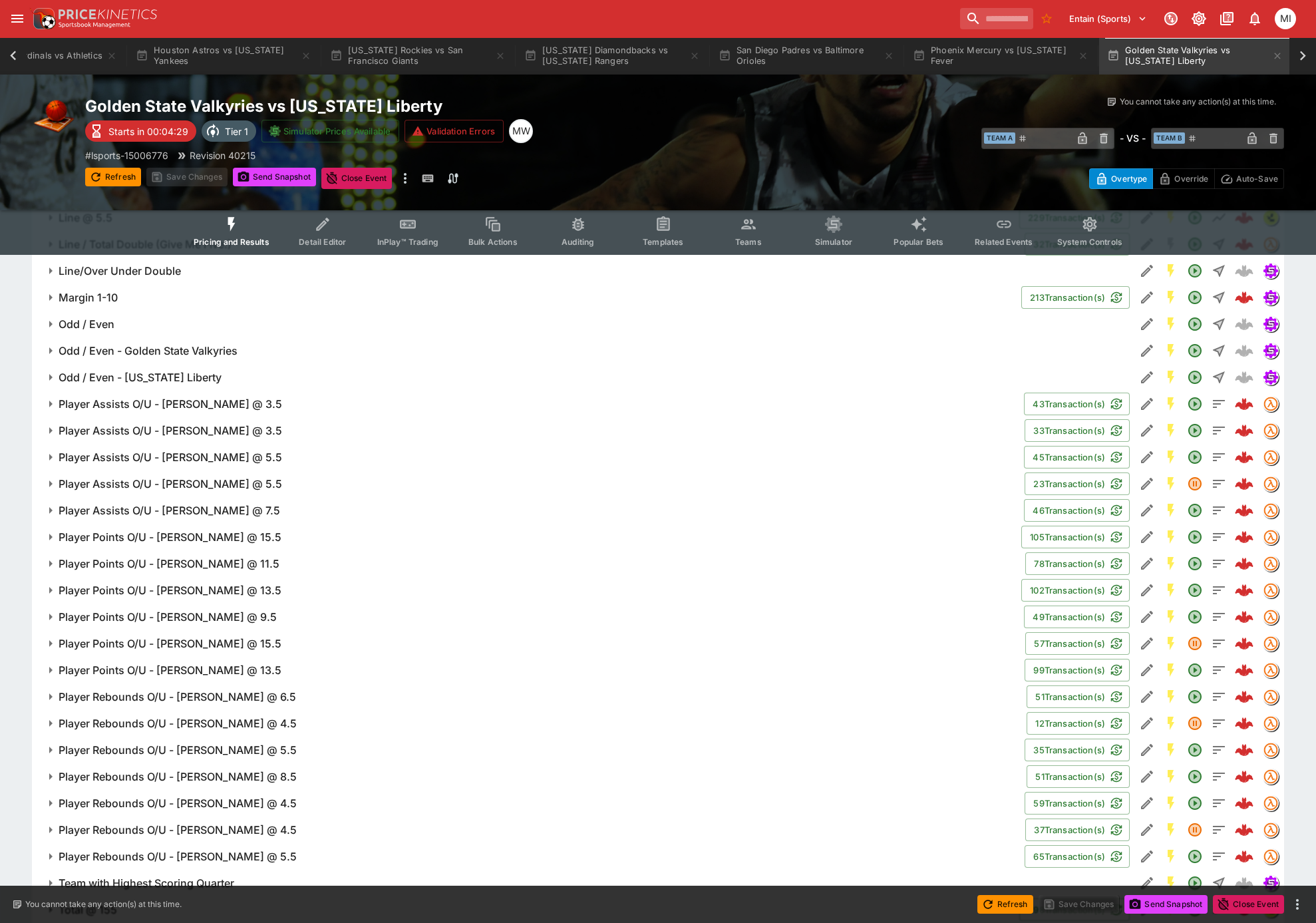
scroll to position [2071, 0]
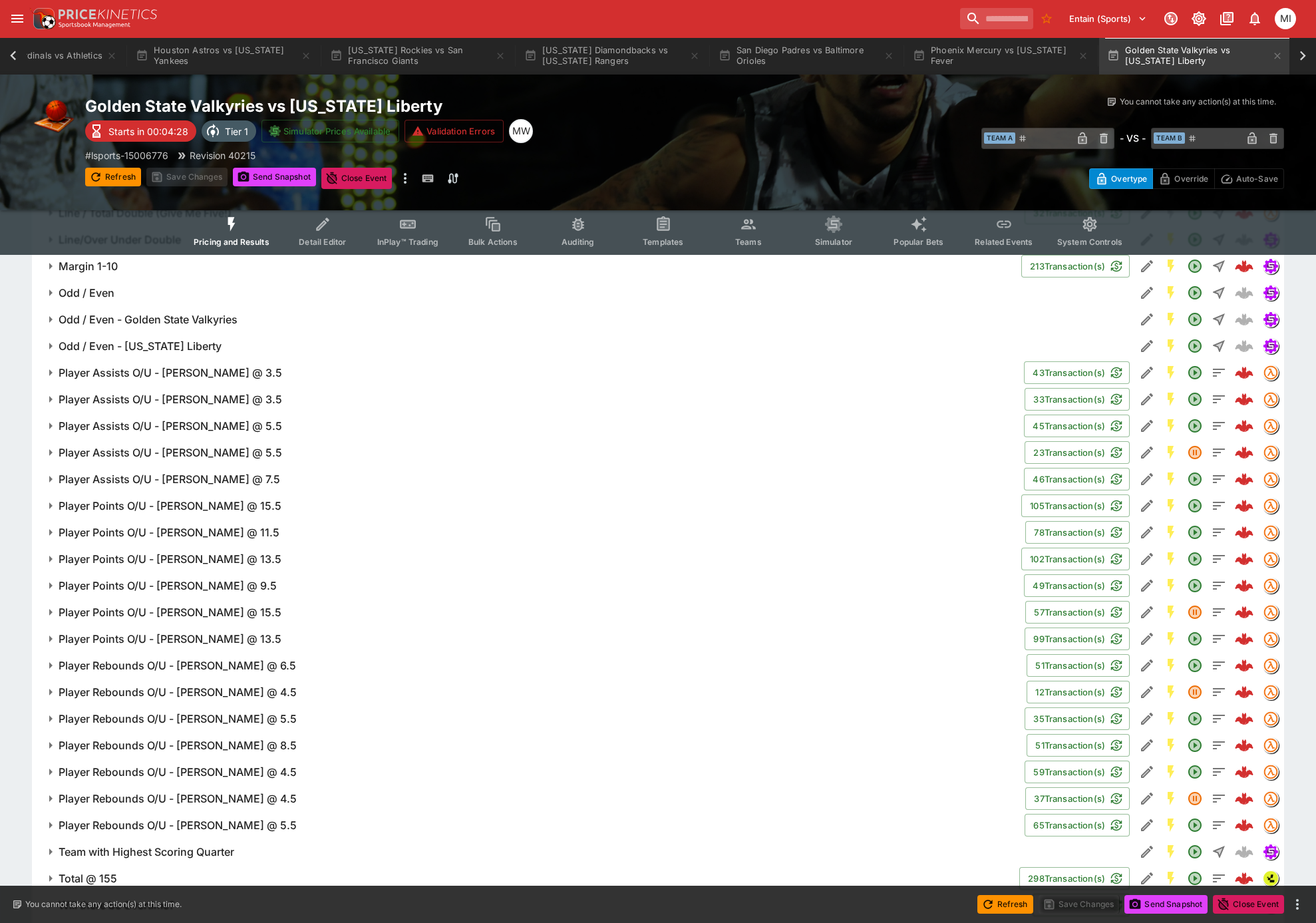
click at [204, 449] on h6 "Player Assists O/U - Sabrina Ionescu @ 5.5" at bounding box center [170, 452] width 223 height 14
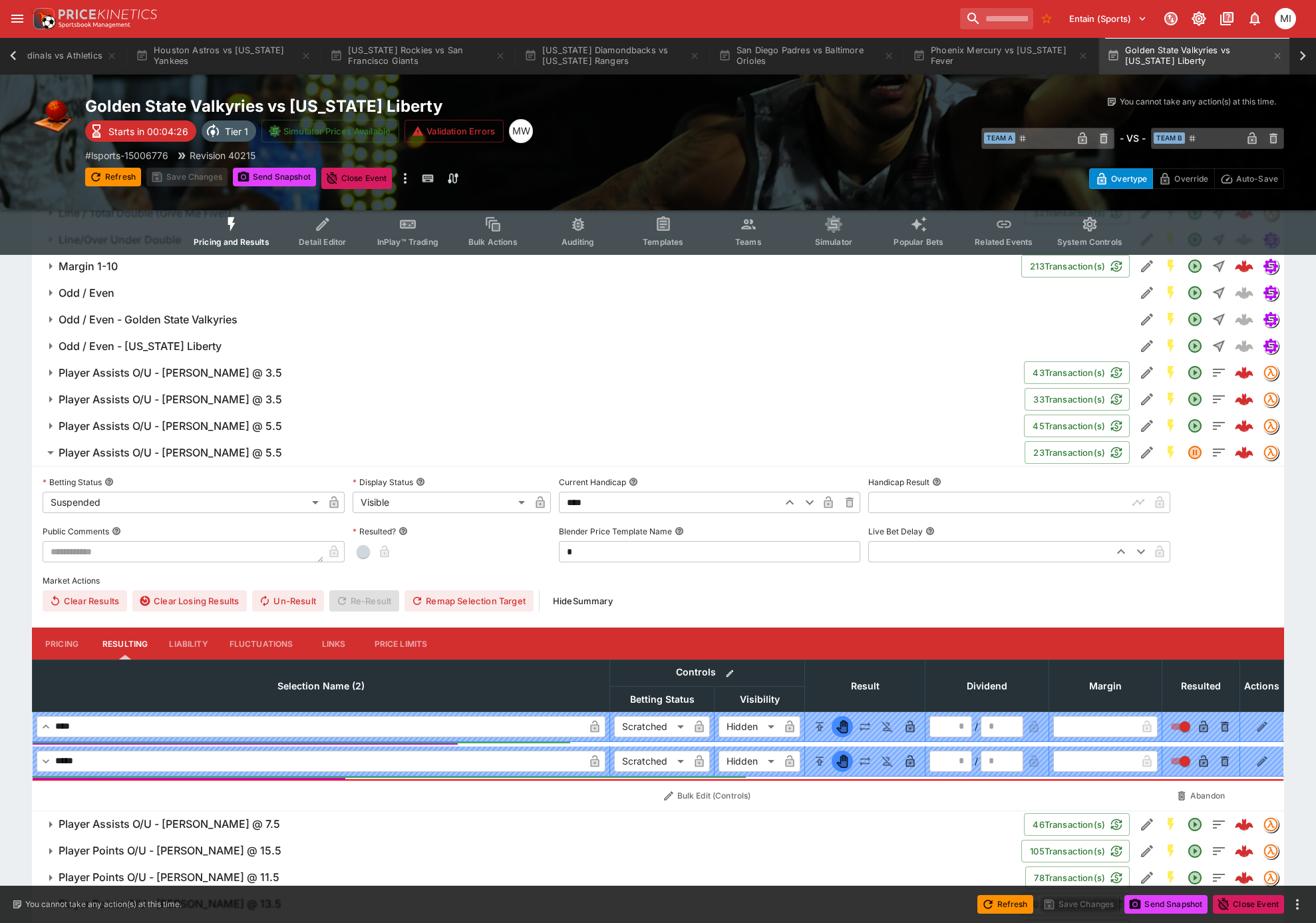
click at [360, 545] on span "button" at bounding box center [364, 551] width 13 height 13
type input "*"
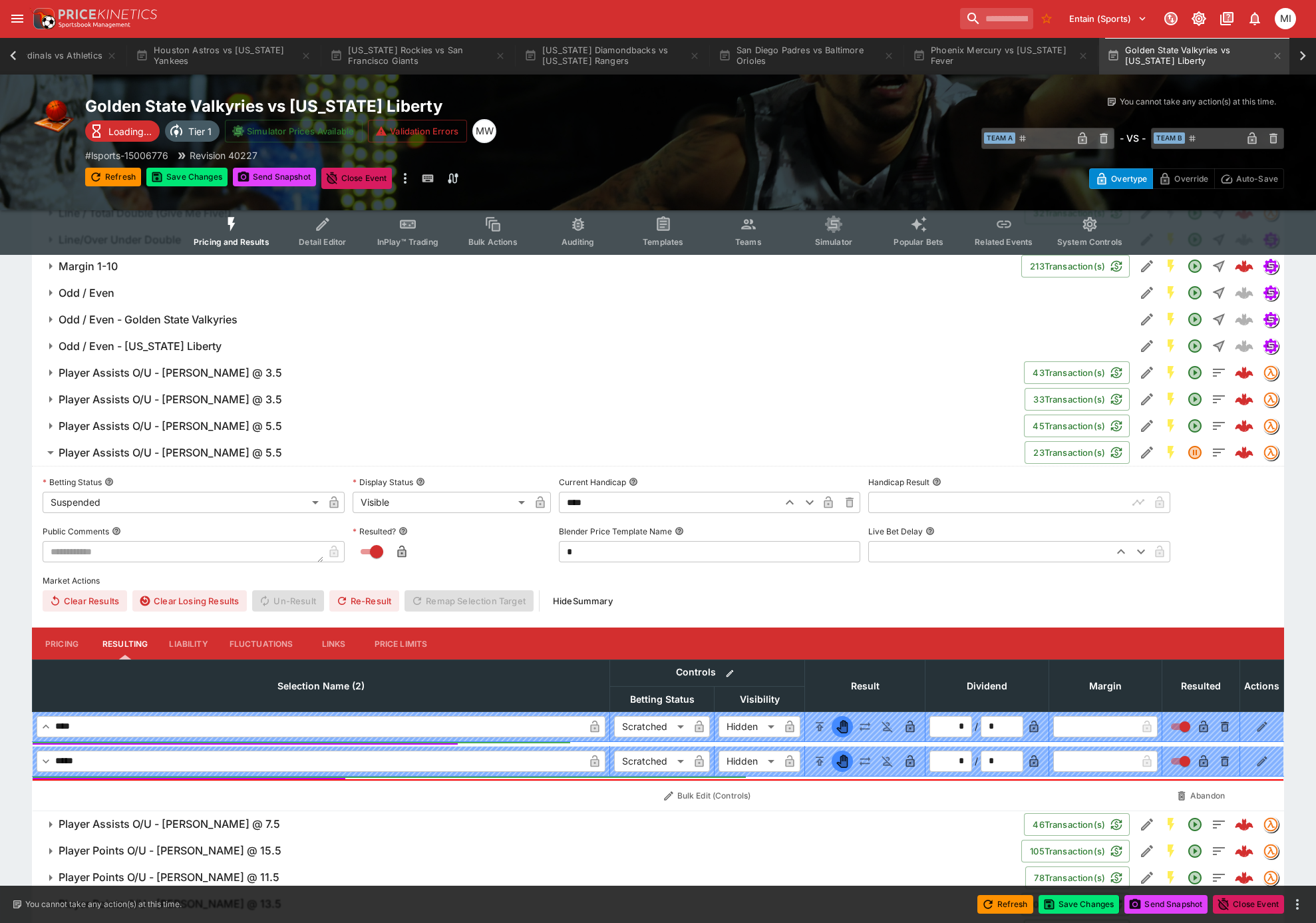
click at [400, 551] on icon "button" at bounding box center [401, 554] width 7 height 6
type input "**********"
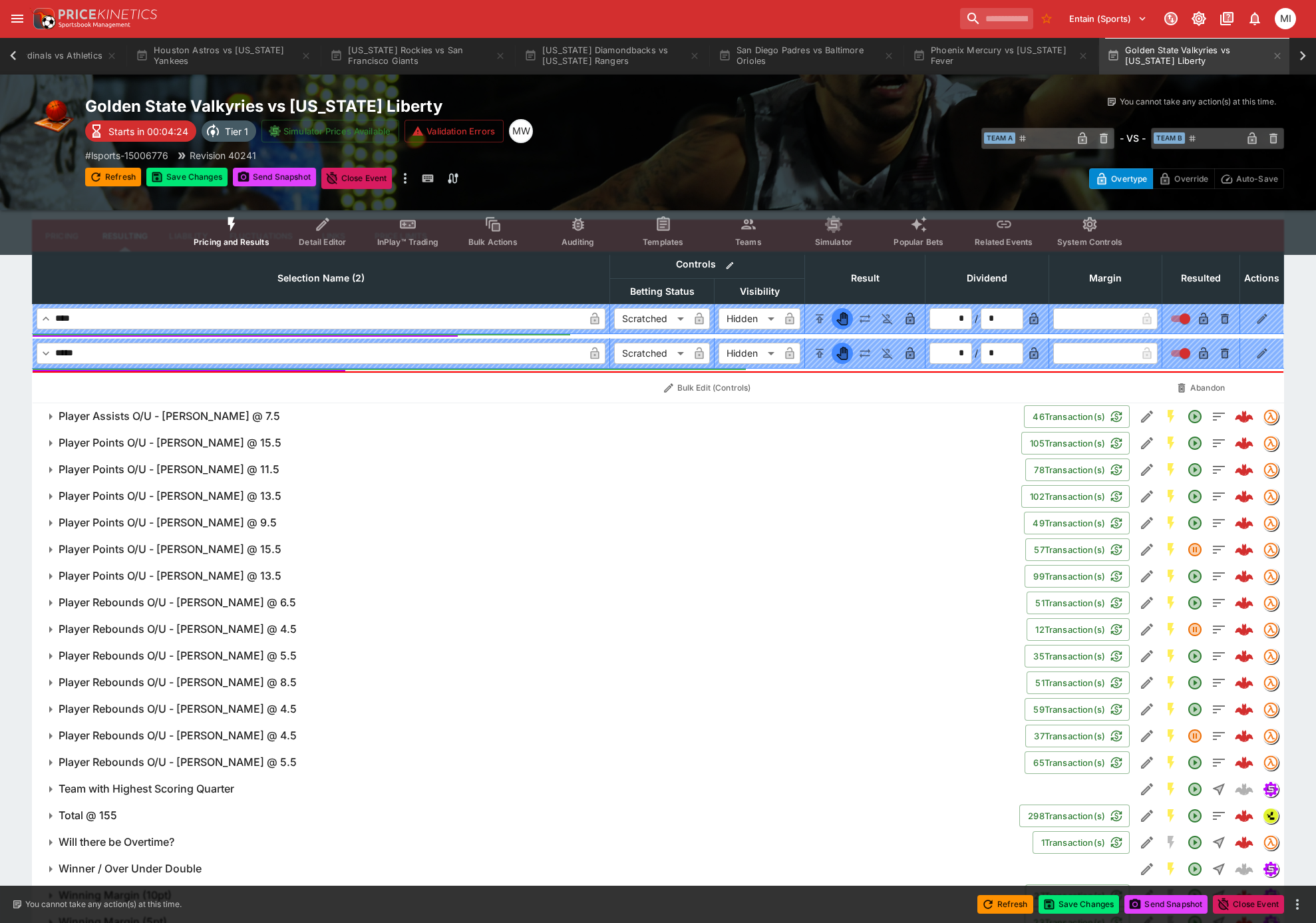
scroll to position [2514, 0]
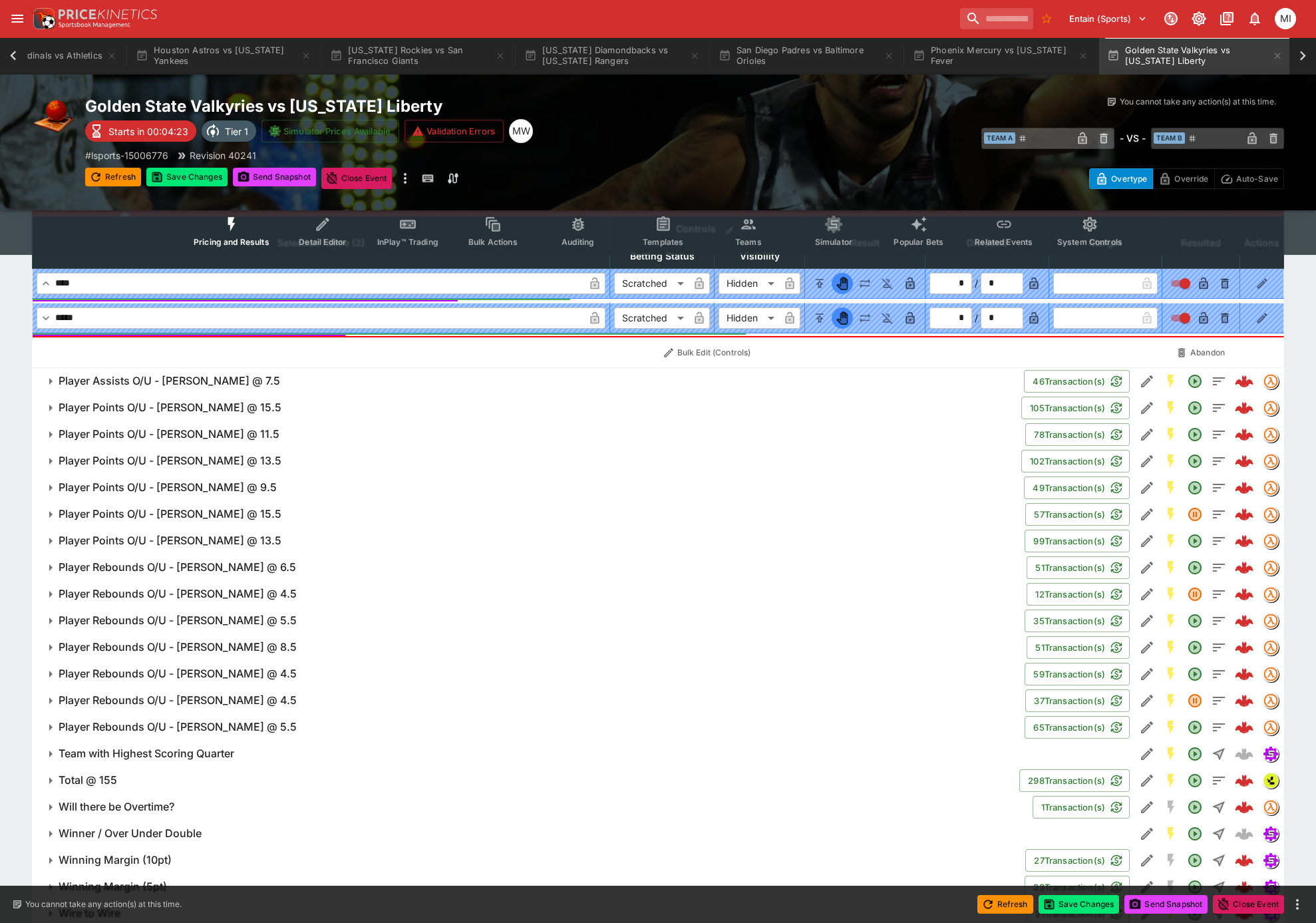
click at [201, 507] on h6 "Player Points O/U - Sabrina Ionescu @ 15.5" at bounding box center [170, 514] width 223 height 14
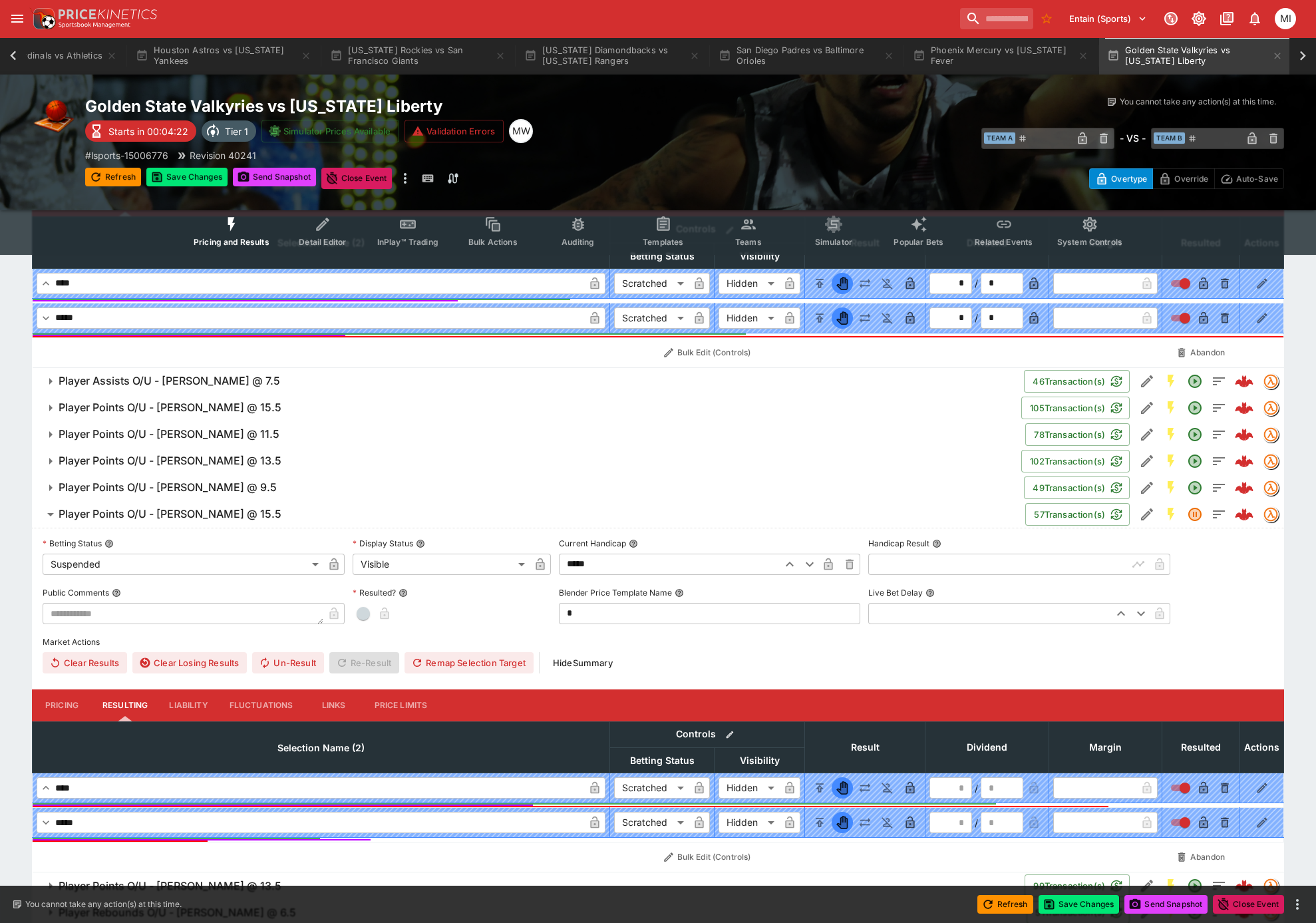
click at [359, 610] on span "button" at bounding box center [364, 614] width 13 height 13
type input "*"
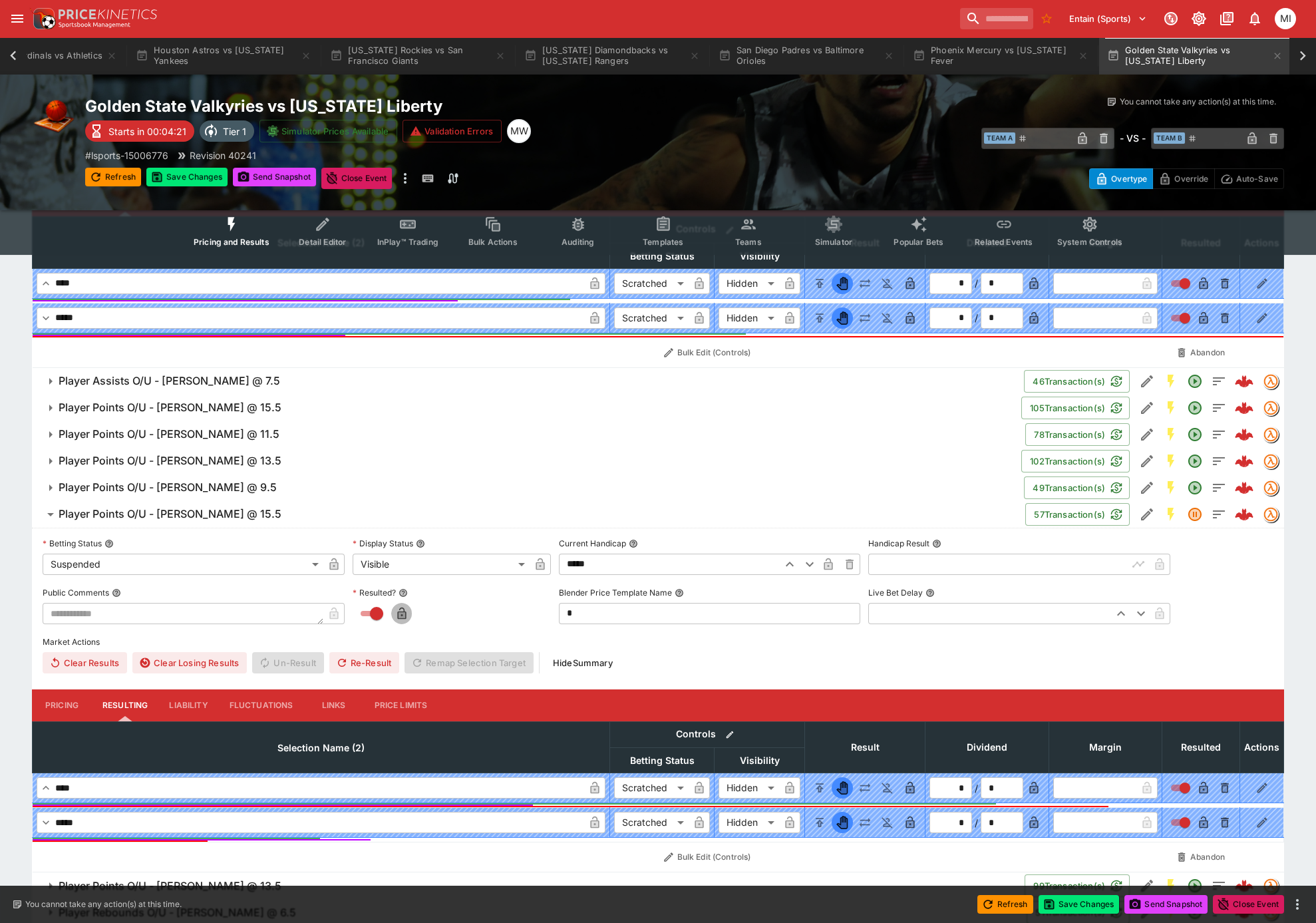
click at [398, 610] on icon "button" at bounding box center [401, 613] width 9 height 12
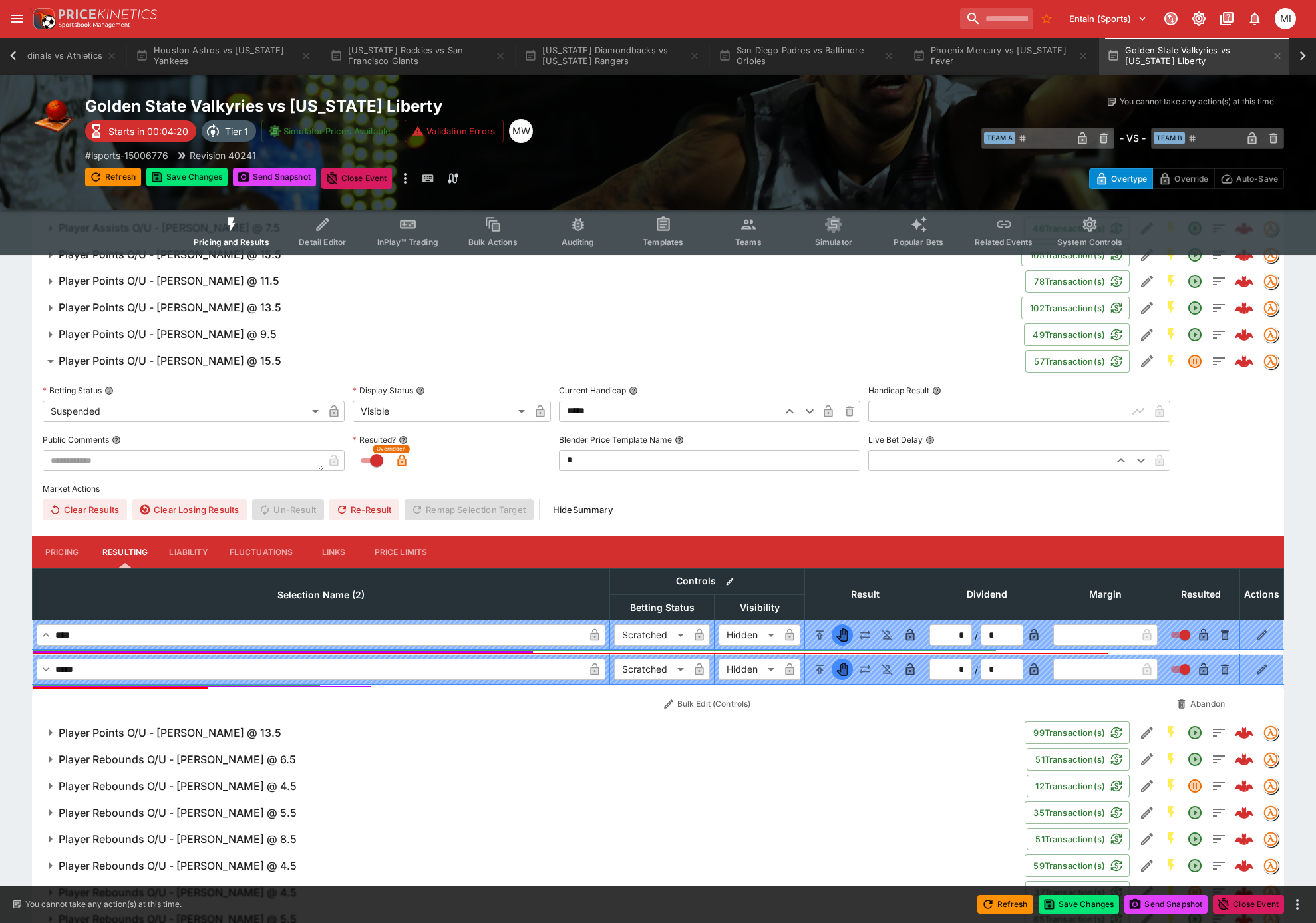
scroll to position [2908, 0]
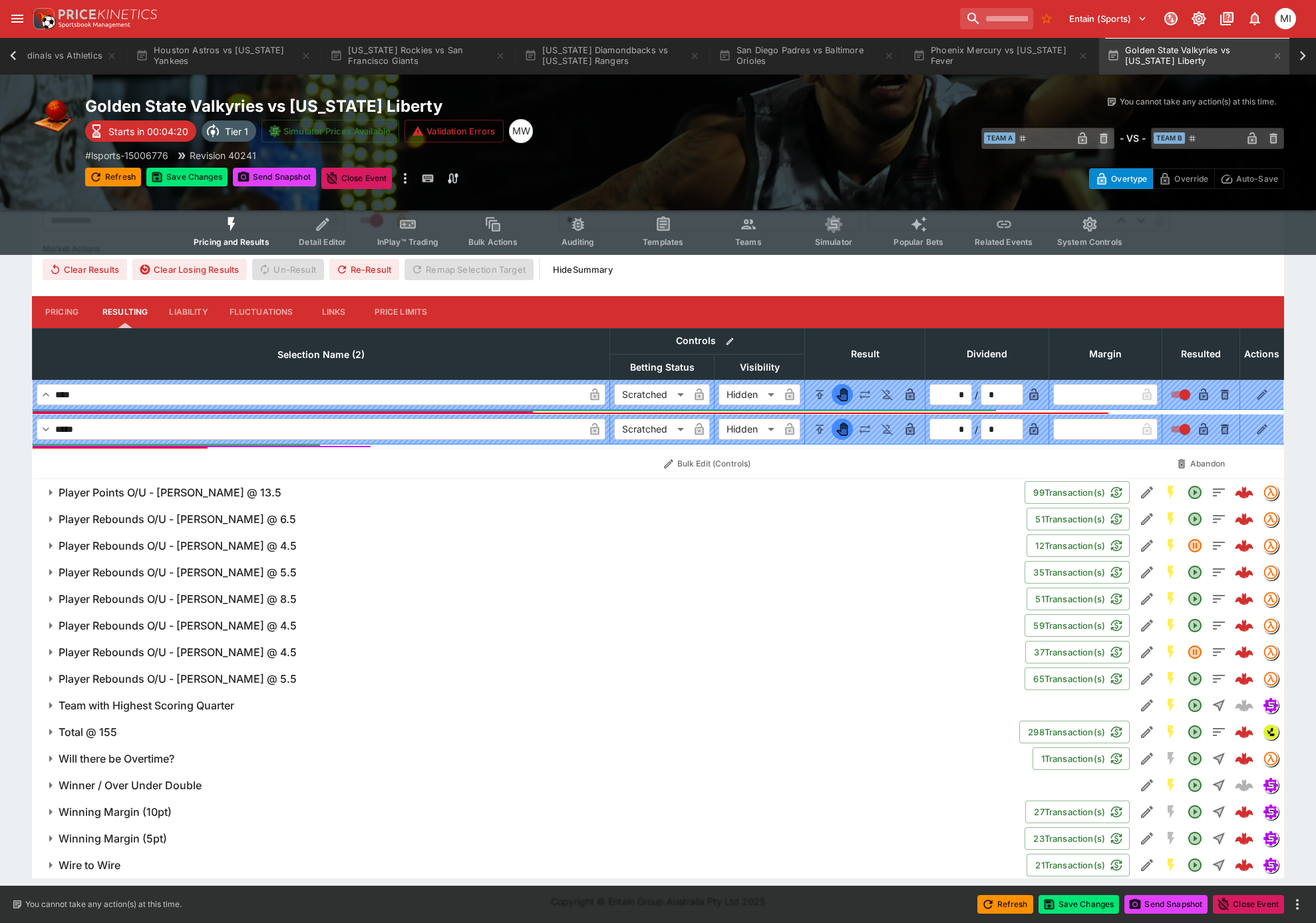
click at [219, 646] on h6 "Player Rebounds O/U - Sabrina Ionescu @ 4.5" at bounding box center [178, 653] width 239 height 14
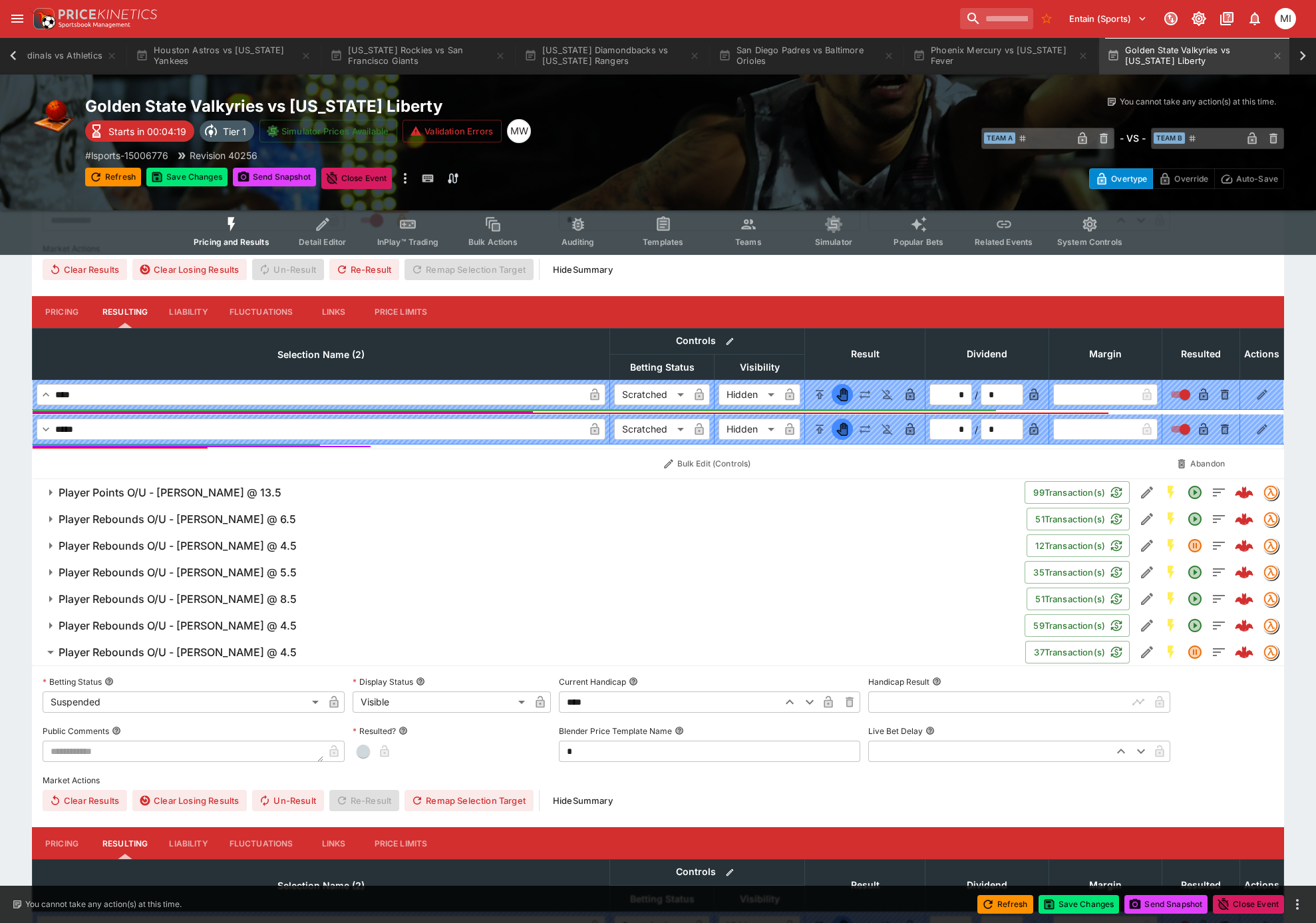
click at [367, 749] on span "button" at bounding box center [364, 752] width 13 height 13
type input "*"
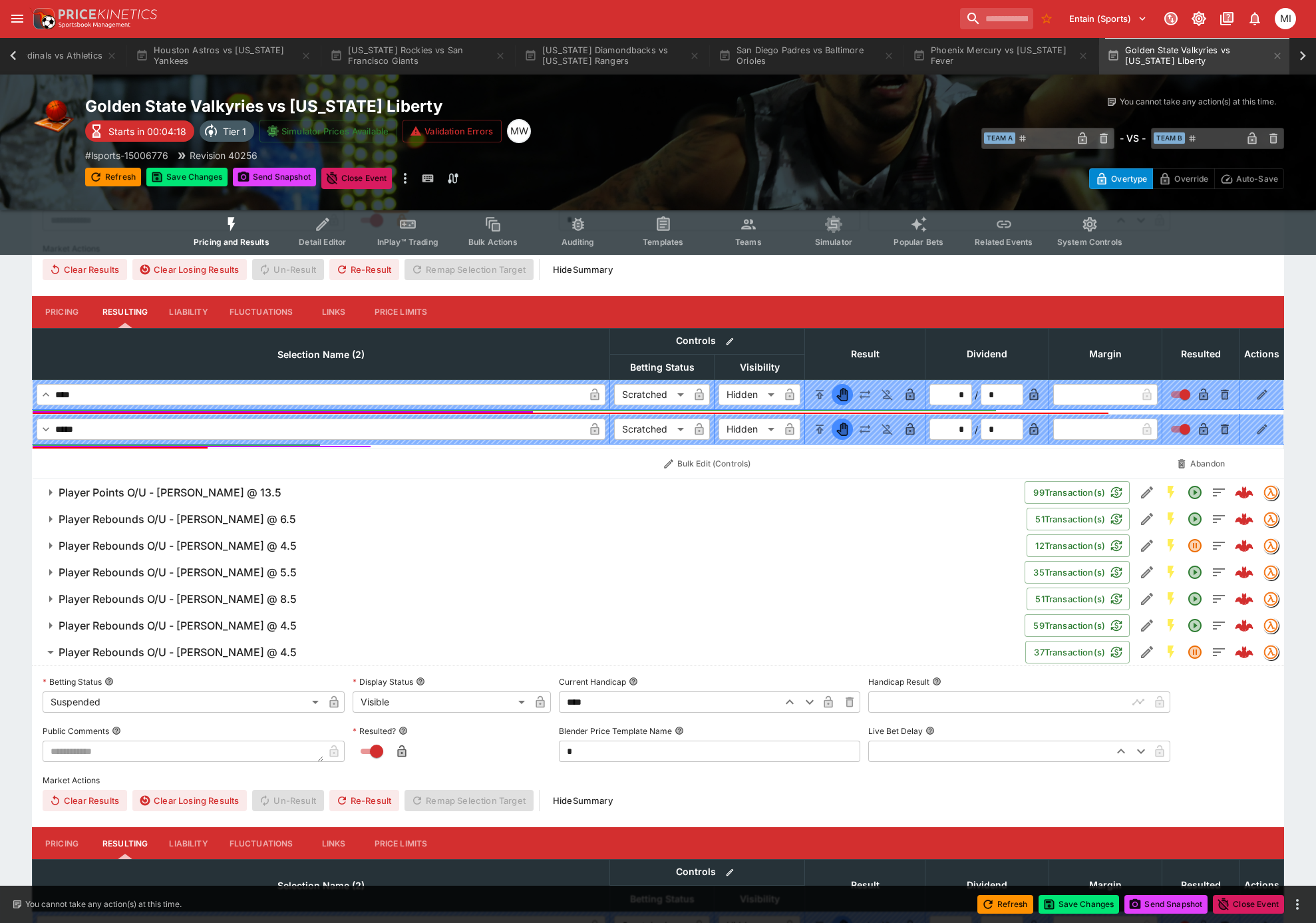
click at [399, 752] on icon "button" at bounding box center [401, 753] width 7 height 6
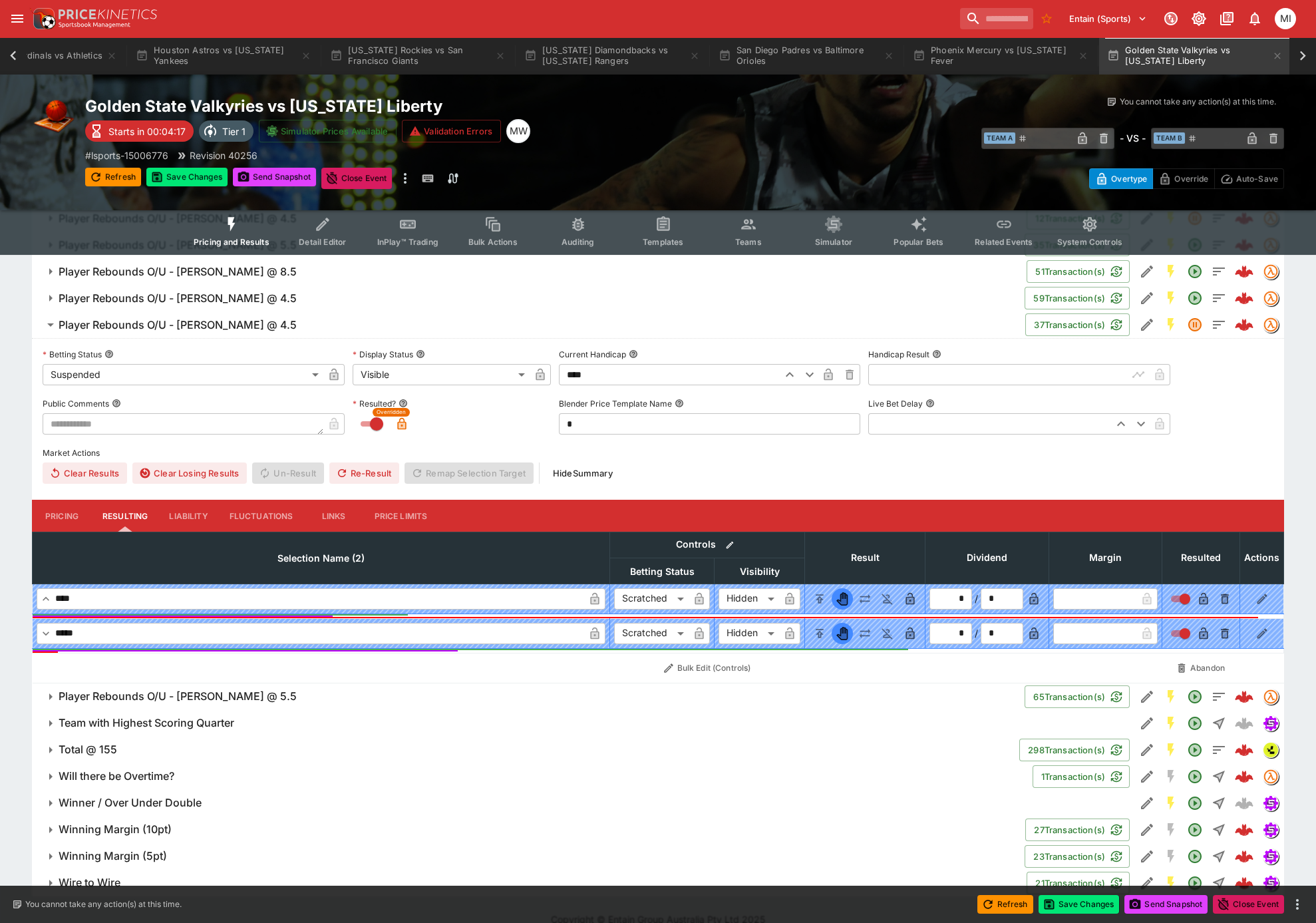
scroll to position [3252, 0]
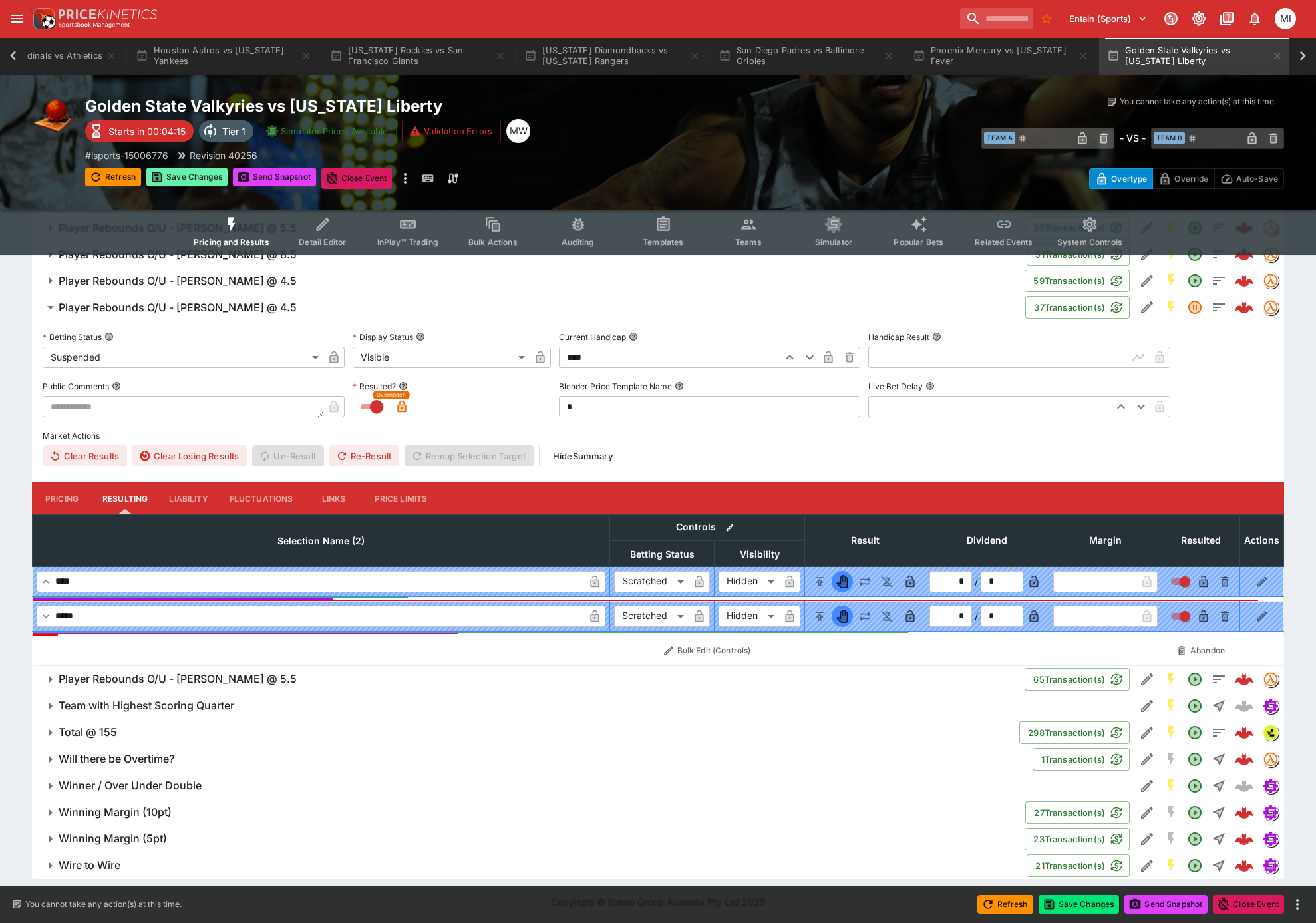
click at [189, 179] on button "Save Changes" at bounding box center [187, 176] width 81 height 18
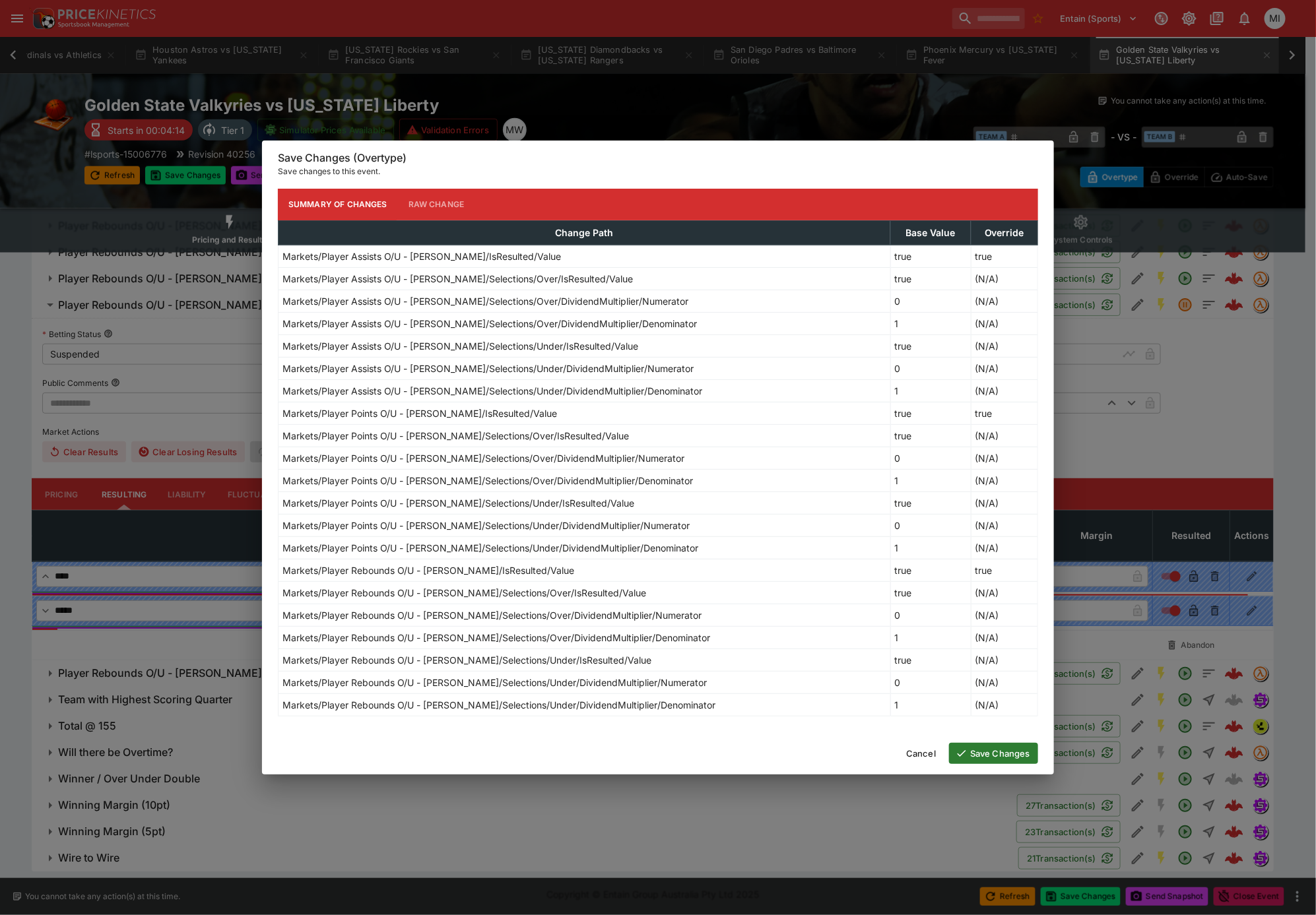
click at [987, 750] on button "Save Changes" at bounding box center [993, 754] width 89 height 21
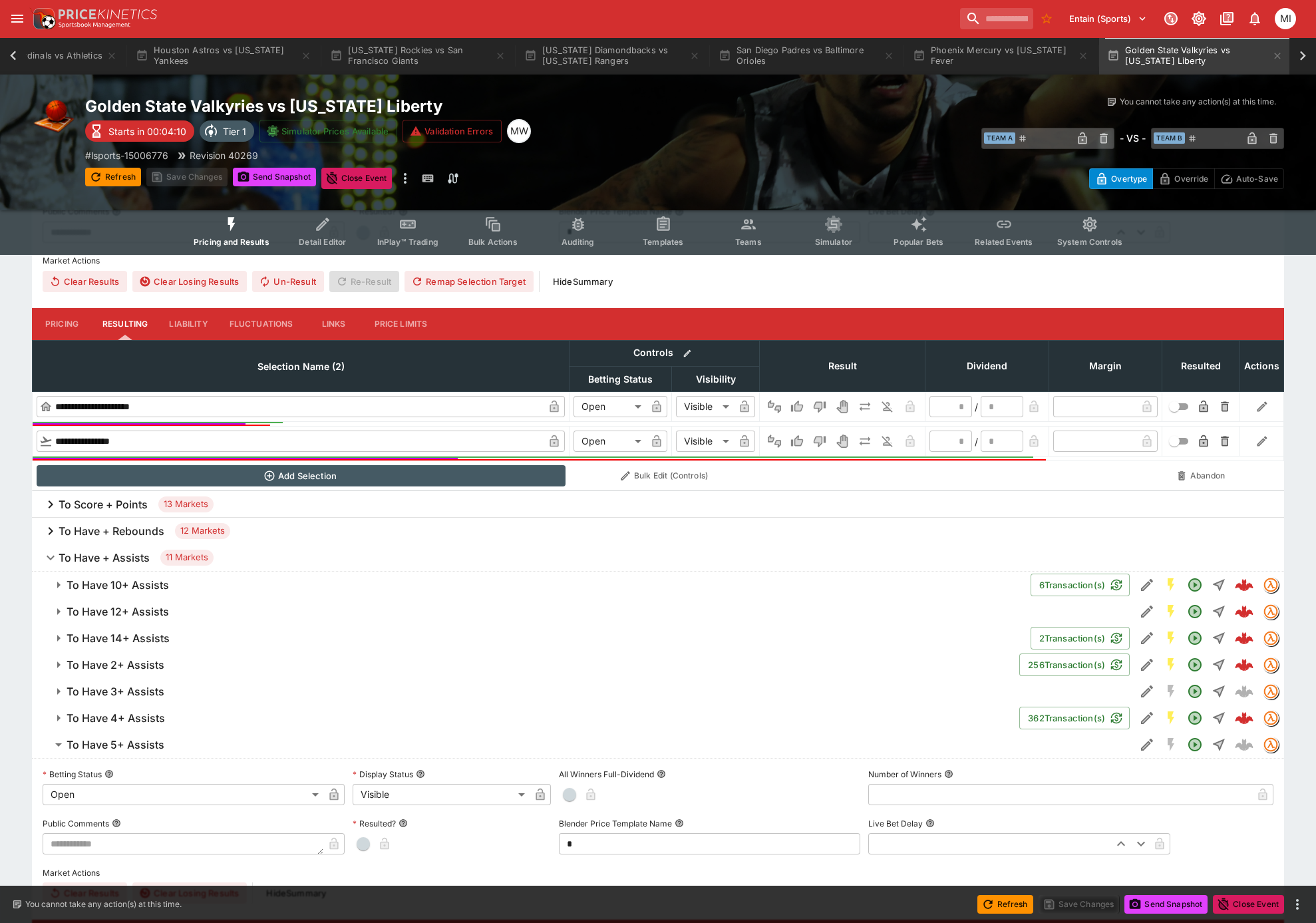
scroll to position [0, 0]
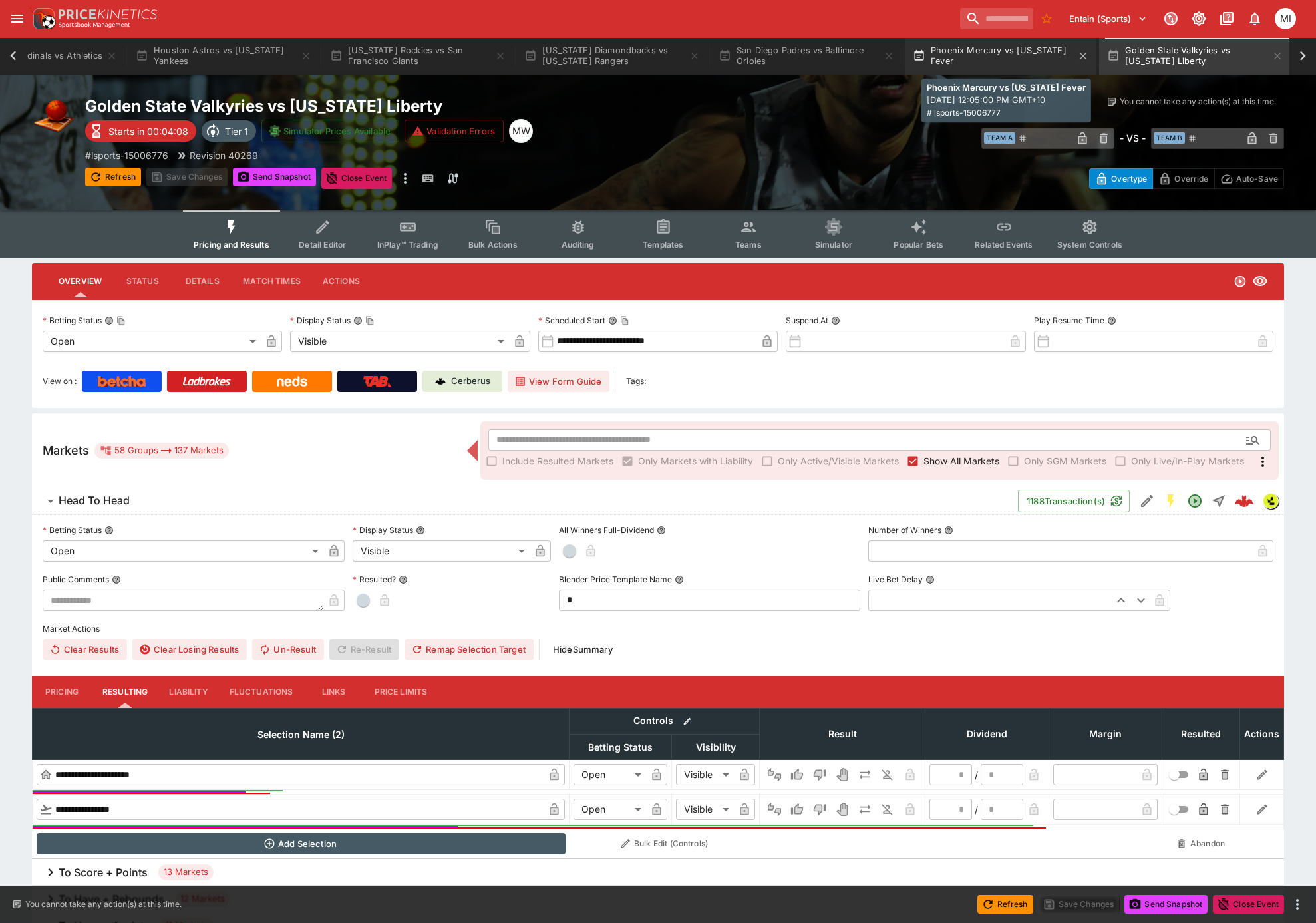
click at [1021, 62] on button "Phoenix Mercury vs Indiana Fever" at bounding box center [1000, 56] width 191 height 38
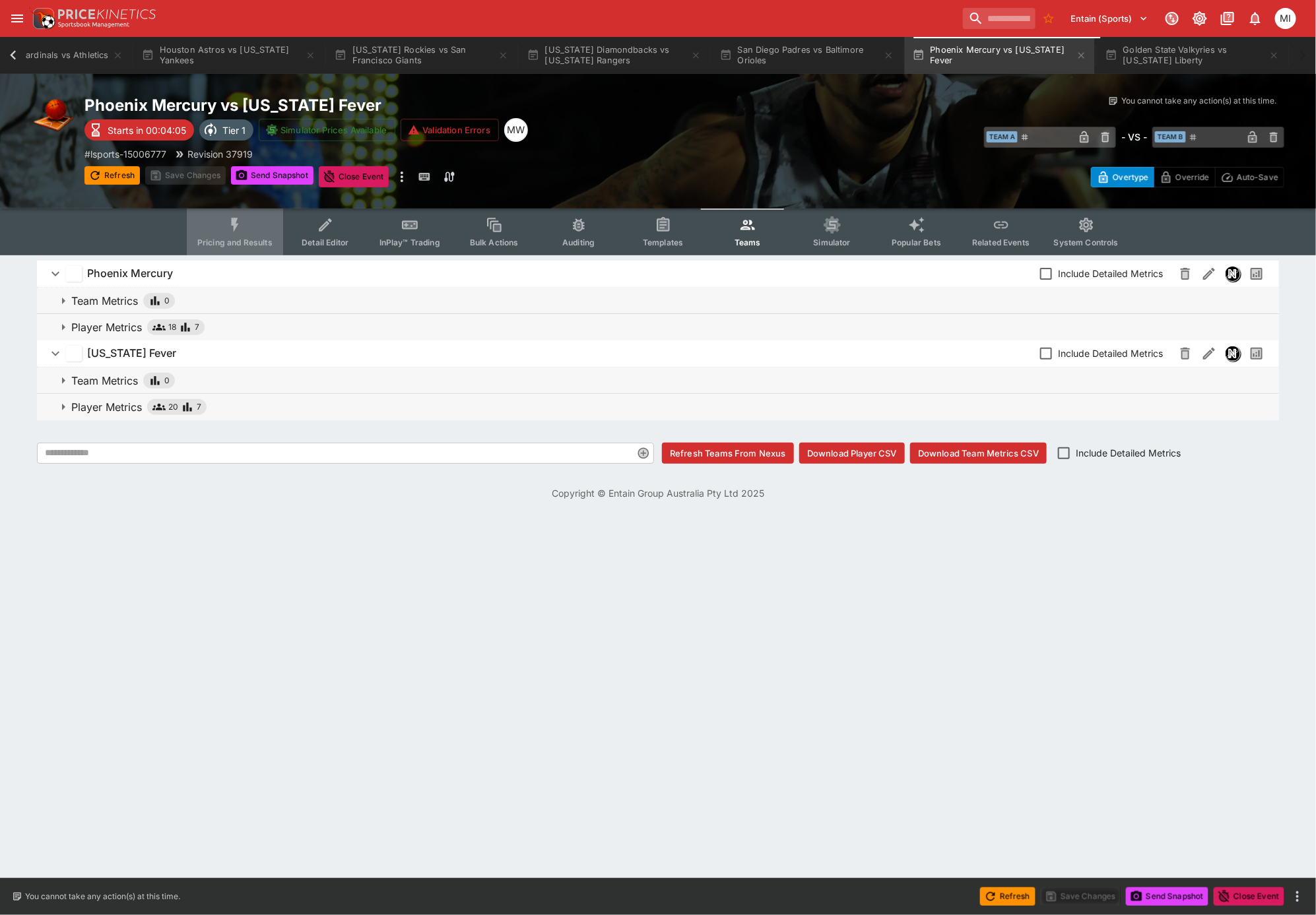
click at [233, 223] on icon "Event type filters" at bounding box center [235, 225] width 17 height 17
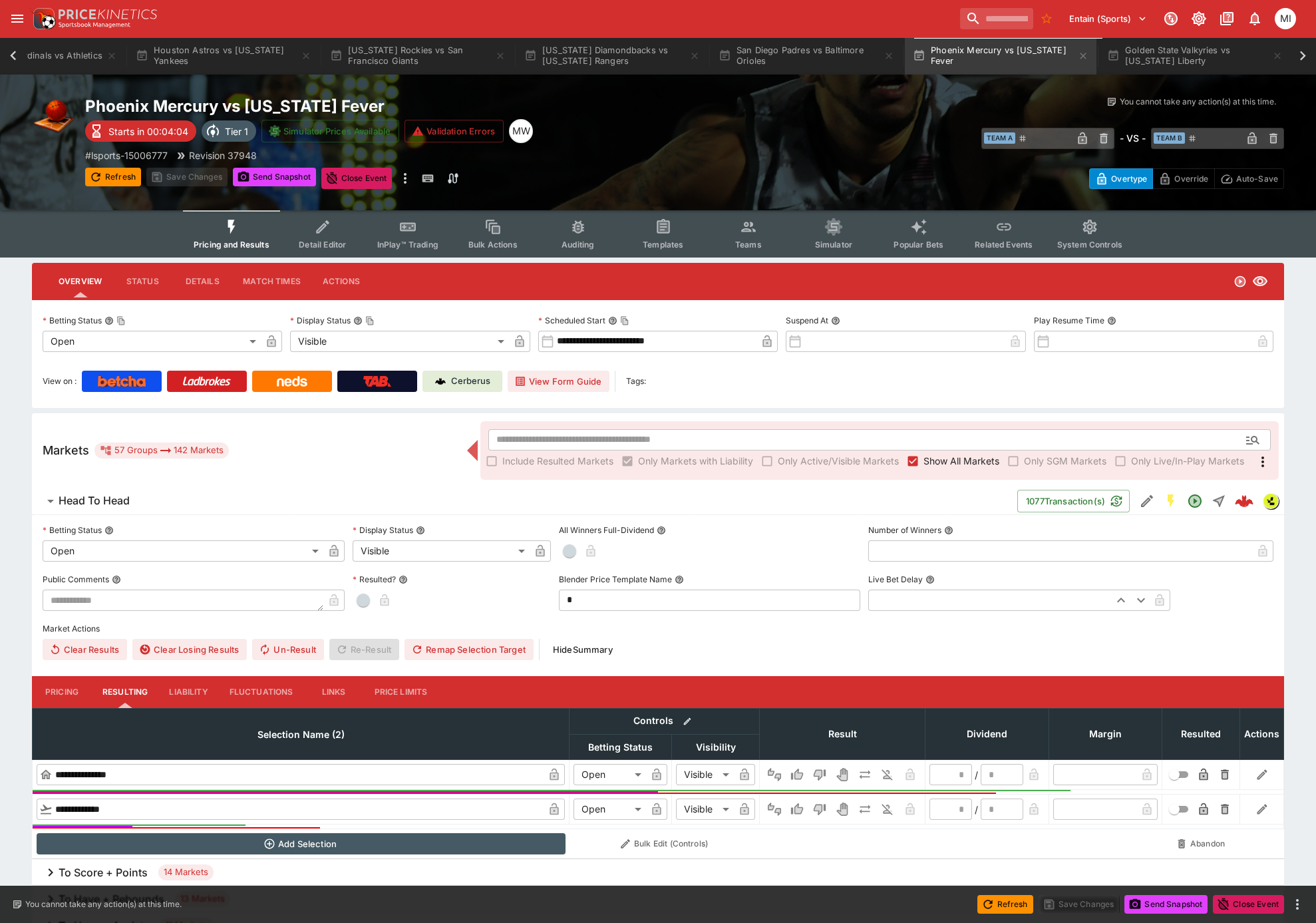
click at [12, 52] on icon at bounding box center [13, 55] width 18 height 18
click at [1301, 55] on icon at bounding box center [1302, 55] width 18 height 18
click at [977, 68] on button "Phoenix Mercury vs Indiana Fever" at bounding box center [997, 56] width 191 height 38
click at [991, 54] on button "Phoenix Mercury vs Indiana Fever" at bounding box center [997, 56] width 191 height 38
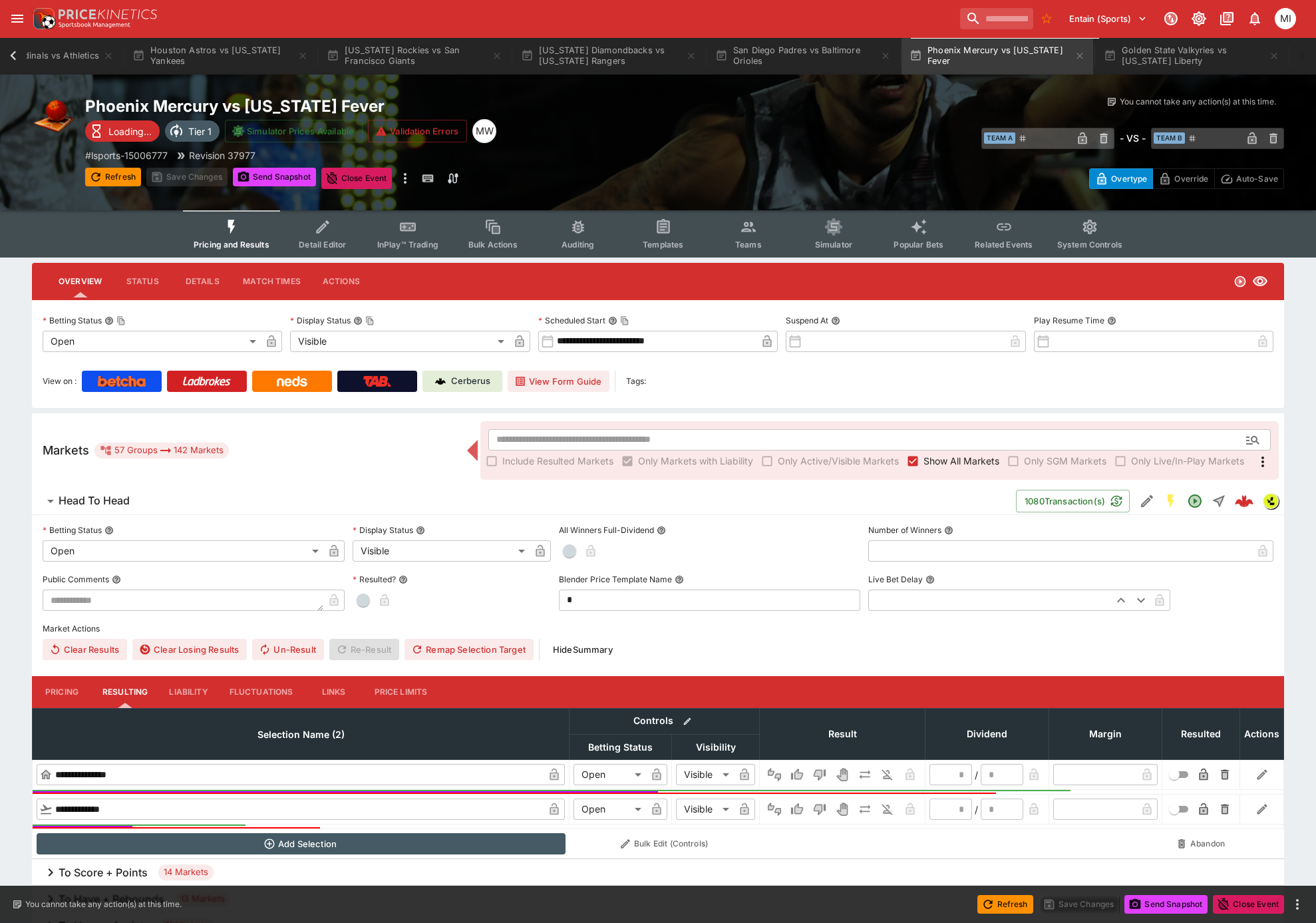
type input "**********"
type input "*"
type input "**********"
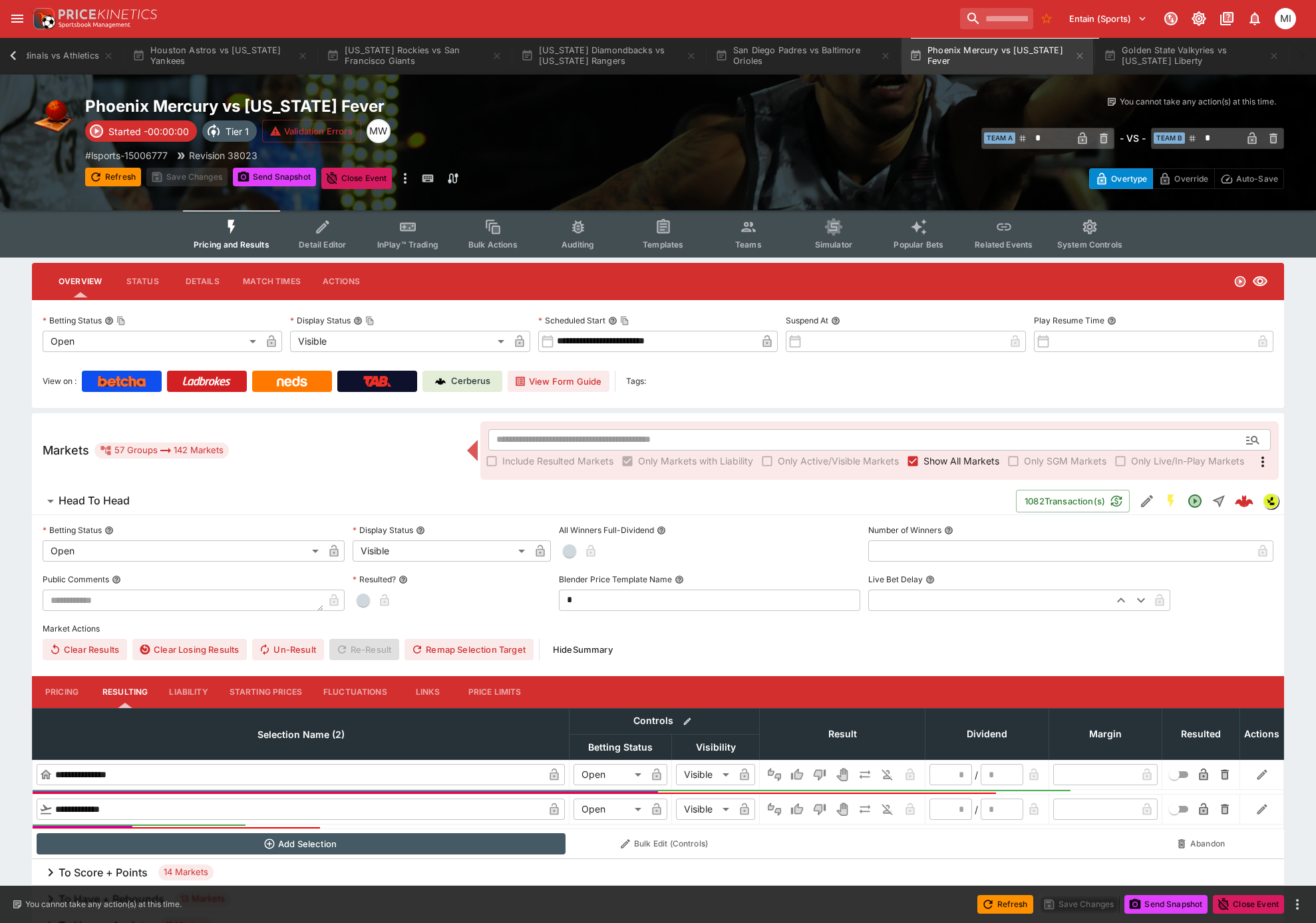
type input "******"
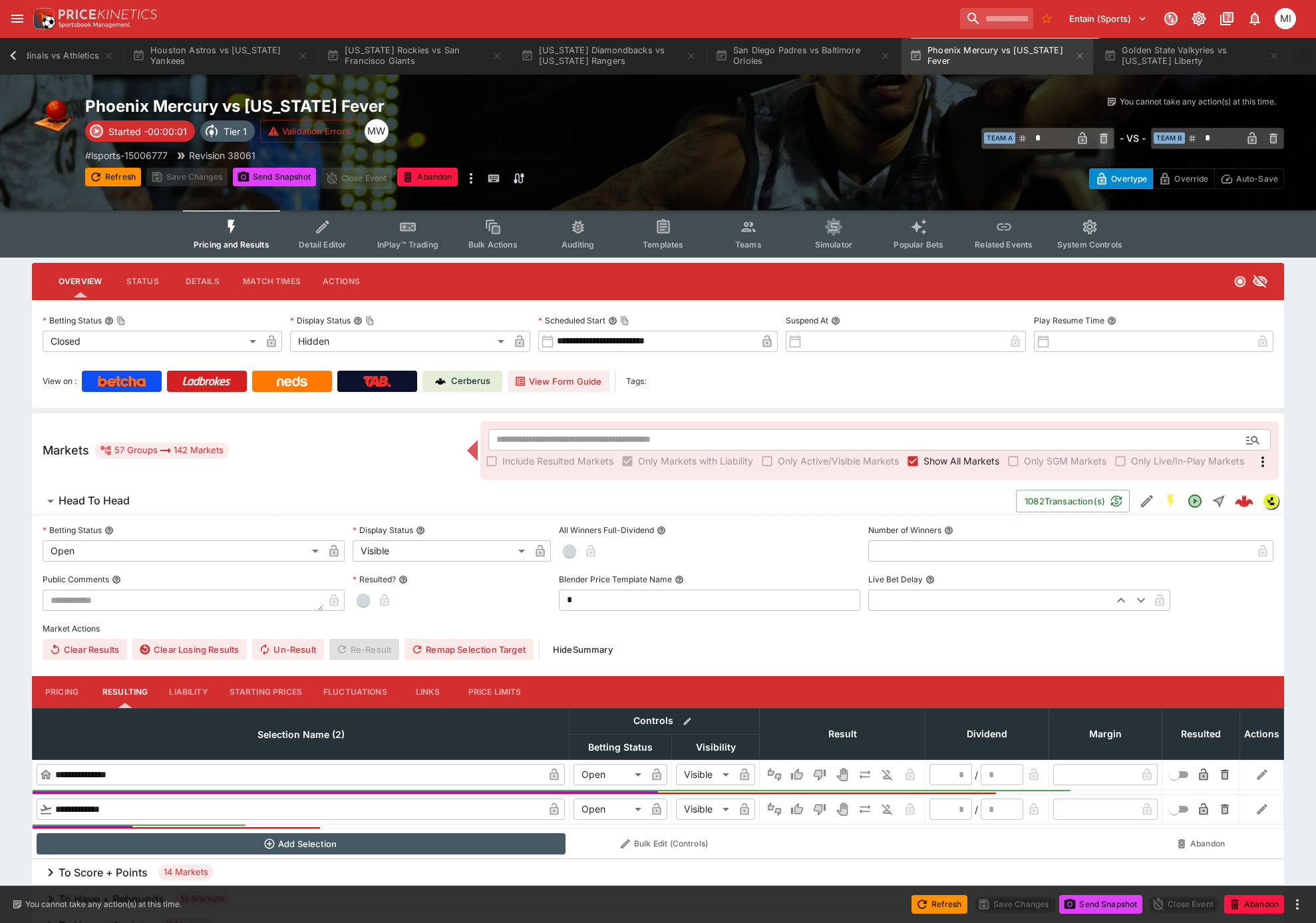
type input "**********"
type input "******"
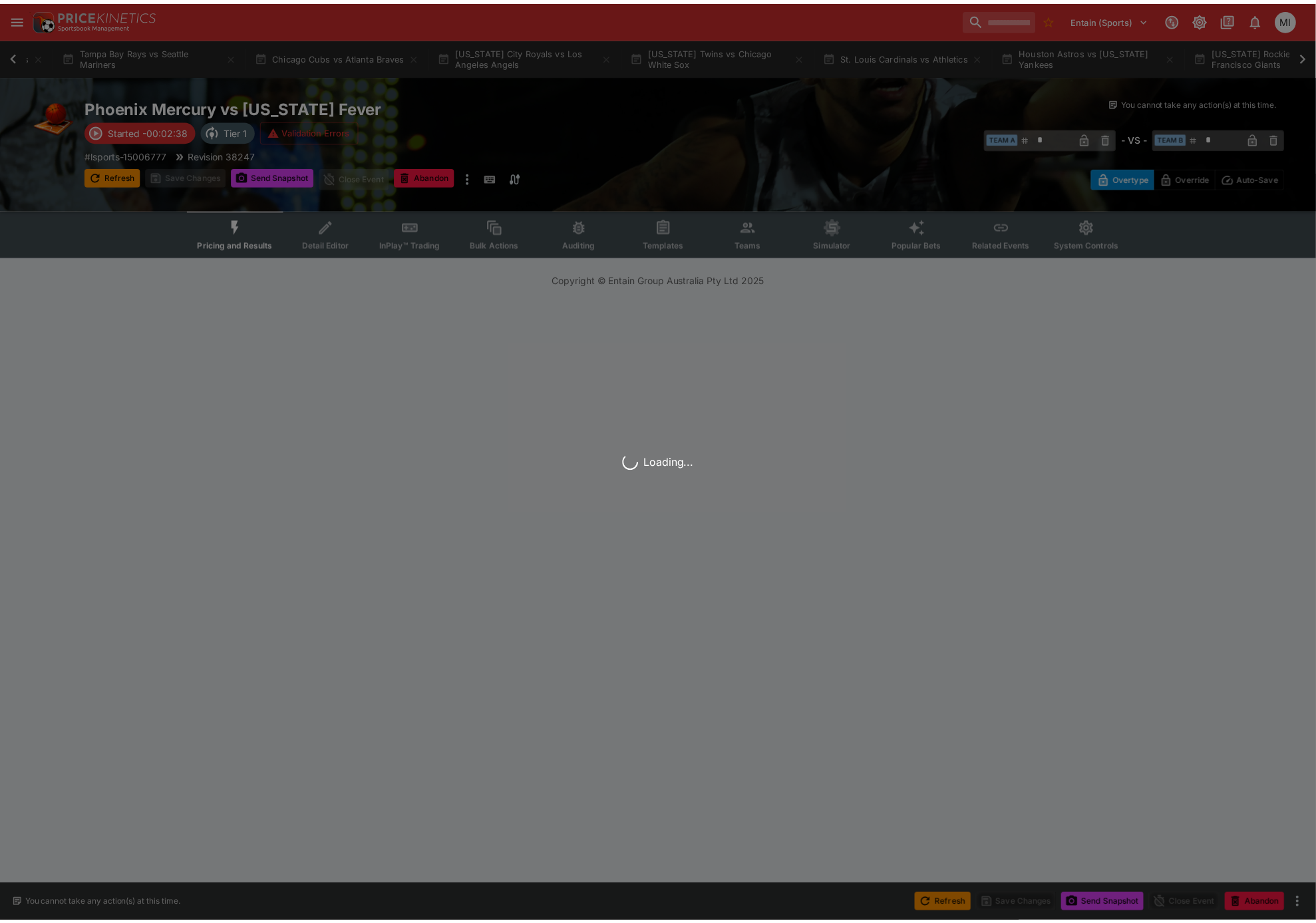
scroll to position [0, 949]
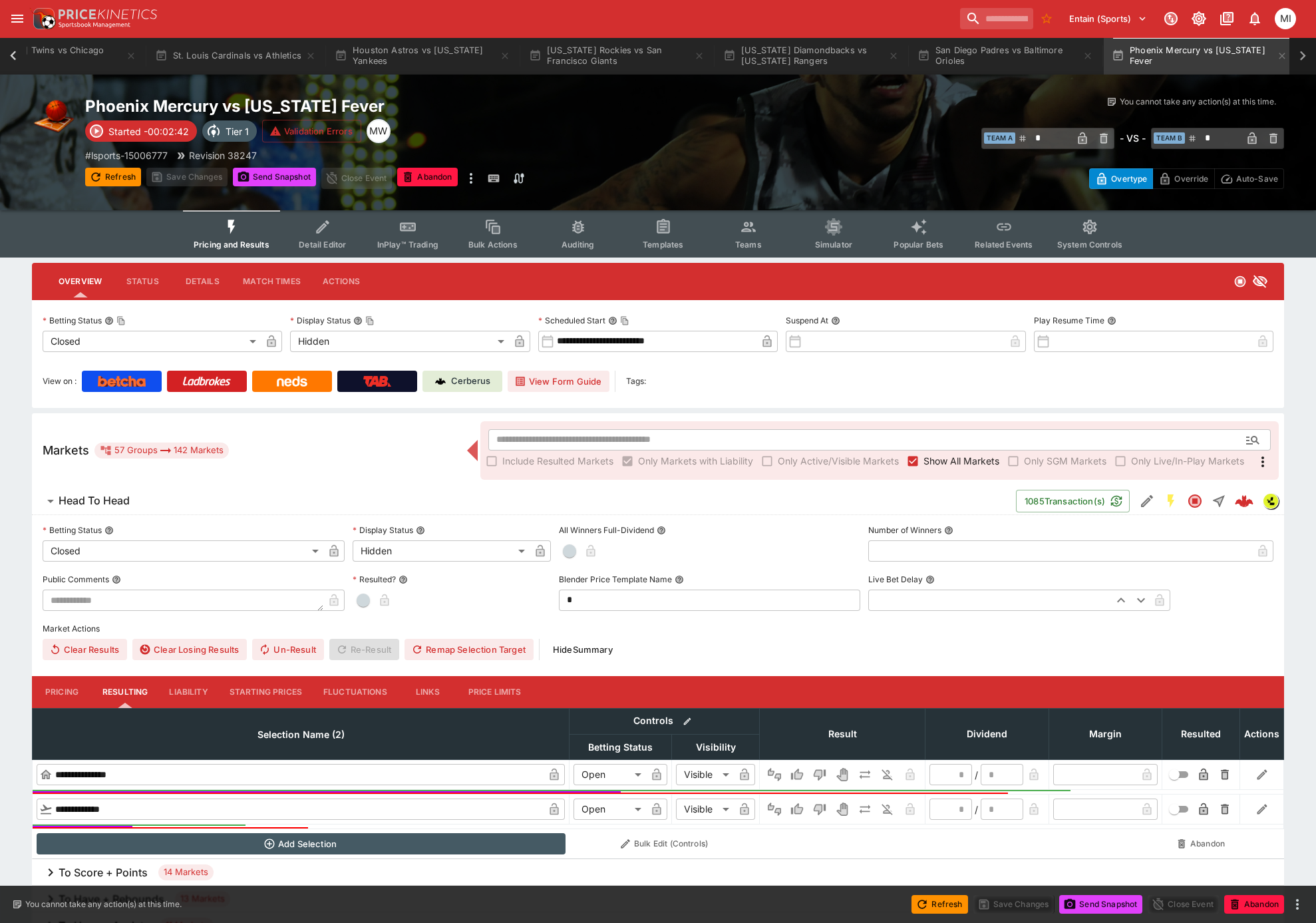
click at [1303, 56] on icon at bounding box center [1303, 56] width 6 height 10
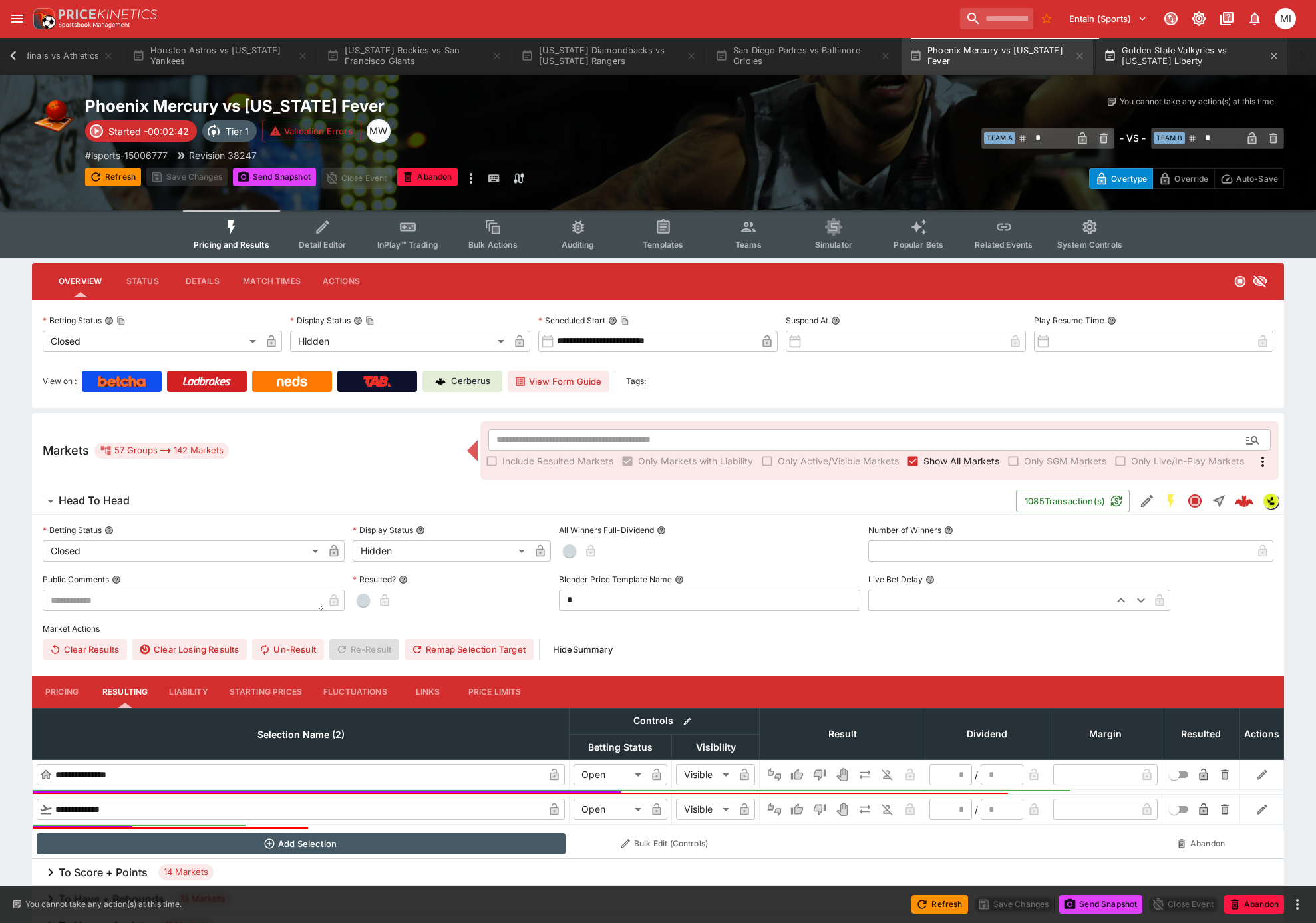
click at [1164, 57] on button "Golden State Valkyries vs [US_STATE] Liberty" at bounding box center [1191, 56] width 191 height 38
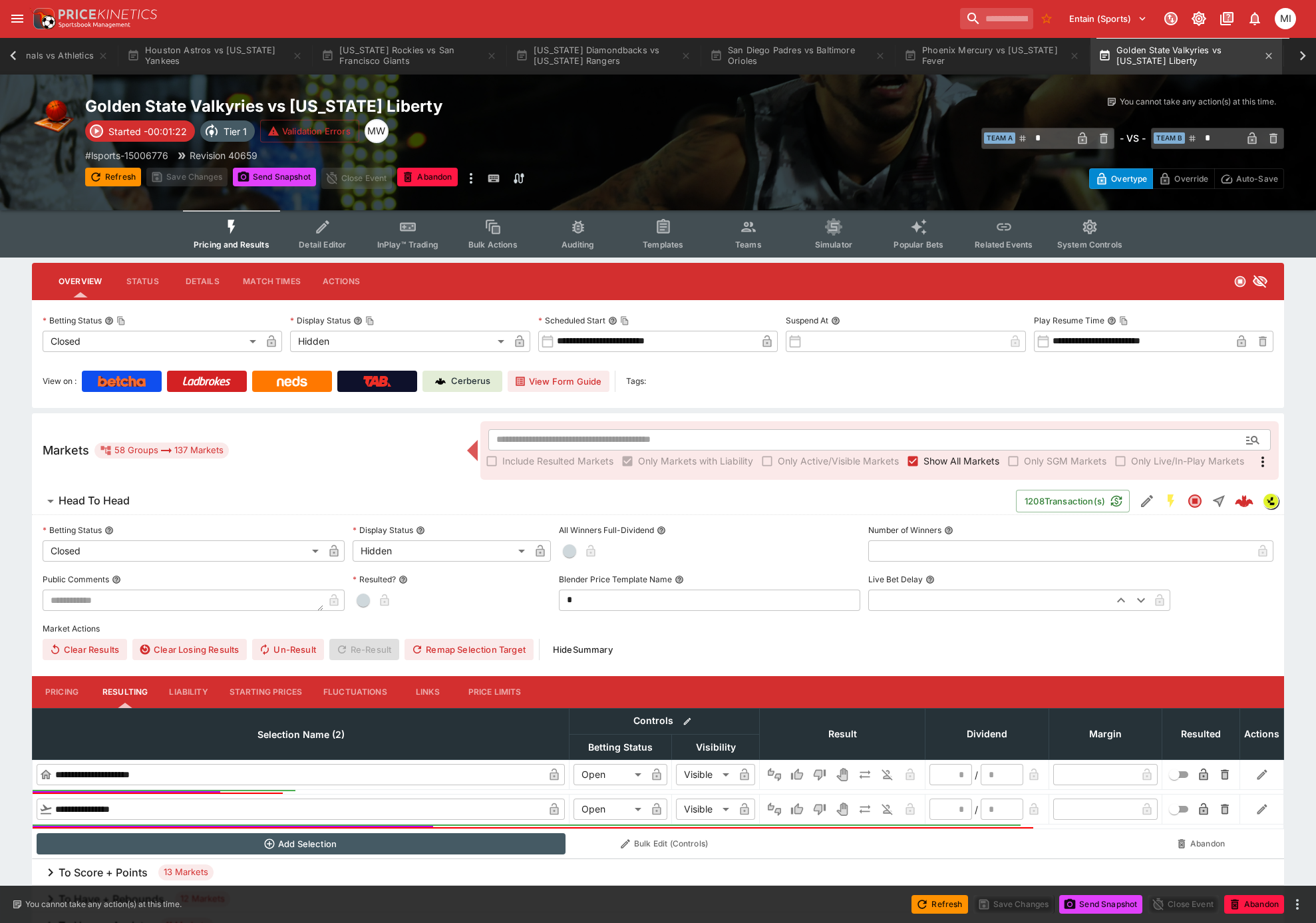
scroll to position [0, 1157]
click at [961, 13] on input "search" at bounding box center [991, 18] width 84 height 21
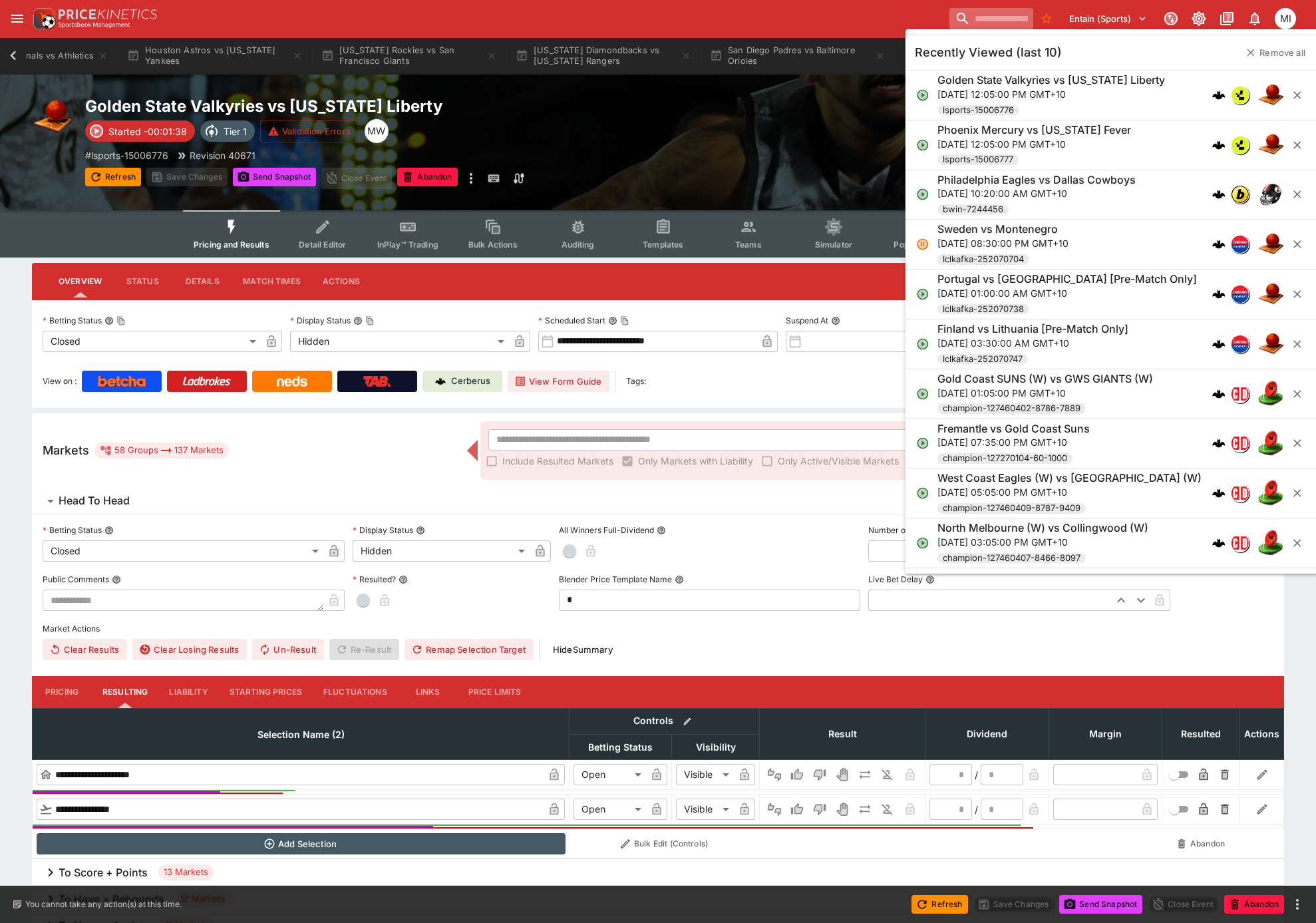
paste input "**********"
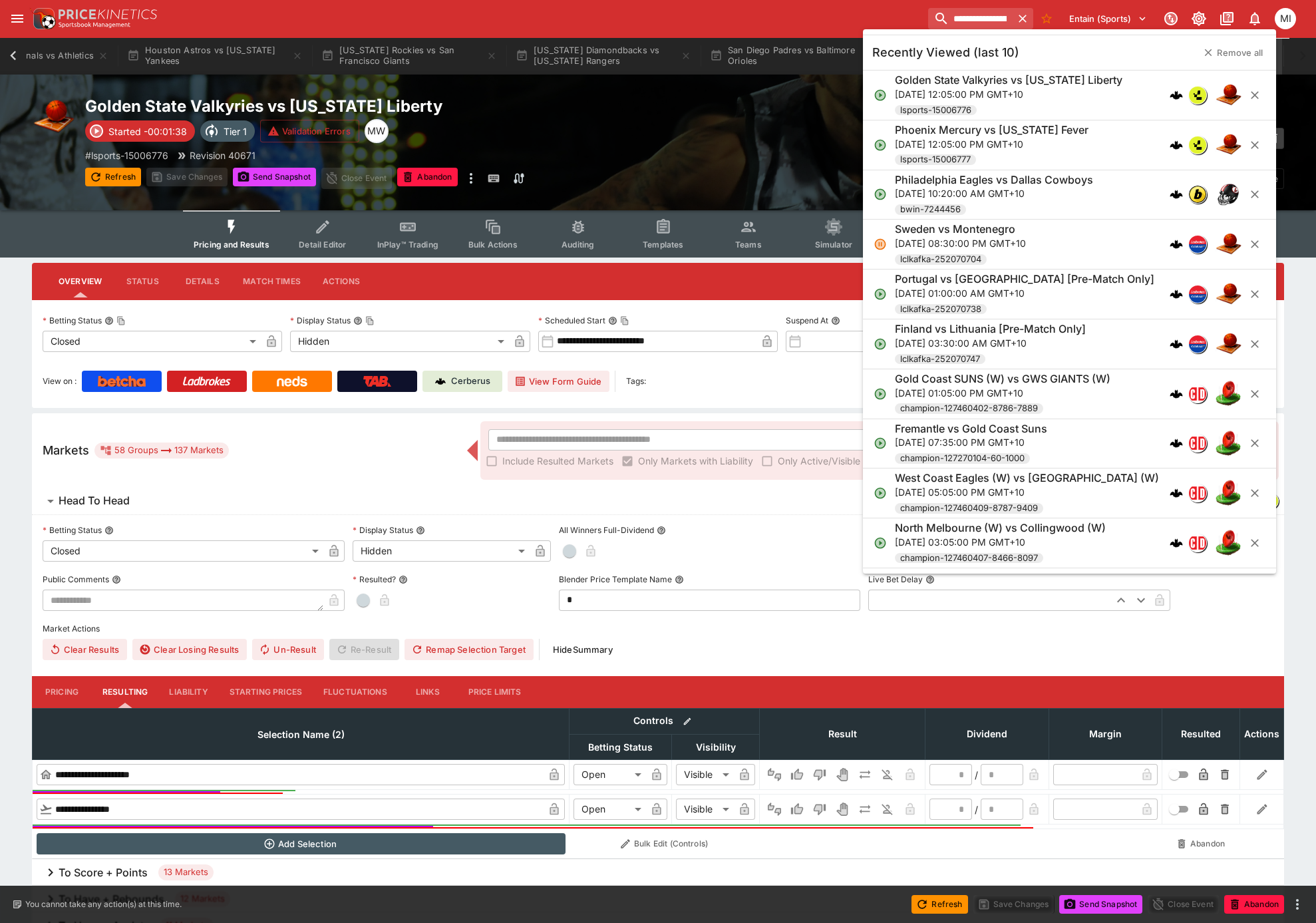
scroll to position [0, 66]
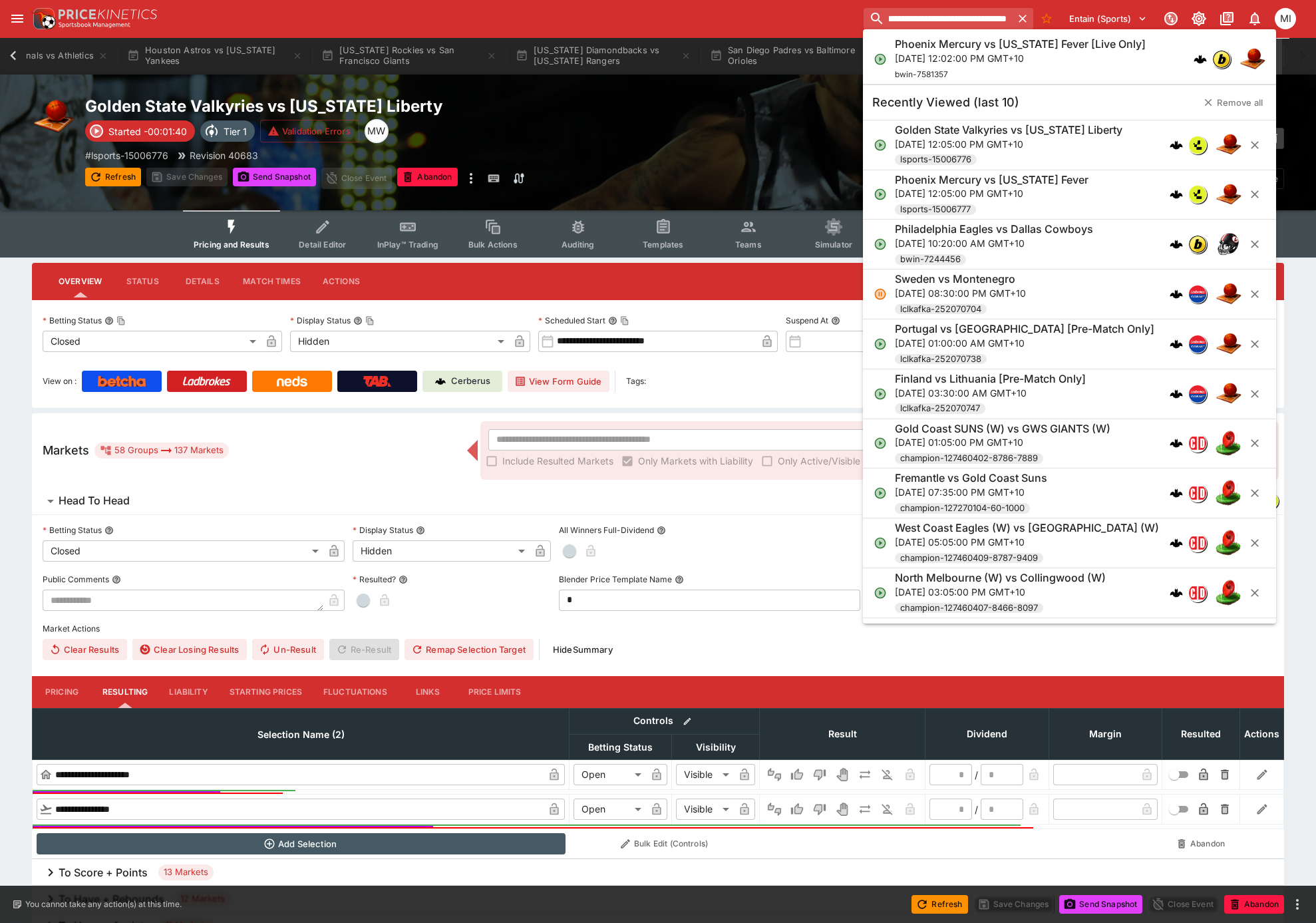
type input "**********"
click at [1009, 58] on p "[DATE] 12:02:00 PM GMT+10" at bounding box center [1020, 58] width 251 height 14
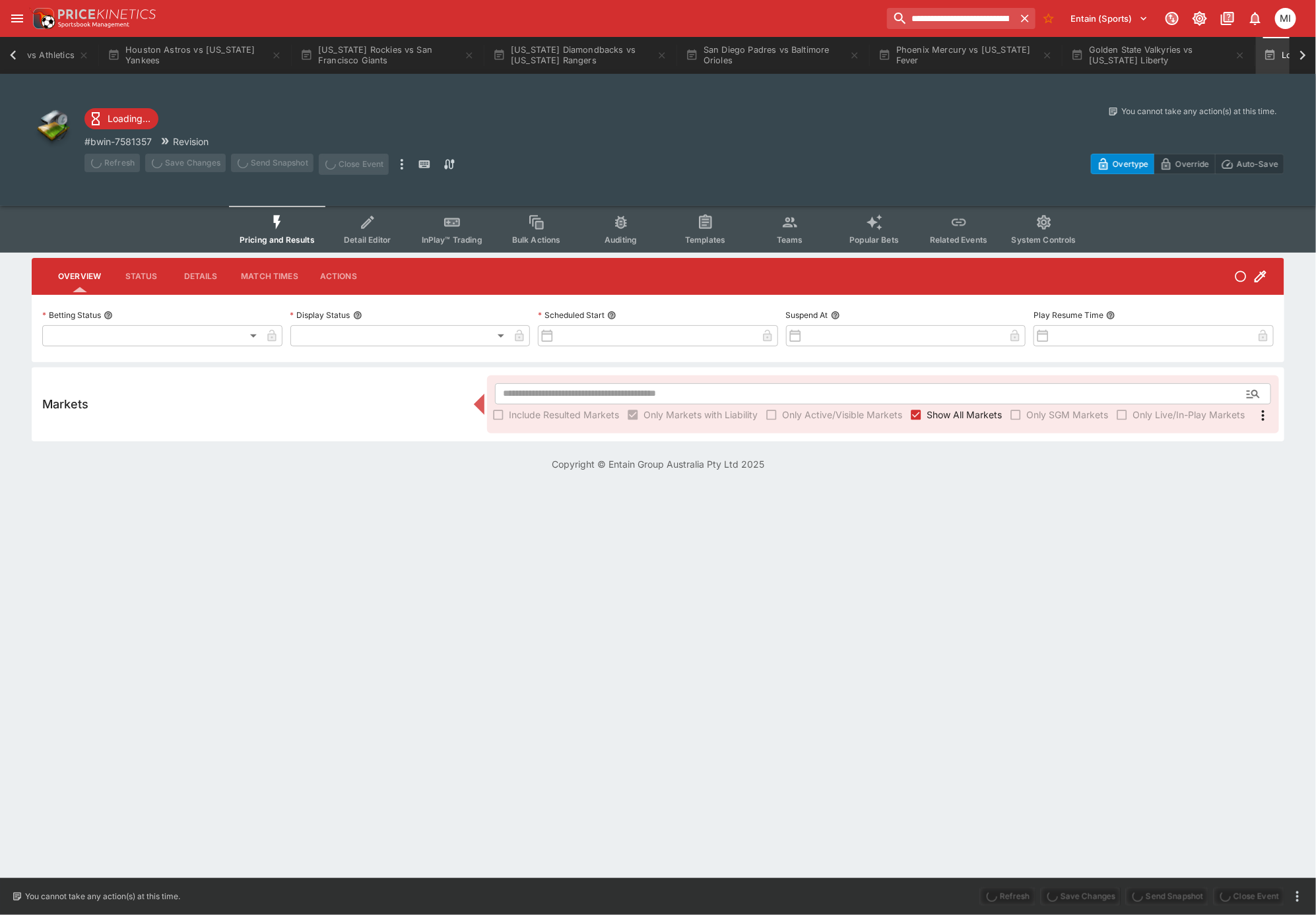
type input "**********"
type input "*******"
type input "**********"
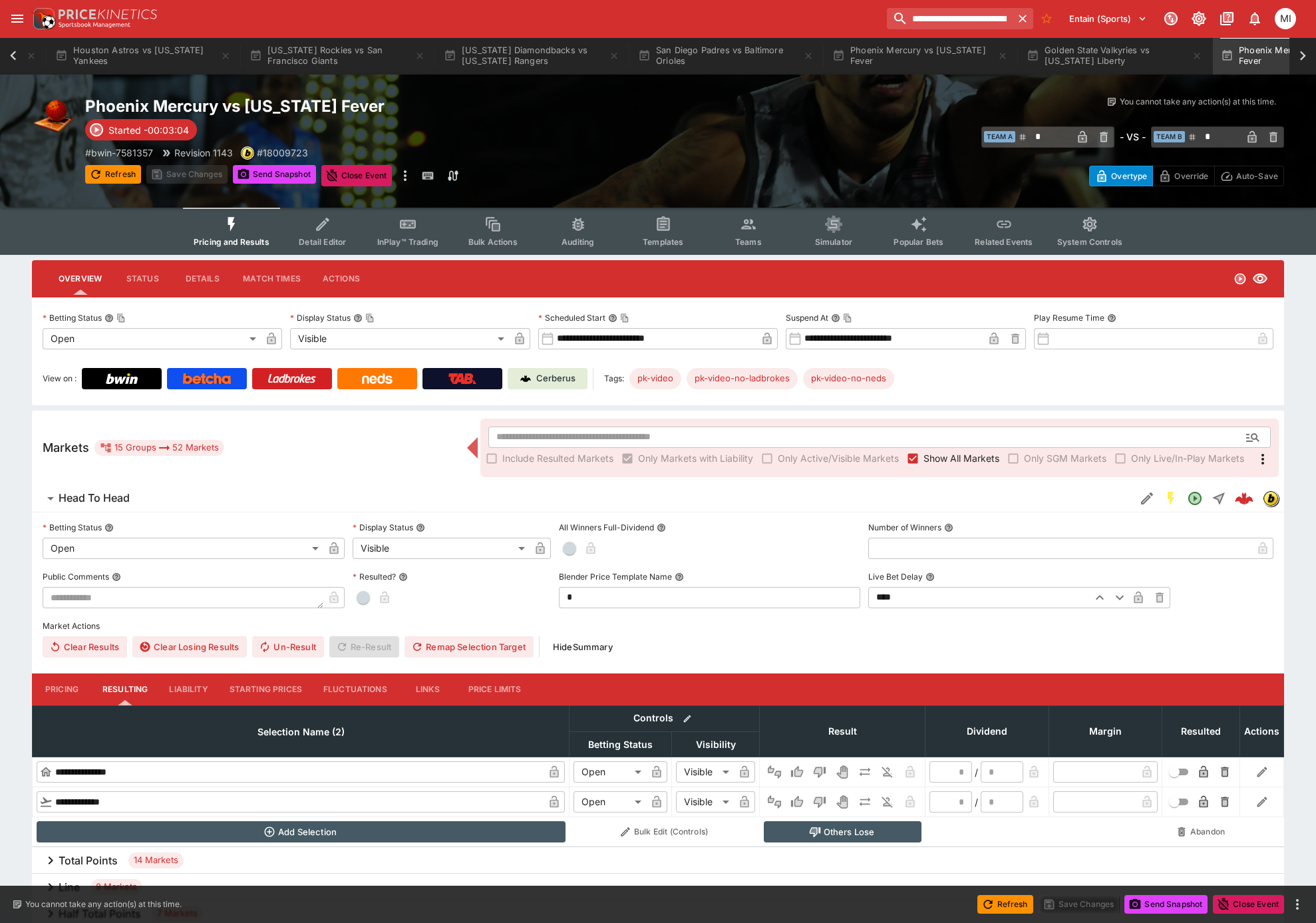
scroll to position [0, 1348]
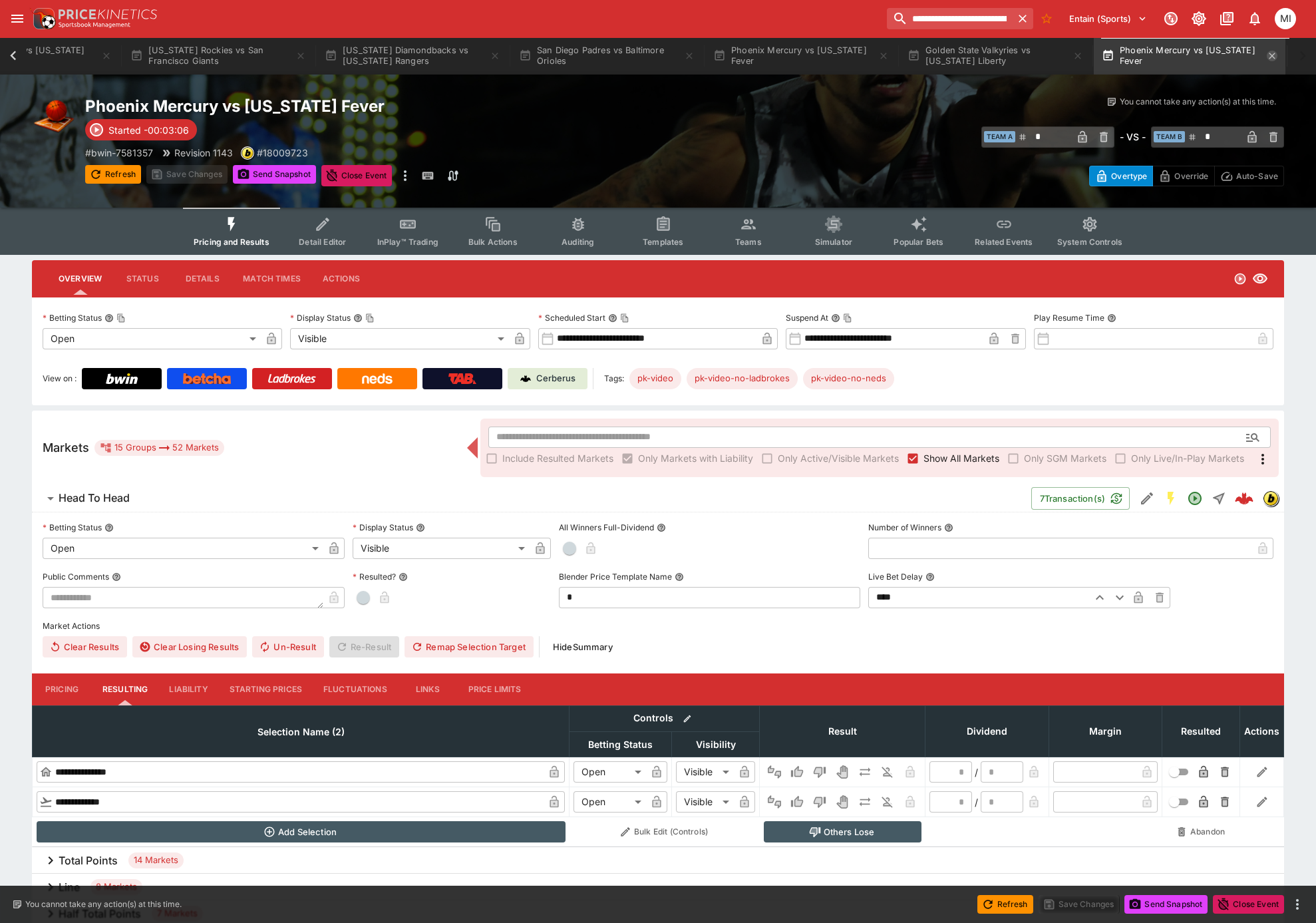
click at [1273, 53] on icon "button" at bounding box center [1272, 56] width 11 height 11
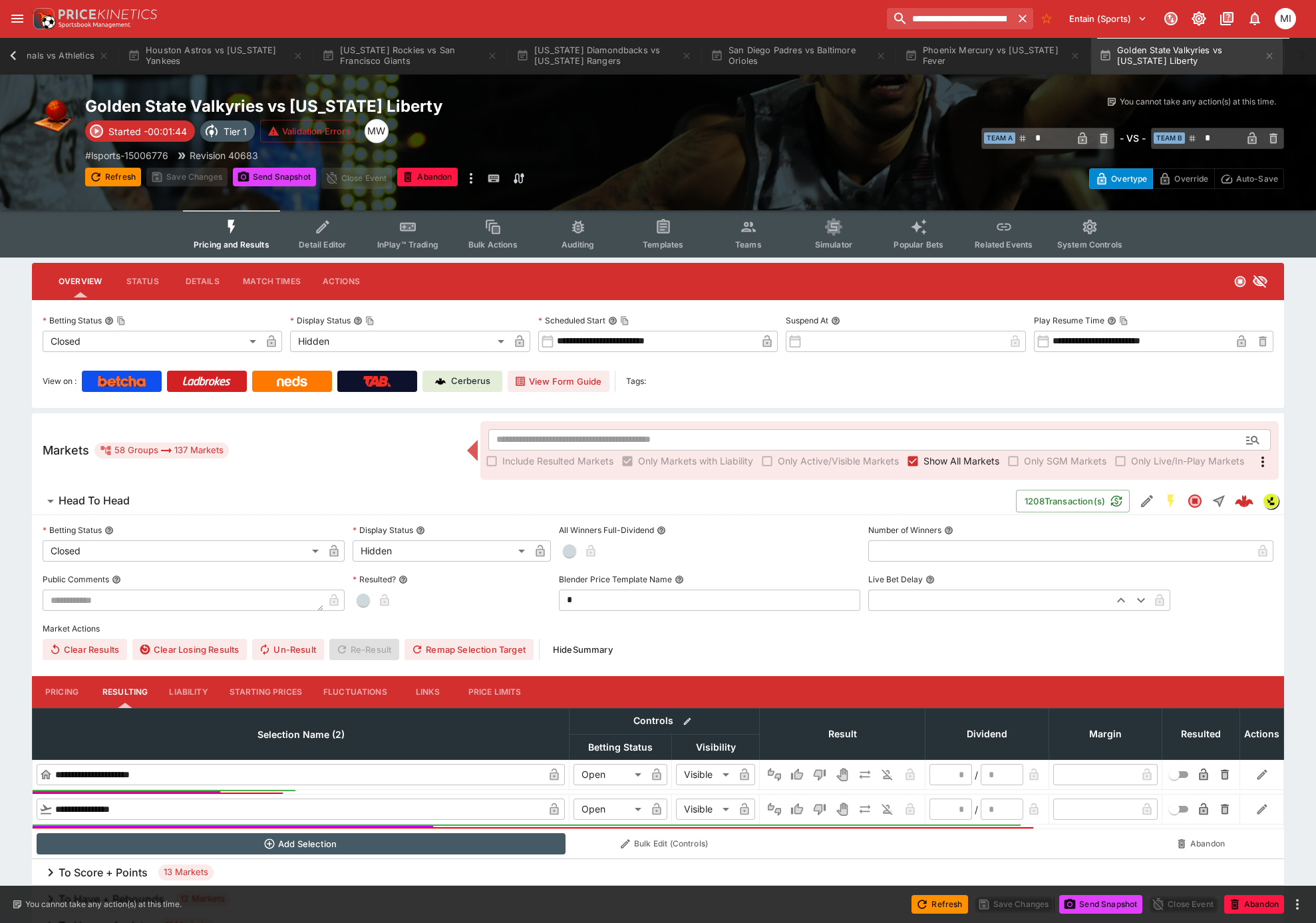
scroll to position [0, 1157]
click at [976, 65] on button "Phoenix Mercury vs [US_STATE] Fever" at bounding box center [992, 56] width 191 height 38
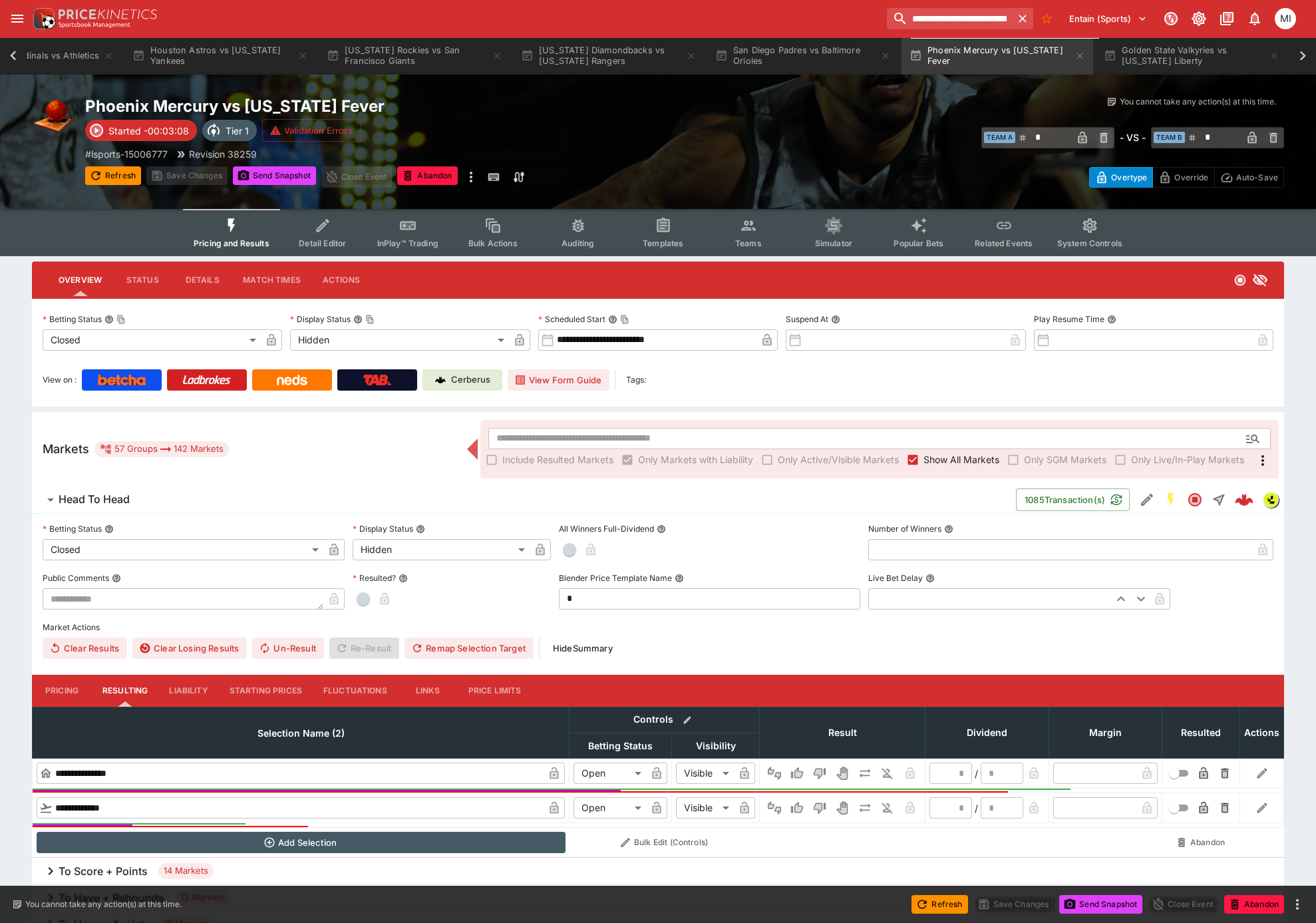
scroll to position [0, 1149]
click at [1022, 15] on icon "button" at bounding box center [1023, 18] width 13 height 13
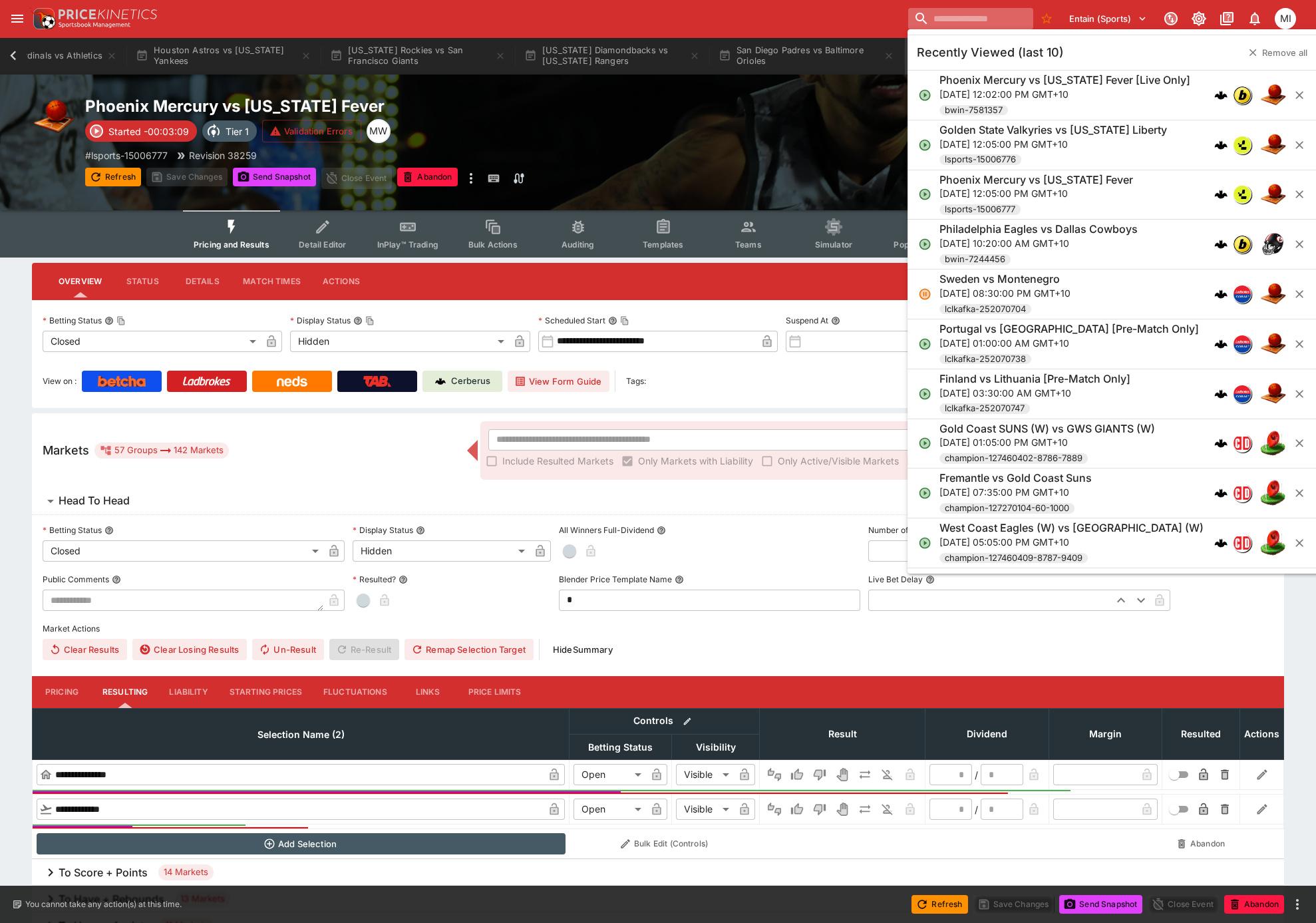
click at [985, 20] on input "search" at bounding box center [970, 18] width 124 height 21
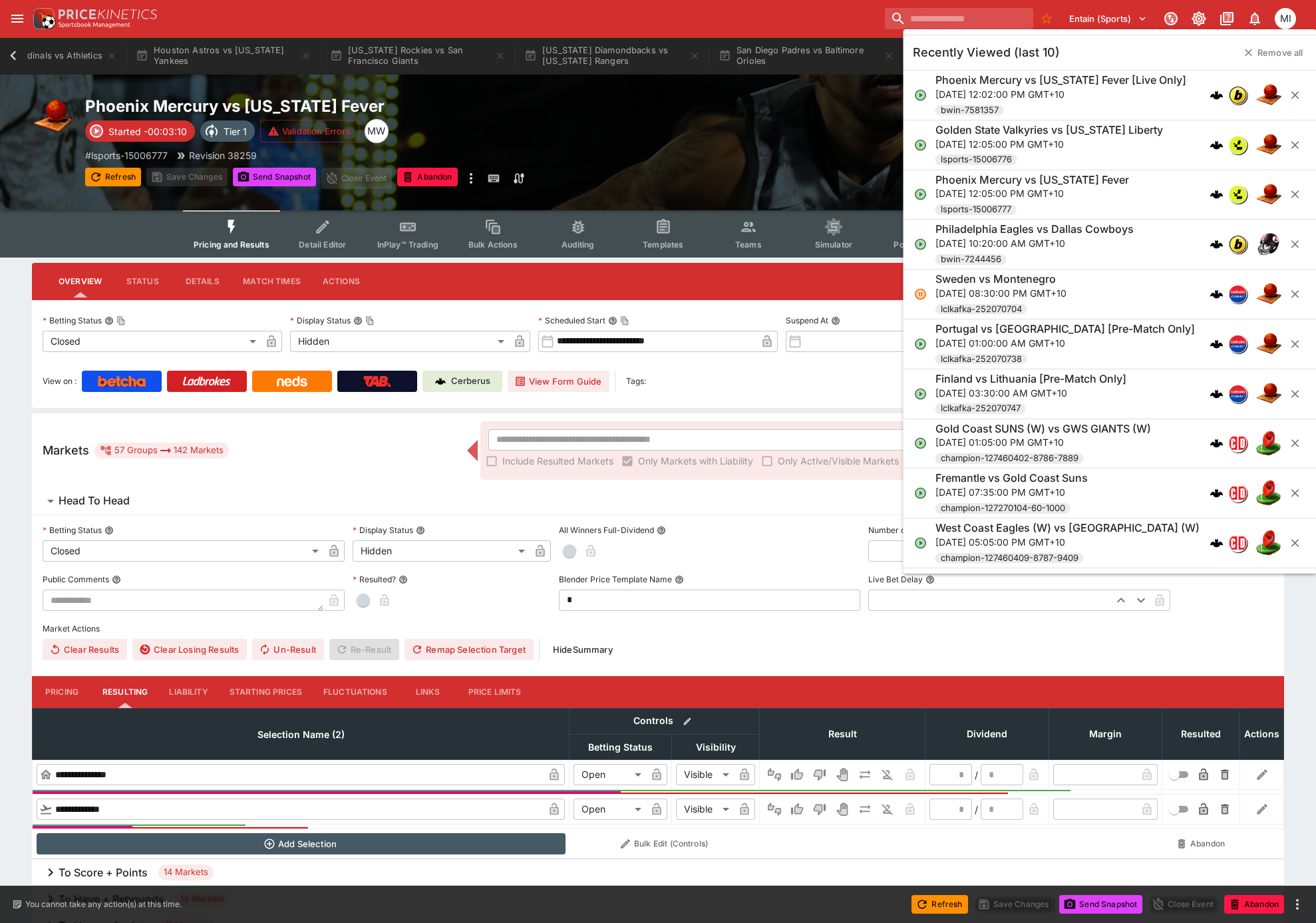
click at [794, 13] on div "Entain (Sports) 1 MI" at bounding box center [664, 18] width 1271 height 29
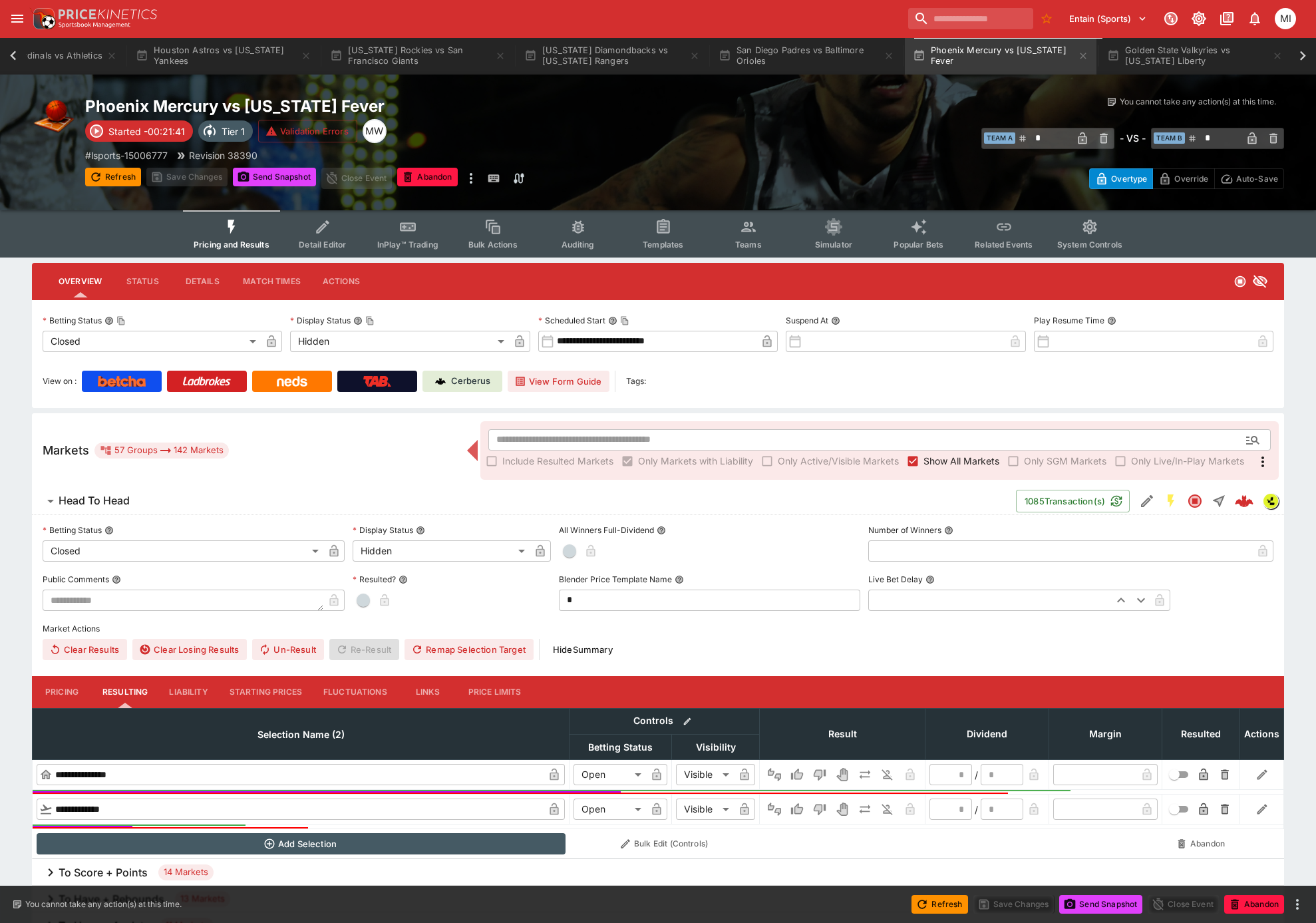
type input "**"
